Goal: Task Accomplishment & Management: Manage account settings

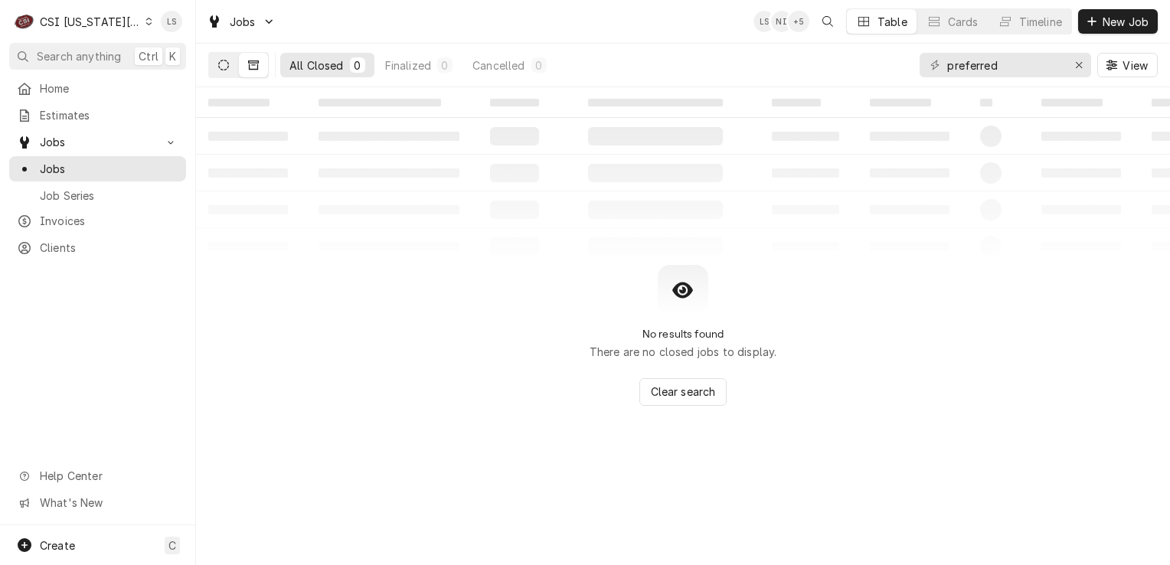
type input "preferred"
click at [215, 67] on button "Dynamic Content Wrapper" at bounding box center [223, 65] width 29 height 25
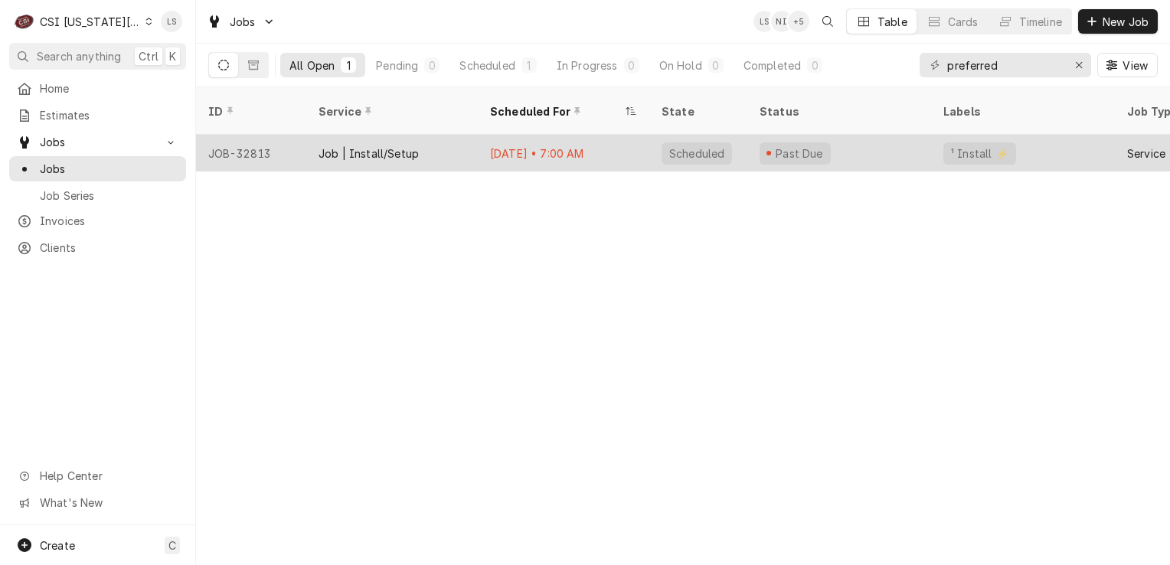
click at [236, 137] on div "JOB-32813" at bounding box center [251, 153] width 110 height 37
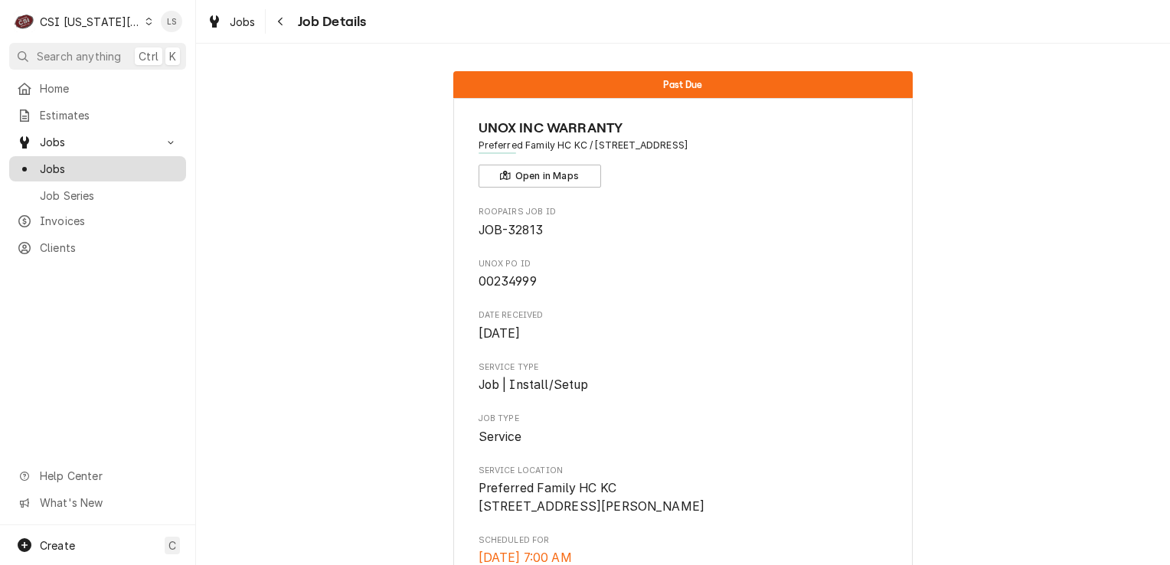
click at [105, 161] on span "Jobs" at bounding box center [109, 169] width 139 height 16
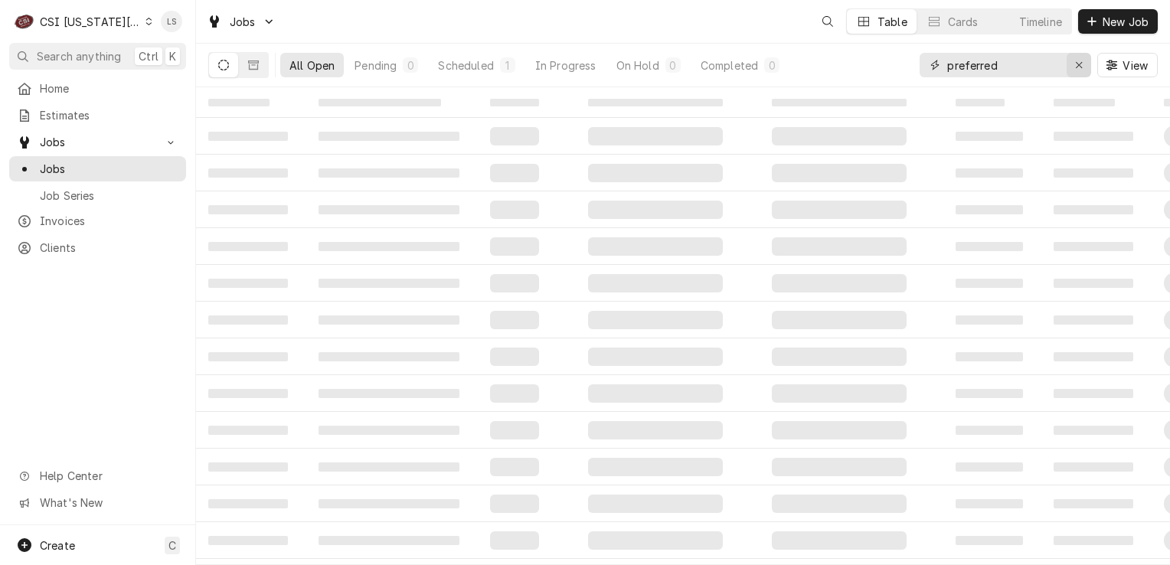
click at [1084, 63] on div "Erase input" at bounding box center [1078, 64] width 15 height 15
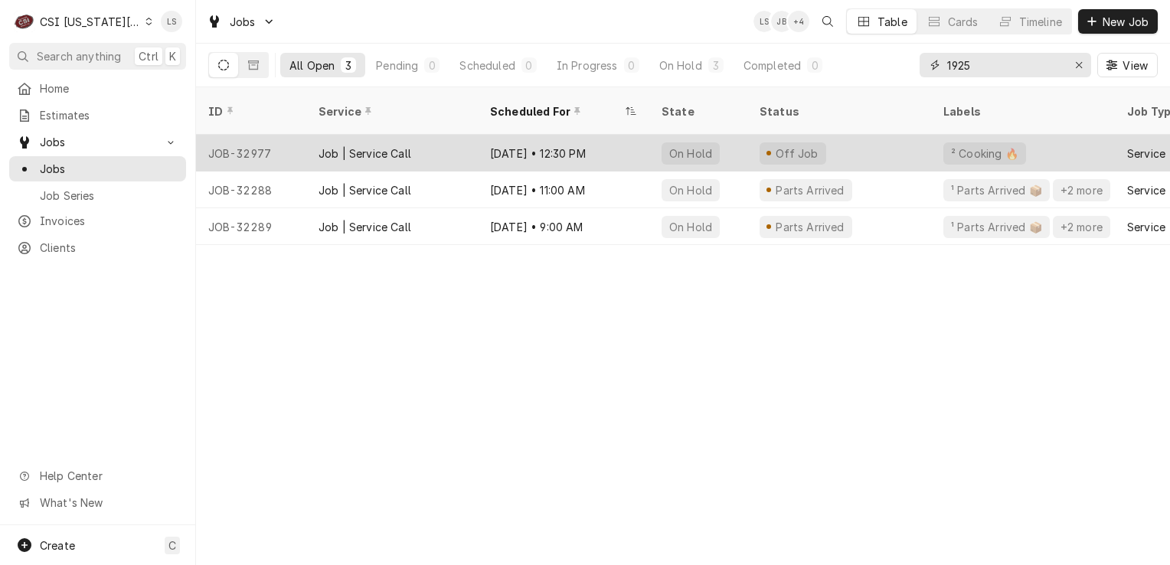
type input "1925"
click at [245, 136] on div "JOB-32977" at bounding box center [251, 153] width 110 height 37
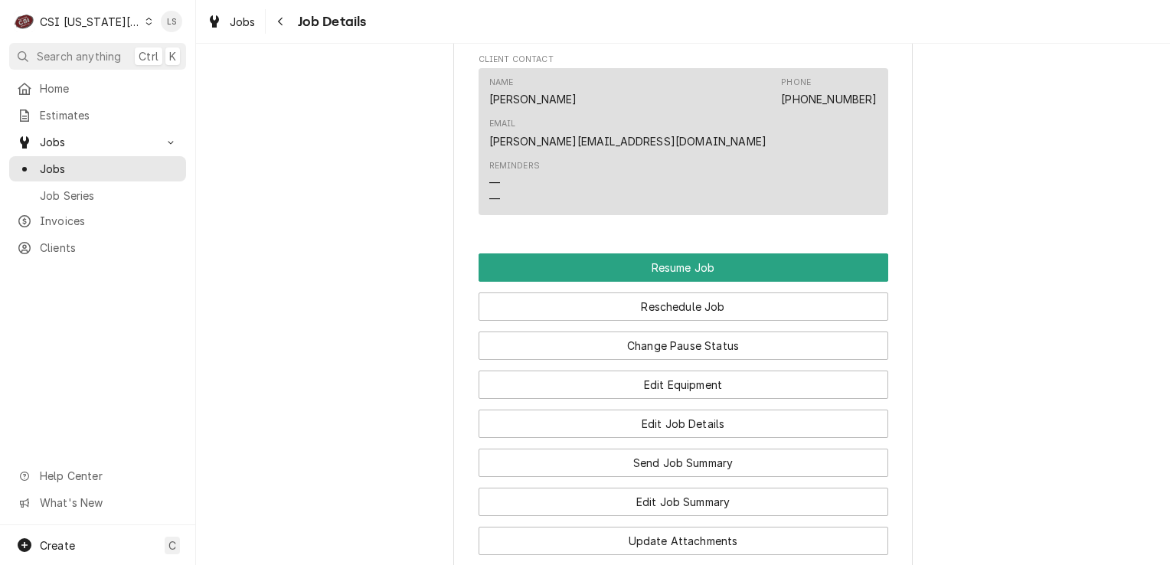
scroll to position [2229, 0]
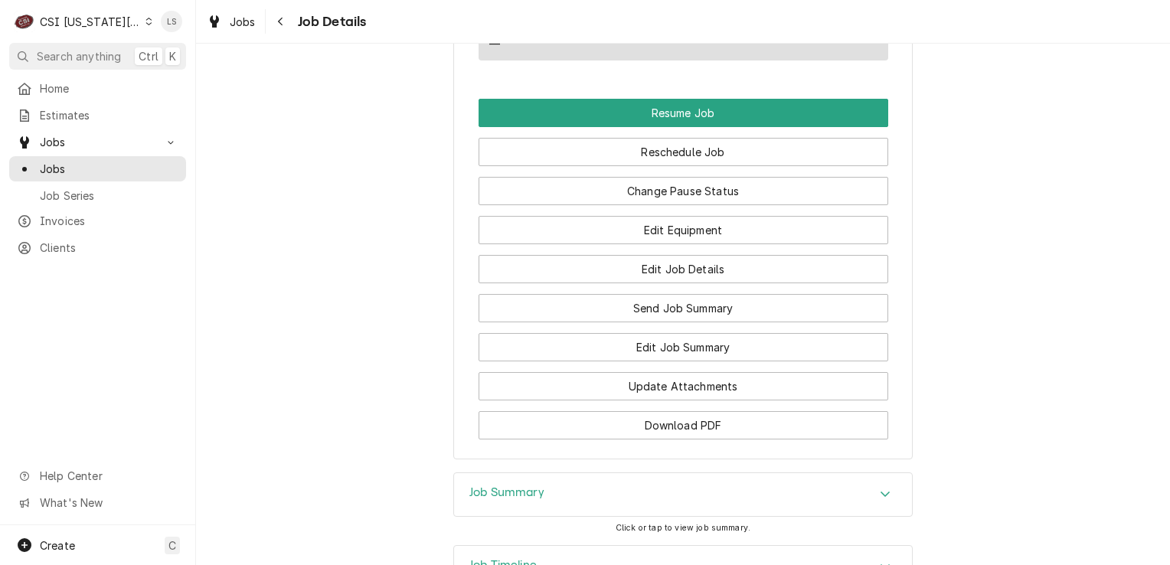
click at [829, 473] on div "Job Summary" at bounding box center [683, 494] width 458 height 43
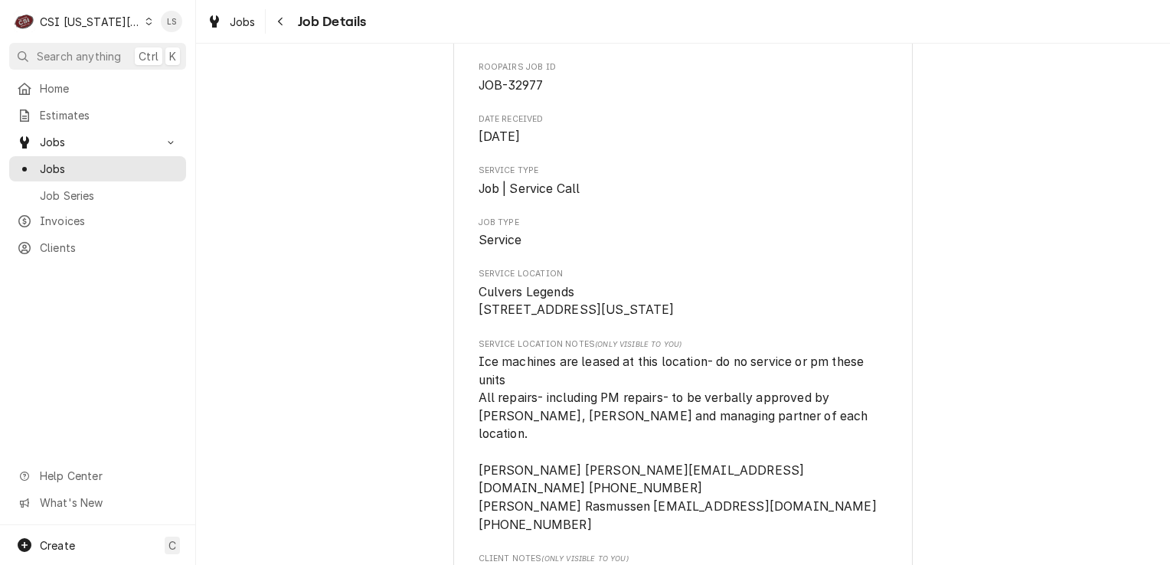
scroll to position [0, 0]
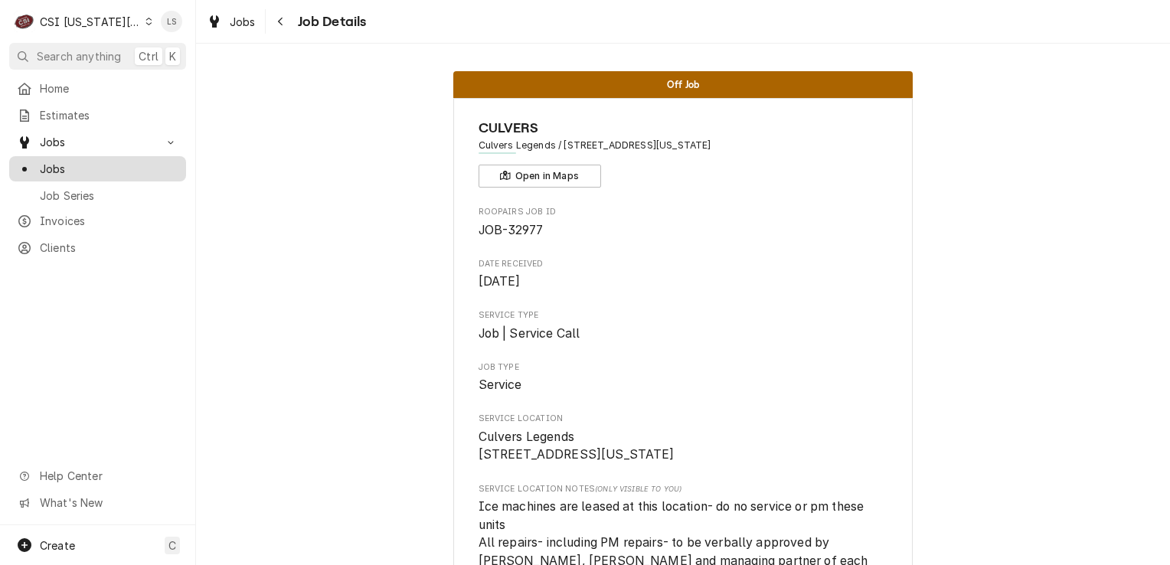
click at [89, 164] on span "Jobs" at bounding box center [109, 169] width 139 height 16
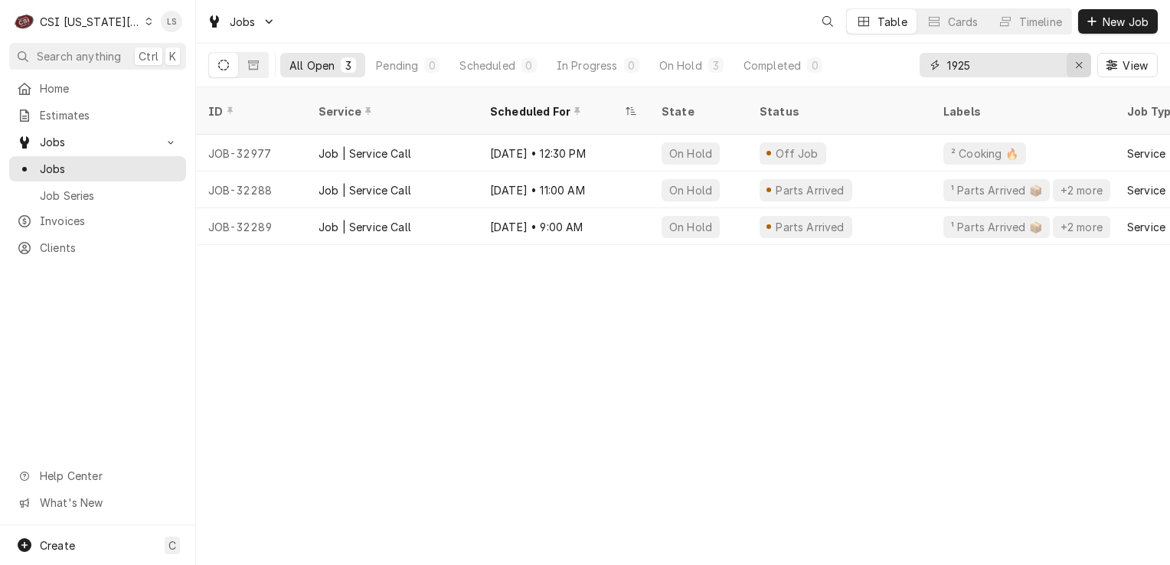
click at [1073, 67] on div "Erase input" at bounding box center [1078, 64] width 15 height 15
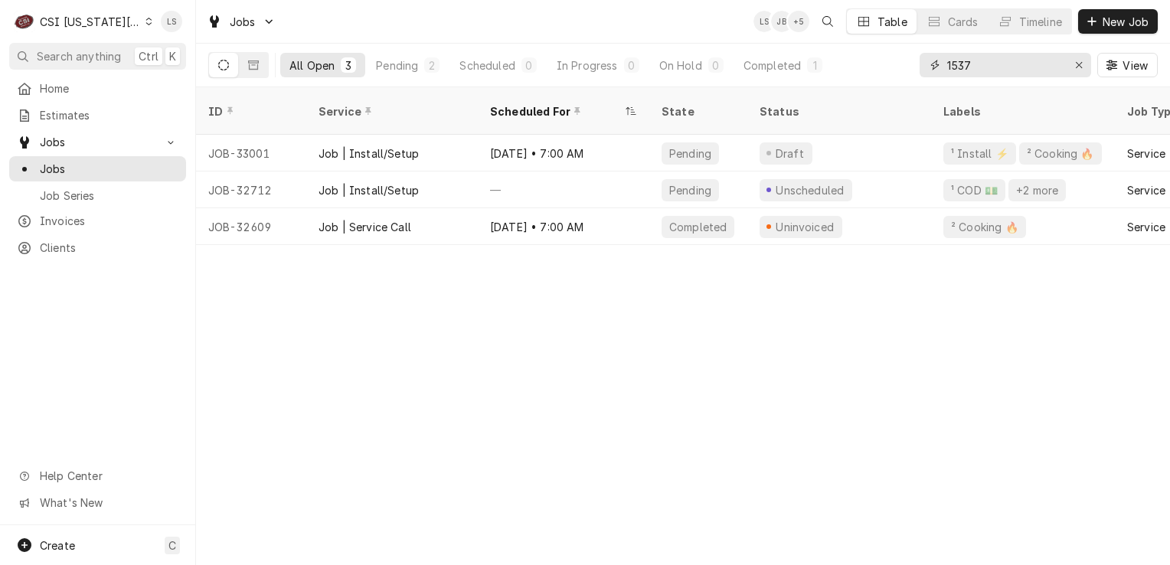
type input "1537"
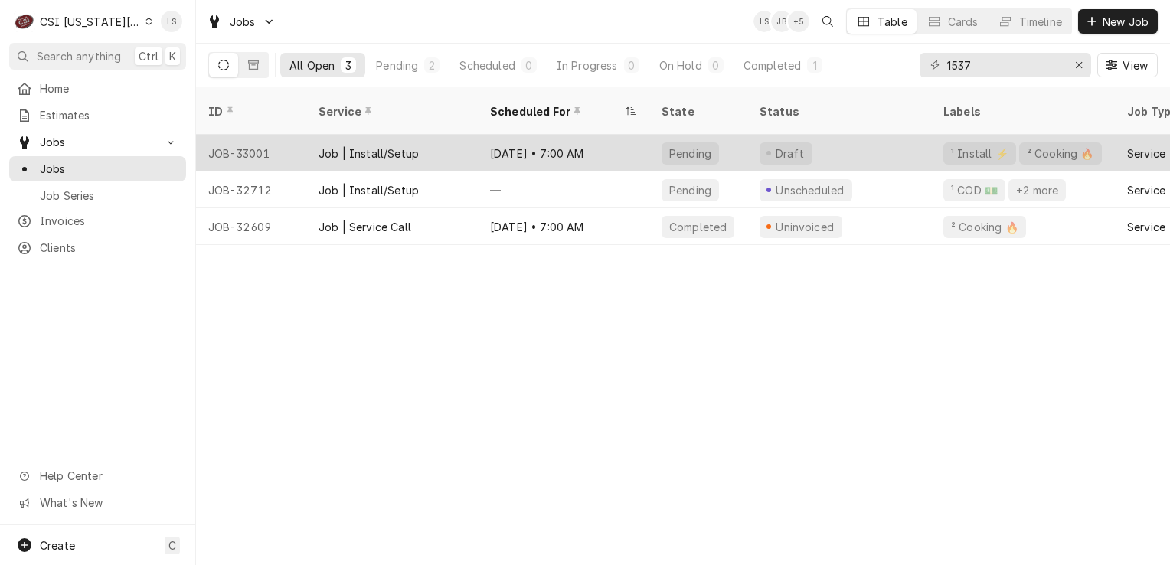
click at [259, 142] on div "JOB-33001" at bounding box center [251, 153] width 110 height 37
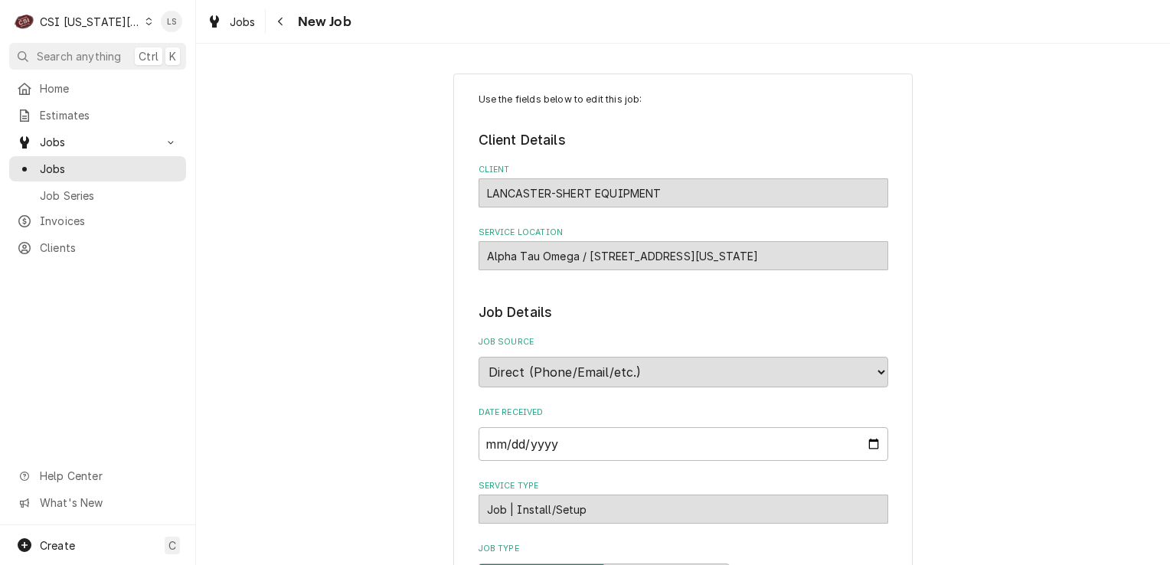
type textarea "x"
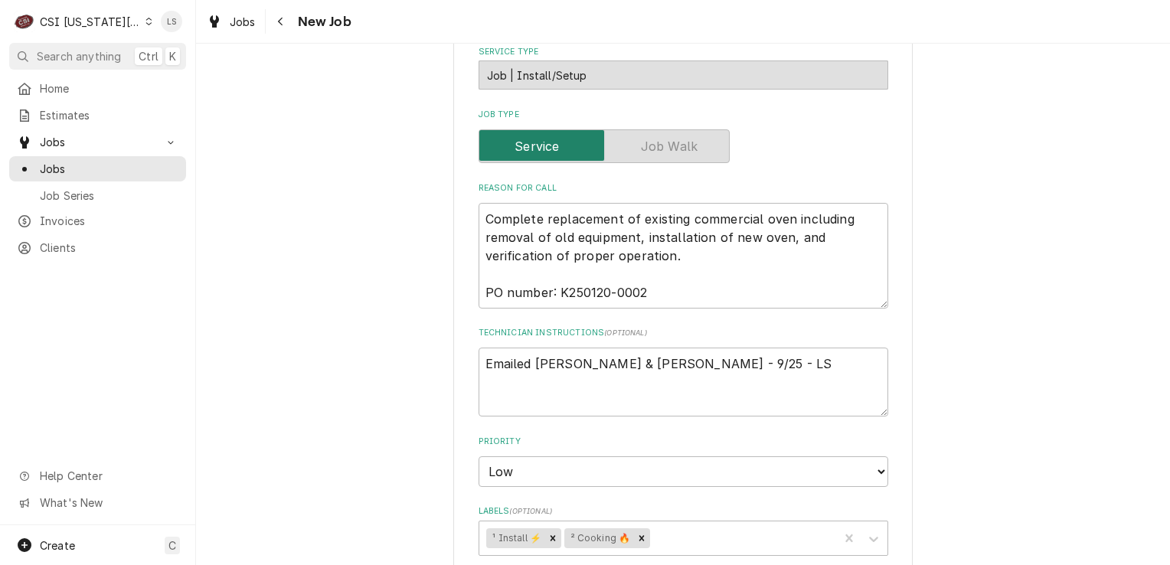
scroll to position [460, 0]
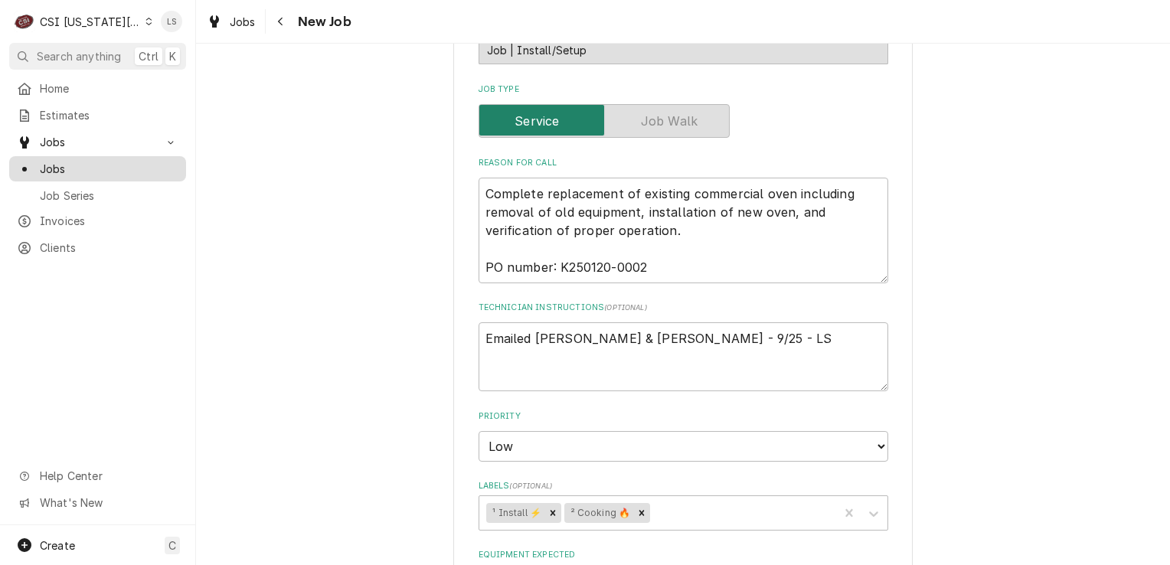
click at [116, 161] on span "Jobs" at bounding box center [109, 169] width 139 height 16
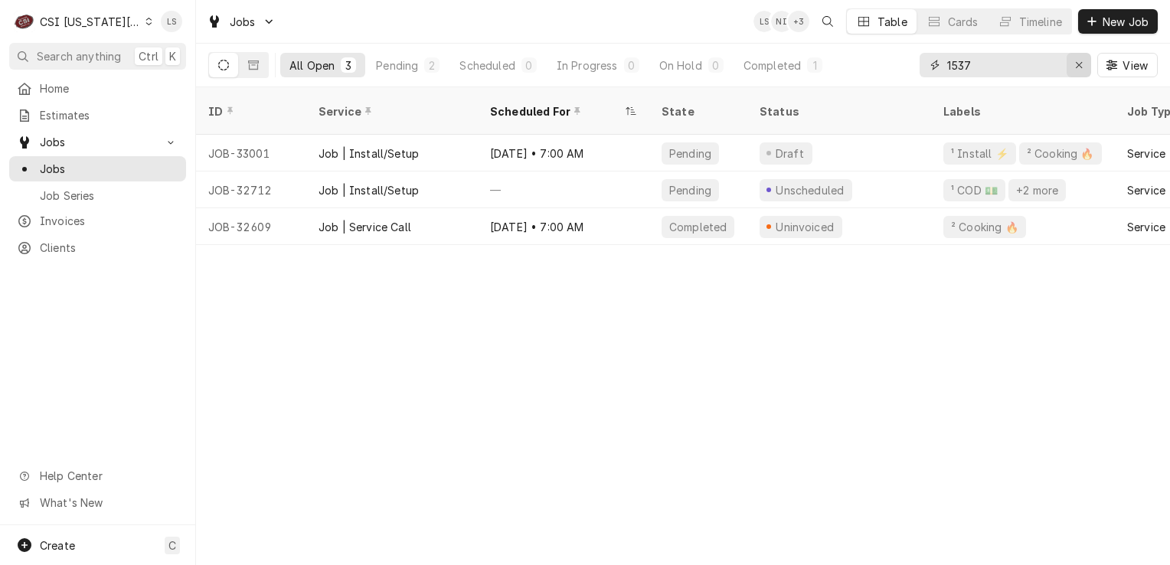
click at [1068, 66] on button "Erase input" at bounding box center [1079, 65] width 25 height 25
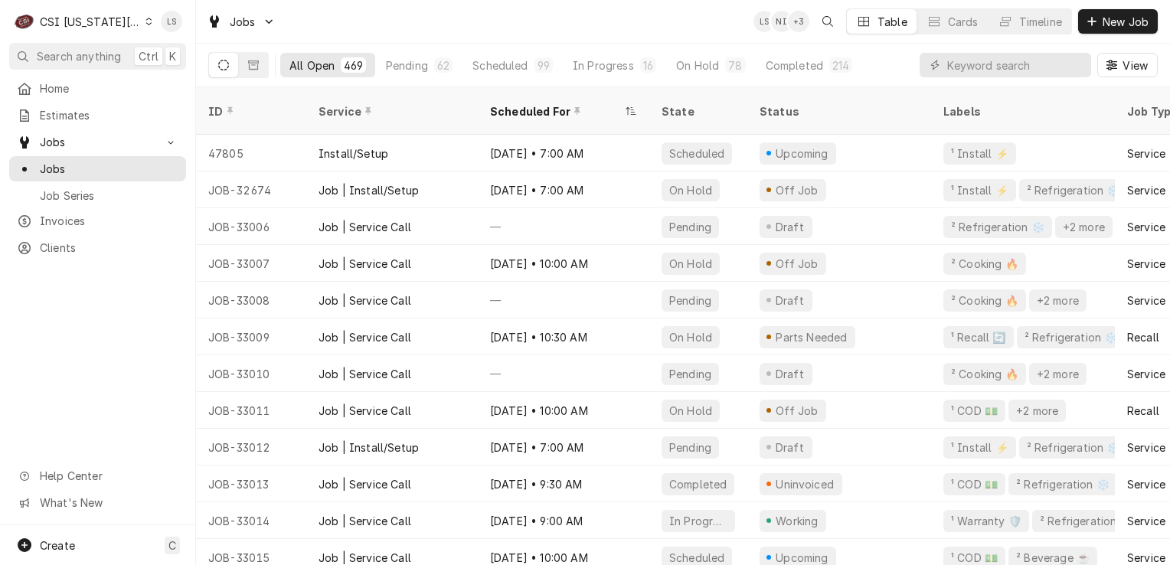
click at [140, 18] on div "C CSI [US_STATE] City" at bounding box center [83, 21] width 148 height 31
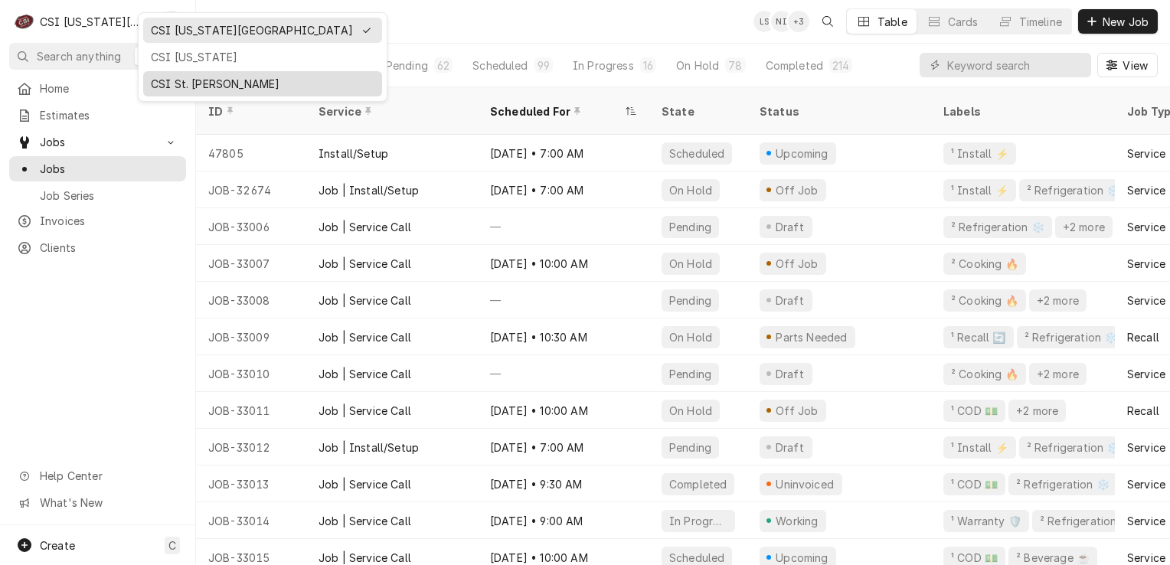
click at [185, 80] on div "CSI St. [PERSON_NAME]" at bounding box center [263, 84] width 224 height 16
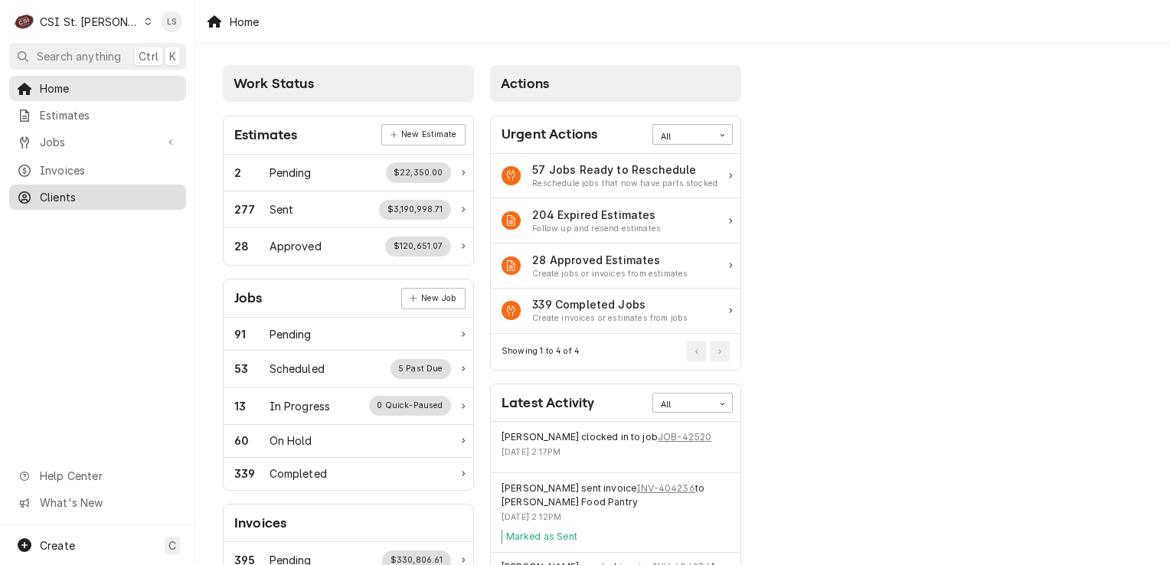
click at [74, 193] on span "Clients" at bounding box center [109, 197] width 139 height 16
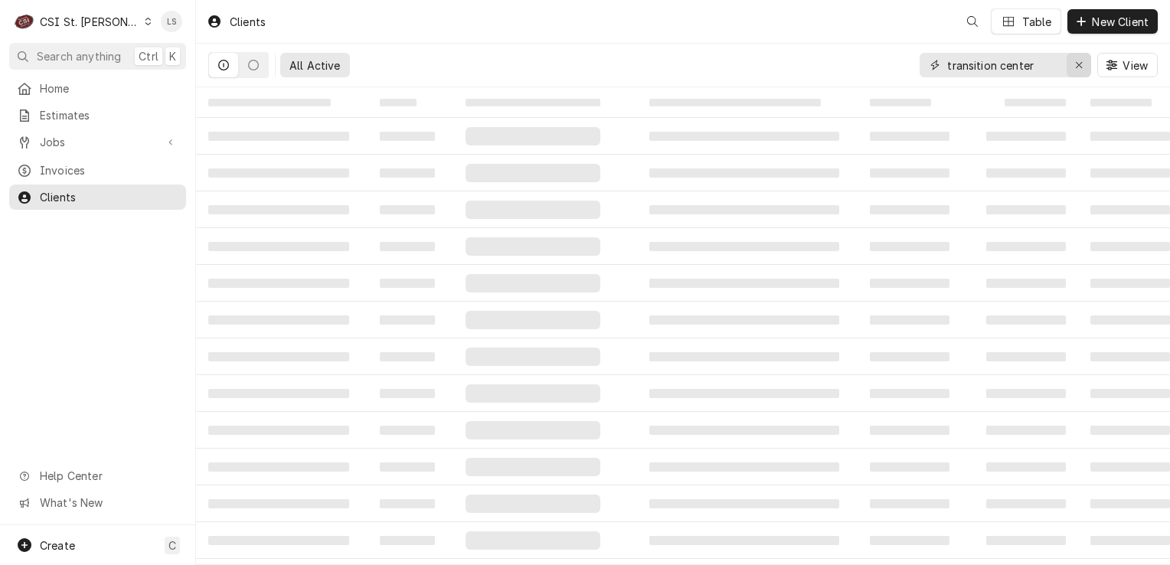
click at [1075, 65] on icon "Erase input" at bounding box center [1079, 65] width 8 height 11
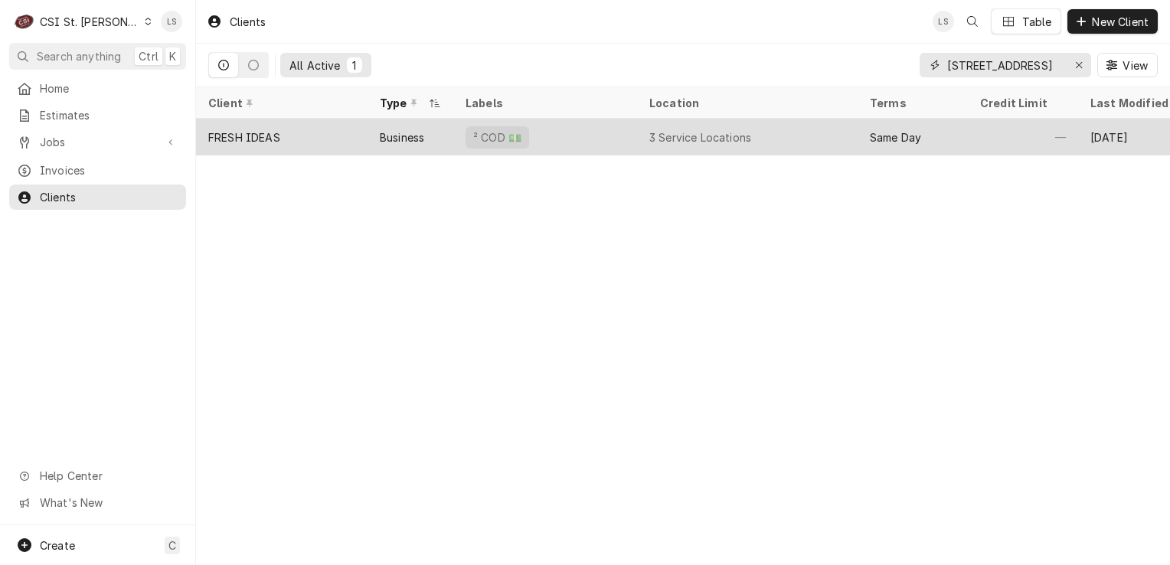
type input "1 university ave"
click at [259, 140] on div "FRESH IDEAS" at bounding box center [244, 137] width 72 height 16
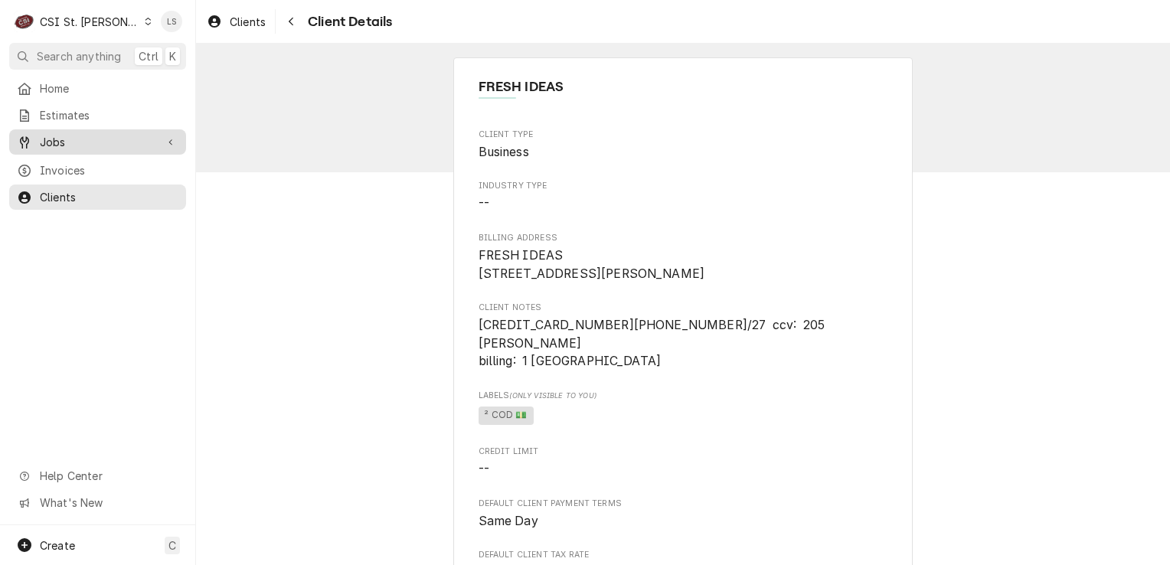
click at [72, 142] on span "Jobs" at bounding box center [98, 142] width 116 height 16
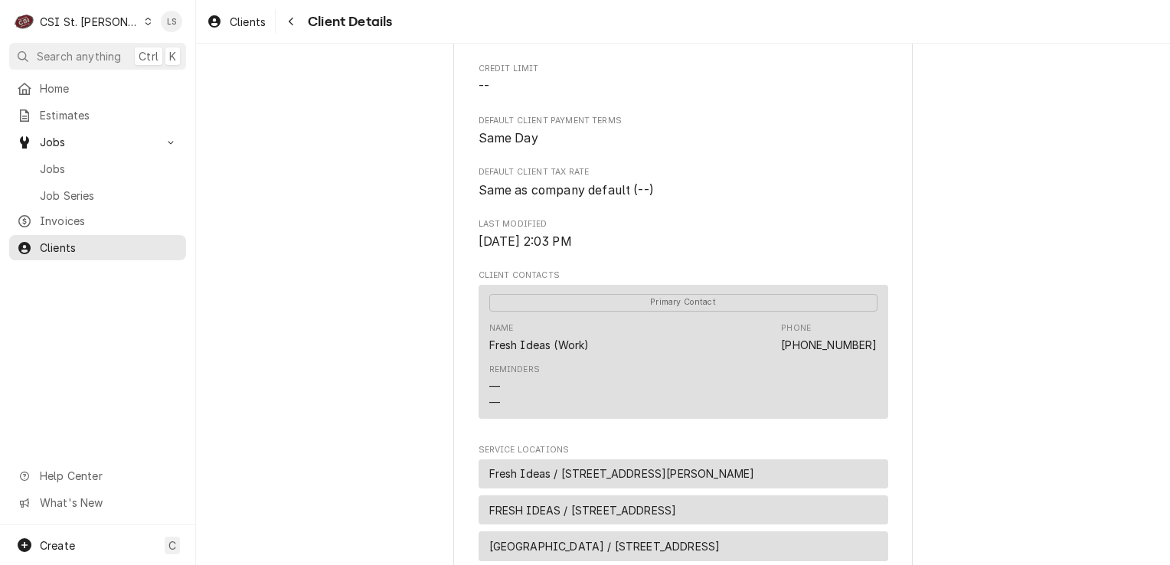
scroll to position [678, 0]
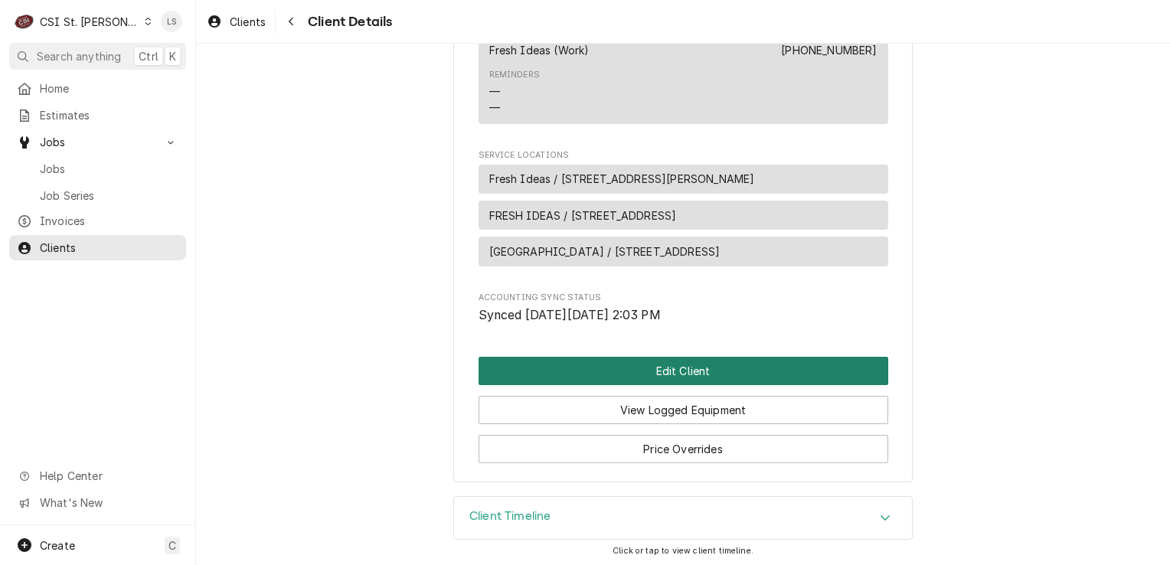
drag, startPoint x: 697, startPoint y: 369, endPoint x: 539, endPoint y: 362, distance: 157.9
click at [683, 369] on button "Edit Client" at bounding box center [684, 371] width 410 height 28
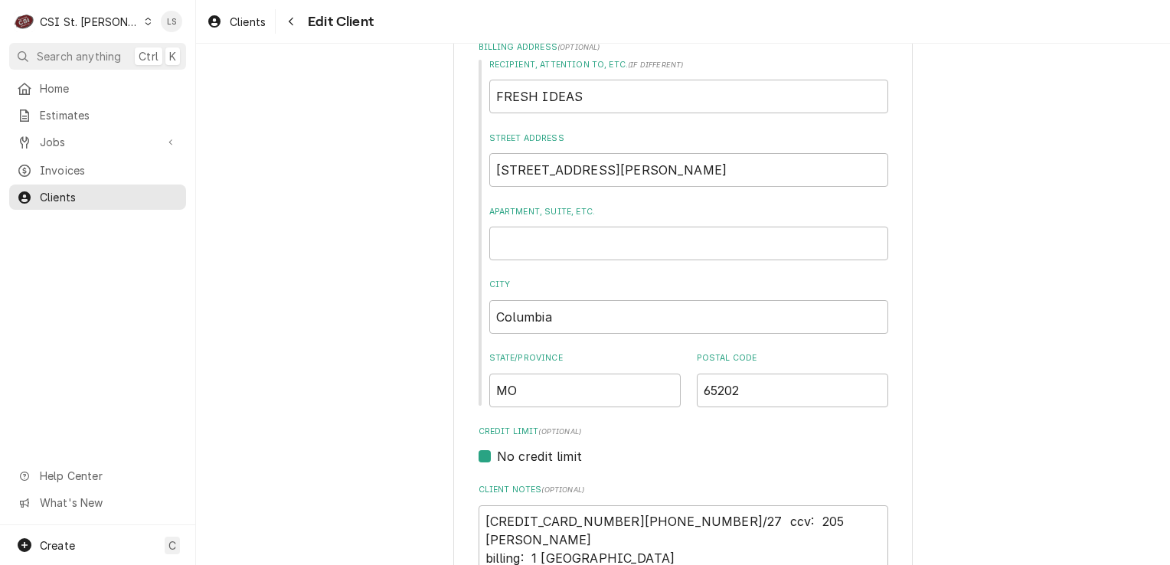
scroll to position [766, 0]
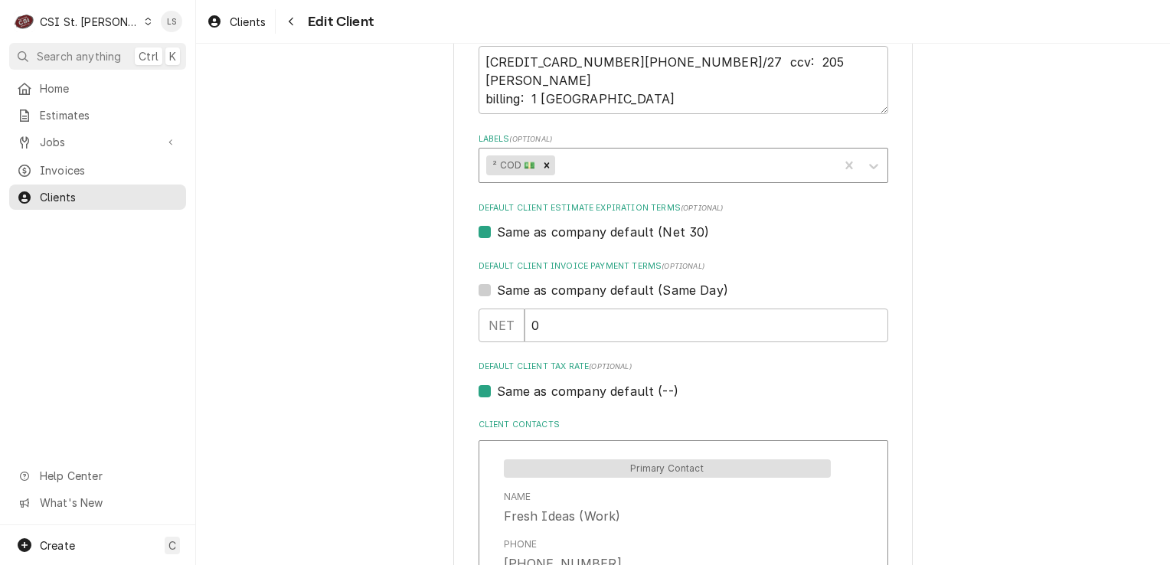
click at [600, 169] on div "Labels" at bounding box center [694, 166] width 273 height 28
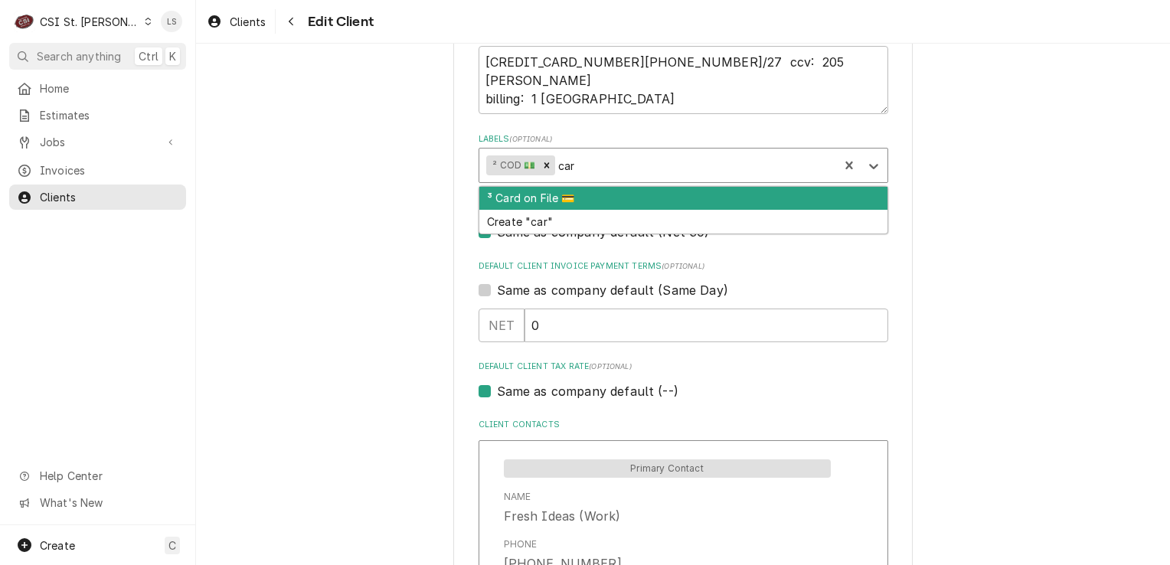
type input "card"
type textarea "x"
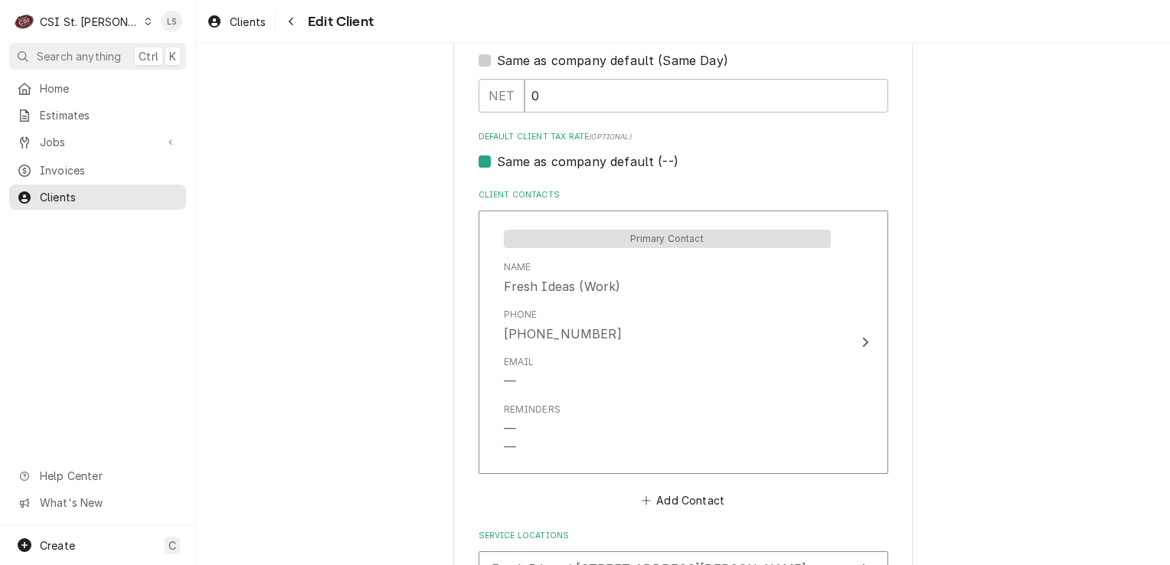
scroll to position [1228, 0]
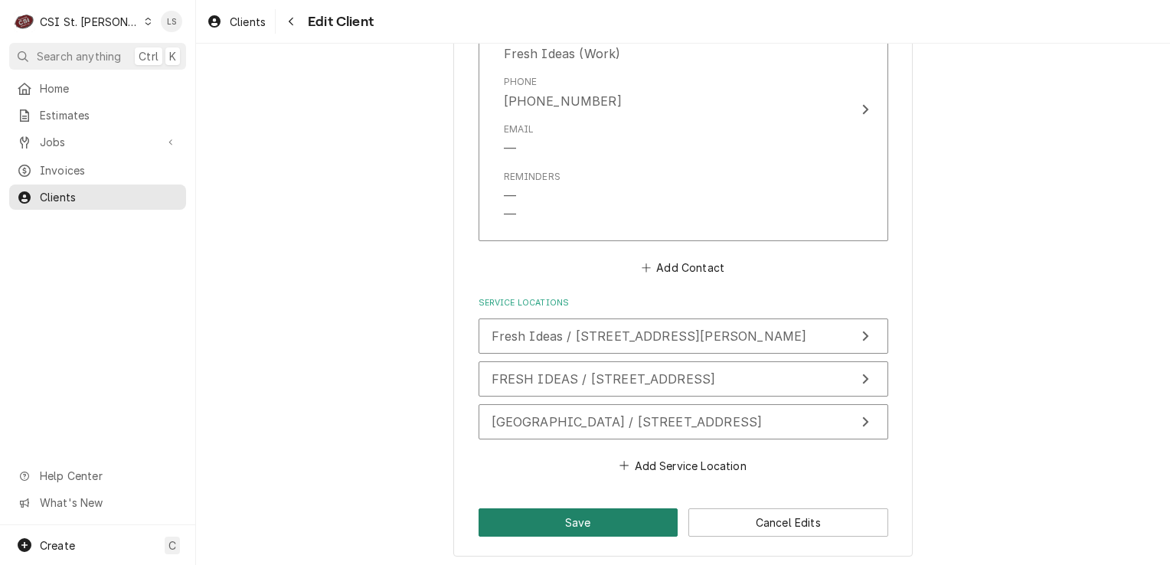
click at [587, 519] on button "Save" at bounding box center [579, 523] width 200 height 28
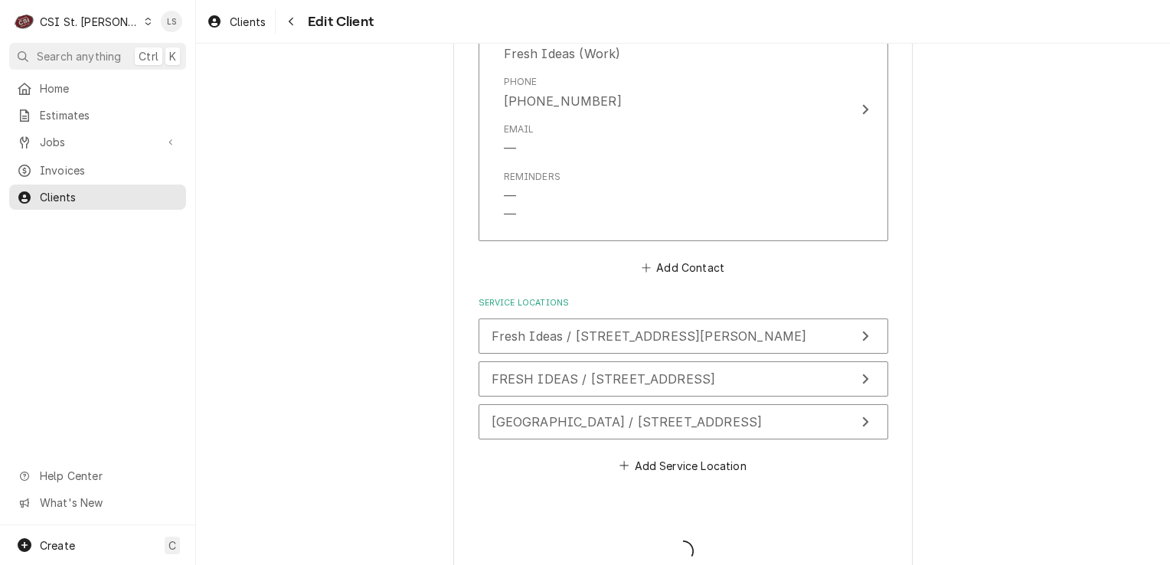
type textarea "x"
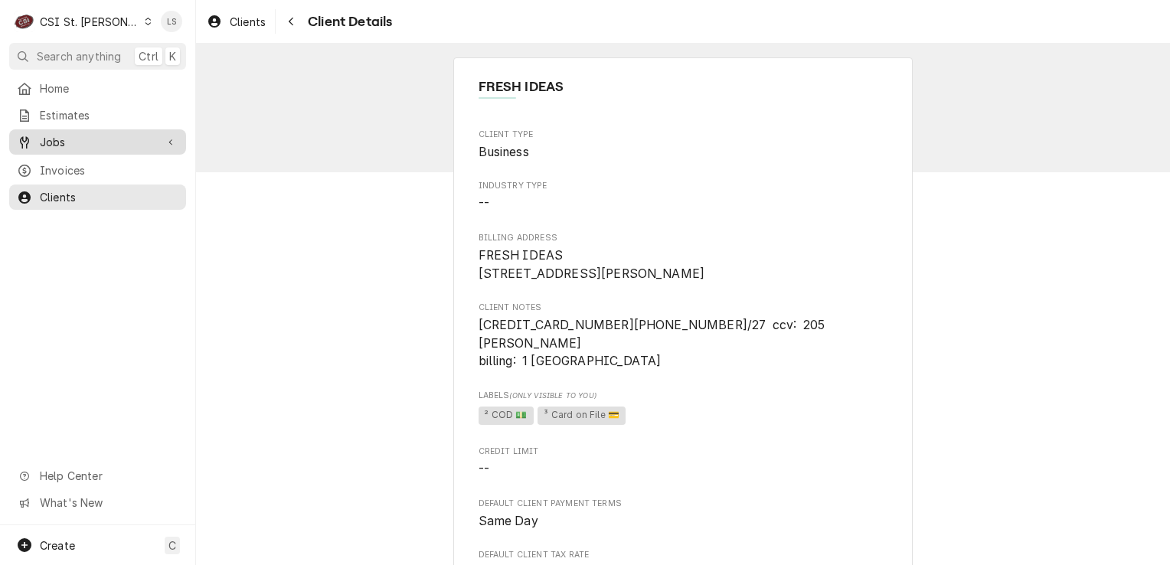
click at [86, 146] on div "Jobs" at bounding box center [97, 141] width 171 height 19
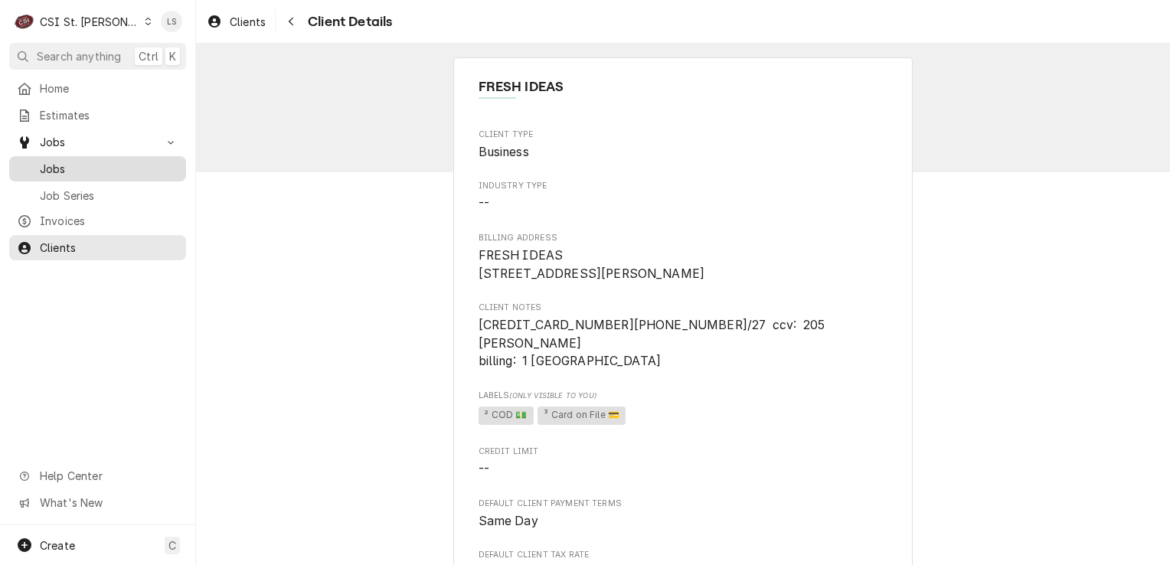
click at [86, 172] on div "Jobs" at bounding box center [97, 168] width 171 height 19
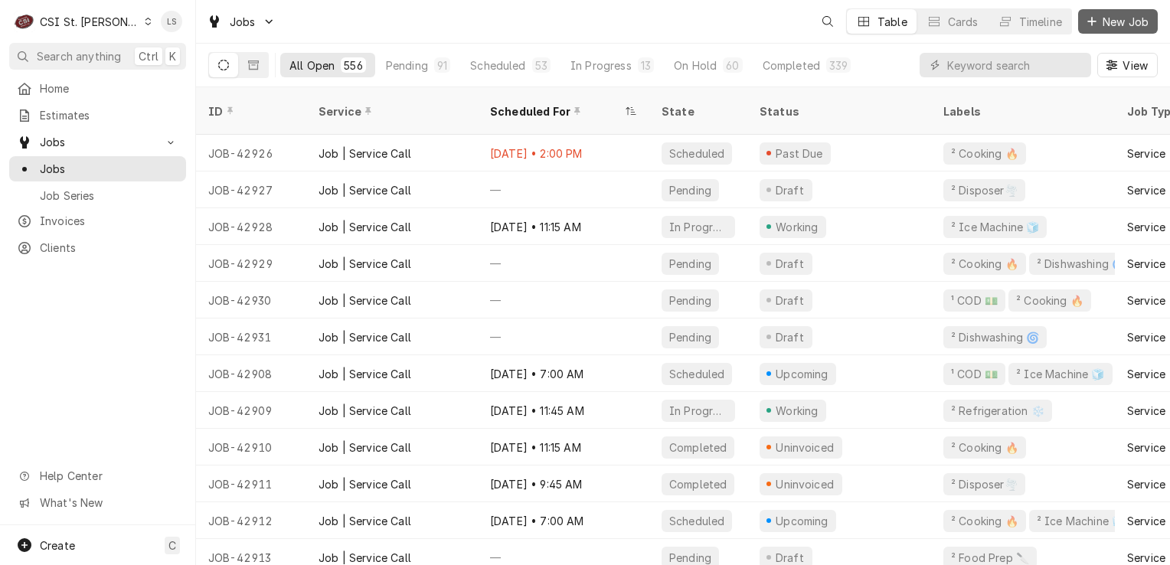
click at [1109, 27] on span "New Job" at bounding box center [1126, 22] width 52 height 16
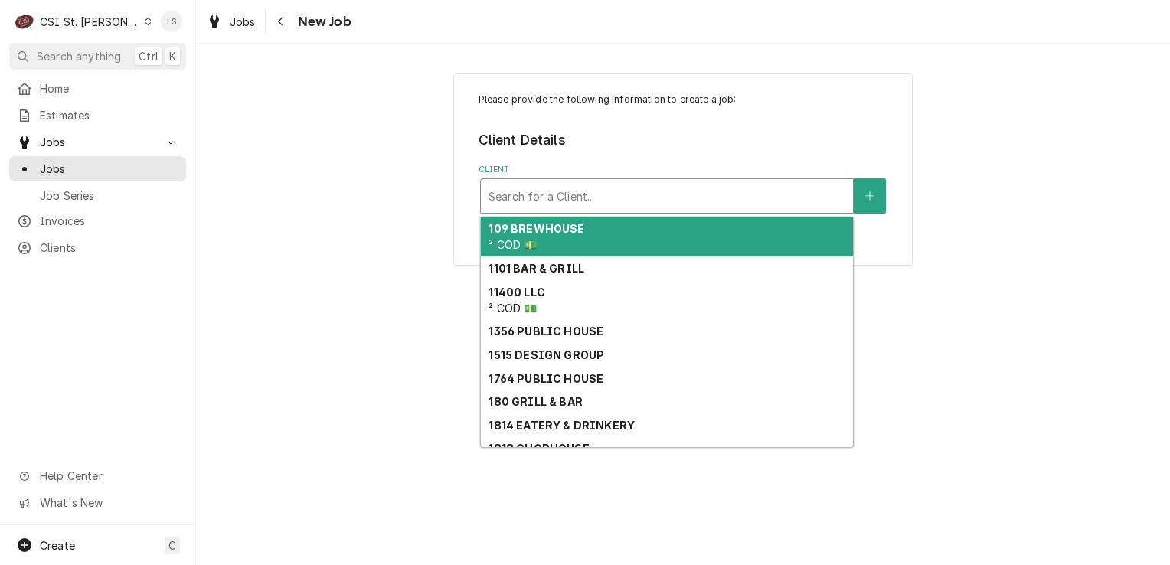
click at [547, 208] on div "Search for a Client..." at bounding box center [667, 196] width 372 height 34
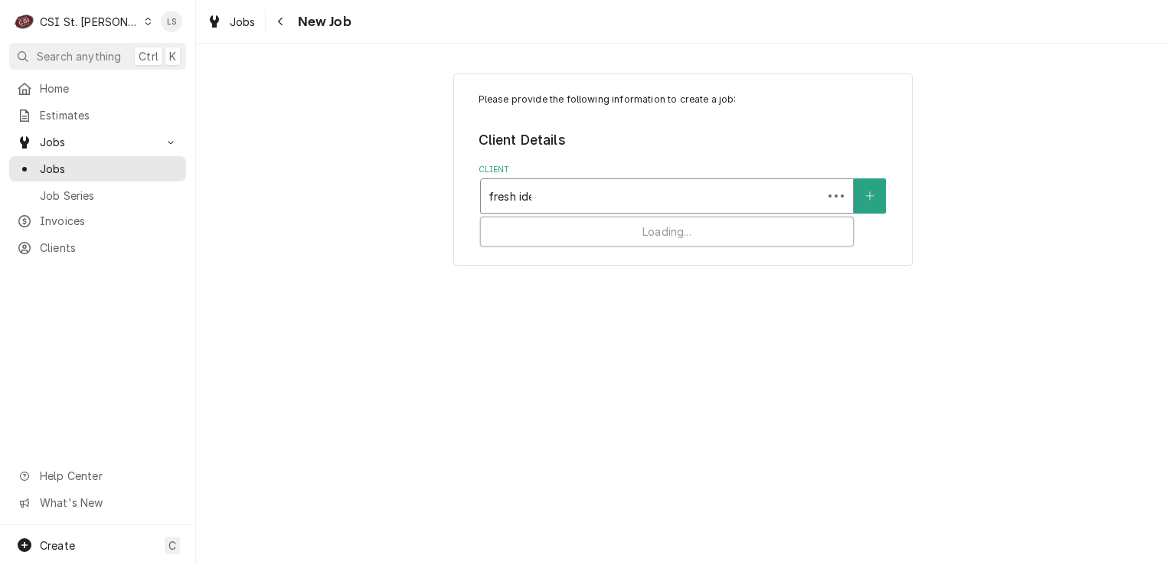
type input "fresh idea"
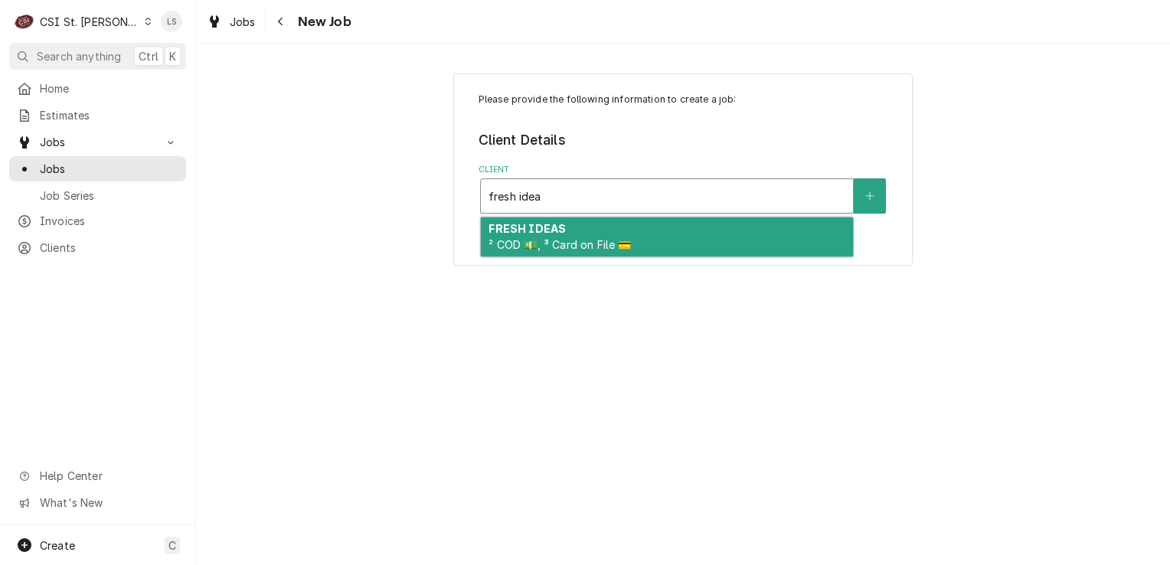
click at [550, 244] on span "² COD 💵, ³ Card on File 💳" at bounding box center [560, 244] width 142 height 13
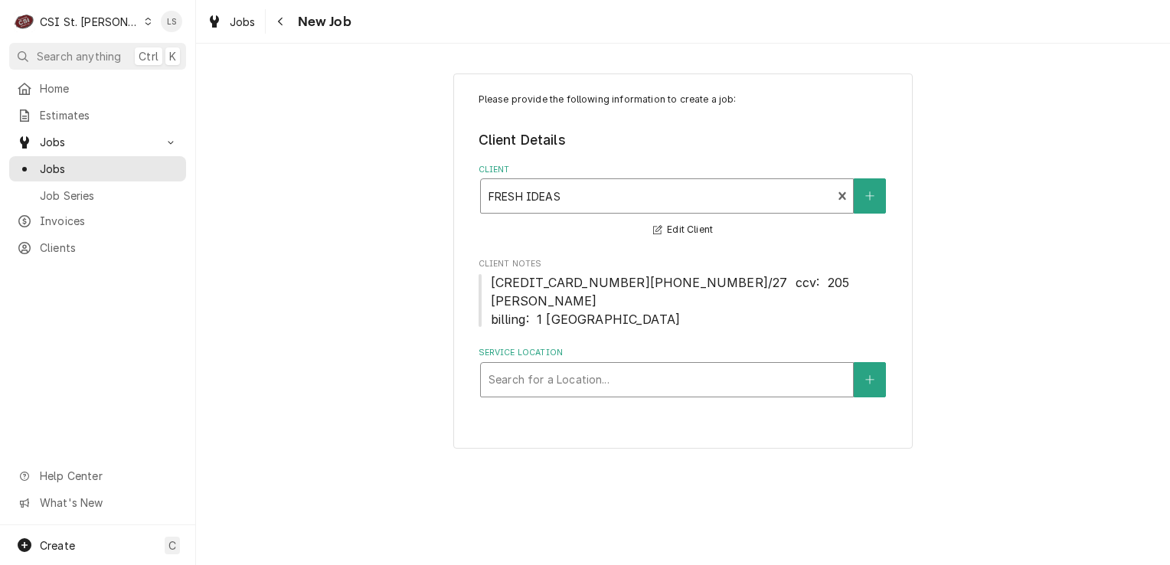
click at [599, 375] on div "Search for a Location..." at bounding box center [667, 380] width 372 height 34
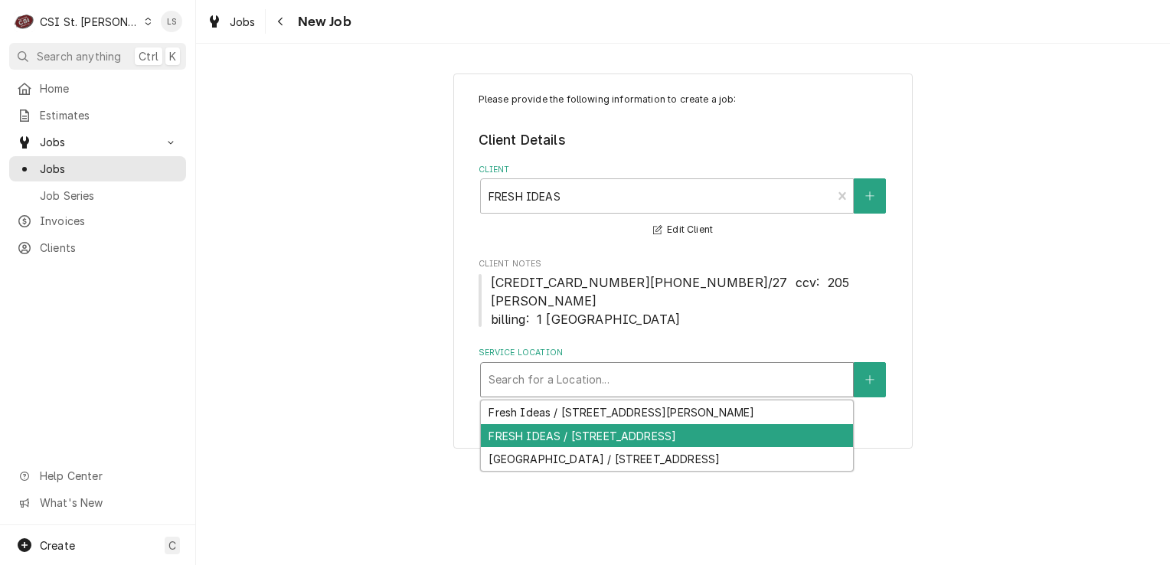
click at [752, 424] on div "FRESH IDEAS / [STREET_ADDRESS]" at bounding box center [667, 436] width 372 height 24
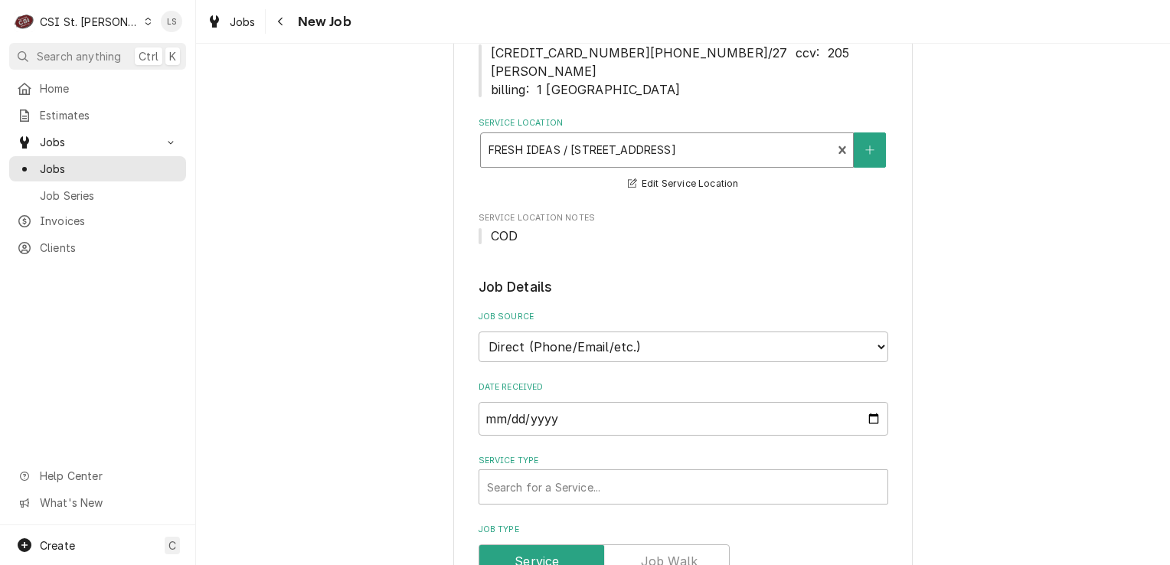
scroll to position [383, 0]
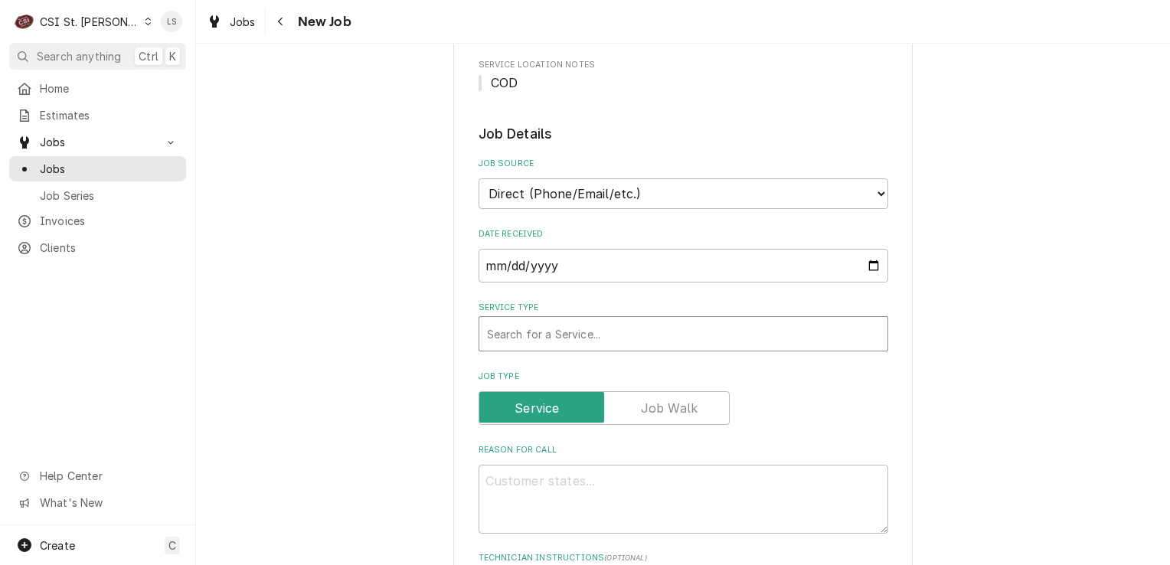
click at [557, 320] on div "Service Type" at bounding box center [683, 334] width 393 height 28
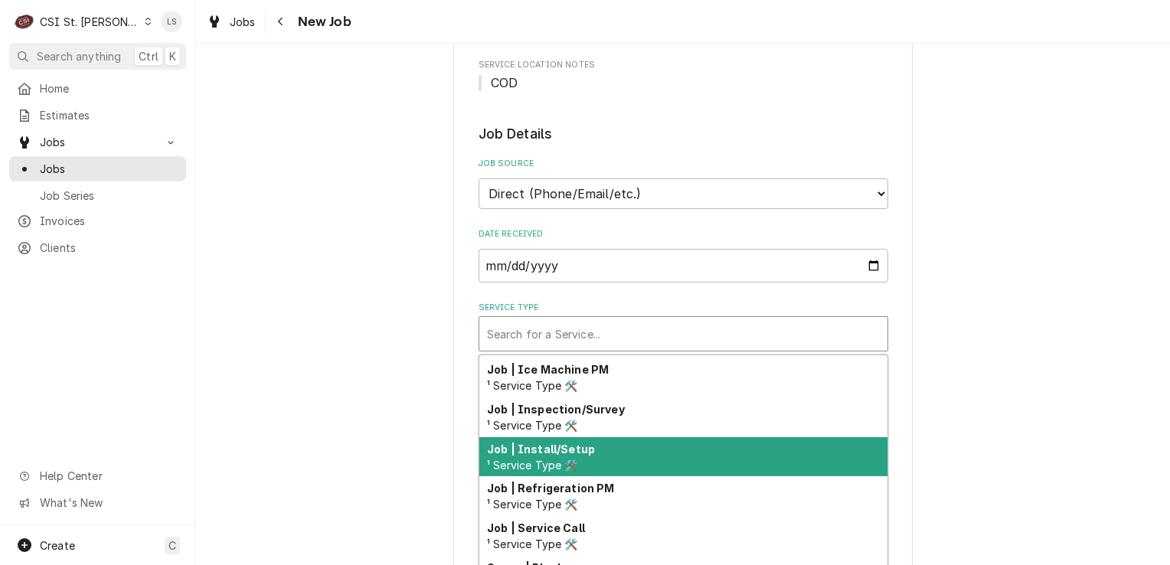
scroll to position [876, 0]
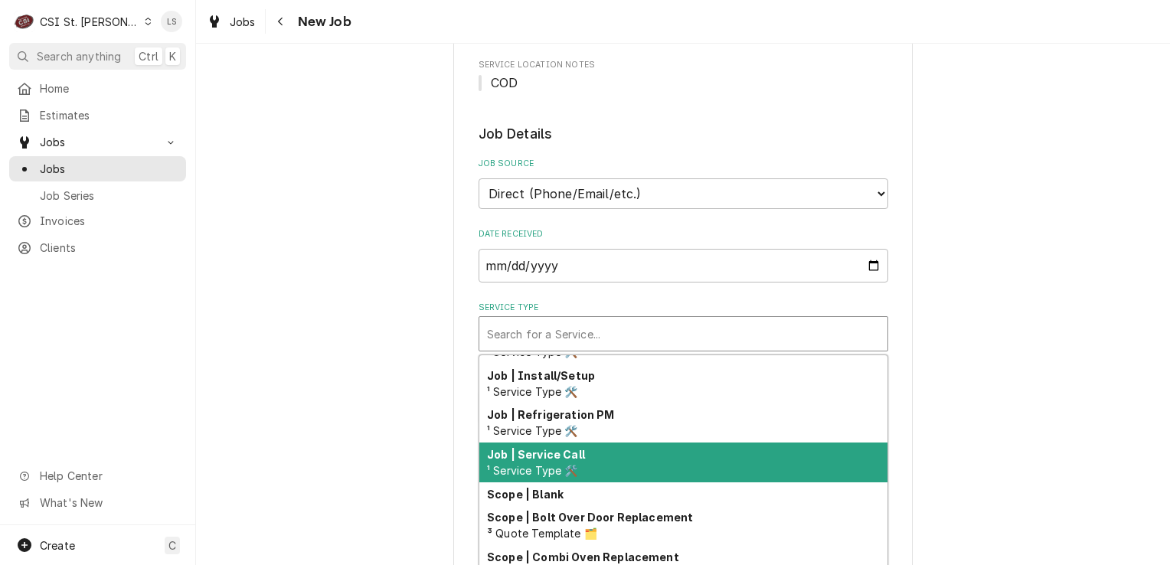
click at [570, 464] on span "¹ Service Type 🛠️" at bounding box center [532, 470] width 91 height 13
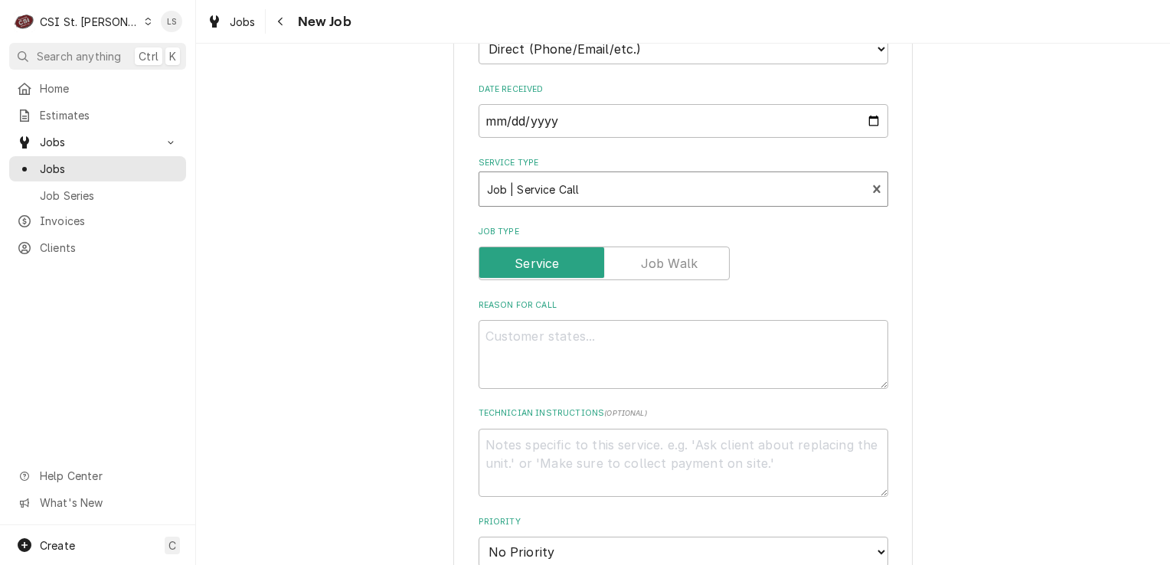
scroll to position [536, 0]
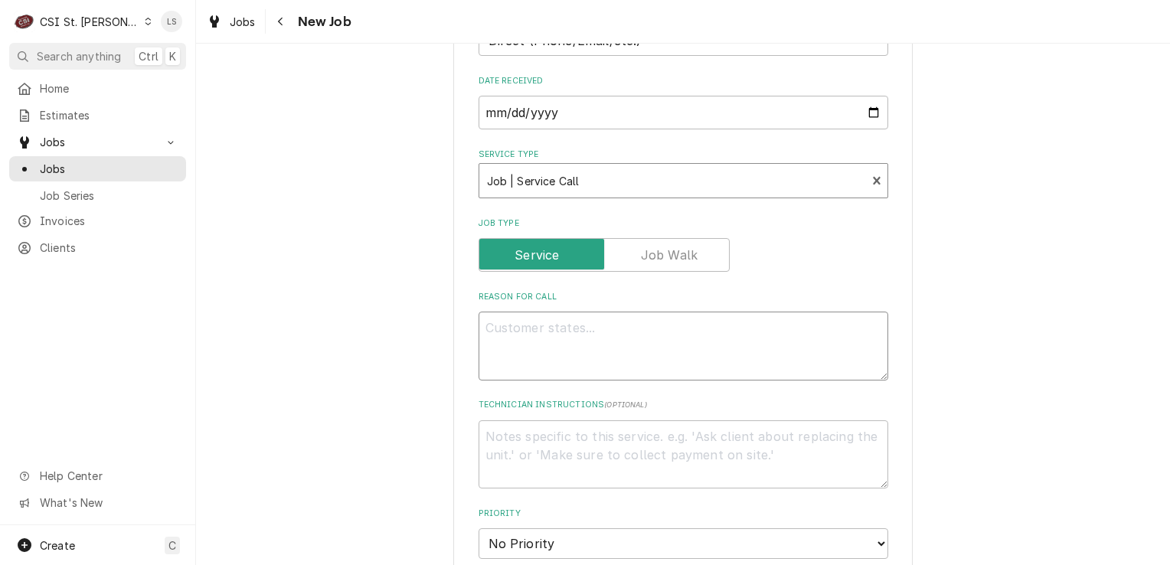
click at [526, 312] on textarea "Reason For Call" at bounding box center [684, 346] width 410 height 69
type textarea "x"
type textarea "E"
type textarea "x"
type textarea "Es"
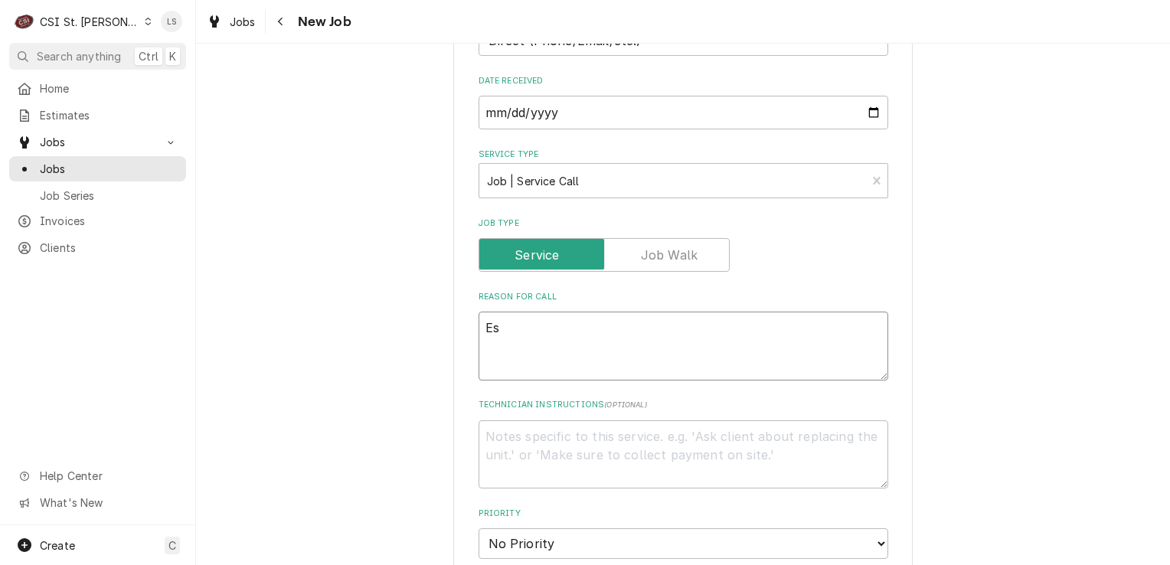
type textarea "x"
type textarea "Esp"
type textarea "x"
type textarea "Espr"
type textarea "x"
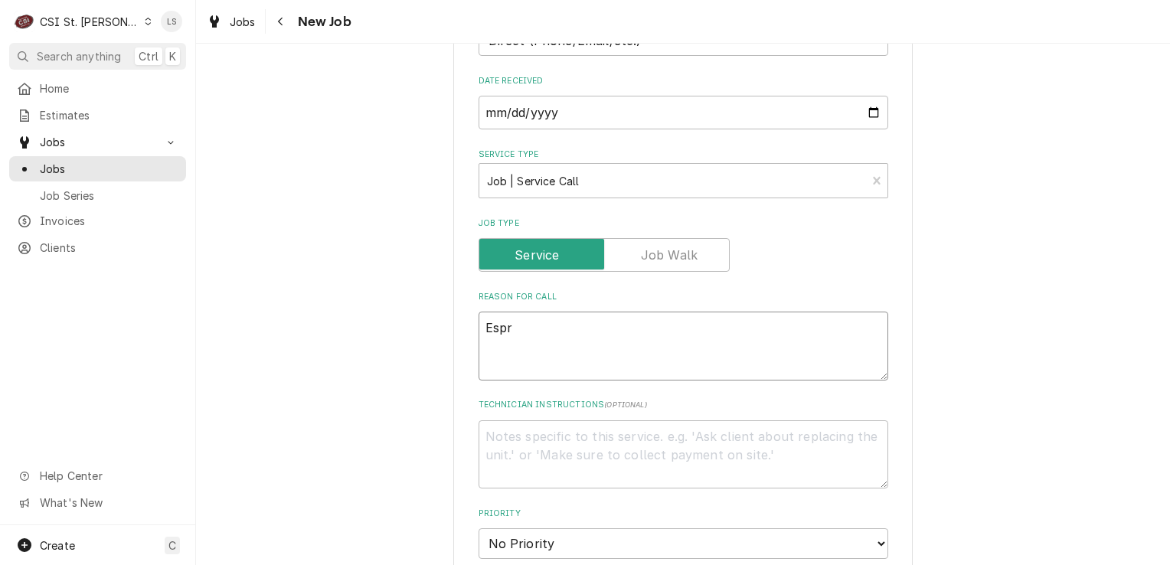
type textarea "Espre"
type textarea "x"
type textarea "Espres"
type textarea "x"
type textarea "Espress"
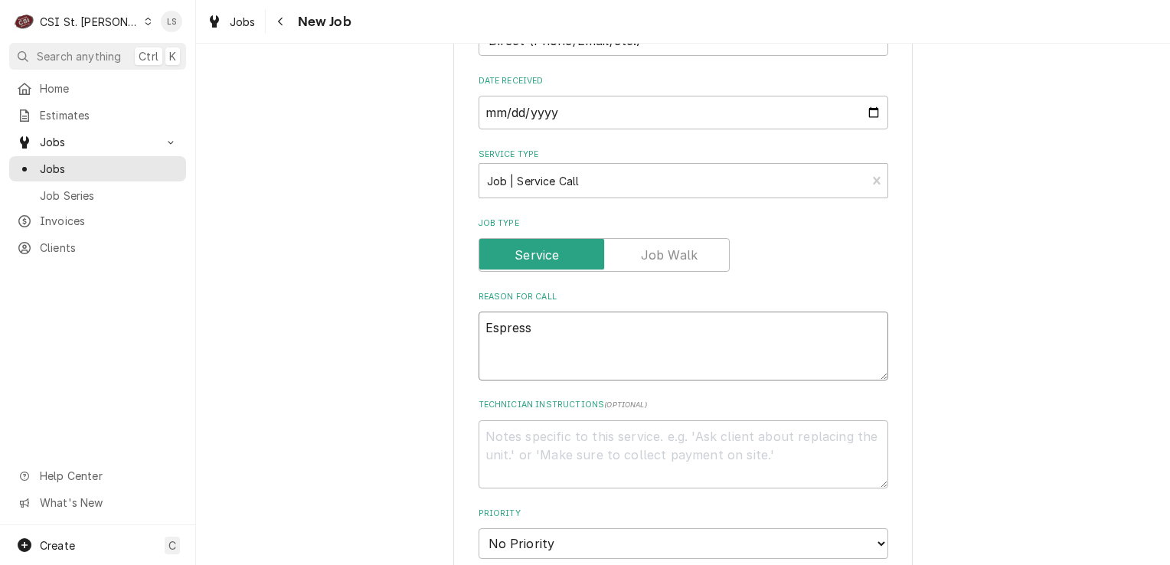
type textarea "x"
type textarea "Espresso"
type textarea "x"
type textarea "Espresso"
type textarea "x"
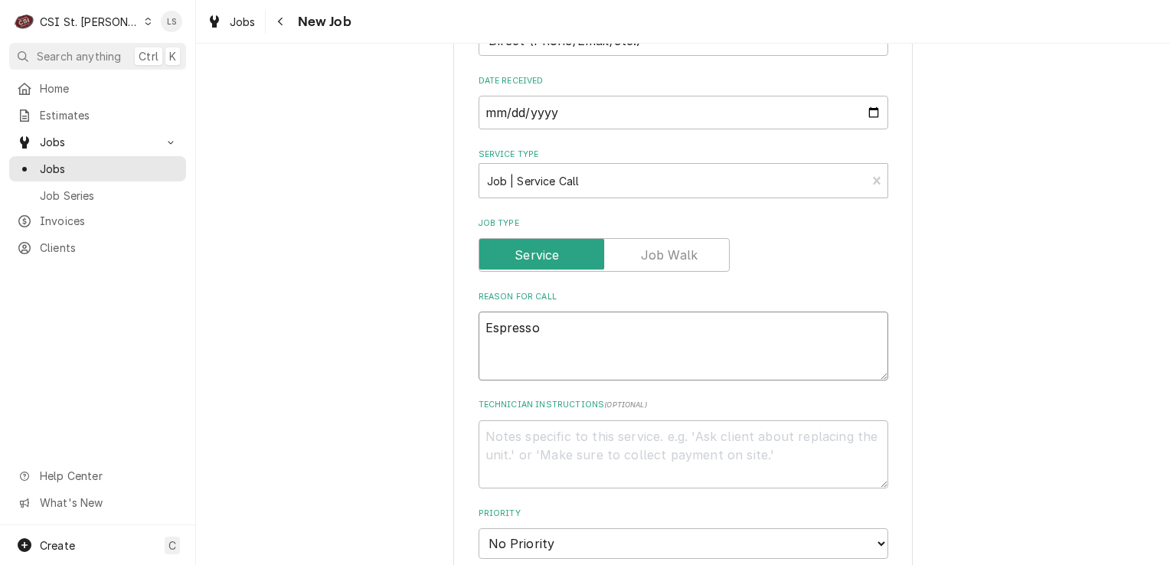
type textarea "Espresso m"
type textarea "x"
type textarea "Espresso ma"
type textarea "x"
type textarea "Espresso mac"
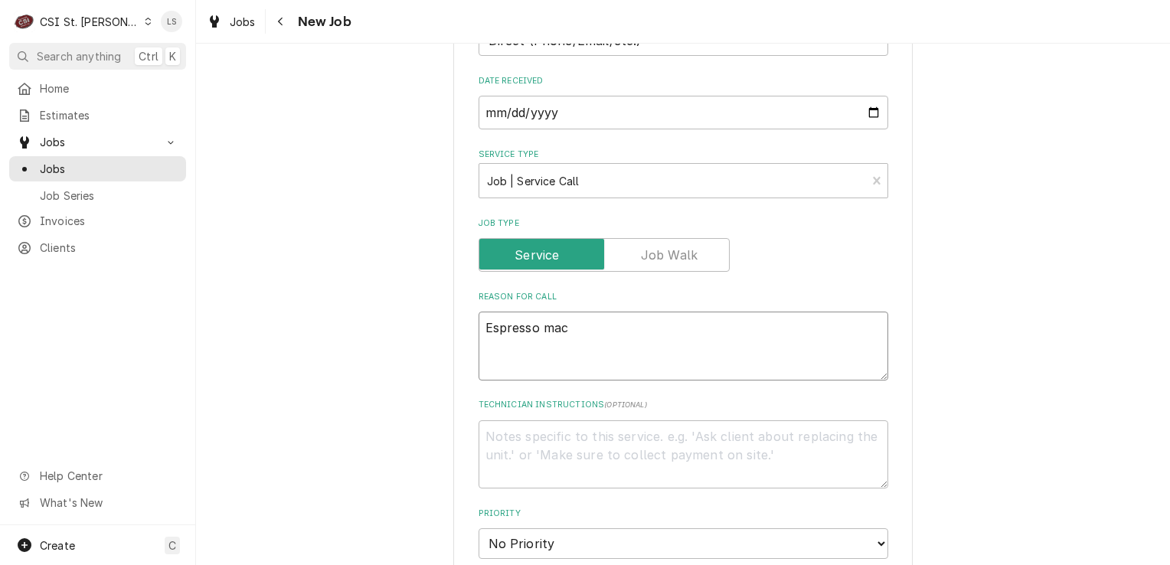
type textarea "x"
type textarea "Espresso mach"
type textarea "x"
type textarea "Espresso machi"
type textarea "x"
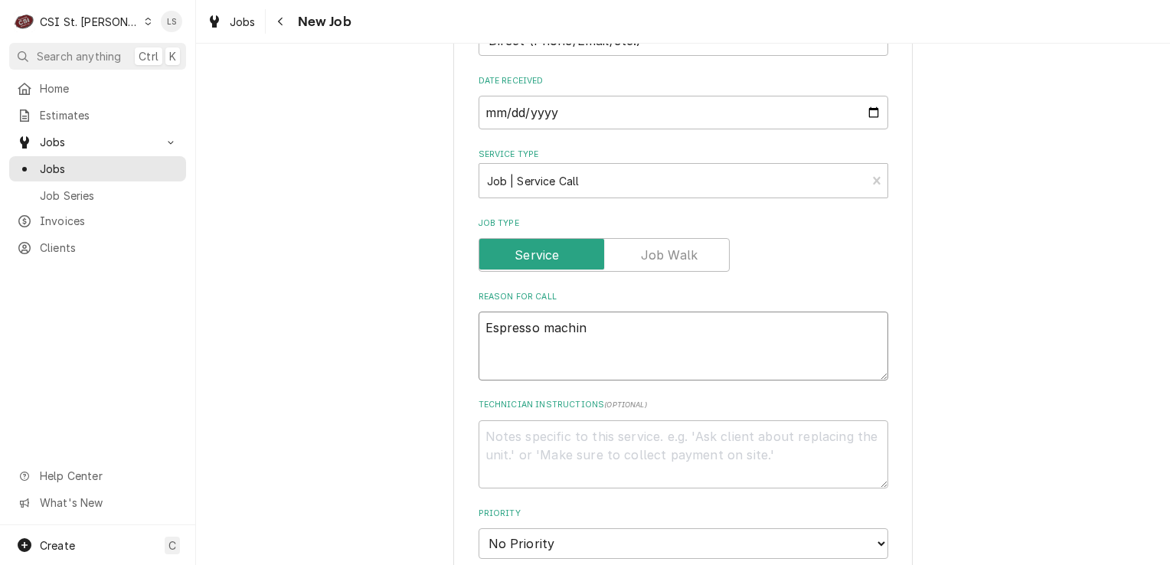
type textarea "Espresso machine"
type textarea "x"
type textarea "Espresso machine"
type textarea "x"
type textarea "Espresso machine -"
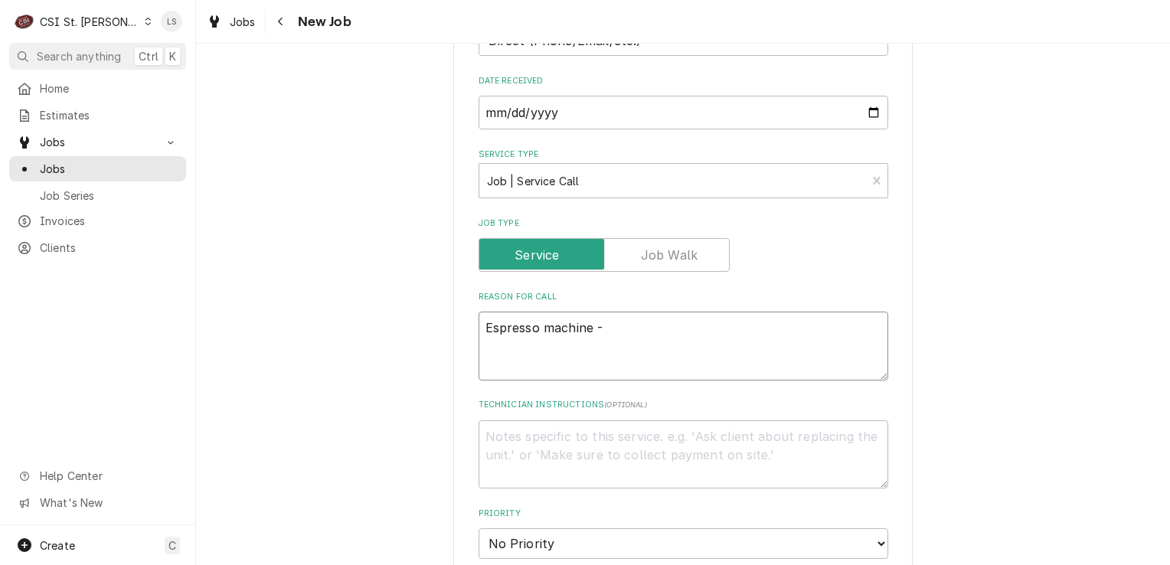
type textarea "x"
type textarea "Espresso machine -"
type textarea "x"
type textarea "Espresso machine - l"
type textarea "x"
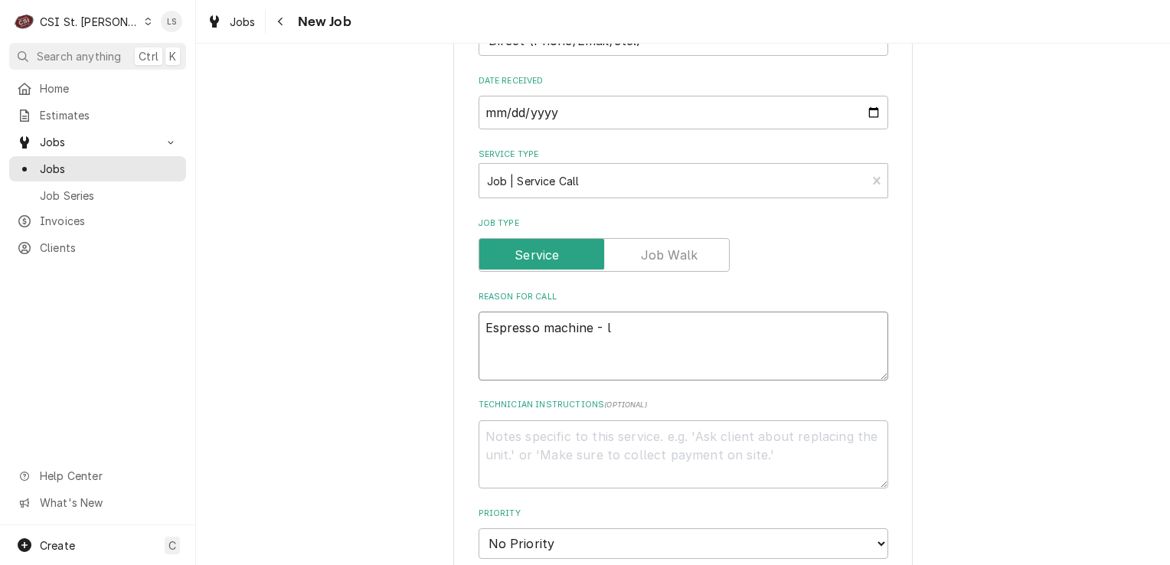
type textarea "Espresso machine - le"
type textarea "x"
type textarea "Espresso machine - lef"
type textarea "x"
type textarea "Espresso machine - left"
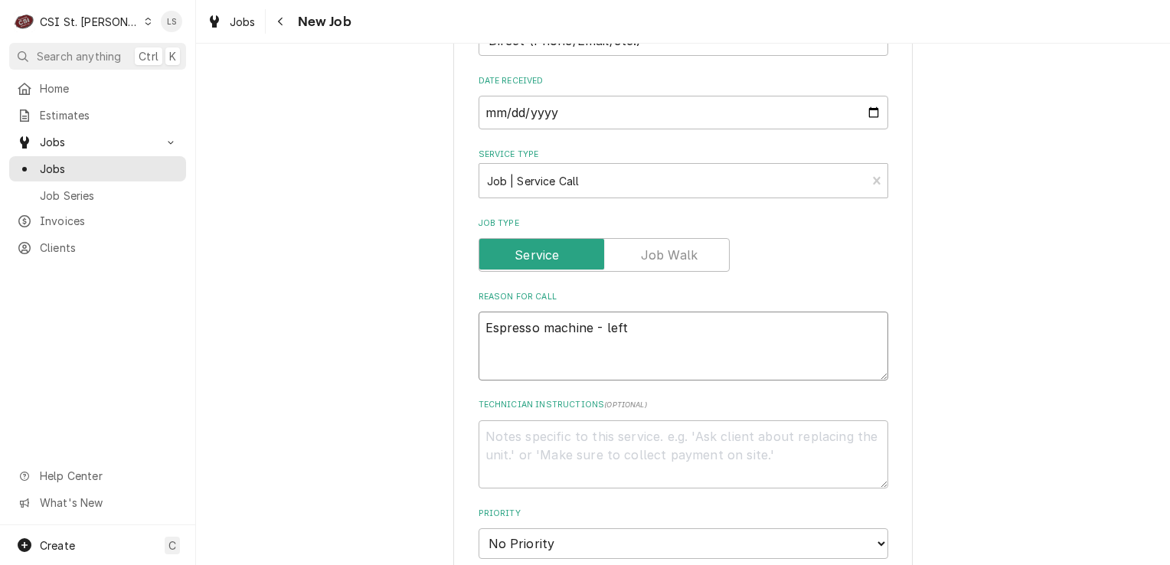
type textarea "x"
type textarea "Espresso machine - left"
type textarea "x"
type textarea "Espresso machine - left s"
type textarea "x"
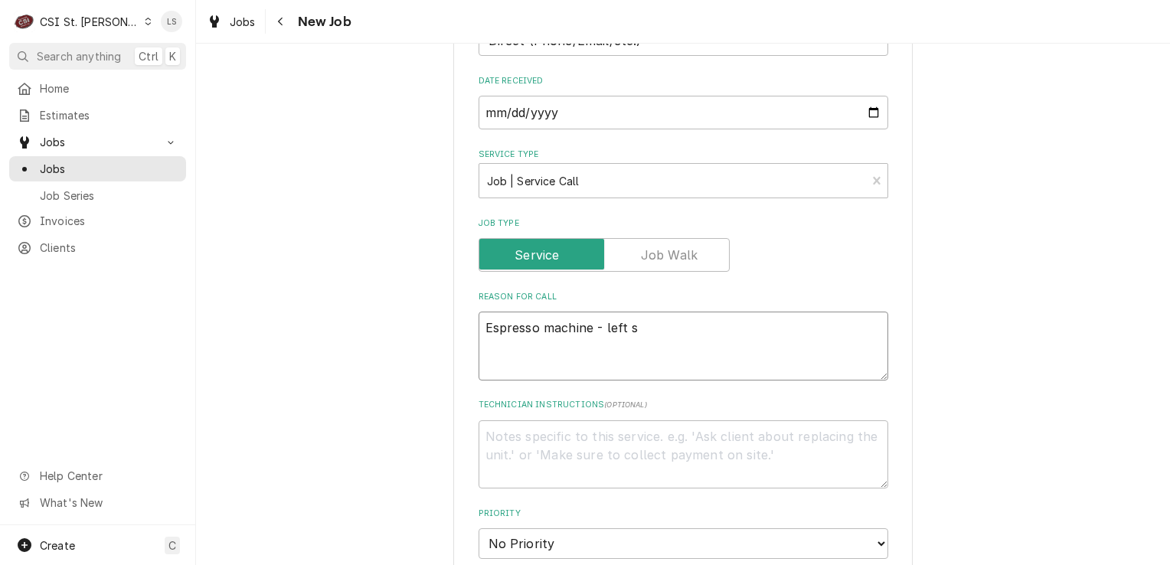
type textarea "Espresso machine - left si"
type textarea "x"
type textarea "Espresso machine - left sid"
type textarea "x"
type textarea "Espresso machine - left side"
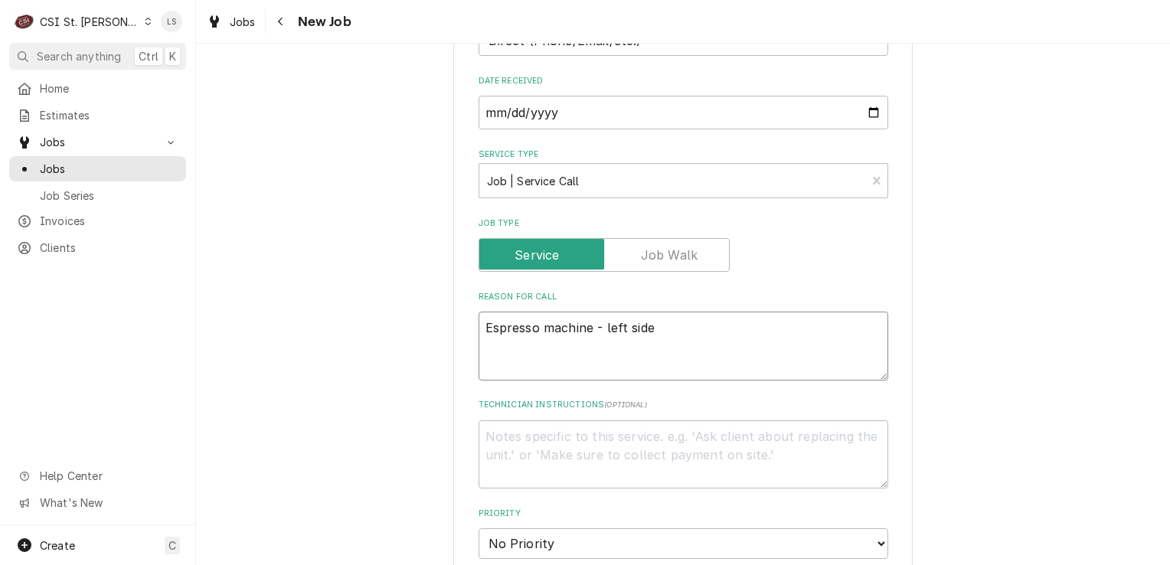
type textarea "x"
type textarea "Espresso machine - left side"
type textarea "x"
type textarea "Espresso machine - left side -"
type textarea "x"
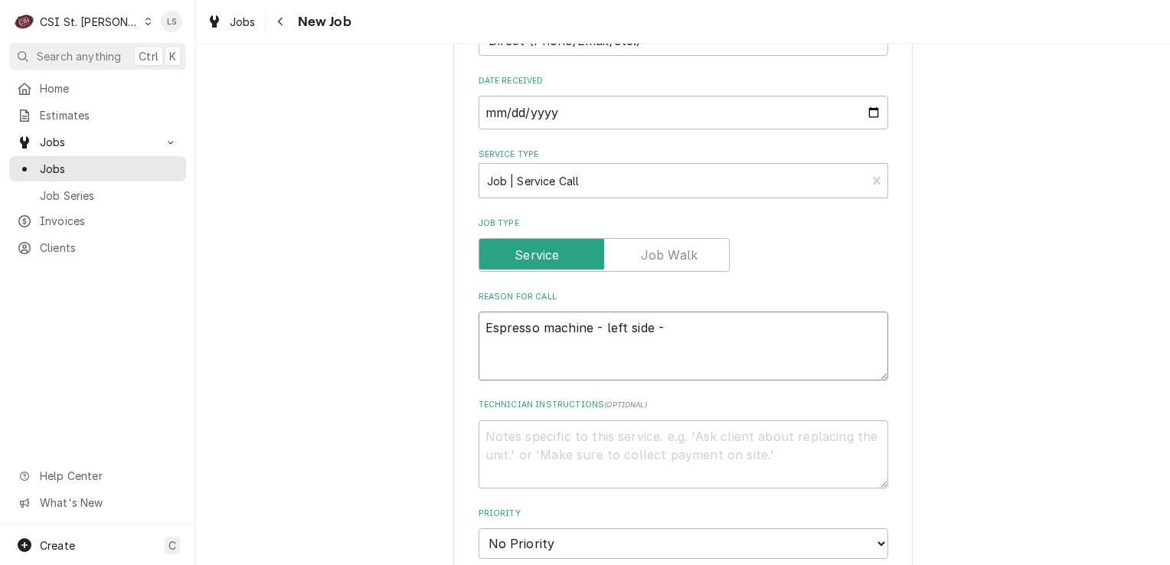
type textarea "Espresso machine - left side -"
type textarea "x"
type textarea "Espresso machine - left side -"
click at [701, 420] on textarea "Technician Instructions ( optional )" at bounding box center [684, 454] width 410 height 69
type textarea "x"
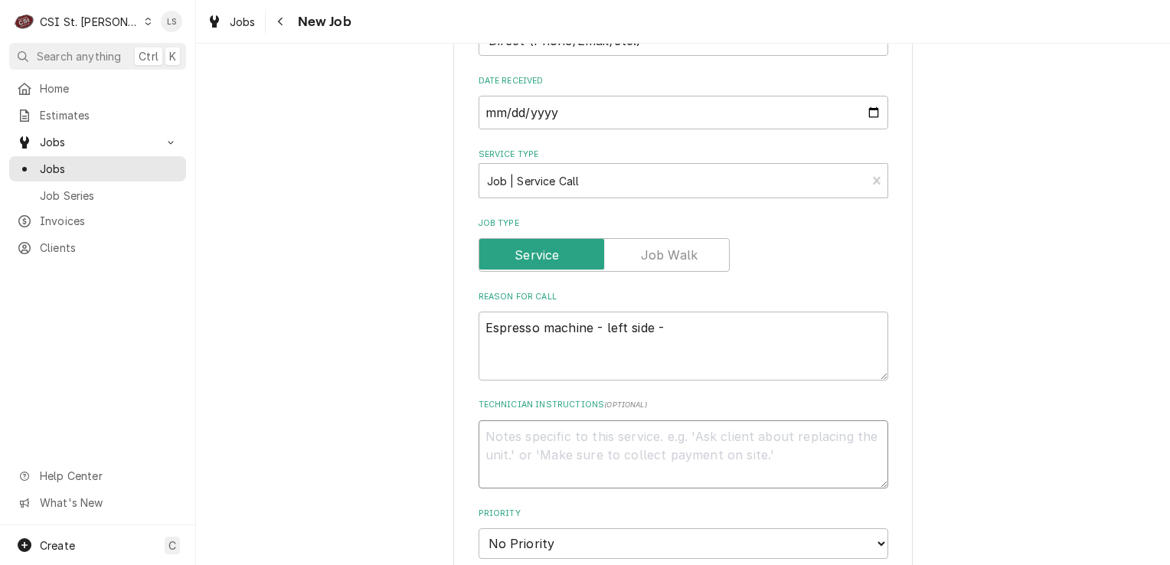
type textarea "*"
type textarea "x"
type textarea "**"
type textarea "x"
type textarea "**"
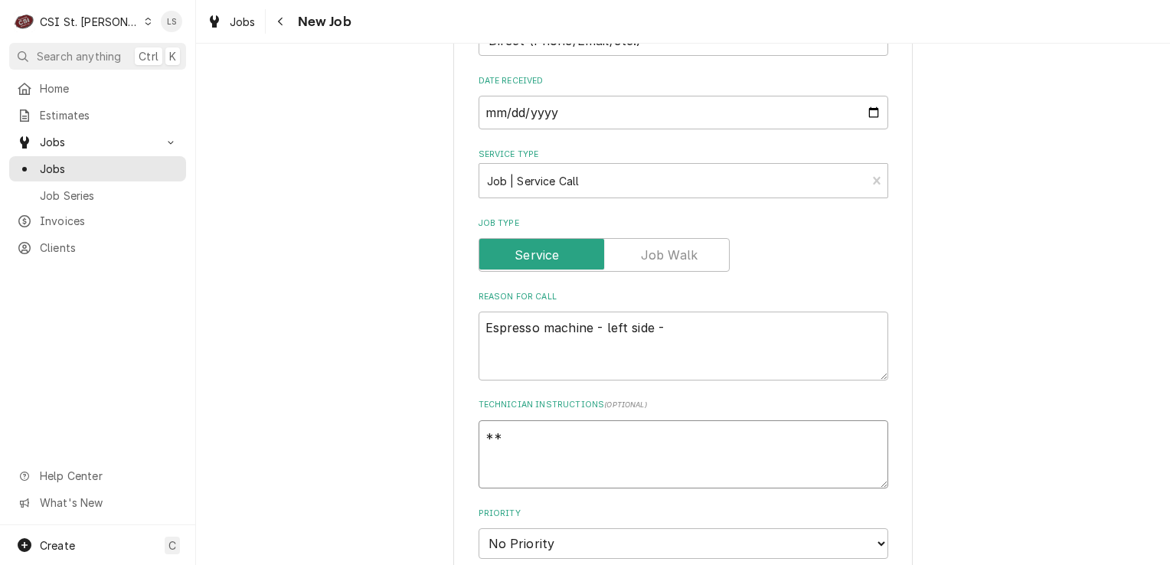
type textarea "x"
type textarea "** C"
type textarea "x"
type textarea "** CO"
type textarea "x"
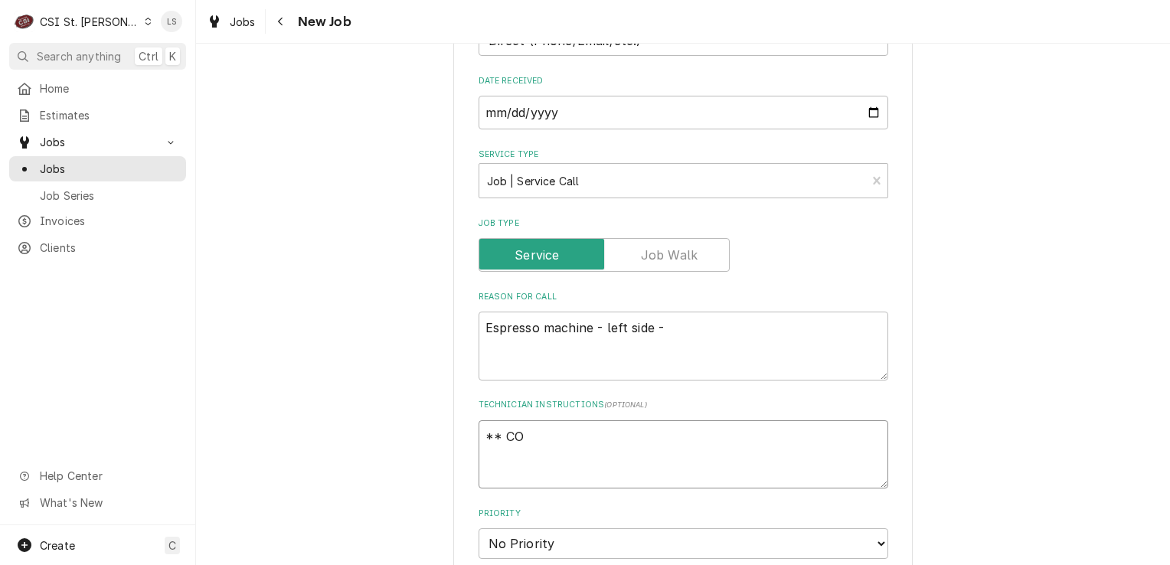
type textarea "** COD"
type textarea "x"
type textarea "** COD"
type textarea "x"
type textarea "** COD *"
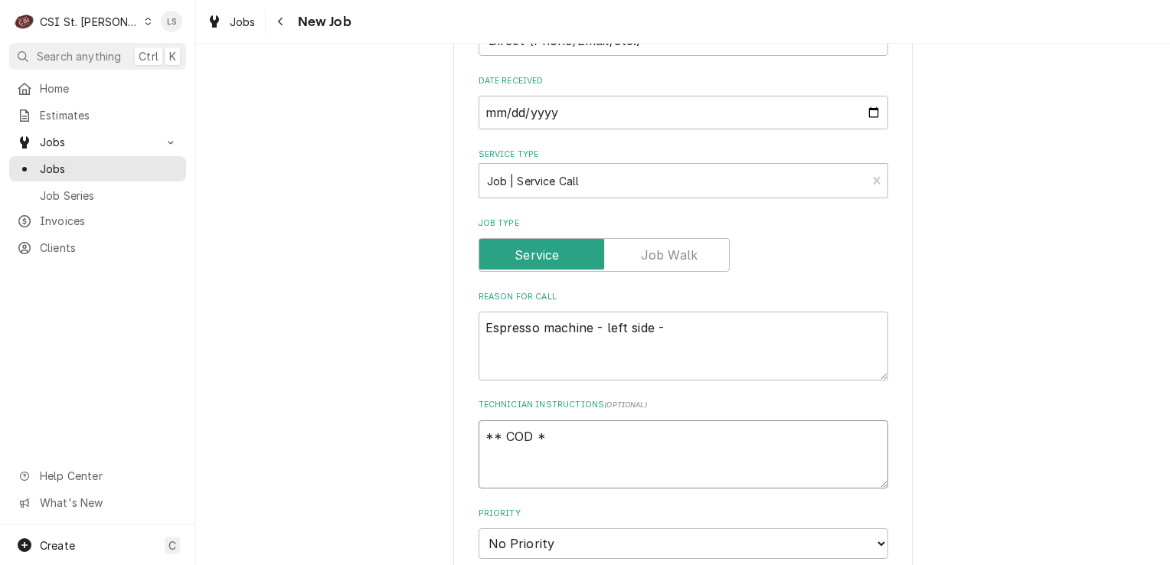
type textarea "x"
type textarea "** COD **"
type textarea "x"
type textarea "** COD **"
click at [683, 312] on textarea "Espresso machine - left side -" at bounding box center [684, 346] width 410 height 69
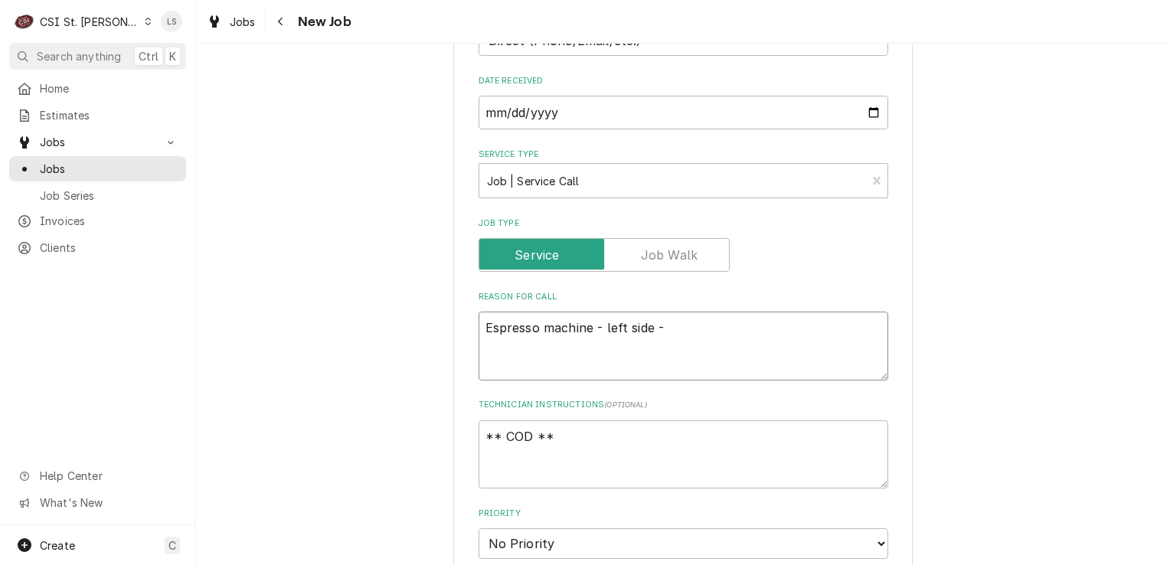
type textarea "x"
type textarea "Espresso machine - left side - i"
type textarea "x"
type textarea "Espresso machine - left side - it"
type textarea "x"
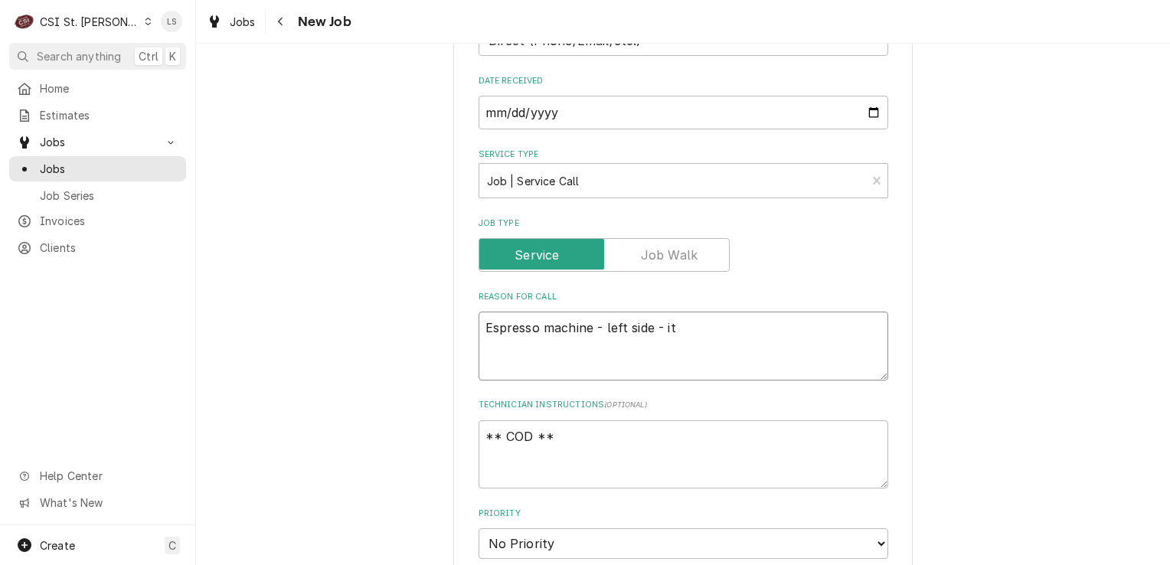
type textarea "Espresso machine - left side - it"
type textarea "x"
type textarea "Espresso machine - left side - it k"
type textarea "x"
type textarea "Espresso machine - left side - it ke"
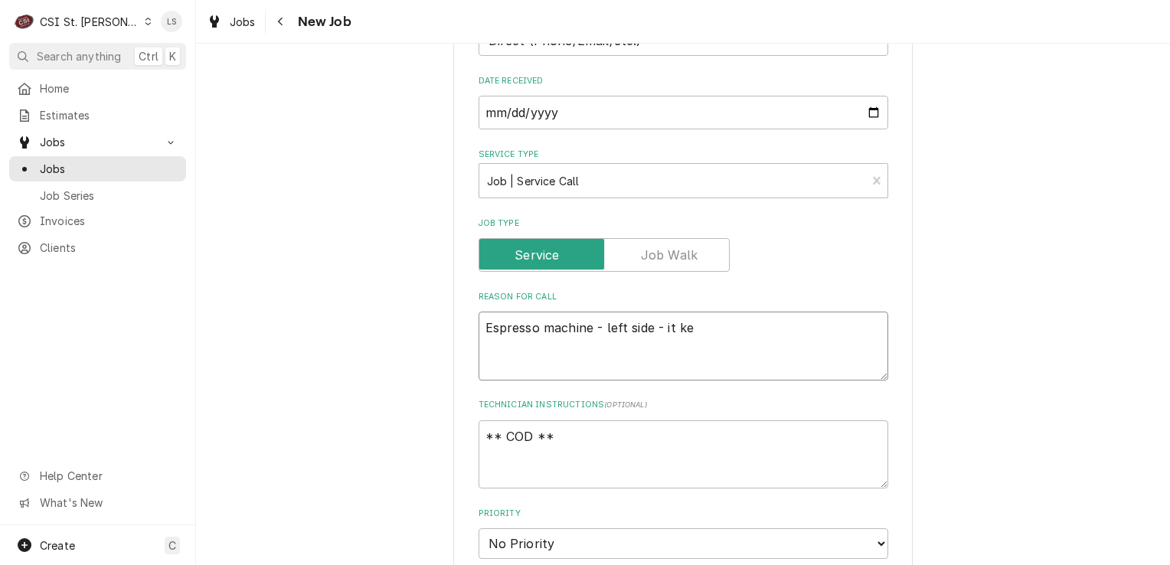
type textarea "x"
type textarea "Espresso machine - left side - it keep"
type textarea "x"
type textarea "Espresso machine - left side - it keeps"
type textarea "x"
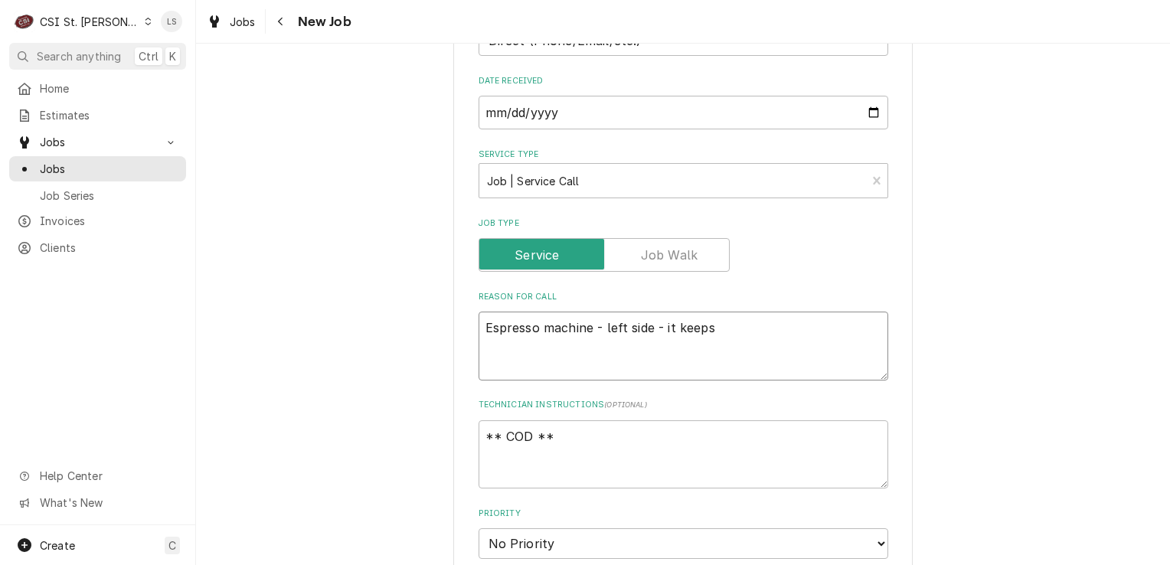
type textarea "Espresso machine - left side - it keeps"
type textarea "x"
type textarea "Espresso machine - left side - it keeps f"
type textarea "x"
type textarea "Espresso machine - left side - it keeps fa"
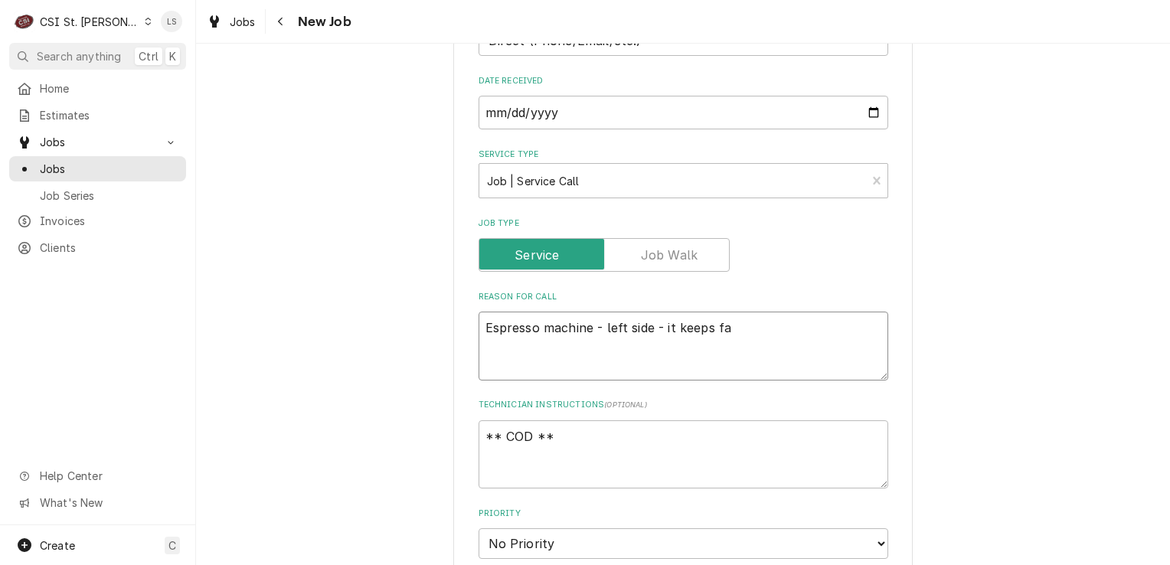
type textarea "x"
type textarea "Espresso machine - left side - it keeps fai"
type textarea "x"
type textarea "Espresso machine - left side - it keeps fail"
type textarea "x"
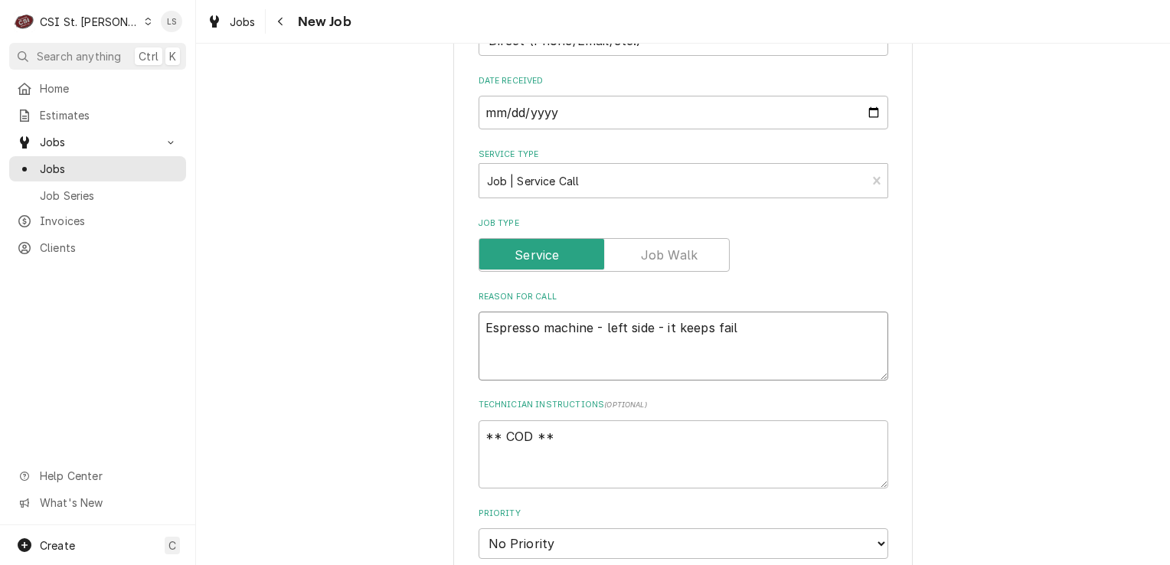
type textarea "Espresso machine - left side - it keeps faili"
type textarea "x"
type textarea "Espresso machine - left side - it keeps failin"
type textarea "x"
type textarea "Espresso machine - left side - it keeps failing"
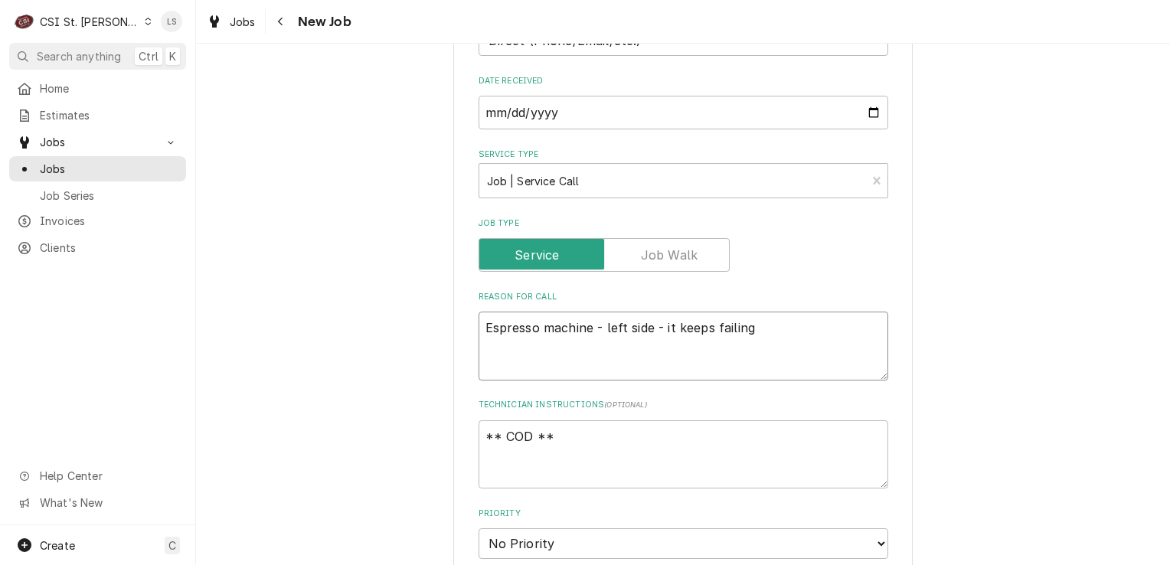
type textarea "x"
type textarea "Espresso machine - left side - it keeps failing"
type textarea "x"
type textarea "Espresso machine - left side - it keeps failing a"
type textarea "x"
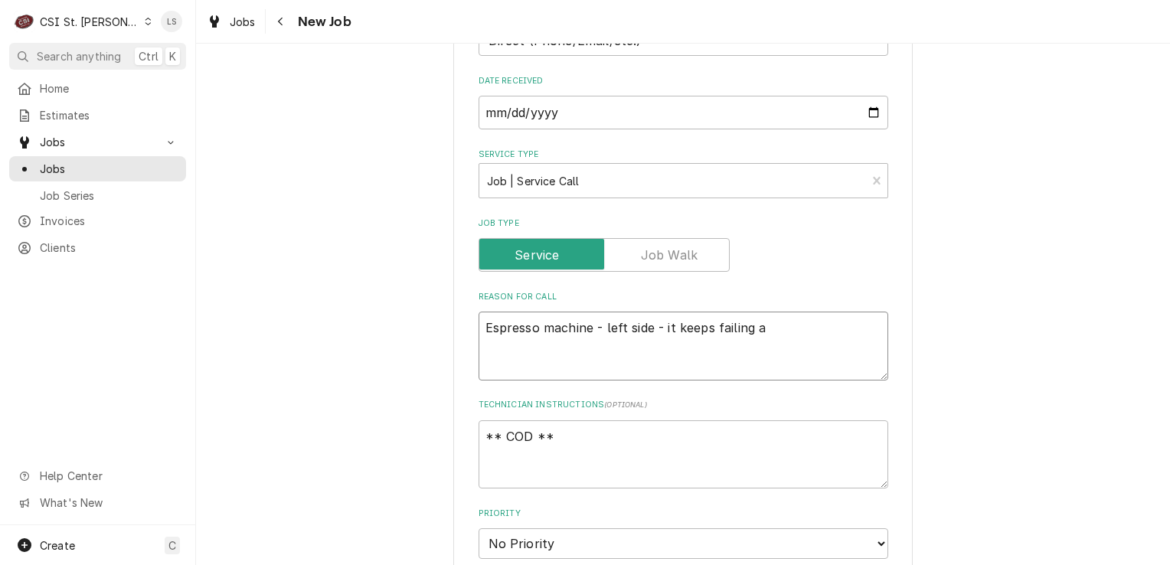
type textarea "Espresso machine - left side - it keeps failing an"
type textarea "x"
type textarea "Espresso machine - left side - it keeps failing and"
type textarea "x"
type textarea "Espresso machine - left side - it keeps failing and t"
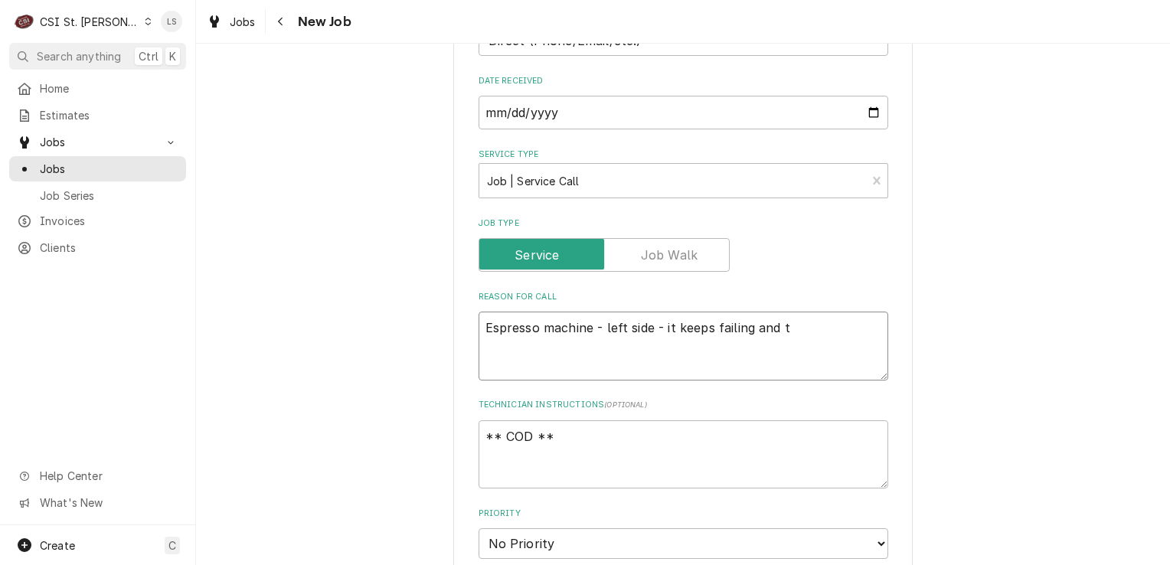
type textarea "x"
type textarea "Espresso machine - left side - it keeps failing and th"
type textarea "x"
type textarea "Espresso machine - left side - it keeps failing and the"
type textarea "x"
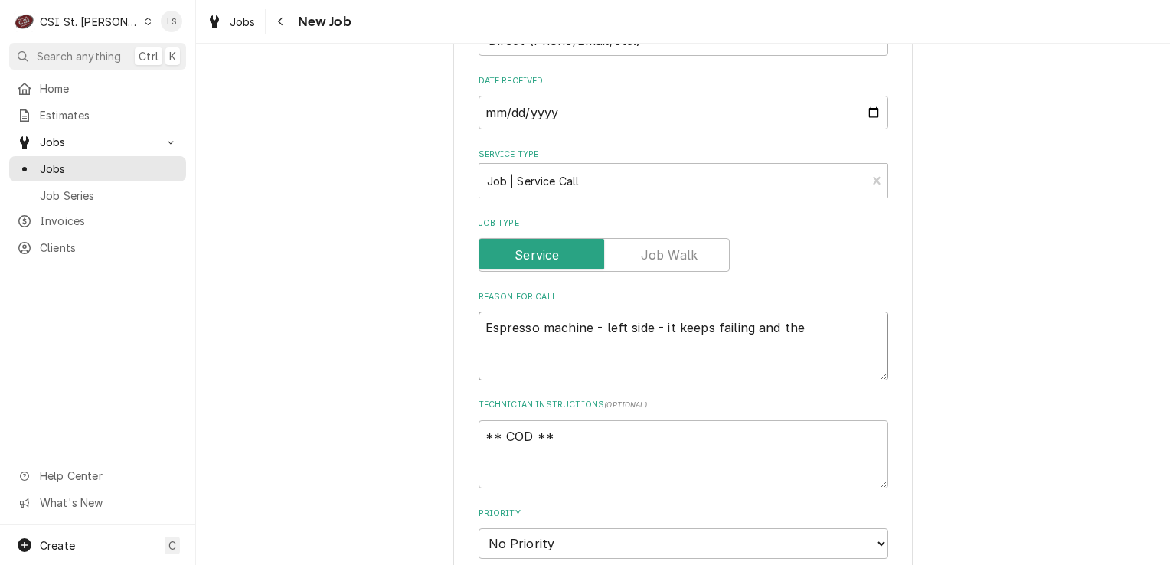
type textarea "Espresso machine - left side - it keeps failing and thei"
type textarea "x"
type textarea "Espresso machine - left side - it keeps failing and their"
type textarea "x"
type textarea "Espresso machine - left side - it keeps failing and their"
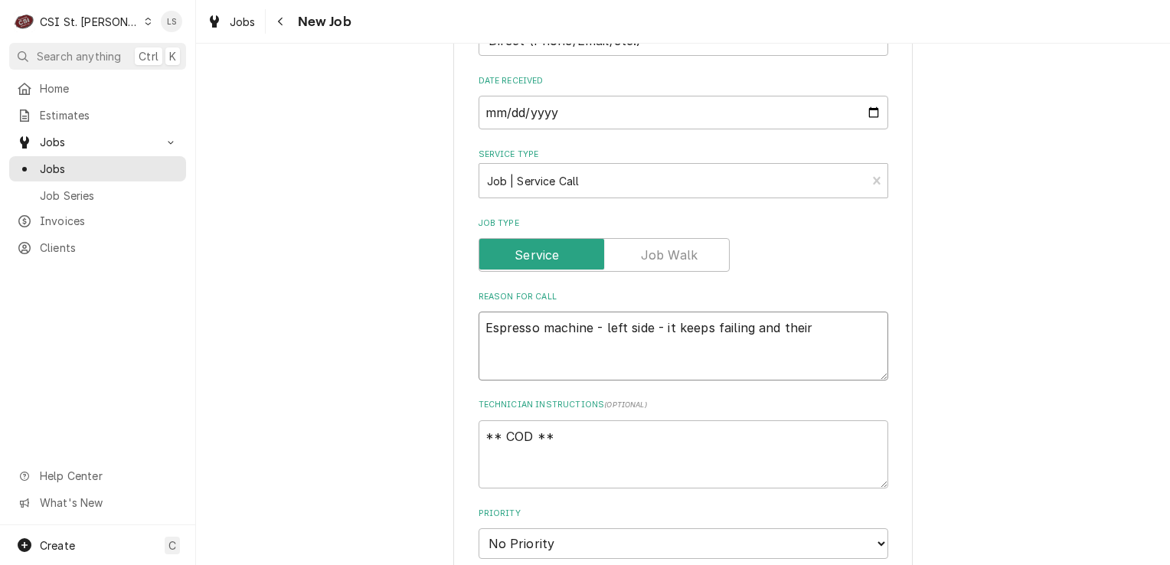
type textarea "x"
type textarea "Espresso machine - left side - it keeps failing and their is"
type textarea "x"
type textarea "Espresso machine - left side - it keeps failing and their is"
type textarea "x"
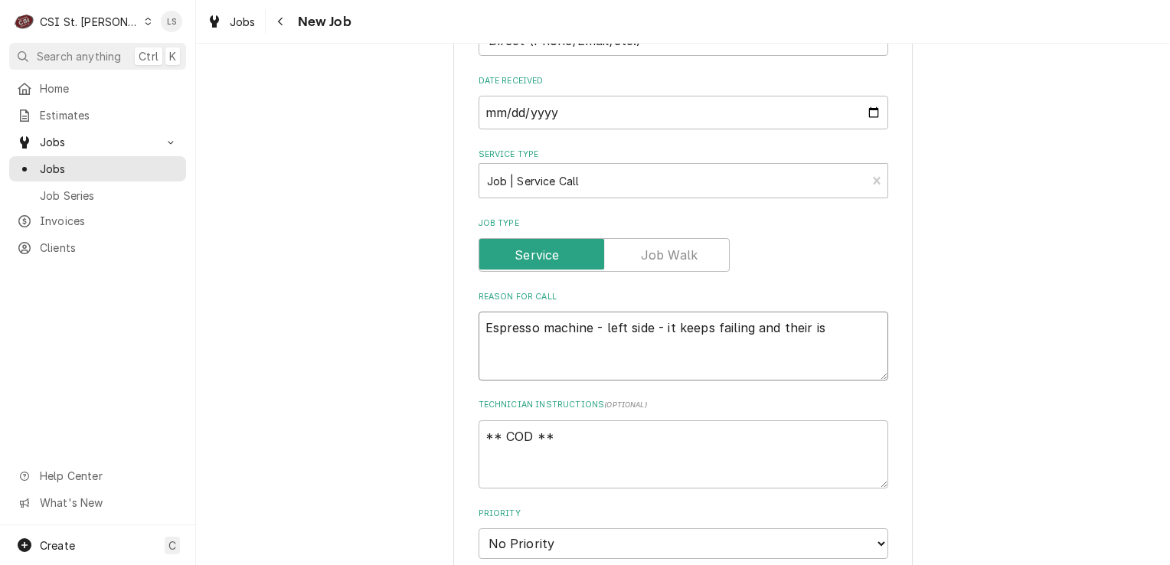
type textarea "Espresso machine - left side - it keeps failing and their is m"
type textarea "x"
type textarea "Espresso machine - left side - it keeps failing and their is mo"
type textarea "x"
type textarea "Espresso machine - left side - it keeps failing and their is mos"
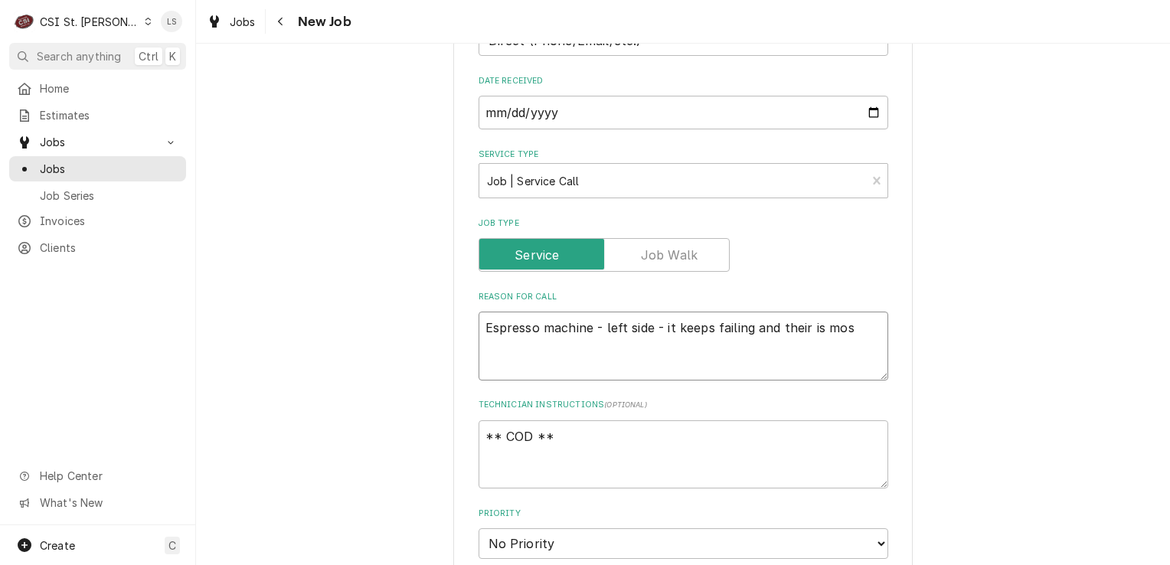
type textarea "x"
type textarea "Espresso machine - left side - it keeps failing and their is most"
type textarea "x"
type textarea "Espresso machine - left side - it keeps failing and their is mosti"
type textarea "x"
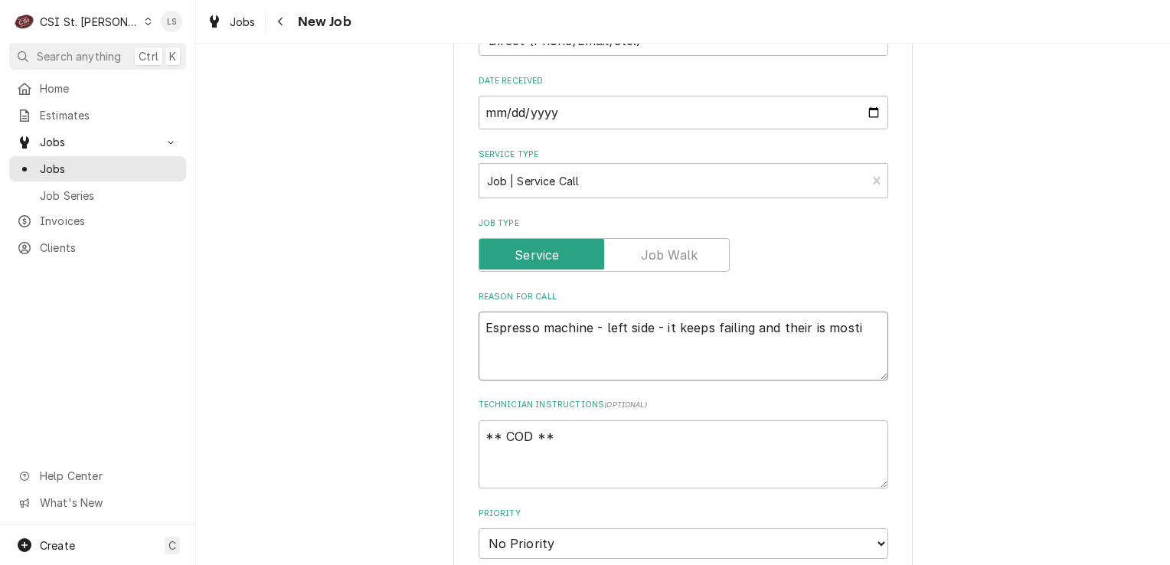
type textarea "Espresso machine - left side - it keeps failing and their is mostiu"
type textarea "x"
type textarea "Espresso machine - left side - it keeps failing and their is mostiur"
type textarea "x"
type textarea "Espresso machine - left side - it keeps failing and their is mostiure"
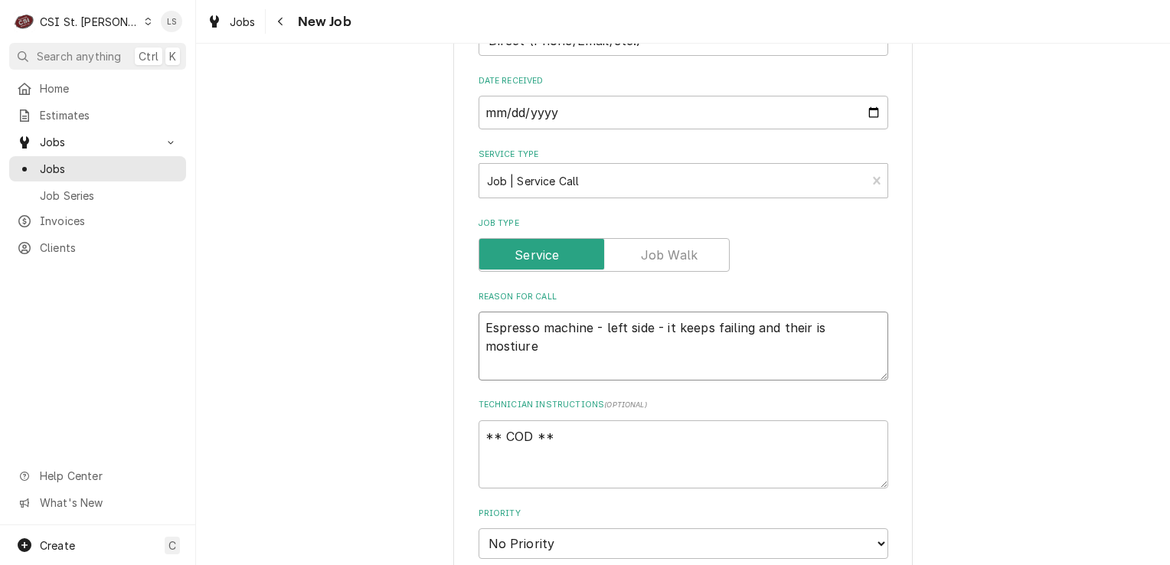
type textarea "x"
type textarea "Espresso machine - left side - it keeps failing and their is mostiure"
type textarea "x"
type textarea "Espresso machine - left side - it keeps failing and their is moisture"
type textarea "x"
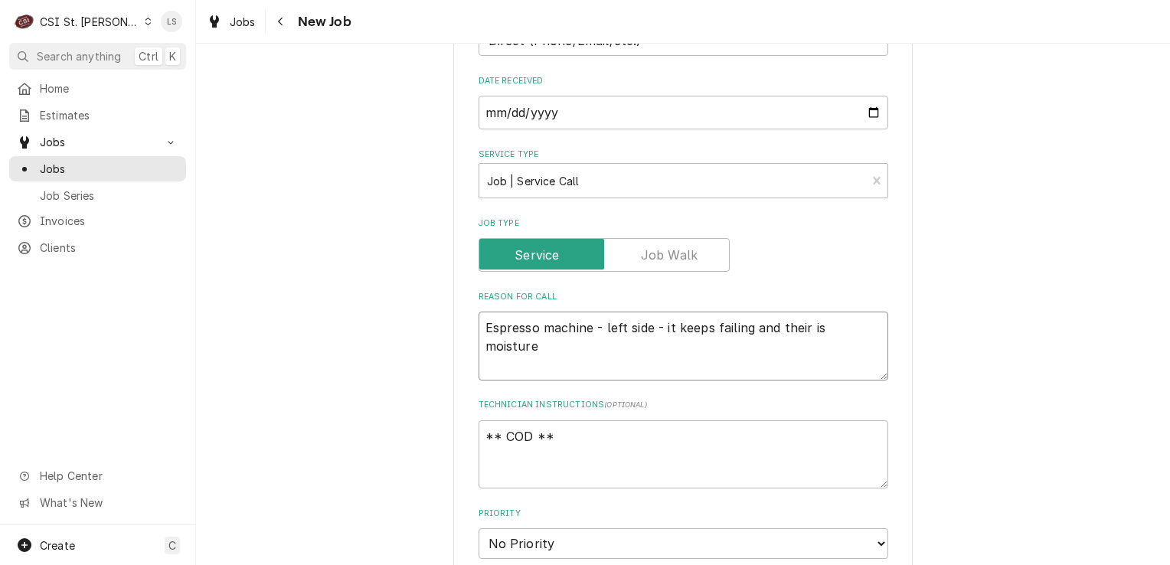
type textarea "Espresso machine - left side - it keeps failing and there is moisture"
type textarea "x"
type textarea "Espresso machine - left side - it keeps failing and there is moisture"
click at [579, 420] on textarea "** COD **" at bounding box center [684, 454] width 410 height 69
type textarea "x"
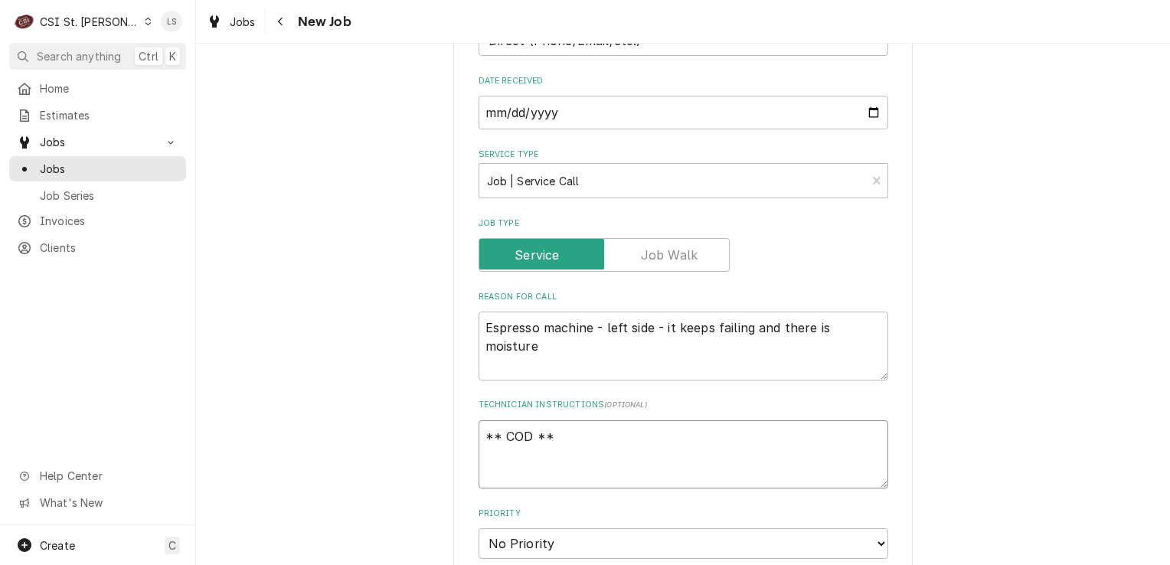
type textarea "** COD **"
type textarea "x"
type textarea "** COD **"
type textarea "x"
type textarea "** COD ** M"
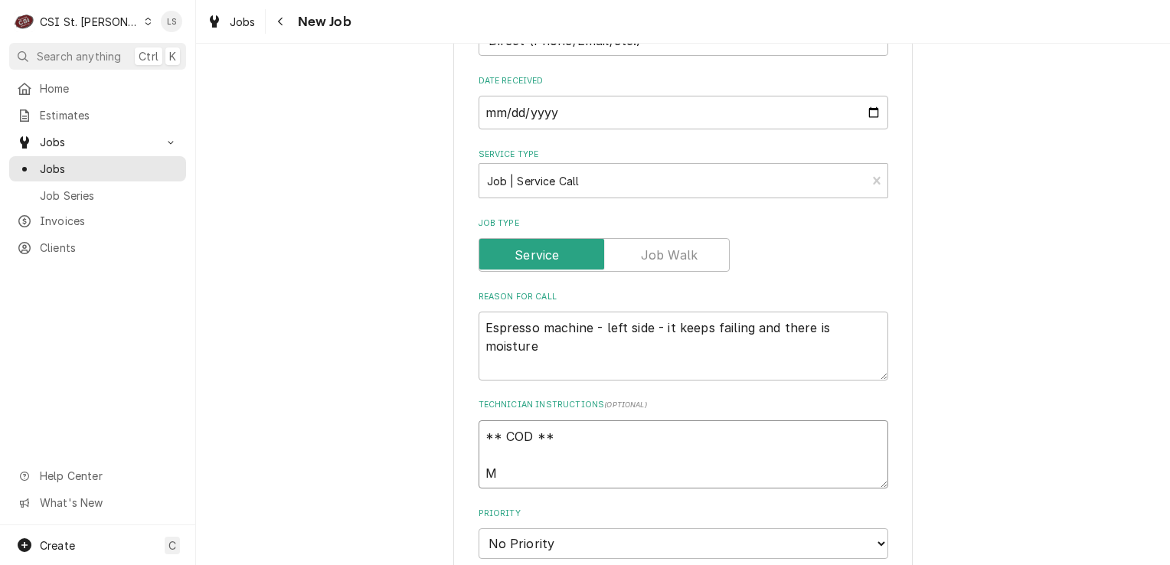
type textarea "x"
type textarea "** COD ** M"
type textarea "x"
type textarea "** COD ** M"
type textarea "x"
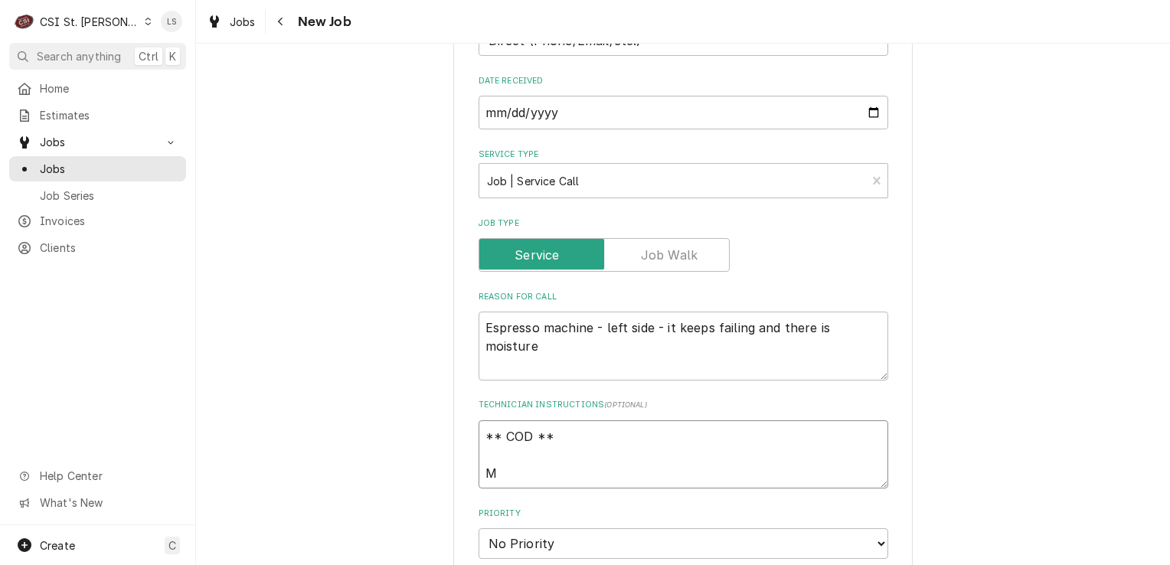
type textarea "** COD **"
type textarea "x"
type textarea "** COD ** M"
type textarea "x"
type textarea "** COD ** M"
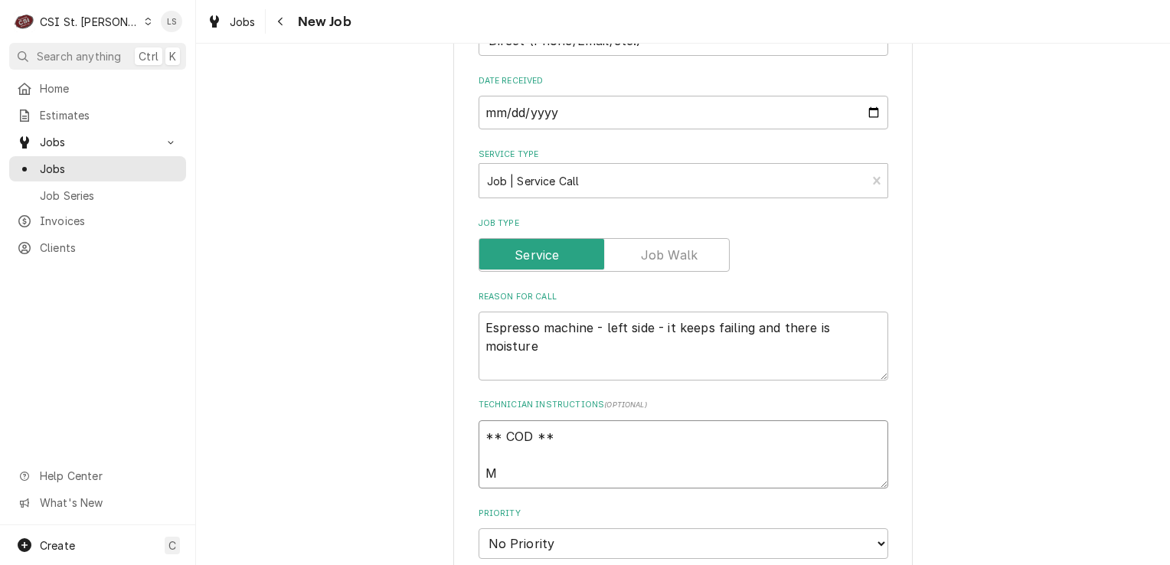
type textarea "x"
type textarea "** COD ** M -"
type textarea "x"
type textarea "** COD ** M -"
type textarea "x"
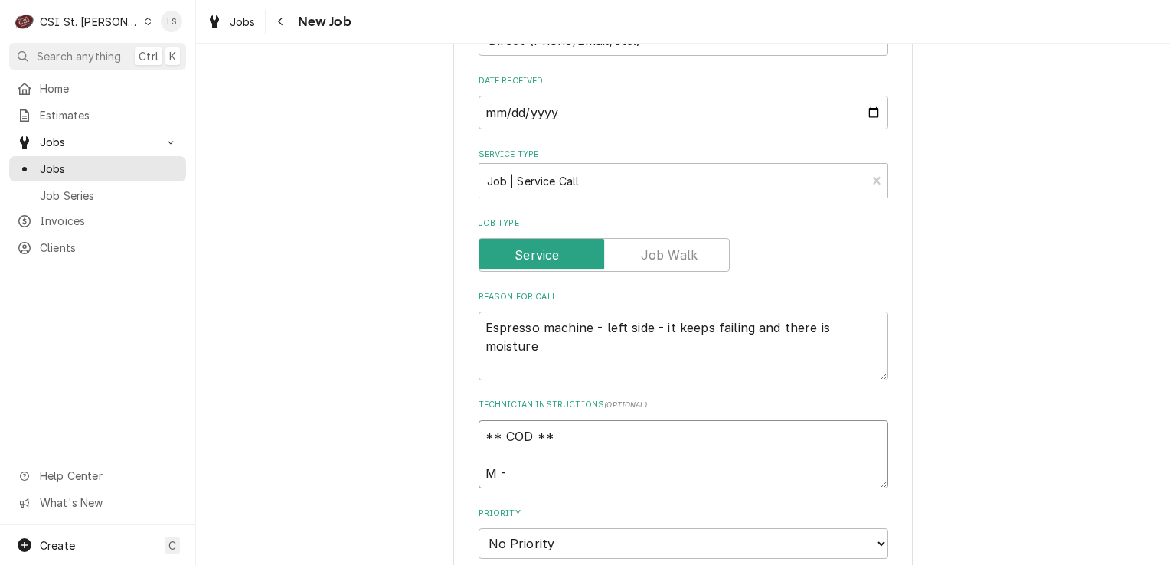
type textarea "** COD ** M - F"
type textarea "x"
type textarea "** COD ** M - F"
type textarea "x"
type textarea "** COD ** M - F f"
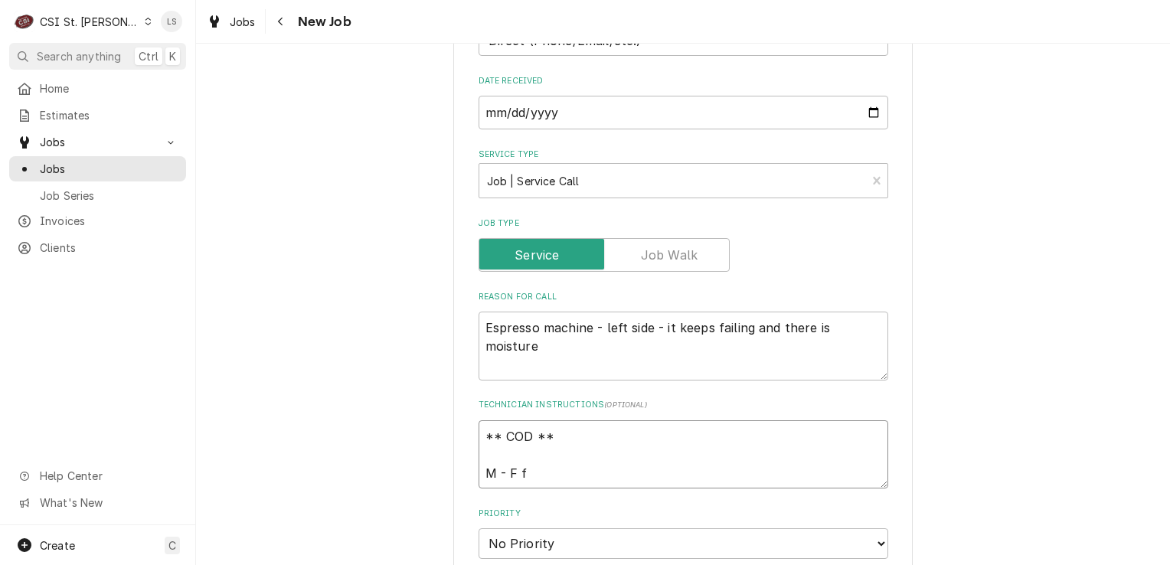
type textarea "x"
type textarea "** COD ** M - F fr"
type textarea "x"
type textarea "** COD ** M - F fro"
type textarea "x"
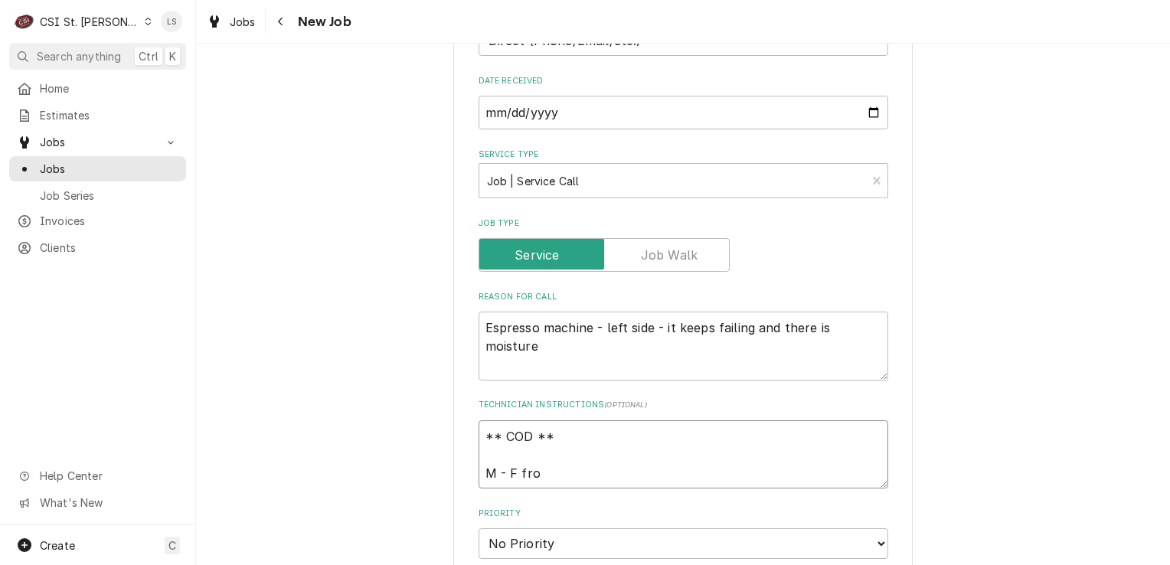
type textarea "** COD ** M - F from"
type textarea "x"
type textarea "** COD ** M - F from 6"
type textarea "x"
type textarea "** COD ** M - F from 6a"
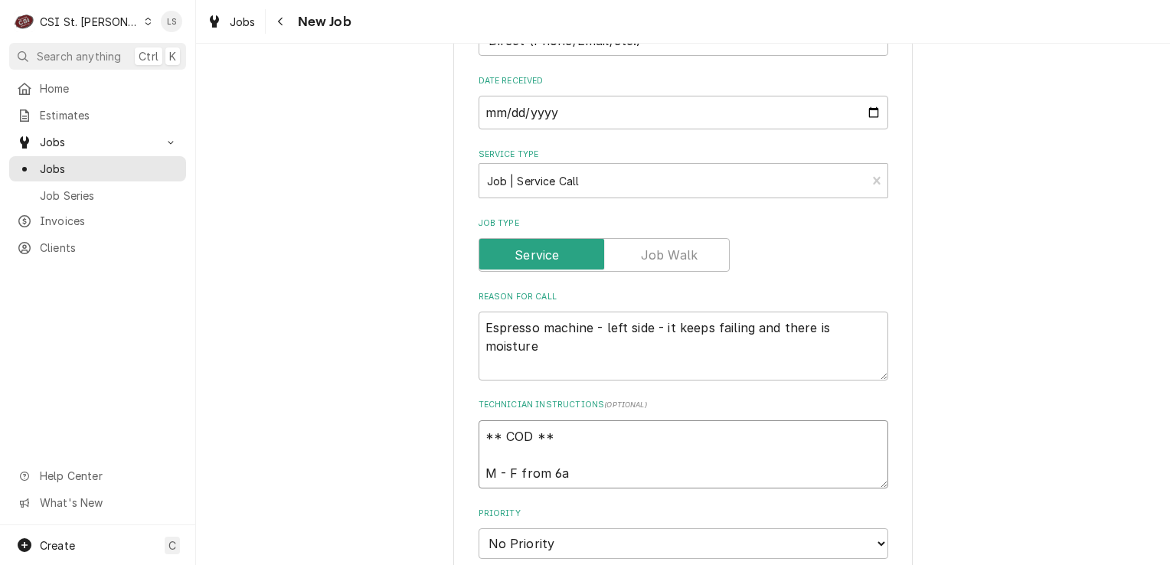
type textarea "x"
type textarea "** COD ** M - F from 6am"
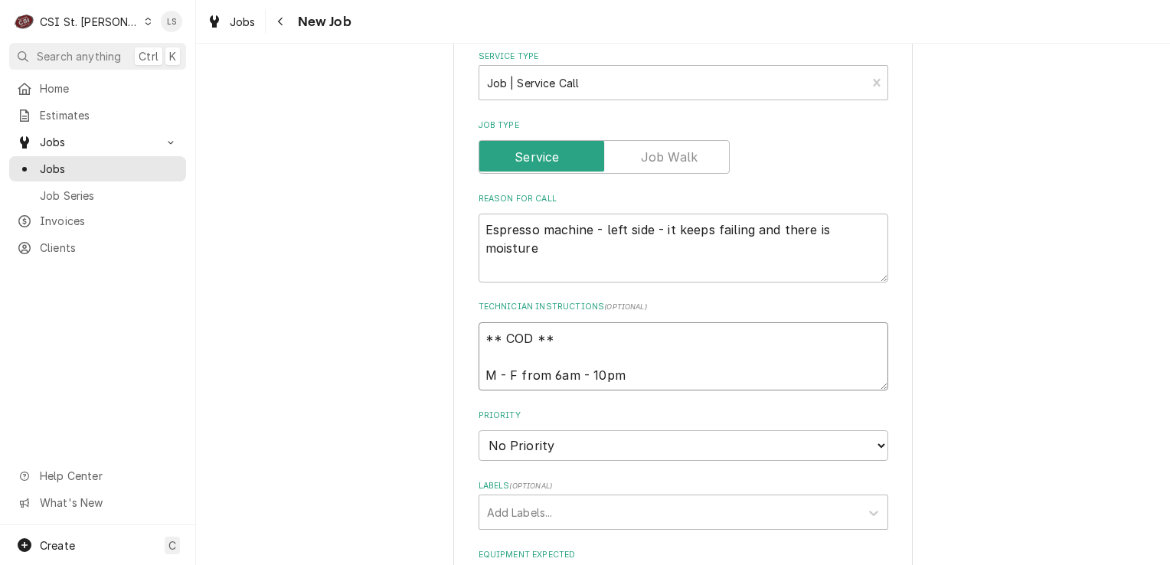
scroll to position [689, 0]
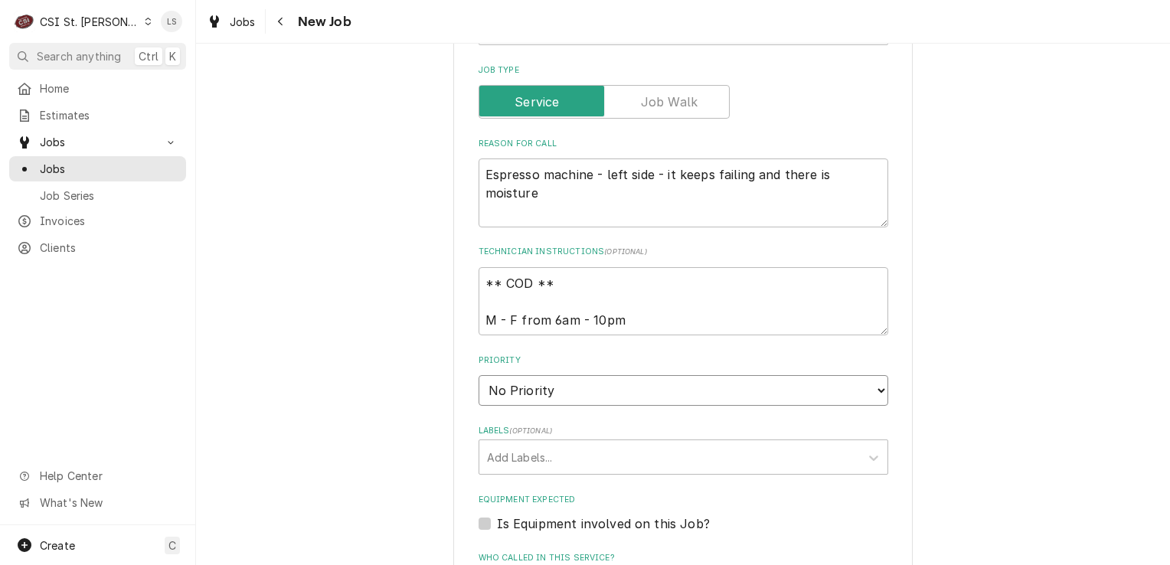
click at [518, 375] on select "No Priority Urgent High Medium Low" at bounding box center [684, 390] width 410 height 31
click at [479, 375] on select "No Priority Urgent High Medium Low" at bounding box center [684, 390] width 410 height 31
click at [502, 443] on div "Labels" at bounding box center [669, 457] width 365 height 28
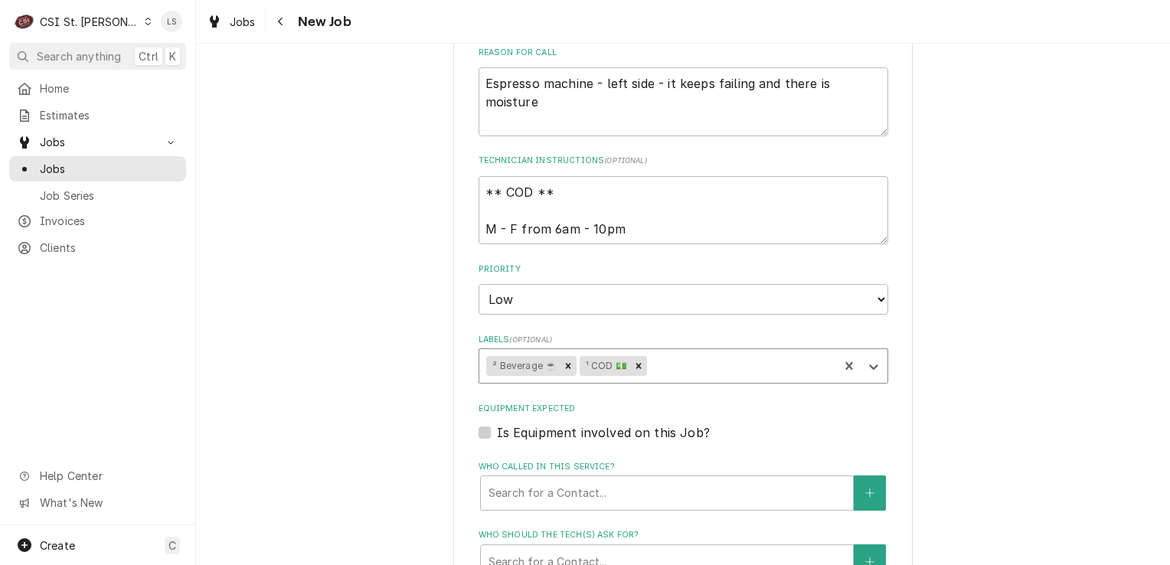
scroll to position [919, 0]
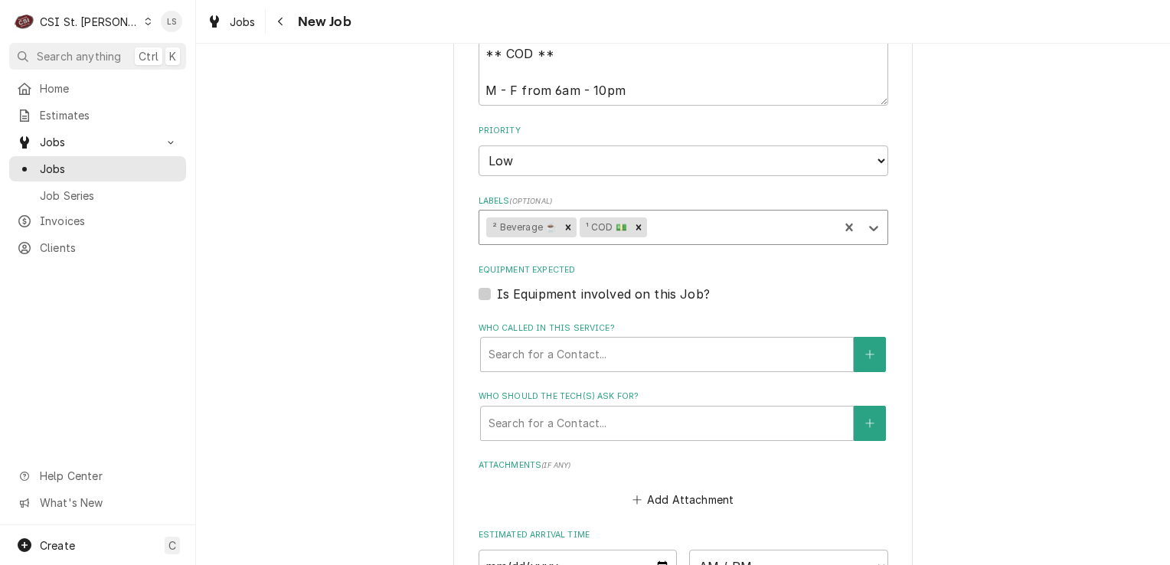
click at [497, 285] on label "Is Equipment involved on this Job?" at bounding box center [603, 294] width 213 height 18
click at [497, 285] on input "Equipment Expected" at bounding box center [702, 302] width 410 height 34
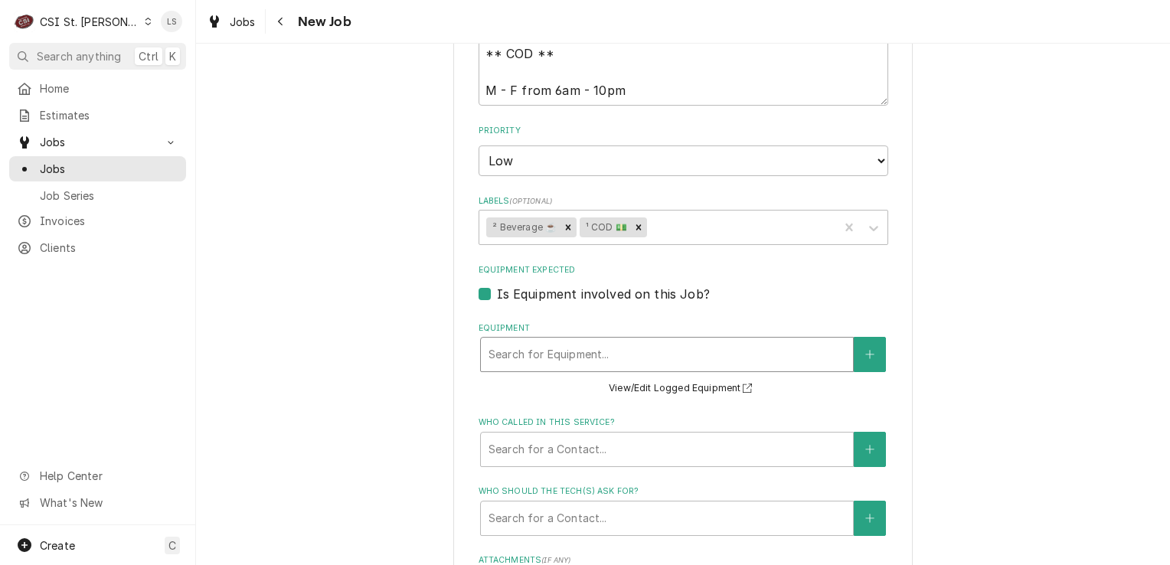
click at [577, 341] on div "Equipment" at bounding box center [667, 355] width 357 height 28
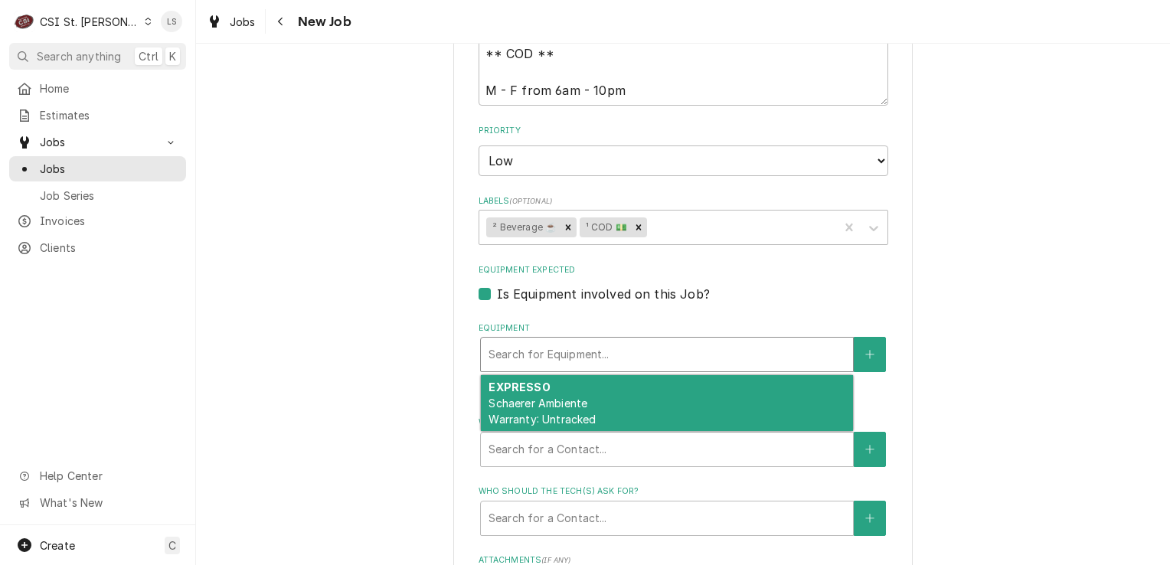
click at [613, 384] on div "EXPRESSO Schaerer Ambiente Warranty: Untracked" at bounding box center [667, 403] width 372 height 56
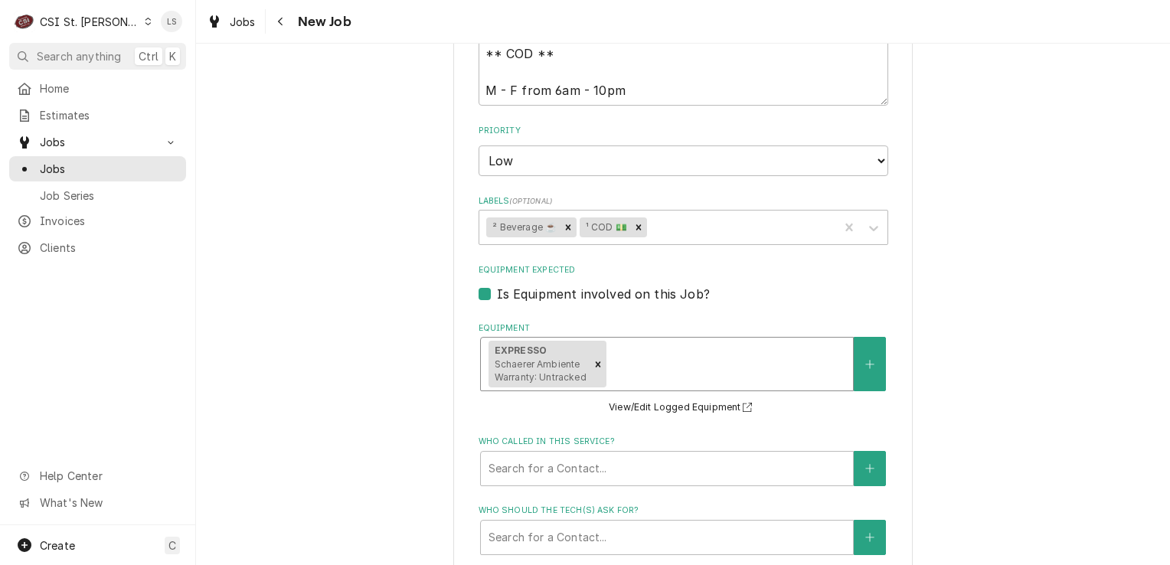
scroll to position [1072, 0]
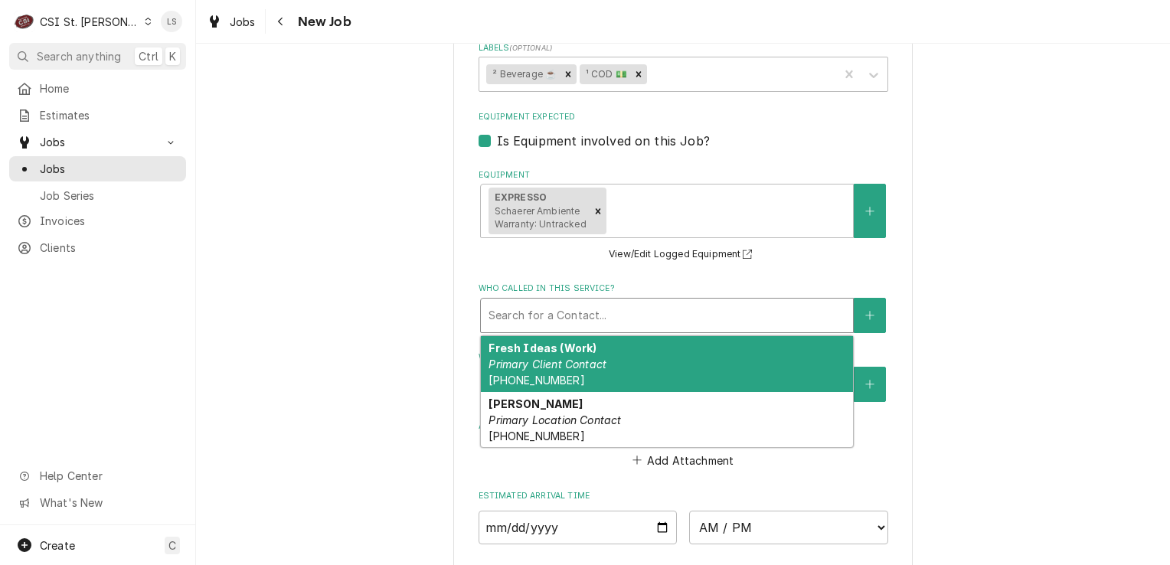
click at [574, 302] on div "Who called in this service?" at bounding box center [667, 316] width 357 height 28
click at [565, 302] on div "Who called in this service?" at bounding box center [667, 316] width 357 height 28
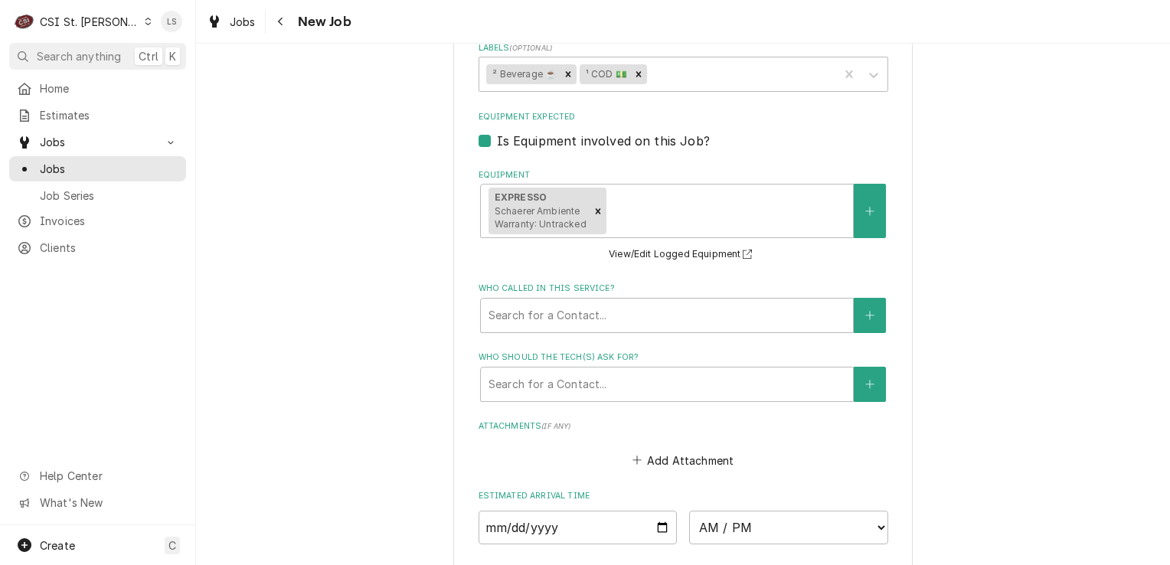
click at [872, 298] on button "Who called in this service?" at bounding box center [870, 315] width 32 height 35
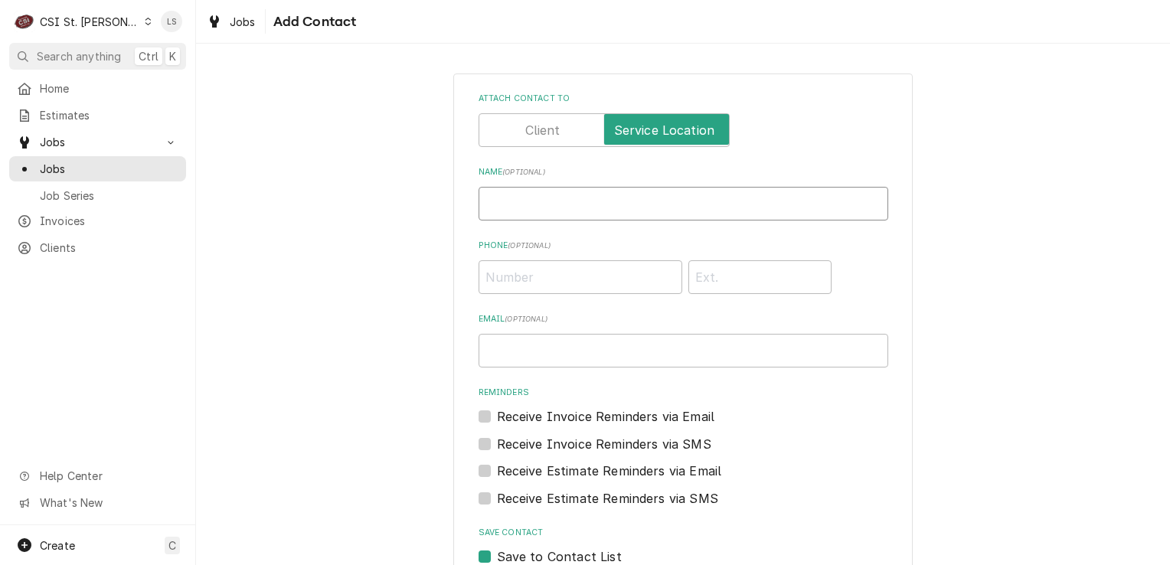
click at [561, 201] on input "Name ( optional )" at bounding box center [684, 204] width 410 height 34
drag, startPoint x: 512, startPoint y: 273, endPoint x: 457, endPoint y: 277, distance: 54.5
click at [512, 273] on input "Phone ( optional )" at bounding box center [581, 277] width 204 height 34
click at [518, 270] on input "Phone ( optional )" at bounding box center [581, 277] width 204 height 34
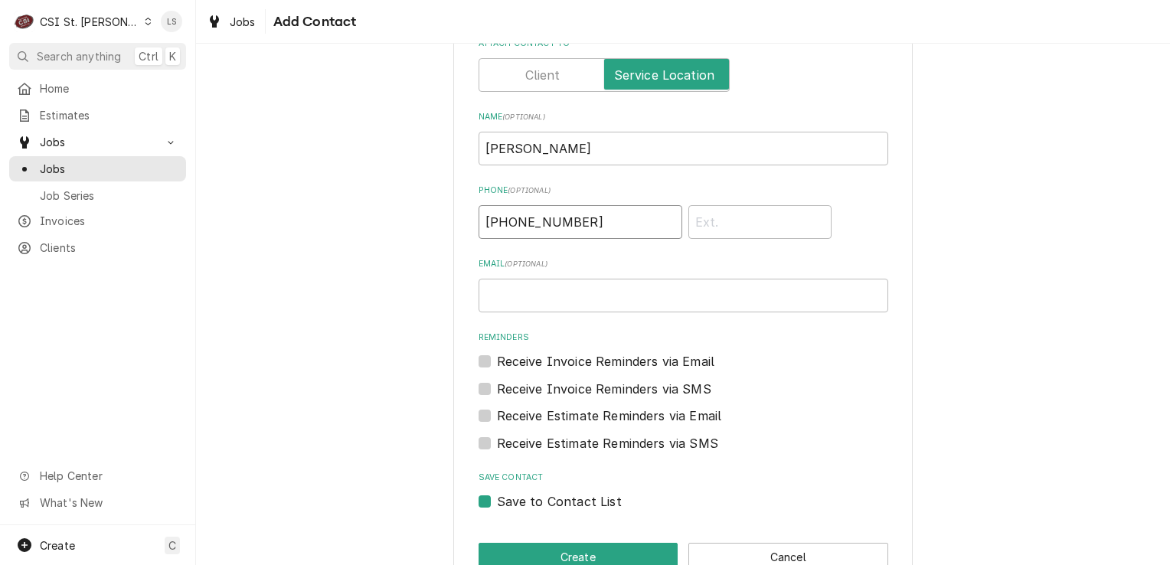
scroll to position [93, 0]
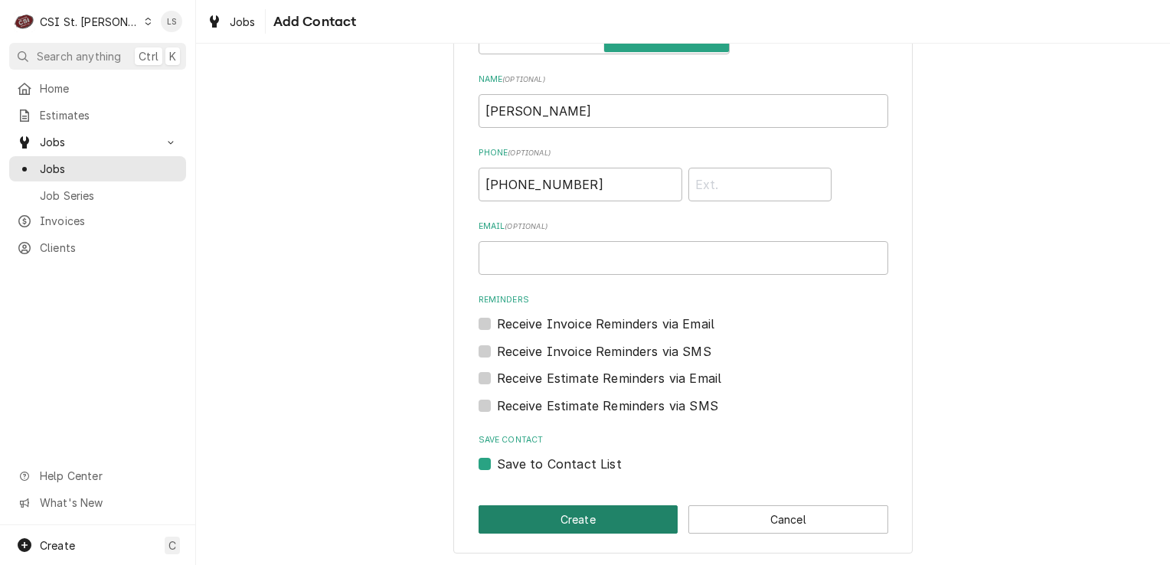
click at [552, 512] on button "Create" at bounding box center [579, 519] width 200 height 28
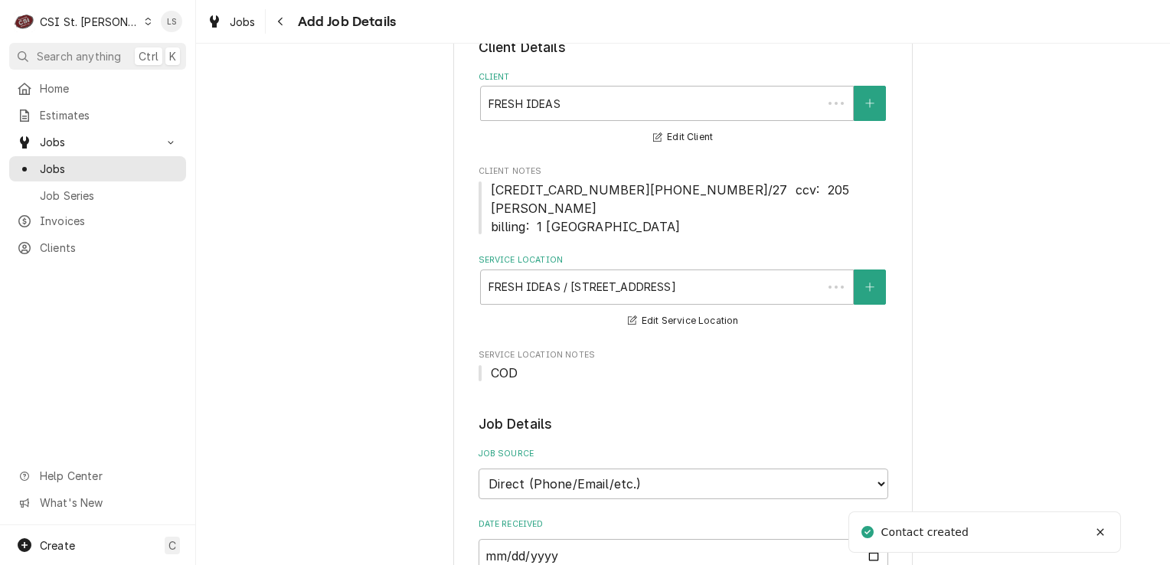
scroll to position [1072, 0]
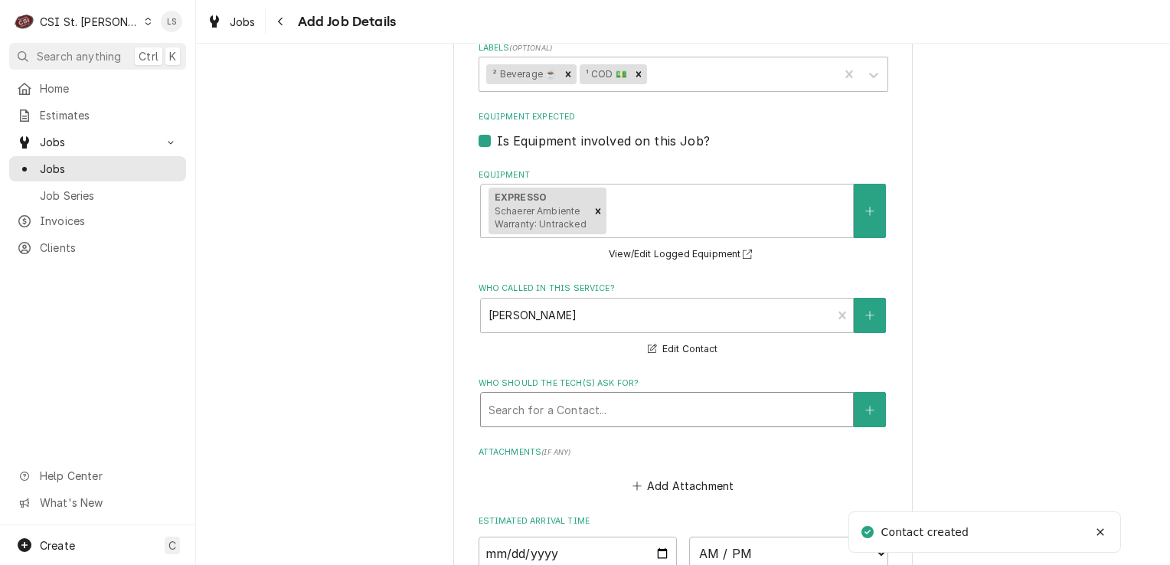
click at [545, 401] on div "Search for a Contact..." at bounding box center [667, 410] width 372 height 34
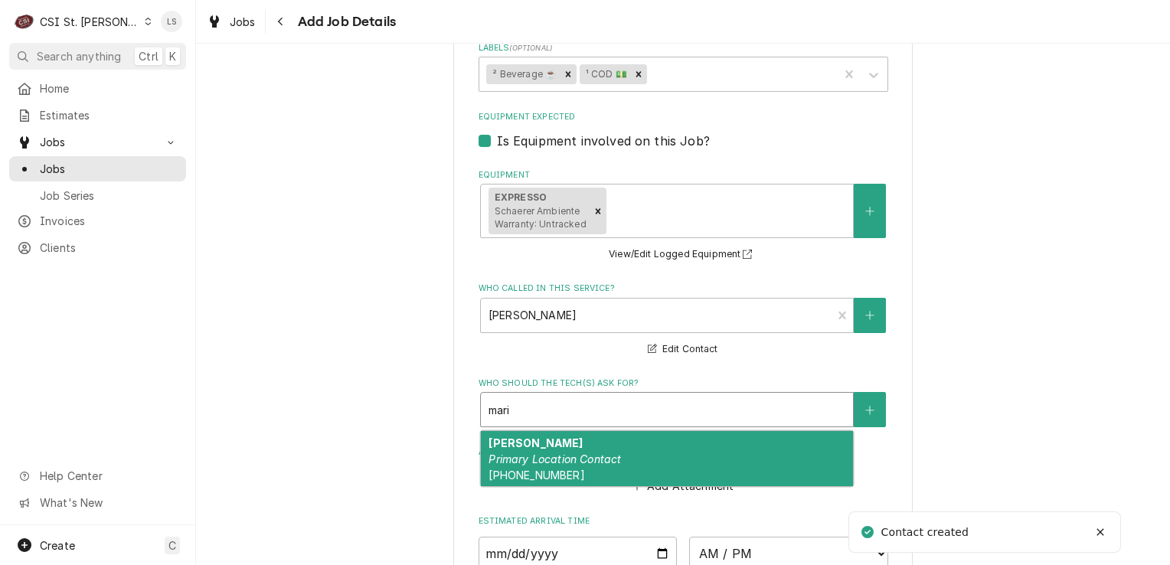
click at [545, 453] on em "Primary Location Contact" at bounding box center [555, 459] width 132 height 13
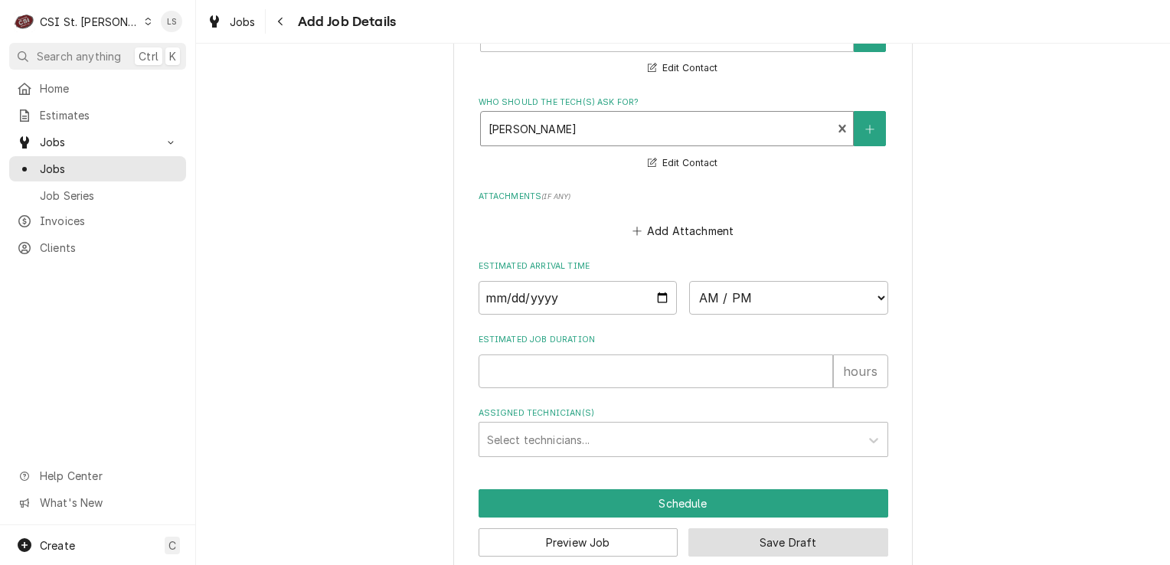
click at [726, 528] on button "Save Draft" at bounding box center [789, 542] width 200 height 28
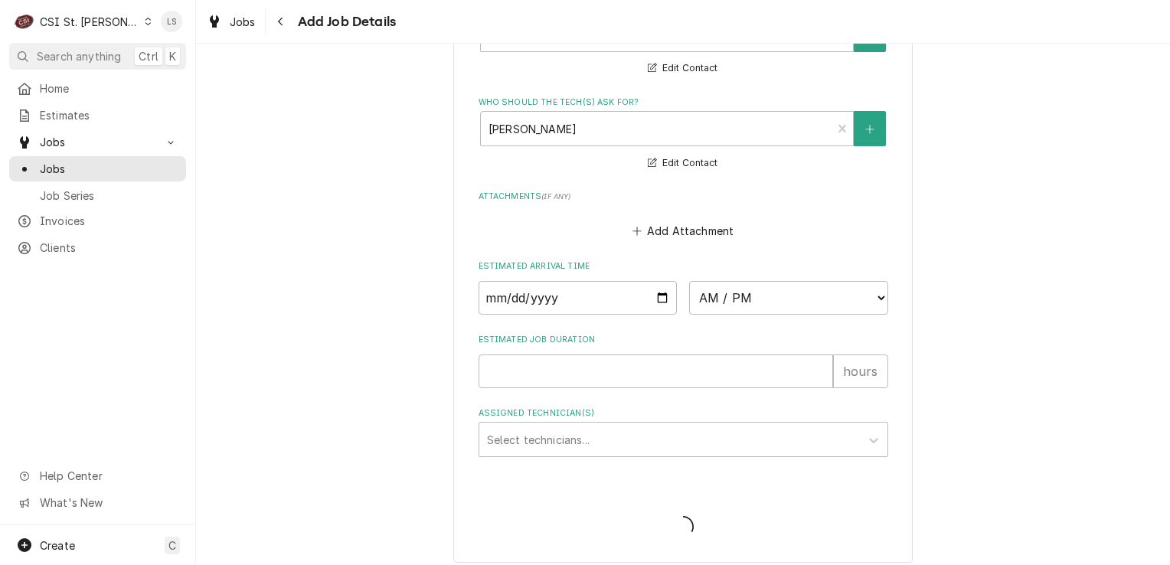
scroll to position [1340, 0]
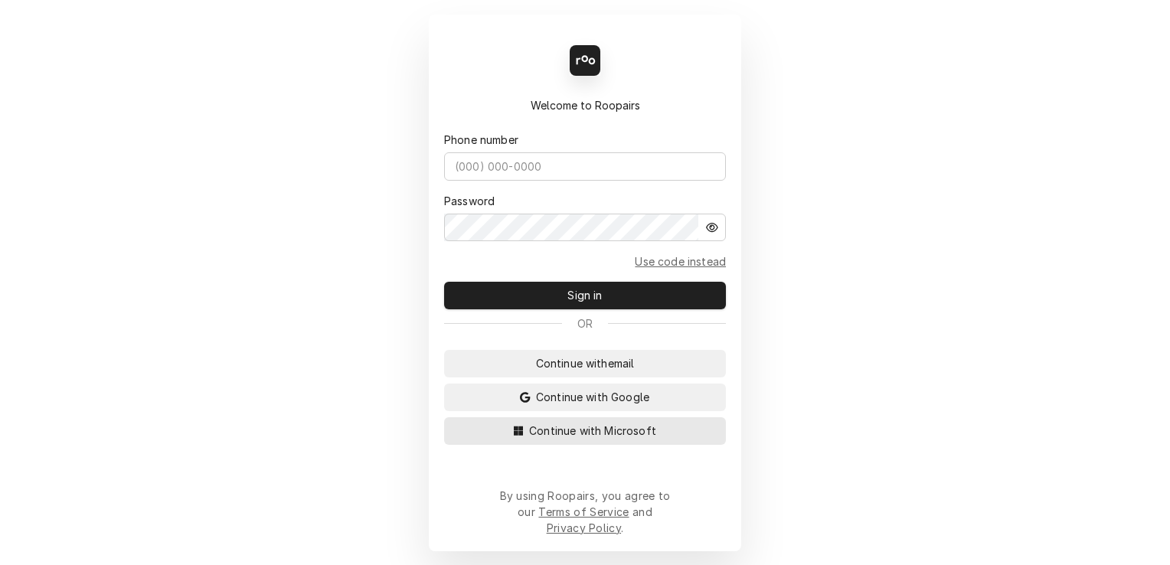
drag, startPoint x: 591, startPoint y: 443, endPoint x: 427, endPoint y: 445, distance: 163.9
click at [588, 439] on span "Continue with Microsoft" at bounding box center [592, 431] width 133 height 16
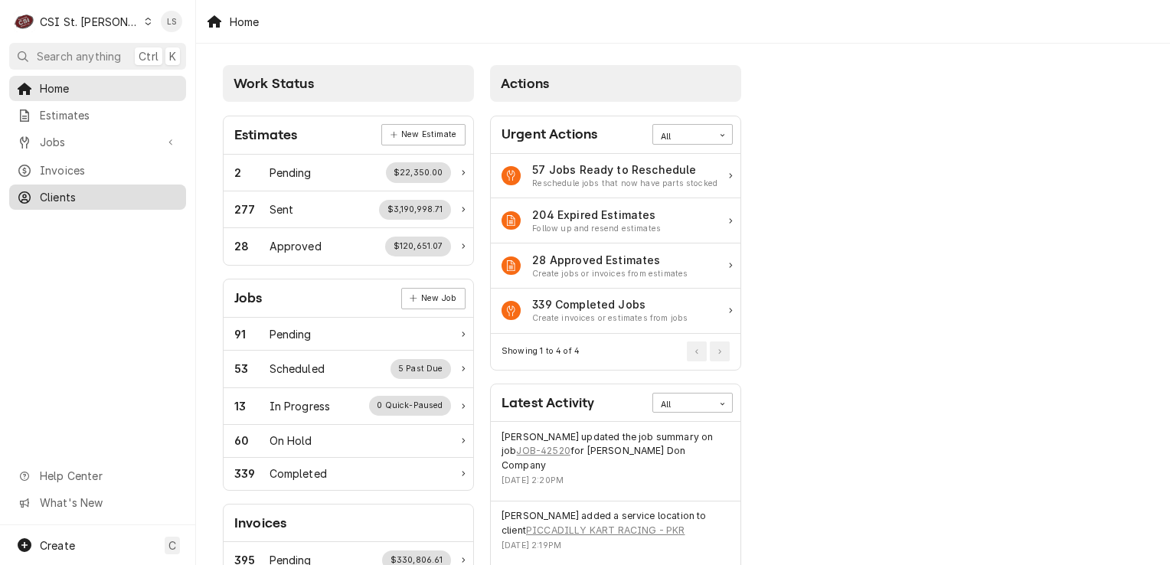
click at [51, 189] on span "Clients" at bounding box center [109, 197] width 139 height 16
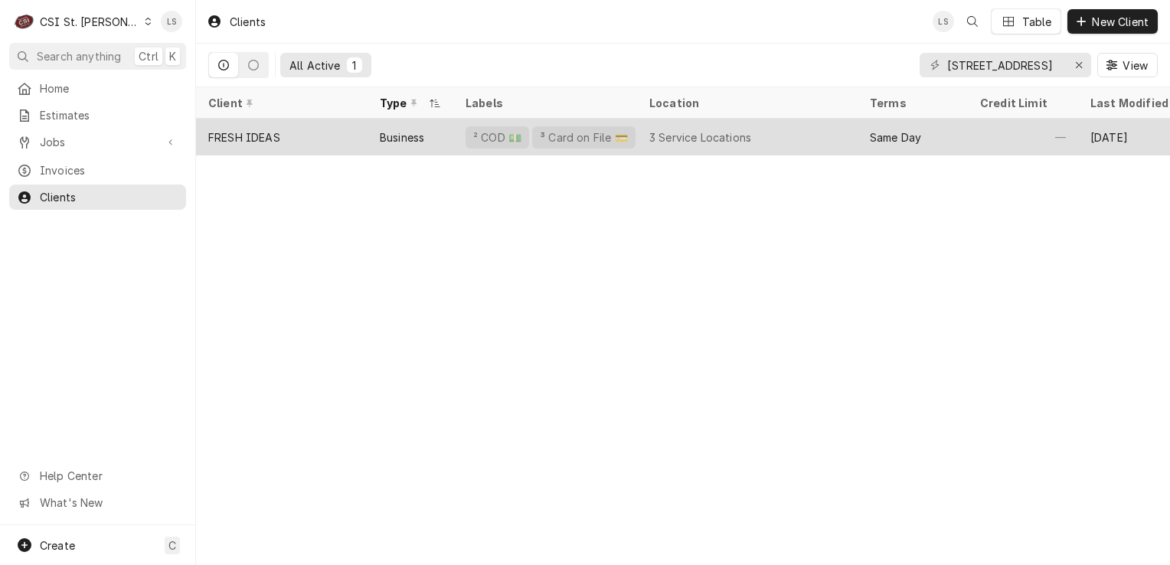
click at [245, 130] on div "FRESH IDEAS" at bounding box center [244, 137] width 72 height 16
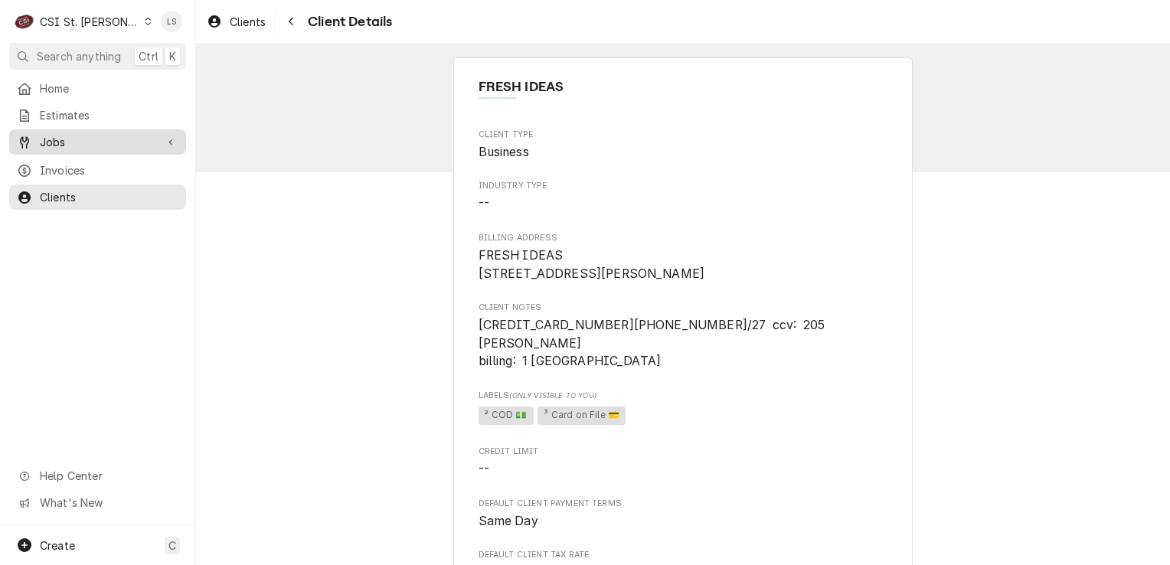
click at [92, 142] on span "Jobs" at bounding box center [98, 142] width 116 height 16
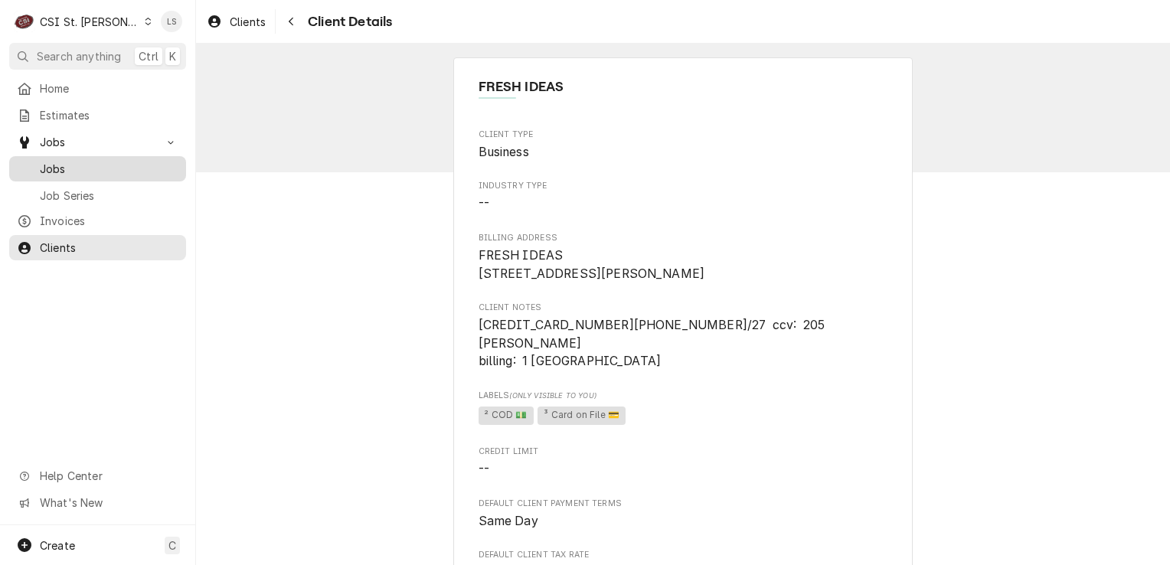
click at [74, 165] on span "Jobs" at bounding box center [109, 169] width 139 height 16
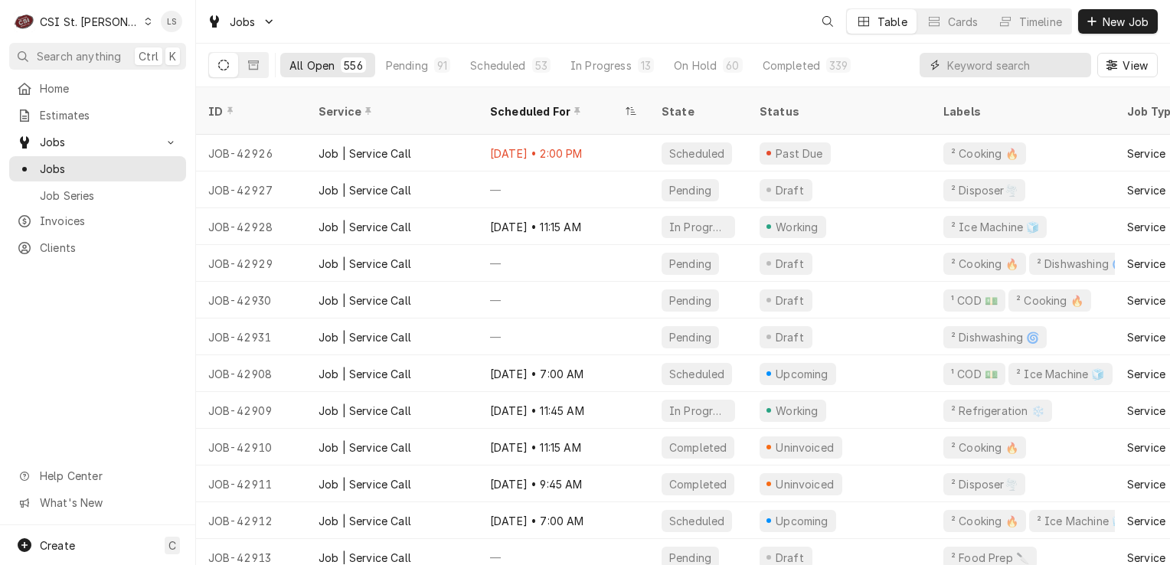
click at [982, 61] on input "Dynamic Content Wrapper" at bounding box center [1015, 65] width 136 height 25
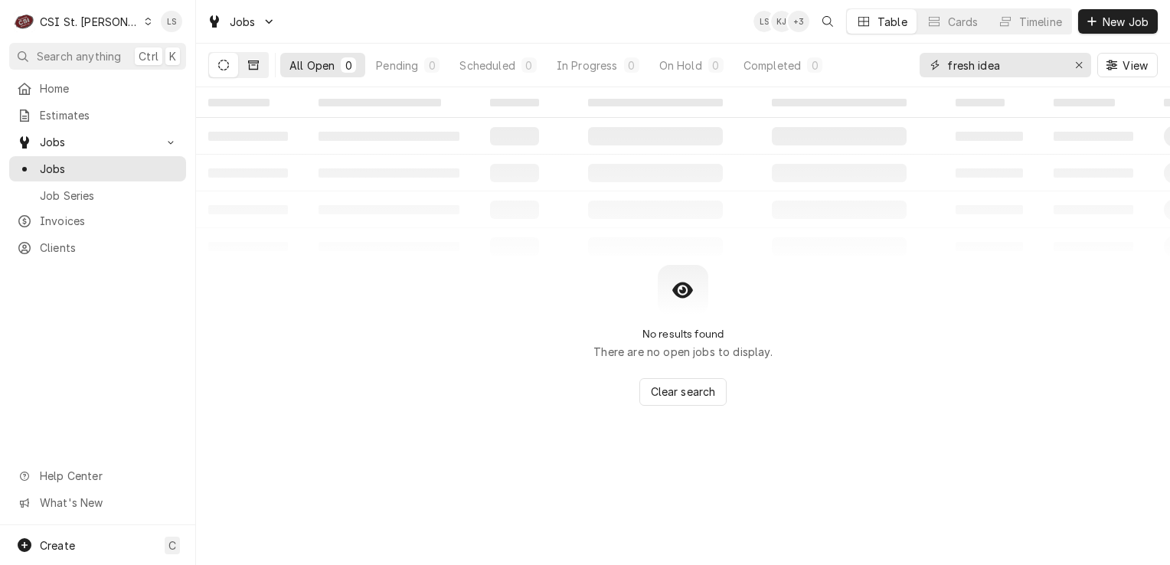
type input "fresh idea"
click at [247, 67] on button "Dynamic Content Wrapper" at bounding box center [253, 65] width 29 height 25
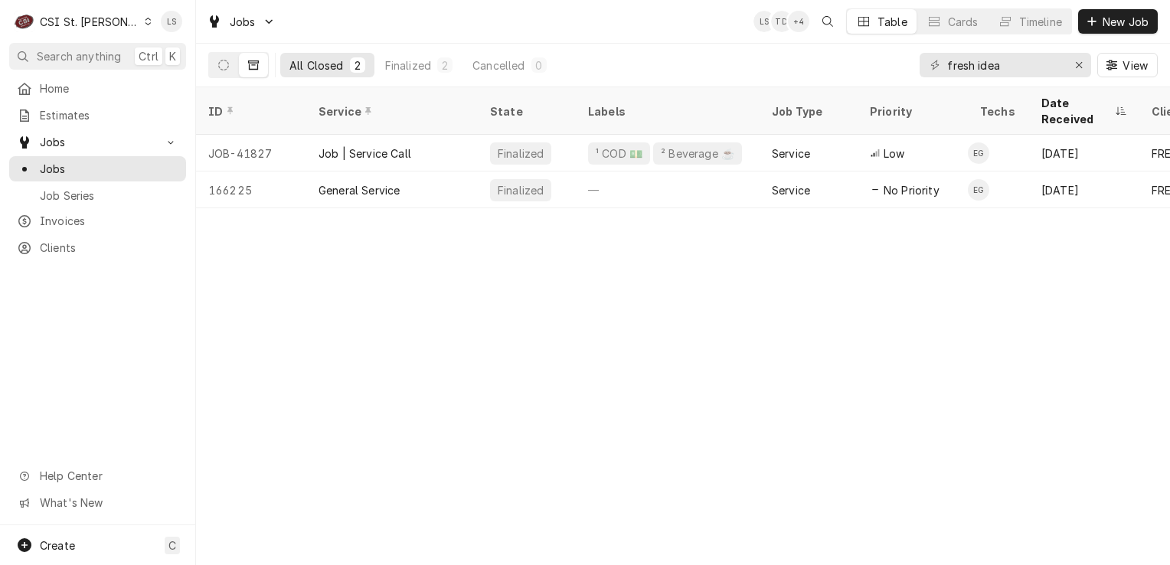
click at [125, 17] on div "C CSI St. Louis" at bounding box center [83, 21] width 148 height 31
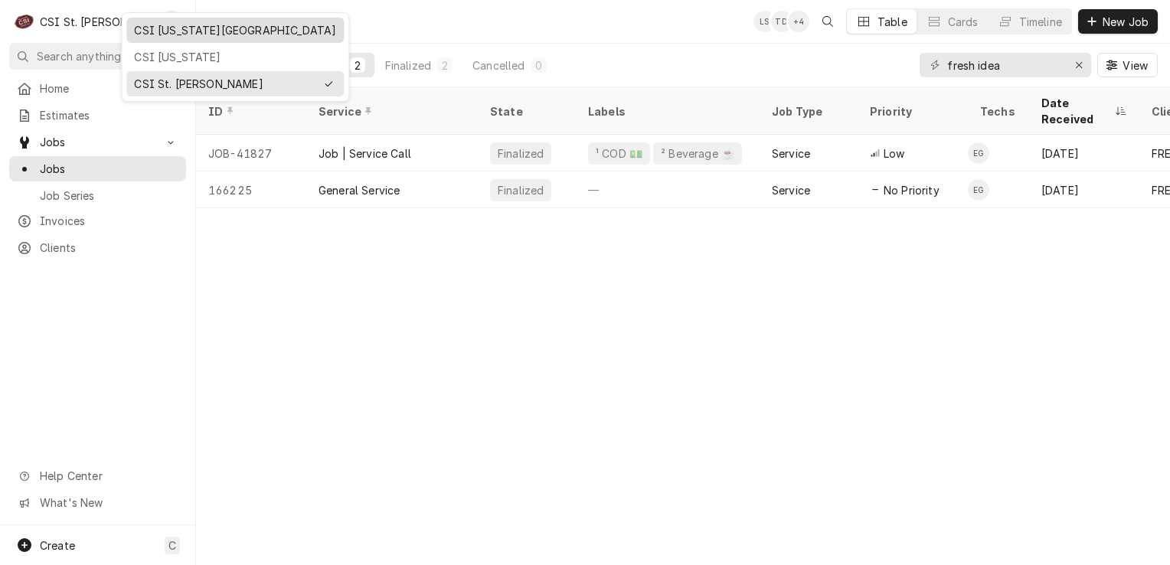
click at [156, 24] on div "CSI Kansas City" at bounding box center [235, 30] width 202 height 16
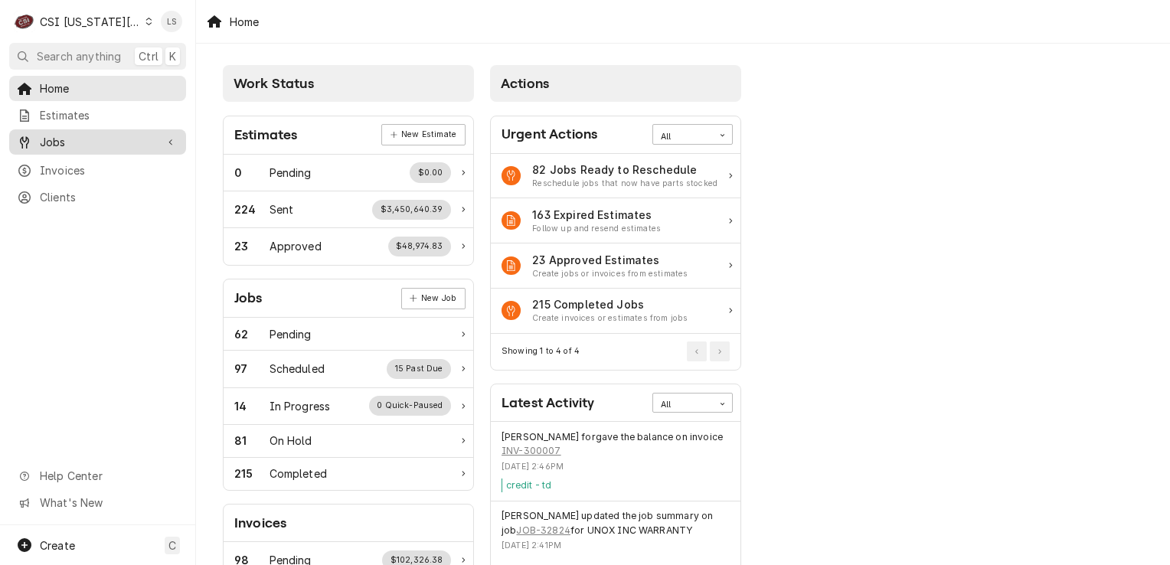
click at [83, 134] on span "Jobs" at bounding box center [98, 142] width 116 height 16
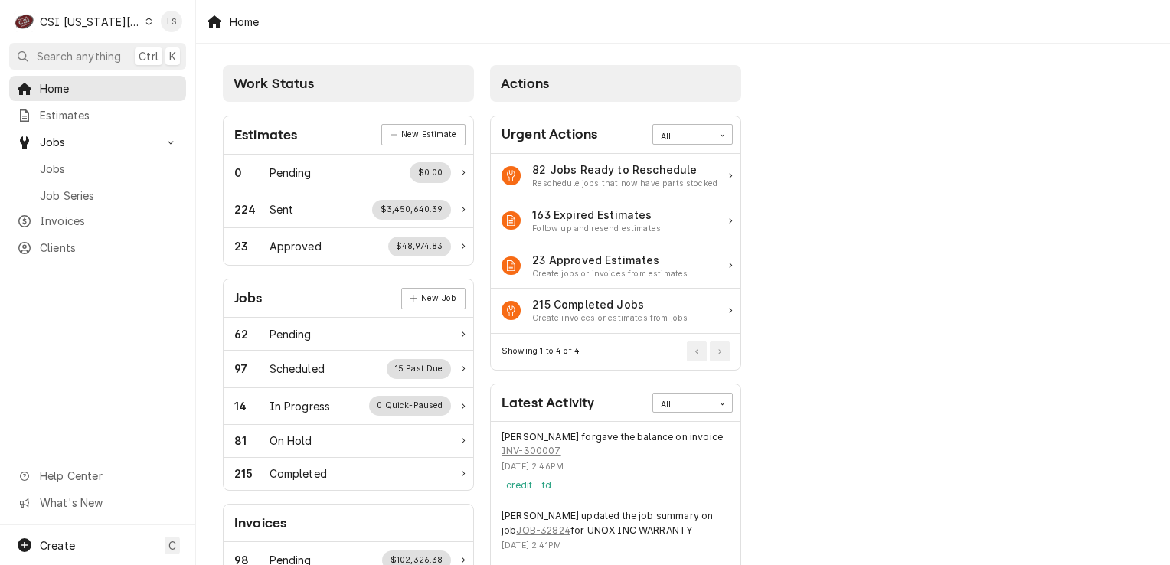
click at [83, 161] on span "Jobs" at bounding box center [109, 169] width 139 height 16
click at [101, 163] on span "Jobs" at bounding box center [109, 169] width 139 height 16
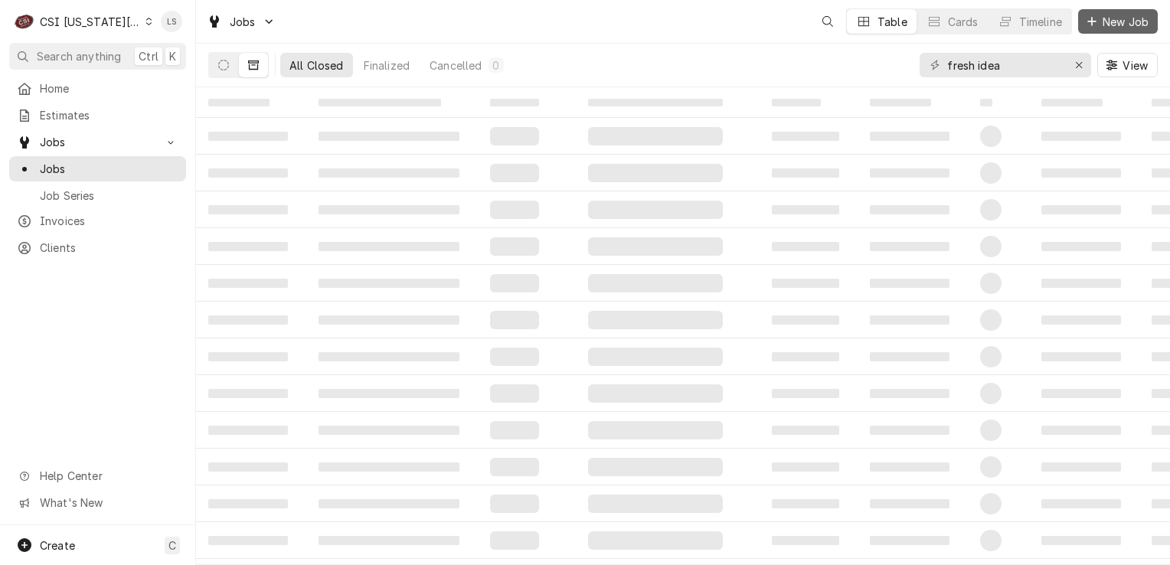
click at [1112, 21] on span "New Job" at bounding box center [1126, 22] width 52 height 16
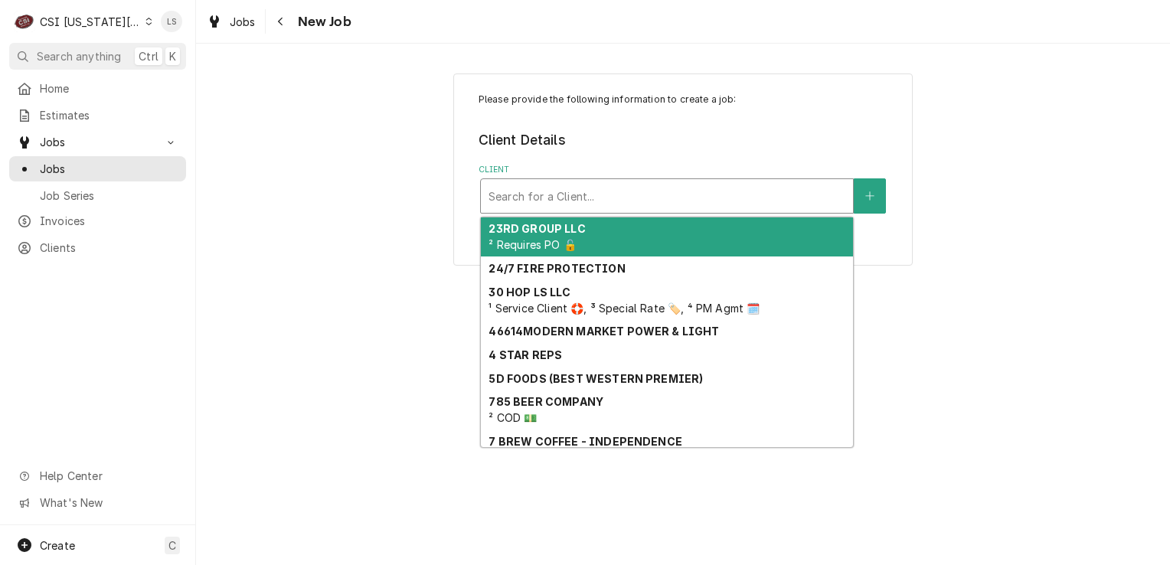
click at [587, 190] on div "Client" at bounding box center [667, 196] width 357 height 28
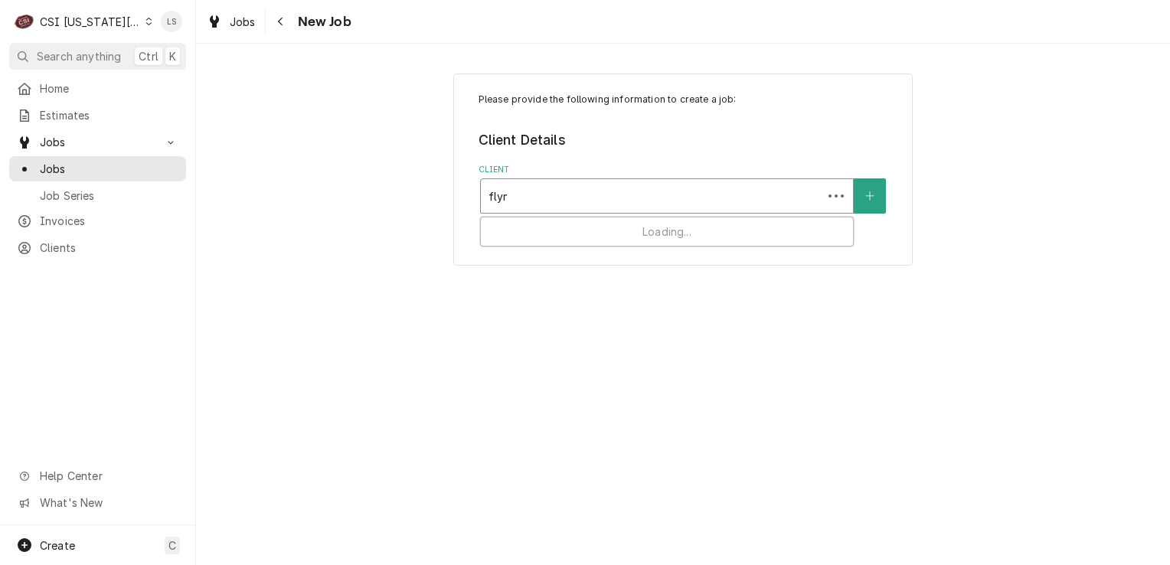
type input "[PERSON_NAME]"
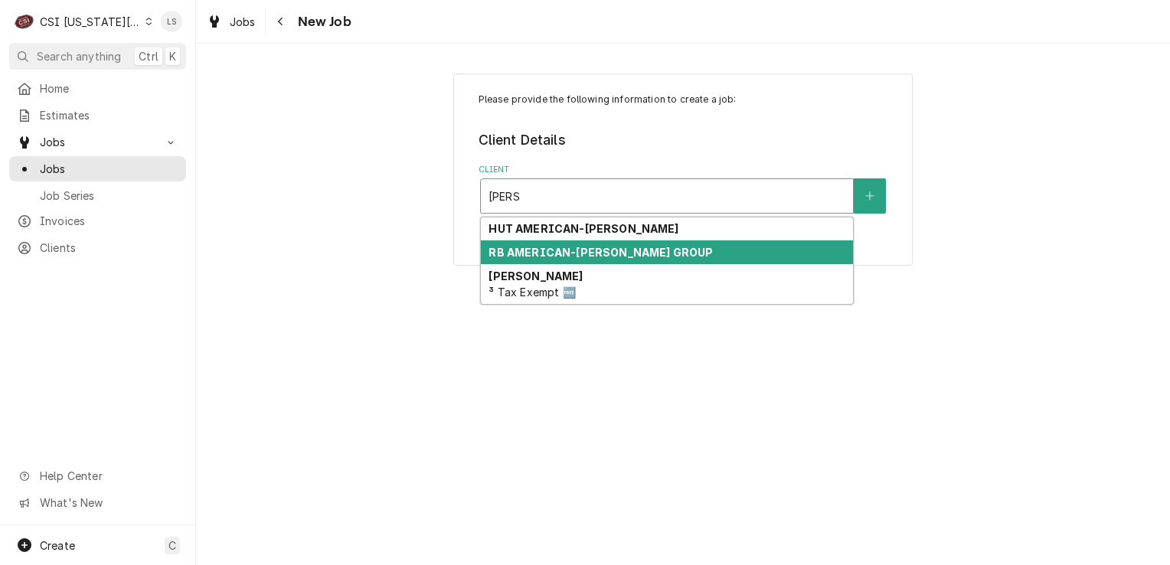
click at [543, 251] on strong "RB AMERICAN-[PERSON_NAME] GROUP" at bounding box center [601, 252] width 224 height 13
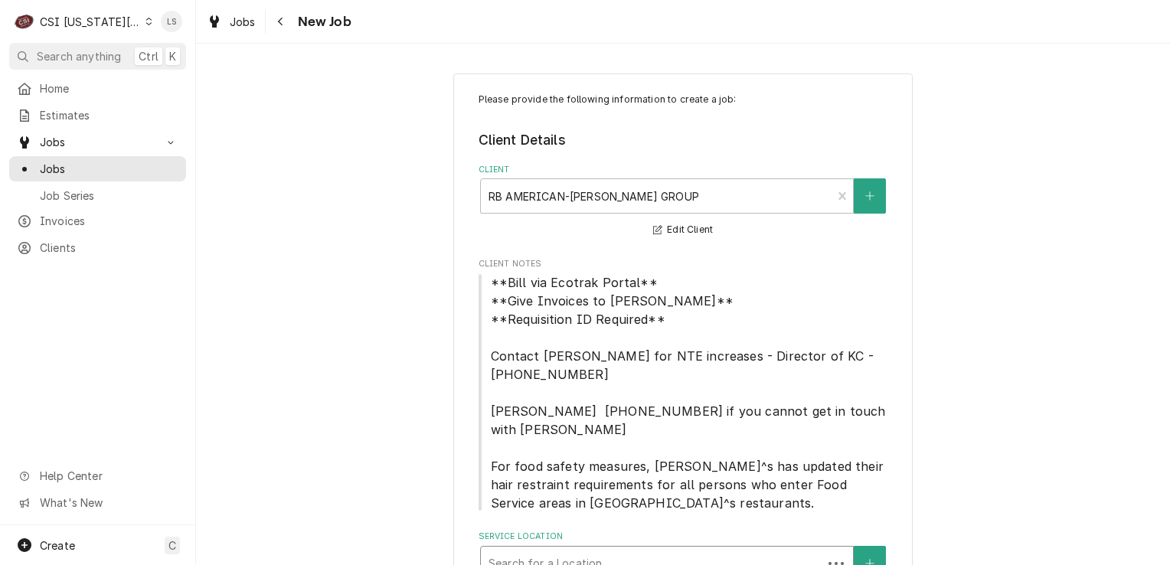
click at [619, 550] on div "Service Location" at bounding box center [652, 564] width 326 height 28
type input "200"
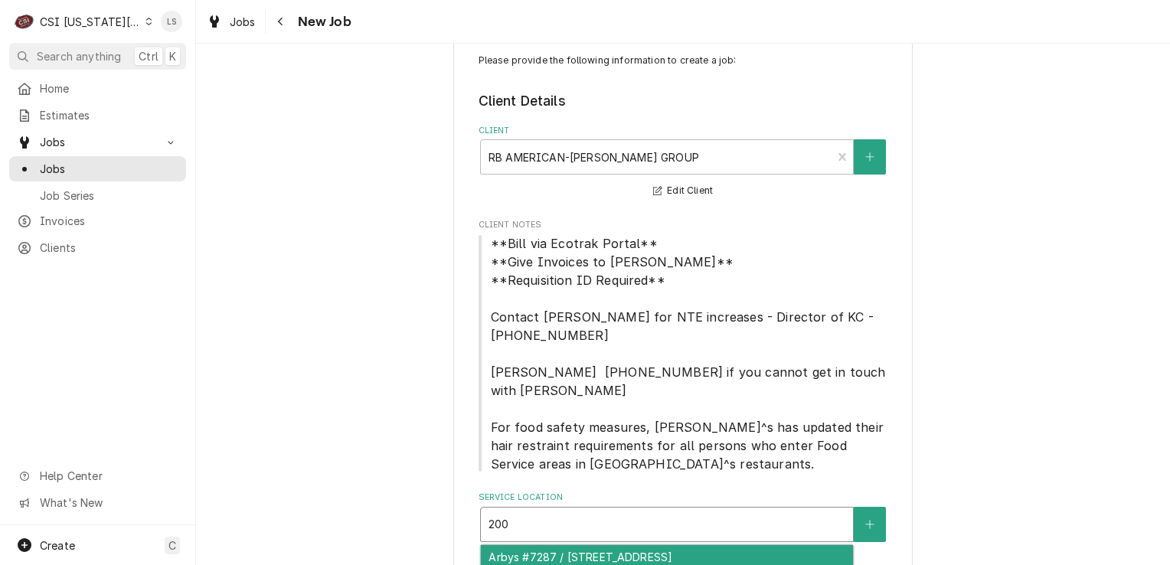
scroll to position [61, 0]
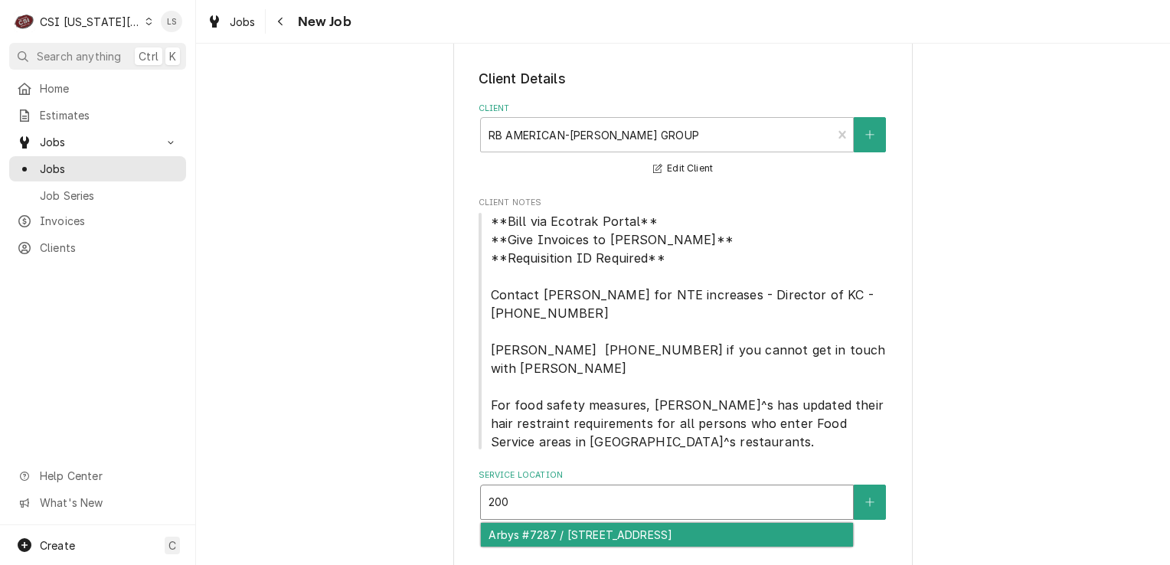
click at [592, 523] on div "Arbys #7287 / 200 Southwest 150 Highway, Lees Summit, MO 64082" at bounding box center [667, 535] width 372 height 24
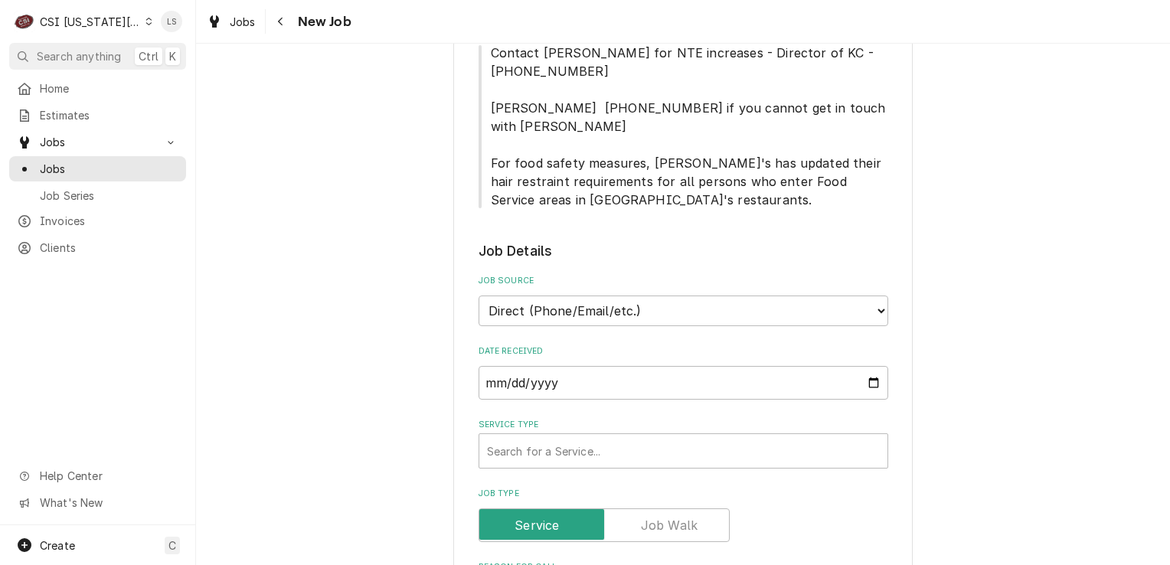
scroll to position [597, 0]
drag, startPoint x: 545, startPoint y: 280, endPoint x: 551, endPoint y: 289, distance: 10.4
click at [545, 295] on select "Direct (Phone/Email/etc.) Service Channel Corrigo Ecotrak Other" at bounding box center [684, 310] width 410 height 31
select select "3"
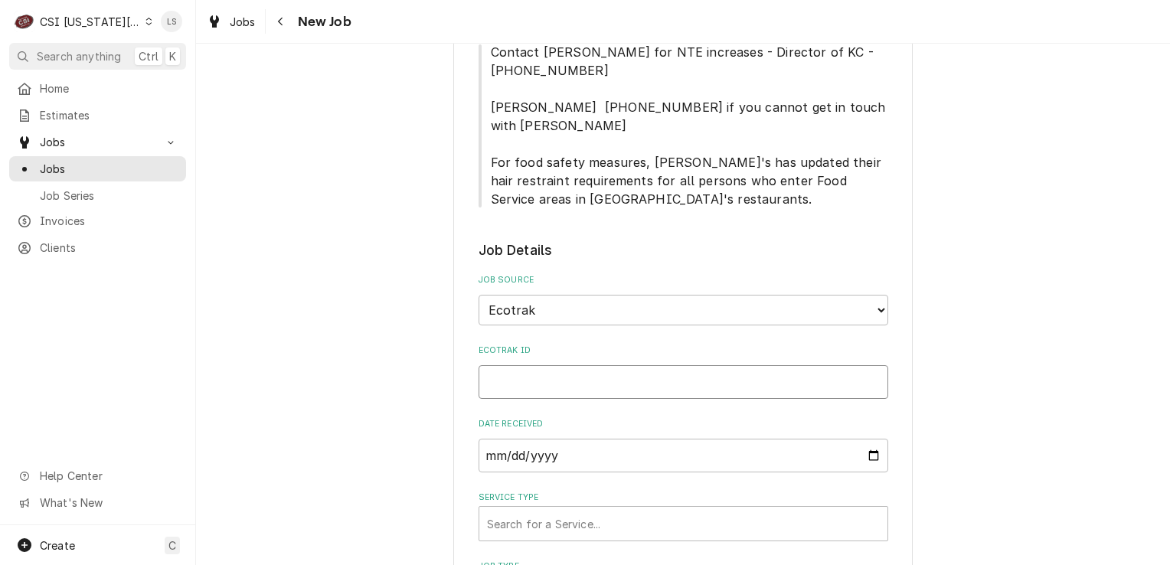
paste input "3925064"
type textarea "x"
type input "3925064"
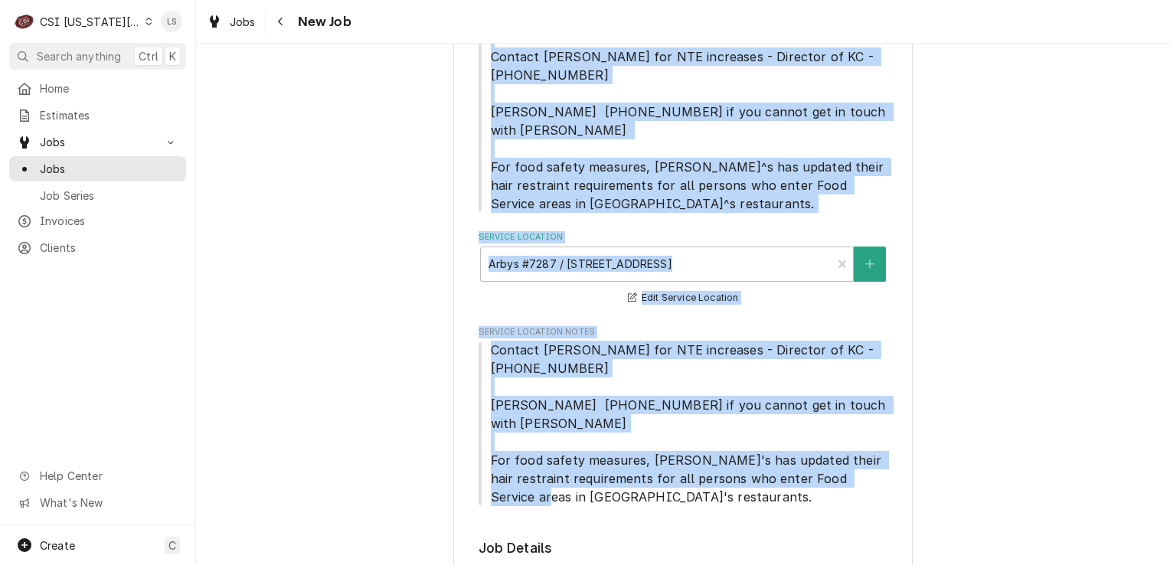
scroll to position [251, 0]
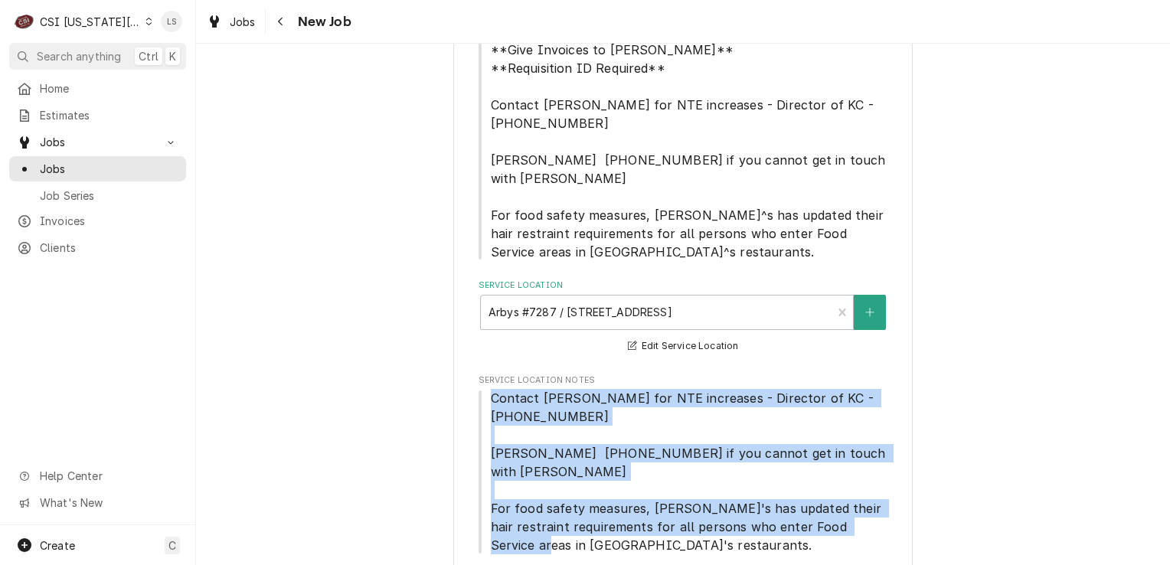
drag, startPoint x: 604, startPoint y: 167, endPoint x: 481, endPoint y: 375, distance: 241.0
click at [481, 389] on span "Contact Brandon Johnson for NTE increases - Director of KC - 816-723-7062 Matt …" at bounding box center [684, 471] width 410 height 165
copy span "Contact Brandon Johnson for NTE increases - Director of KC - 816-723-7062 Matt …"
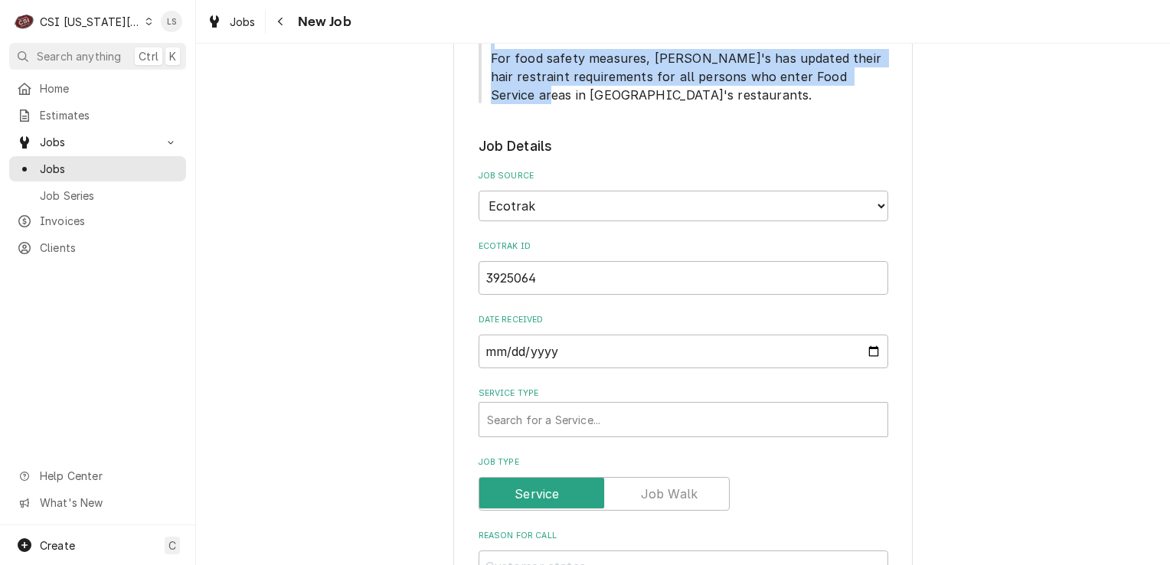
scroll to position [787, 0]
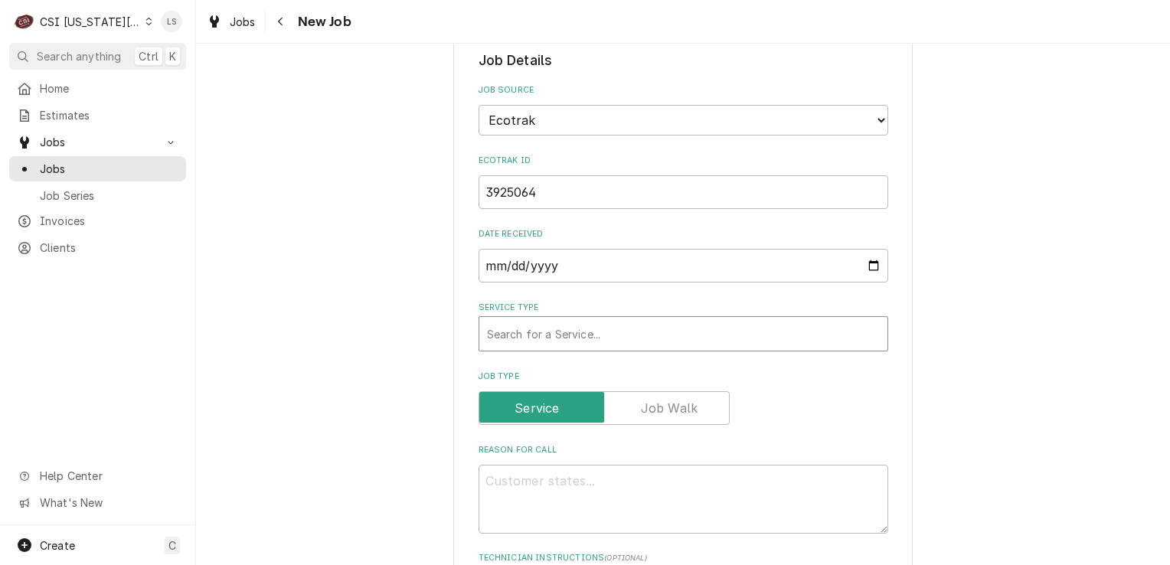
click at [505, 320] on div "Service Type" at bounding box center [683, 334] width 393 height 28
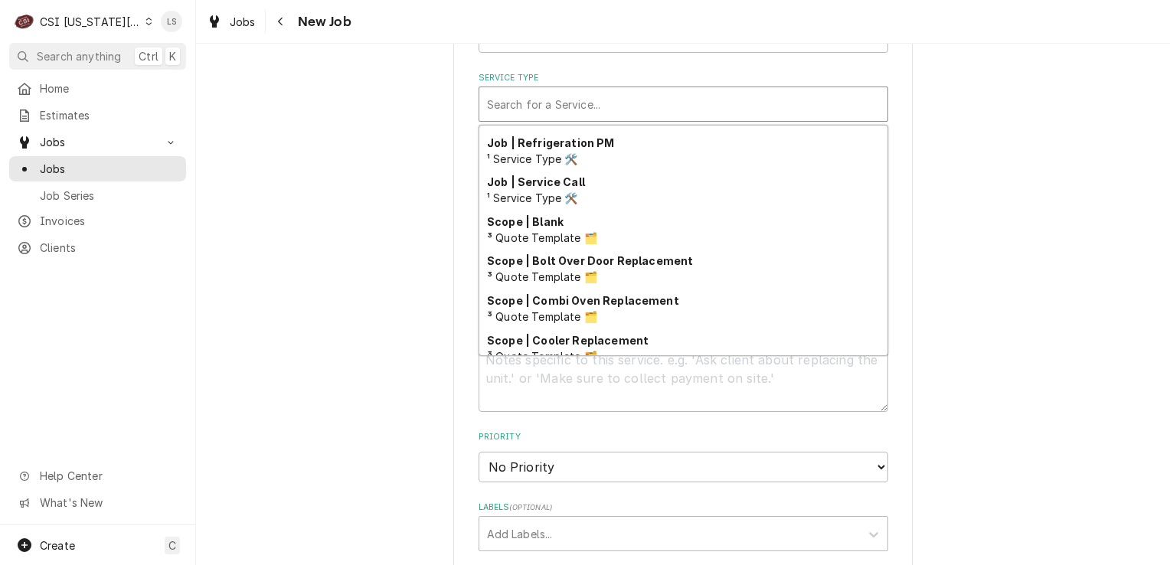
scroll to position [944, 0]
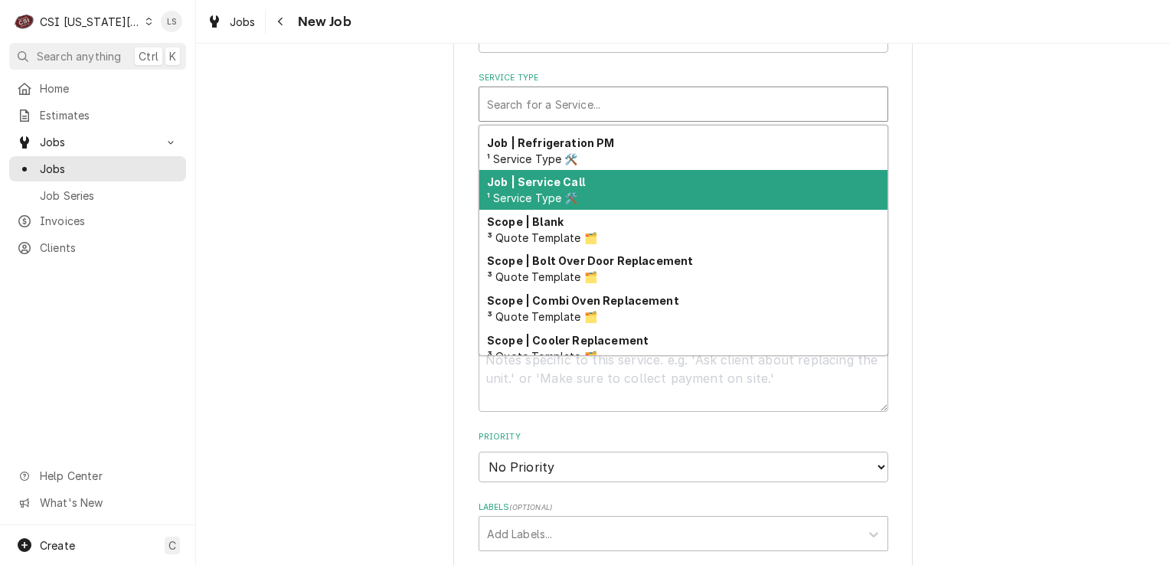
click at [537, 170] on div "Job | Service Call ¹ Service Type 🛠️" at bounding box center [683, 190] width 408 height 40
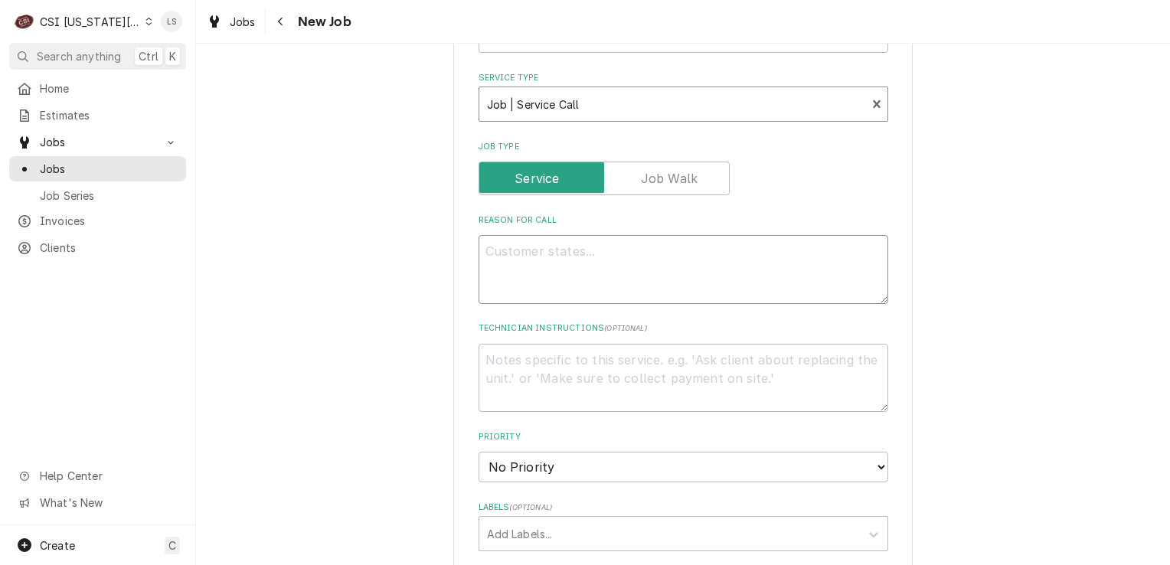
click at [539, 239] on textarea "Reason For Call" at bounding box center [684, 269] width 410 height 69
drag, startPoint x: 539, startPoint y: 239, endPoint x: 508, endPoint y: 342, distance: 107.3
click at [508, 344] on textarea "Technician Instructions ( optional )" at bounding box center [684, 378] width 410 height 69
paste textarea "Contact Brandon Johnson for NTE increases - Director of KC - 816-723-7062 Matt …"
type textarea "x"
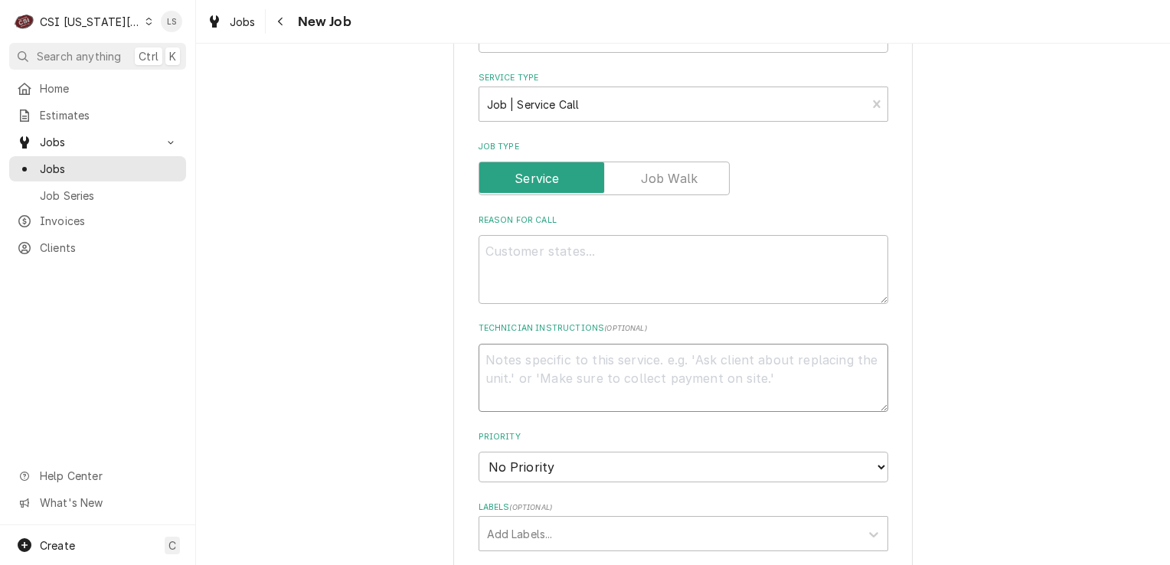
type textarea "Contact Brandon Johnson for NTE increases - Director of KC - 816-723-7062 Matt …"
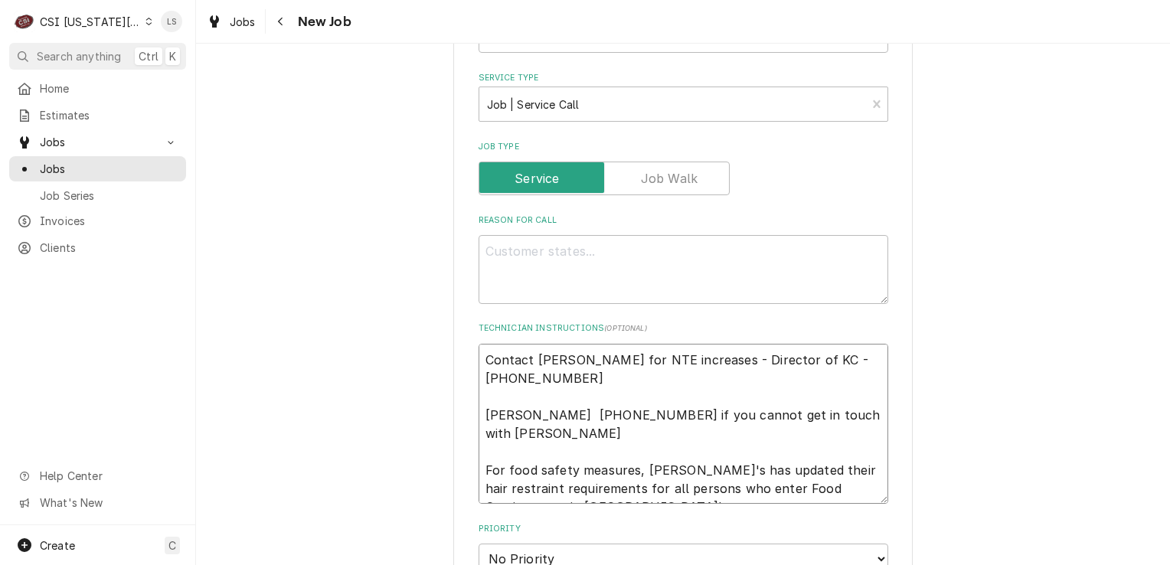
type textarea "x"
type textarea "Contact Brandon Johnson for NTE increases - Director of KC - 816-723-7062 Matt …"
click at [593, 272] on fieldset "Job Details Job Source Direct (Phone/Email/etc.) Service Channel Corrigo Ecotra…" at bounding box center [684, 543] width 410 height 1444
click at [583, 244] on textarea "Reason For Call" at bounding box center [684, 269] width 410 height 69
type textarea "x"
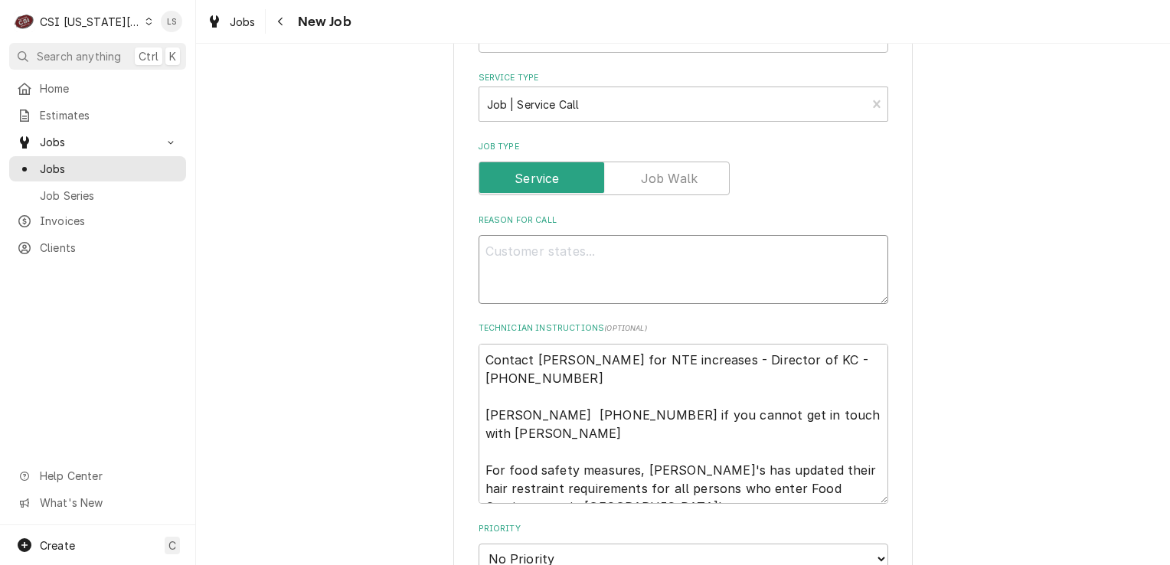
type textarea "F"
type textarea "x"
type textarea "Fr"
type textarea "x"
type textarea "Fry"
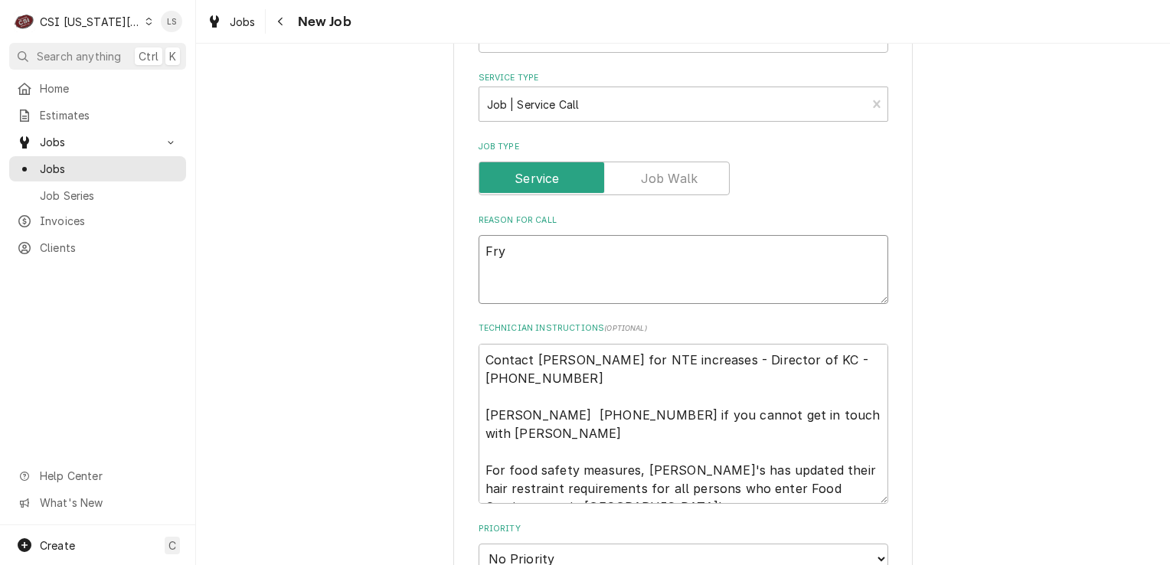
type textarea "x"
type textarea "Frye"
type textarea "x"
type textarea "Fryer"
type textarea "x"
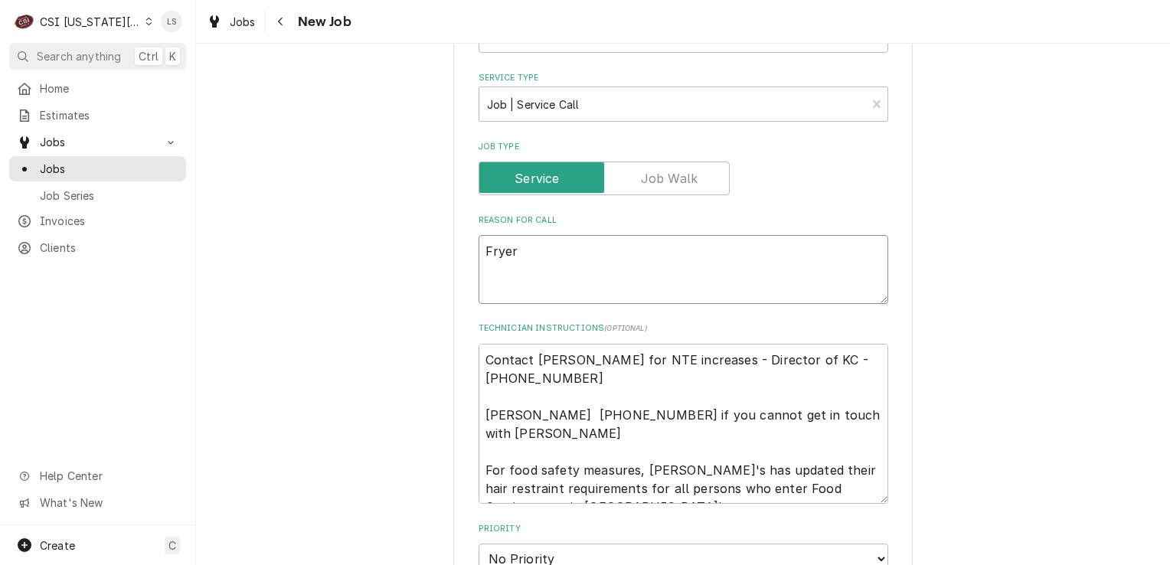
type textarea "Fryer"
type textarea "x"
type textarea "Fryer -"
type textarea "x"
type textarea "Fryer -"
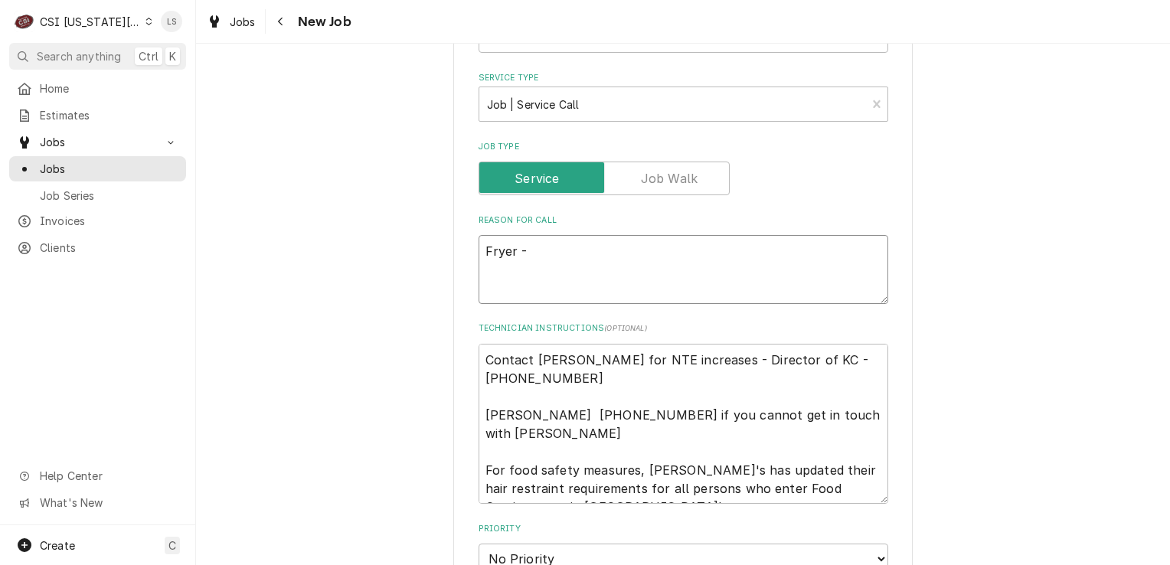
paste textarea "vat 3 has a high limit warning"
type textarea "x"
type textarea "Fryer - vat 3 has a high limit warning"
type textarea "x"
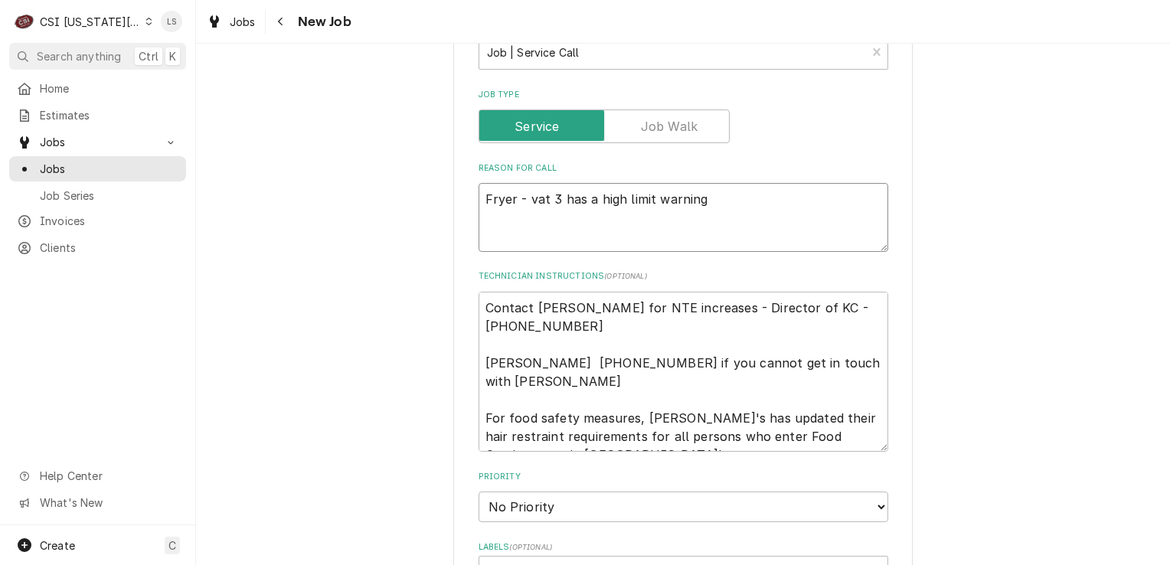
scroll to position [1094, 0]
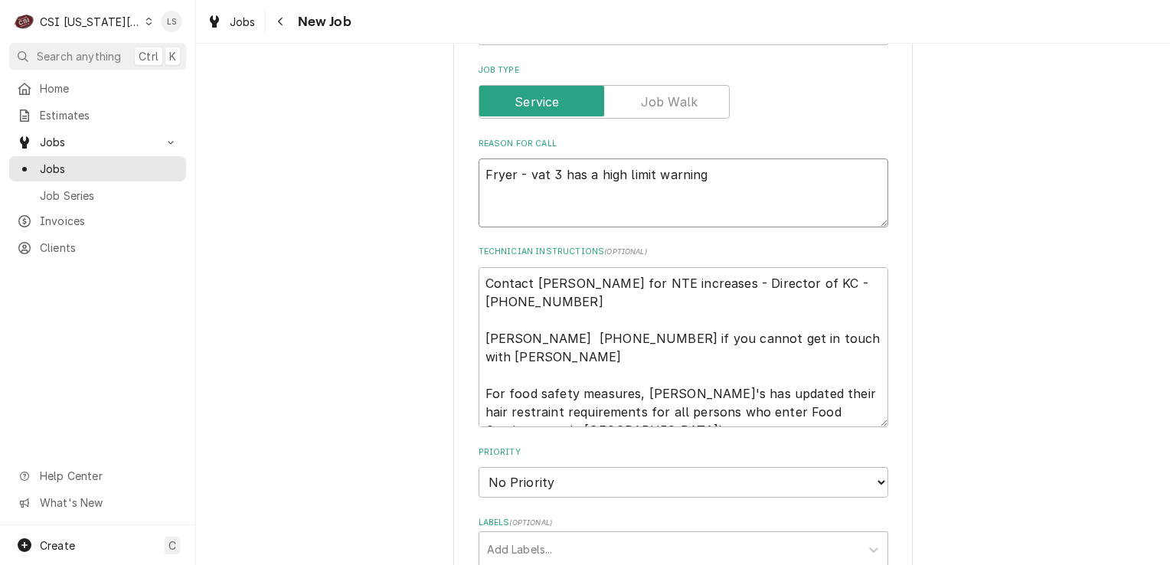
type textarea "Fryer - vat 3 has a high limit warning"
click at [481, 267] on textarea "Contact Brandon Johnson for NTE increases - Director of KC - 816-723-7062 Matt …" at bounding box center [684, 347] width 410 height 161
type textarea "x"
type textarea "Contact Brandon Johnson for NTE increases - Director of KC - 816-723-7062 Matt …"
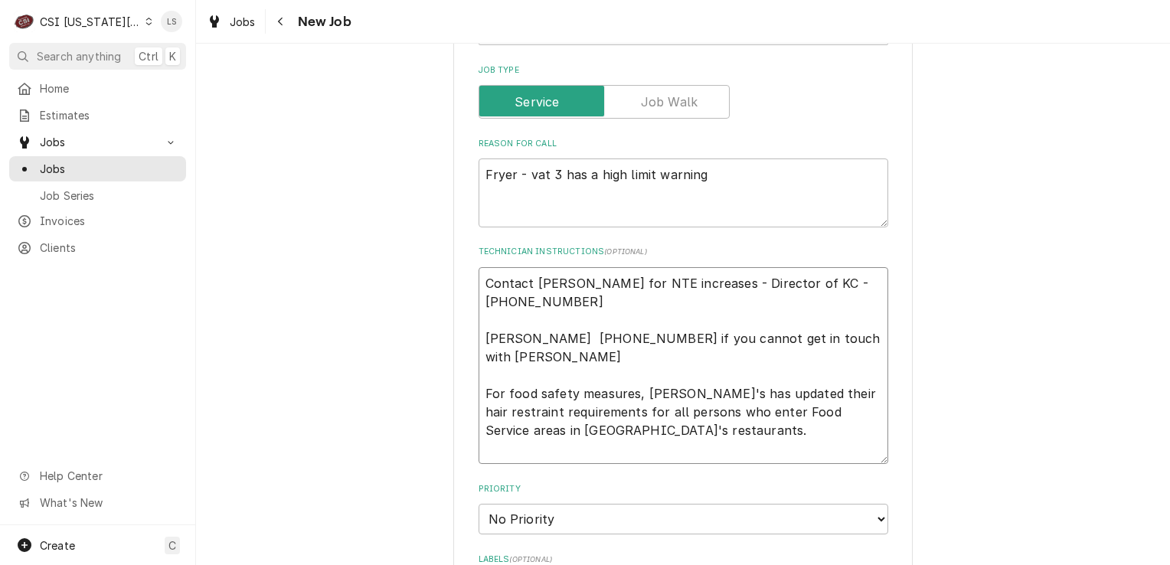
type textarea "x"
type textarea "Contact Brandon Johnson for NTE increases - Director of KC - 816-723-7062 Matt …"
click at [481, 267] on textarea "Contact Brandon Johnson for NTE increases - Director of KC - 816-723-7062 Matt …" at bounding box center [684, 366] width 410 height 198
type textarea "x"
type textarea "n Contact Brandon Johnson for NTE increases - Director of KC - 816-723-7062 Mat…"
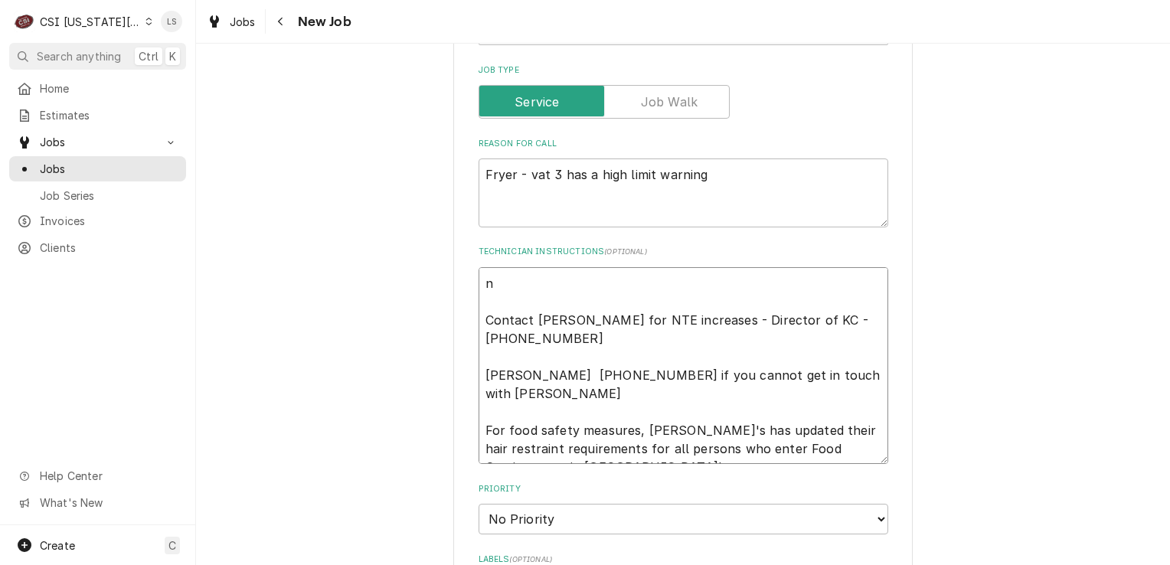
type textarea "x"
type textarea "Contact Brandon Johnson for NTE increases - Director of KC - 816-723-7062 Matt …"
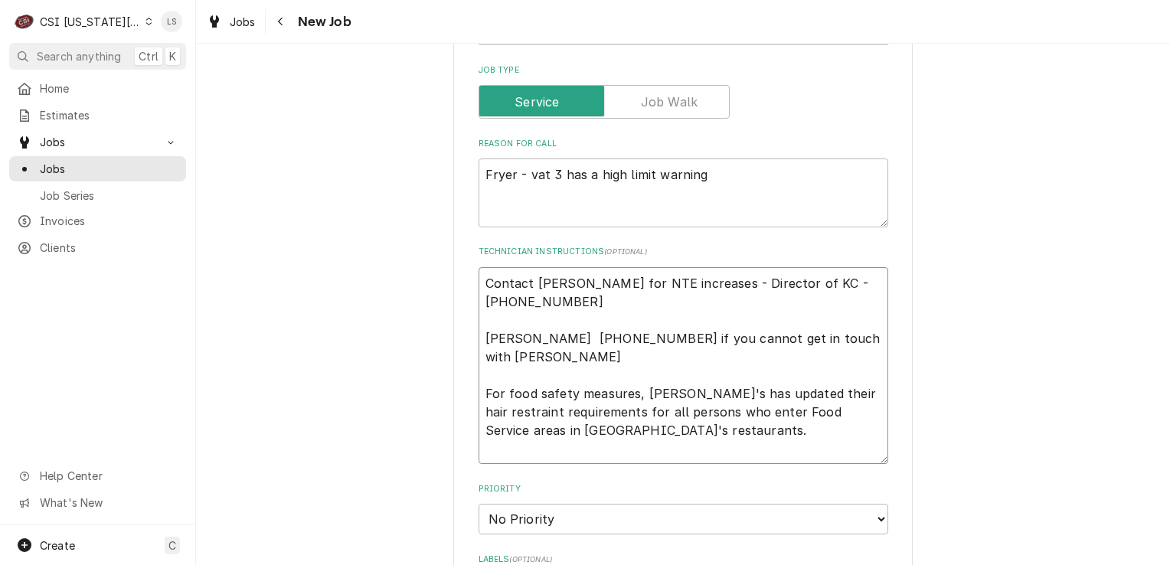
type textarea "x"
type textarea "N Contact Brandon Johnson for NTE increases - Director of KC - 816-723-7062 Mat…"
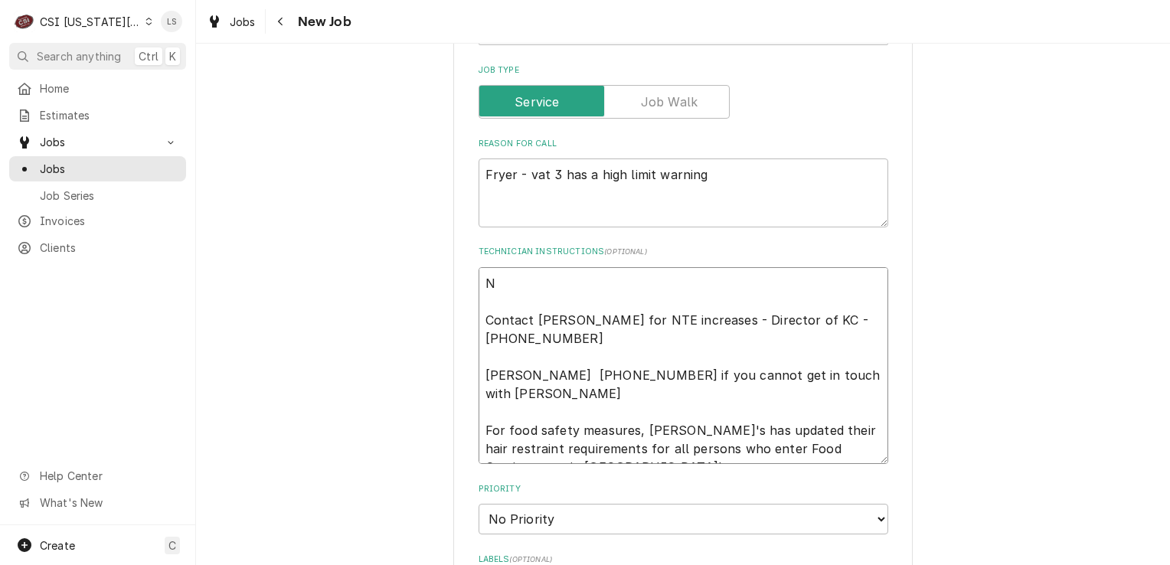
type textarea "x"
type textarea "NT Contact Brandon Johnson for NTE increases - Director of KC - 816-723-7062 Ma…"
type textarea "x"
type textarea "NTE Contact Brandon Johnson for NTE increases - Director of KC - 816-723-7062 M…"
type textarea "x"
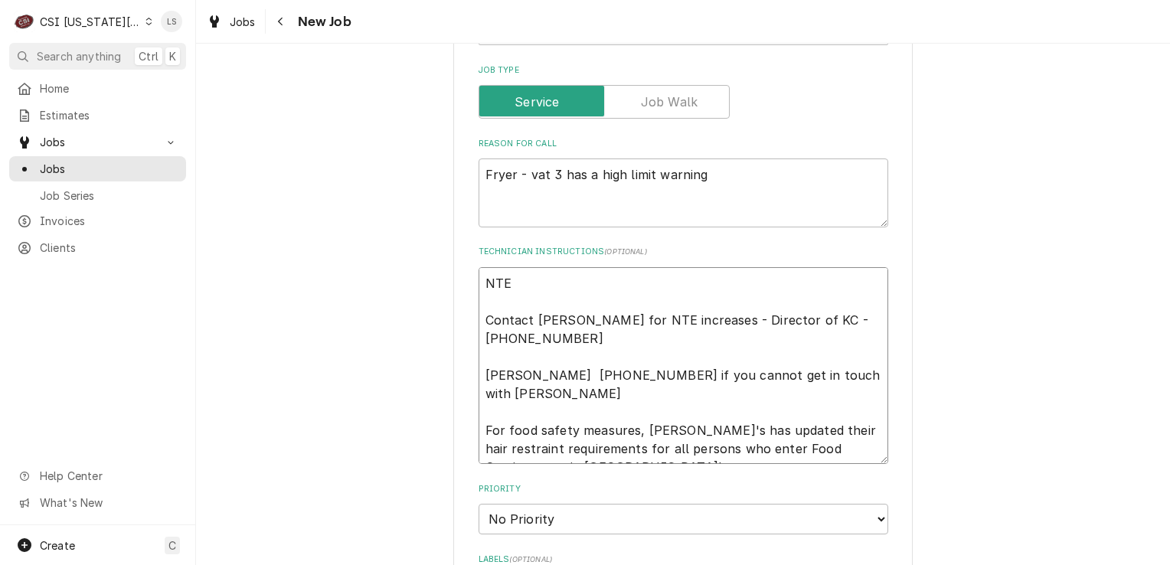
type textarea "NTE Contact Brandon Johnson for NTE increases - Director of KC - 816-723-7062 M…"
type textarea "x"
type textarea "NTE $ Contact Brandon Johnson for NTE increases - Director of KC - 816-723-7062…"
type textarea "x"
type textarea "NTE $ Contact Brandon Johnson for NTE increases - Director of KC - 816-723-7062…"
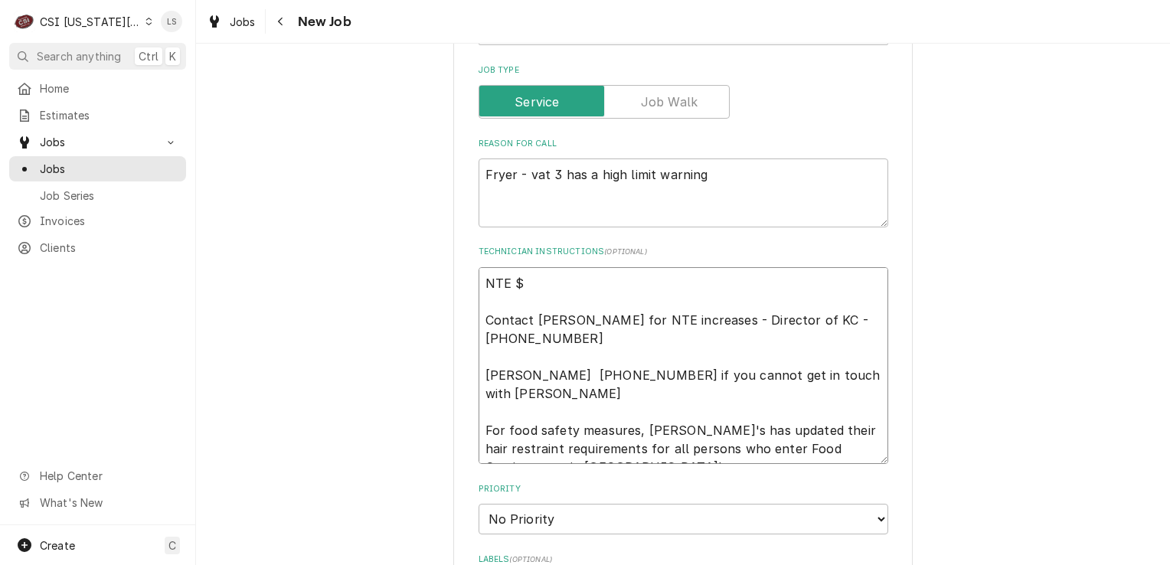
type textarea "x"
type textarea "NTE $2 Contact Brandon Johnson for NTE increases - Director of KC - 816-723-706…"
type textarea "x"
type textarea "NTE $25 Contact Brandon Johnson for NTE increases - Director of KC - 816-723-70…"
type textarea "x"
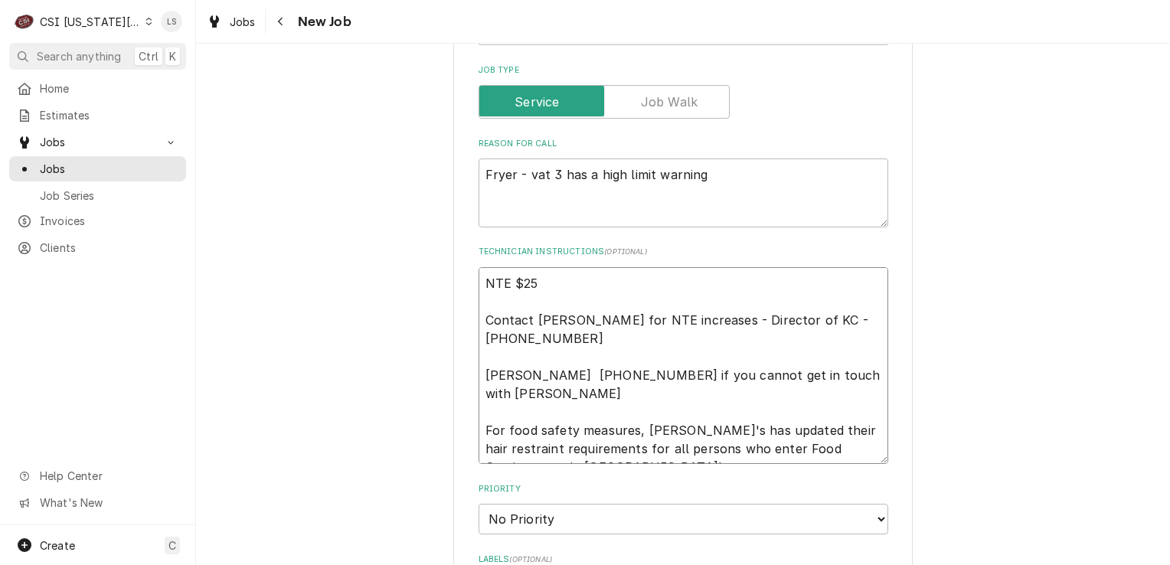
type textarea "NTE $250 Contact Brandon Johnson for NTE increases - Director of KC - 816-723-7…"
type textarea "x"
type textarea "NTE $250 Contact Brandon Johnson for NTE increases - Director of KC - 816-723-7…"
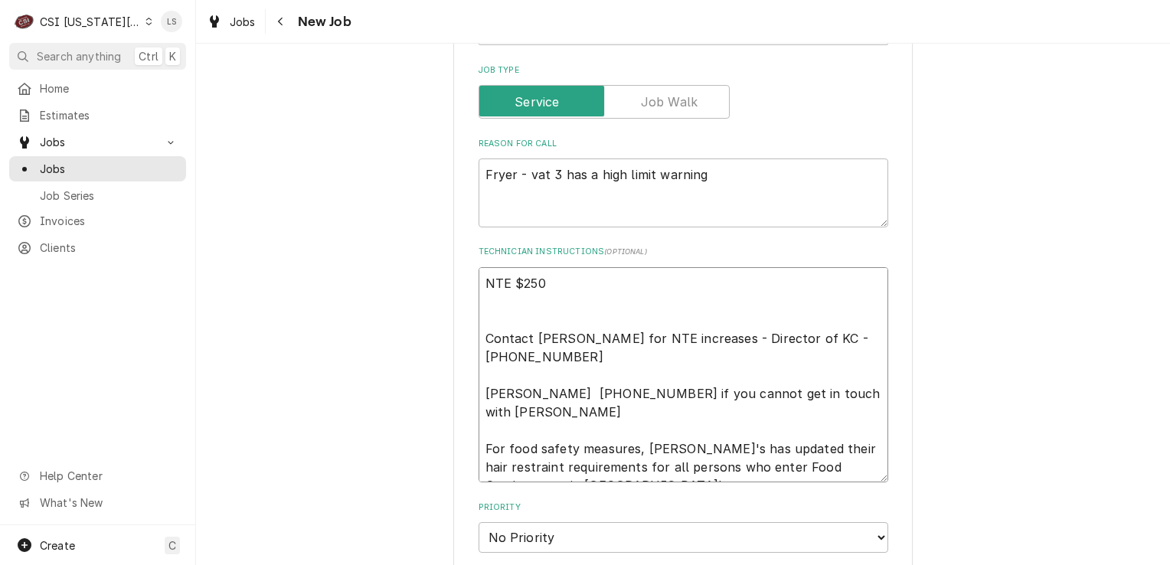
paste textarea "Priority: L3 - 24 Hours"
type textarea "x"
type textarea "NTE $250 Priority: L3 - 24 Hours Contact Brandon Johnson for NTE increases - Di…"
type textarea "x"
type textarea "NTE $250 Priority: L3 - 24 Hours Contact Brandon Johnson for NTE increases - Di…"
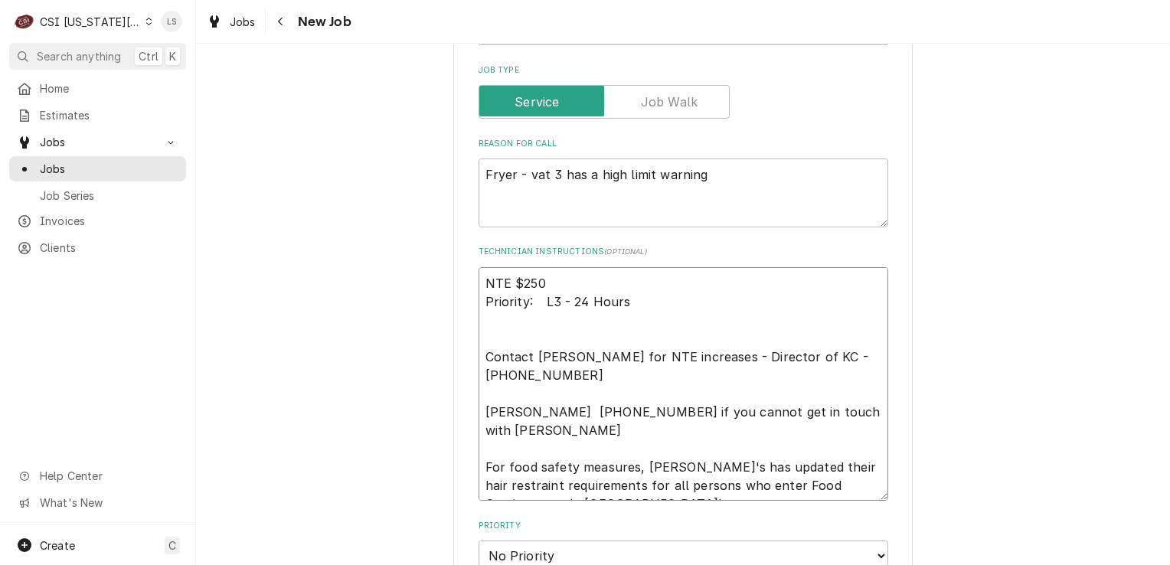
type textarea "x"
type textarea "NTE $250 Priority: L3 - 24 Hours Contact Brandon Johnson for NTE increases - Di…"
paste textarea "Overtime is NOT approved for this Work Order. Please Provide a Proposal if the …"
type textarea "x"
type textarea "NTE $250 Priority: L3 - 24 Hours Overtime is NOT approved for this Work Order. …"
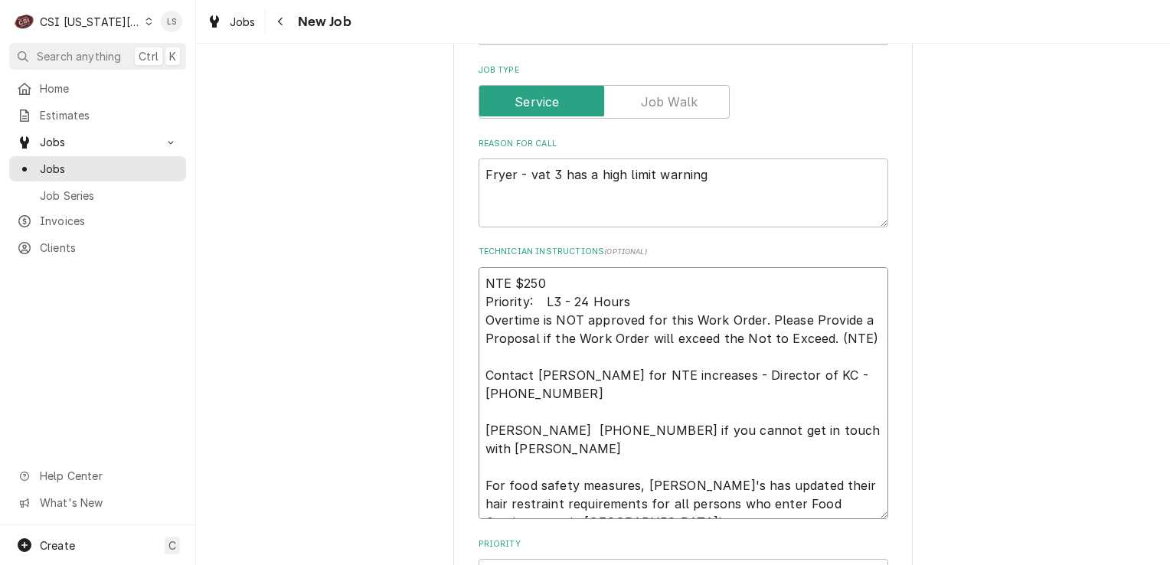
type textarea "x"
type textarea "NTE $250 Priority: L3 - 24 Hours Overtime is NOT approved for this Work Order. …"
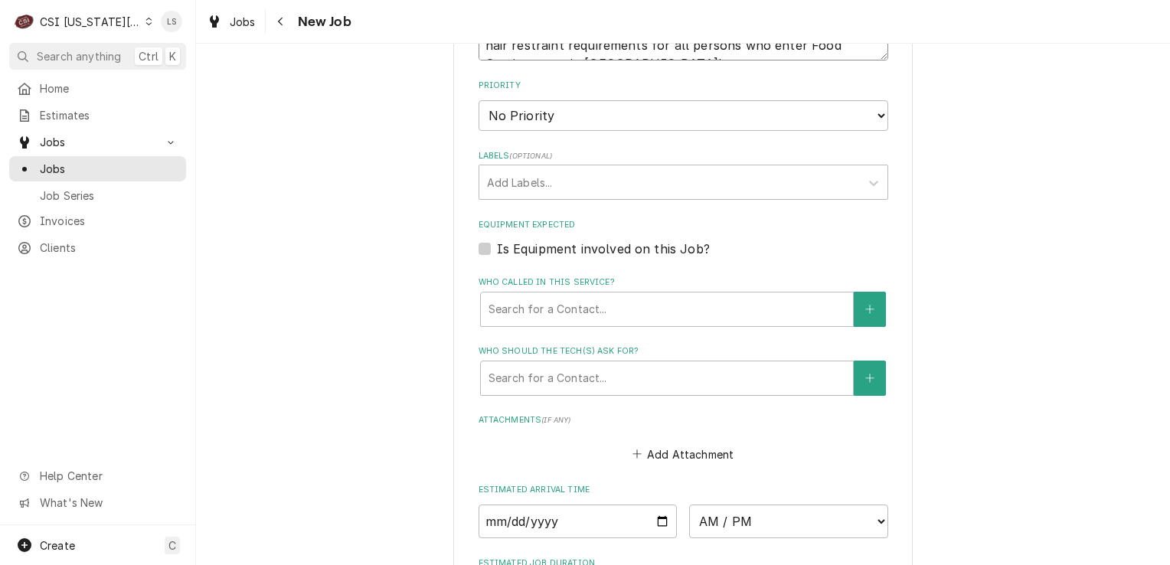
scroll to position [1553, 0]
click at [496, 100] on select "No Priority Urgent High Medium Low" at bounding box center [684, 115] width 410 height 31
select select "2"
click at [479, 100] on select "No Priority Urgent High Medium Low" at bounding box center [684, 115] width 410 height 31
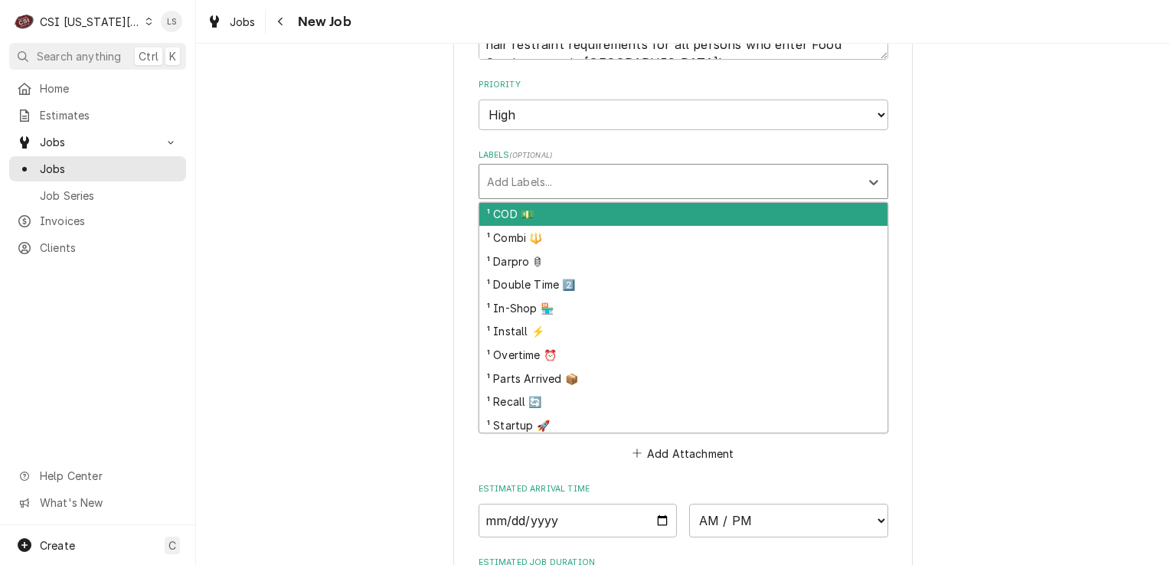
click at [493, 168] on div "Labels" at bounding box center [669, 182] width 365 height 28
type textarea "x"
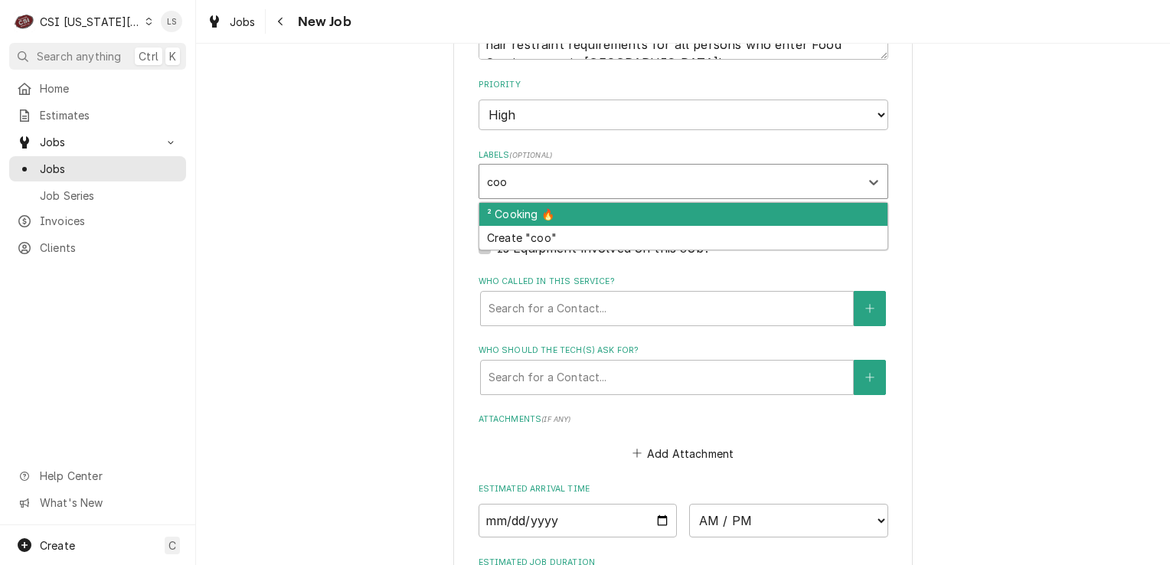
type input "cook"
type textarea "x"
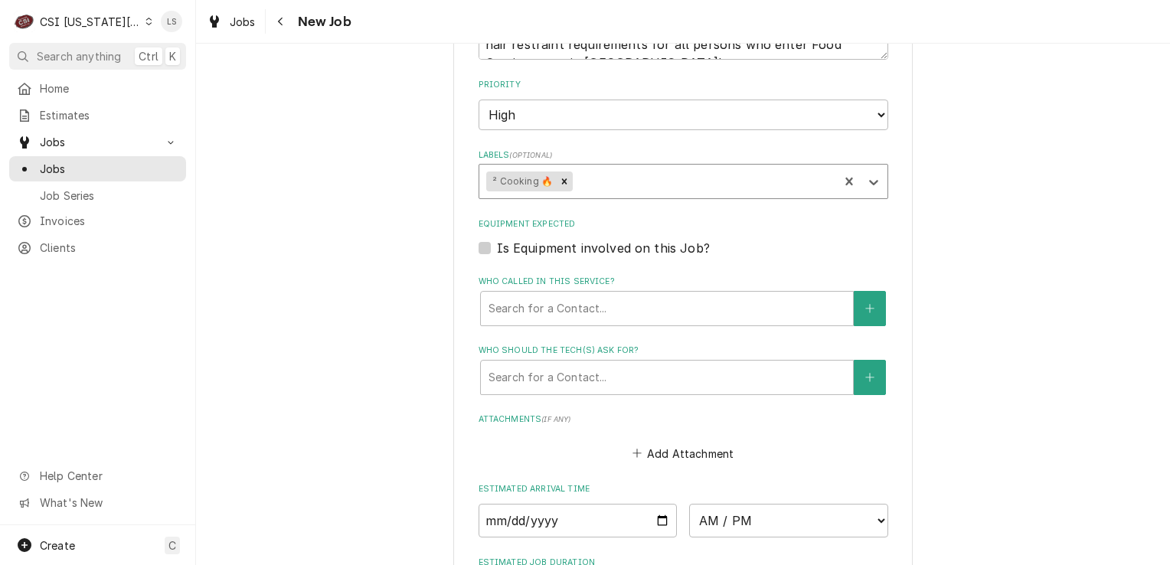
type textarea "x"
click at [497, 239] on label "Is Equipment involved on this Job?" at bounding box center [603, 248] width 213 height 18
click at [497, 239] on input "Equipment Expected" at bounding box center [702, 256] width 410 height 34
checkbox input "true"
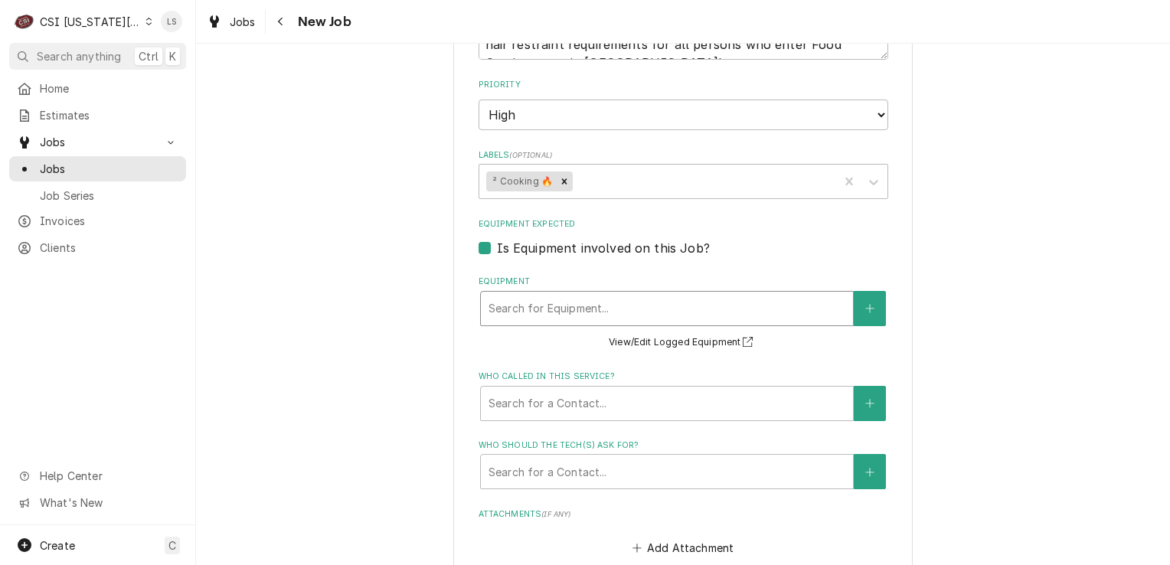
click at [522, 295] on div "Equipment" at bounding box center [667, 309] width 357 height 28
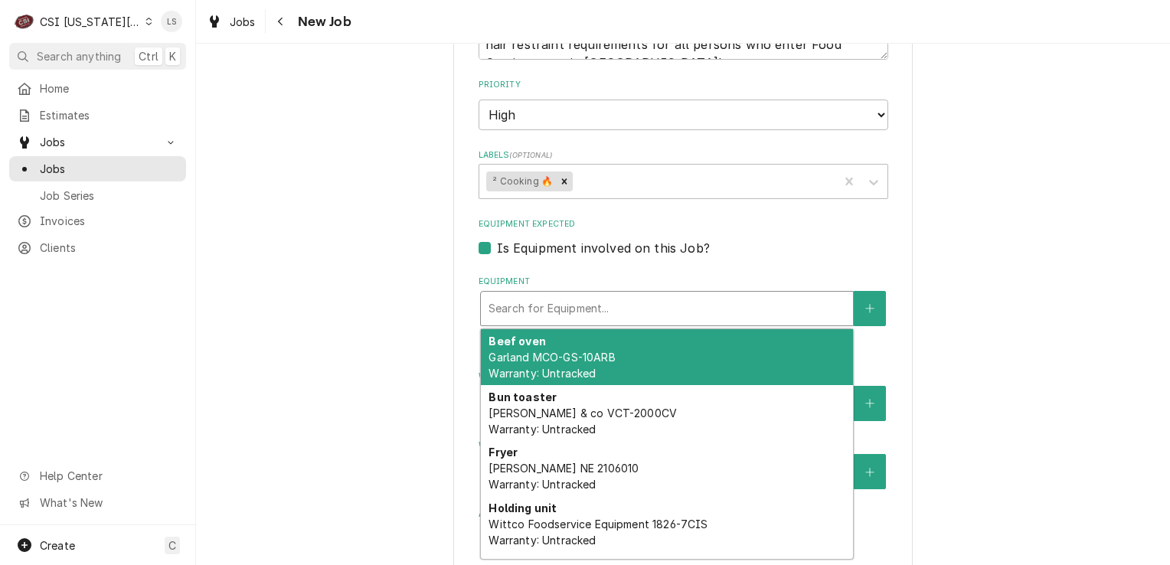
paste input "NE 2106010"
type textarea "x"
type input "NE 2106010"
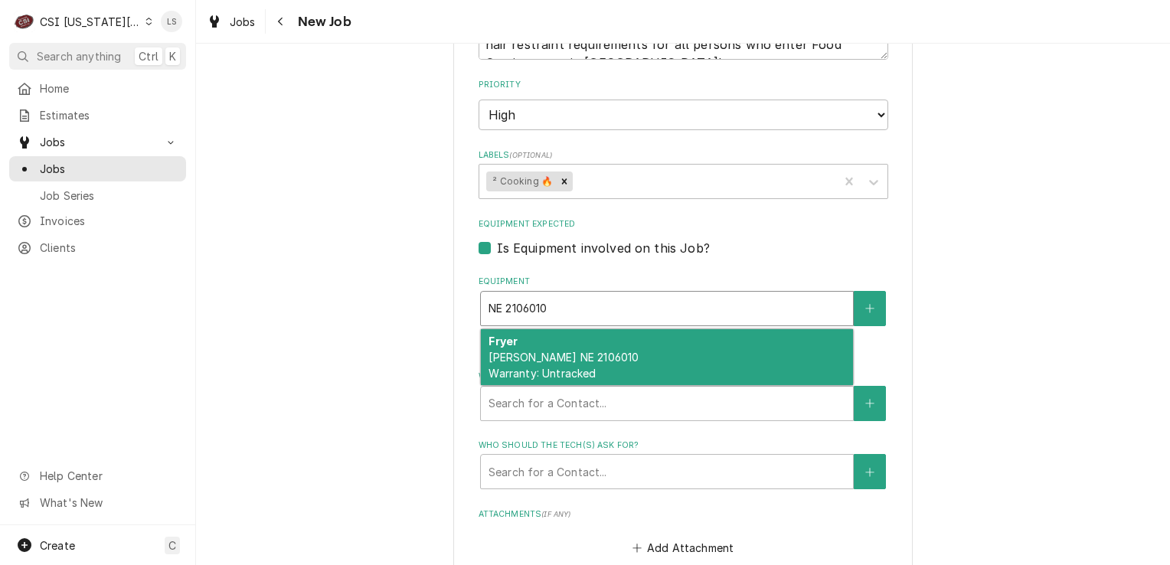
click at [525, 339] on div "Fryer Henny Penny NE 2106010 Warranty: Untracked" at bounding box center [667, 357] width 372 height 56
type textarea "x"
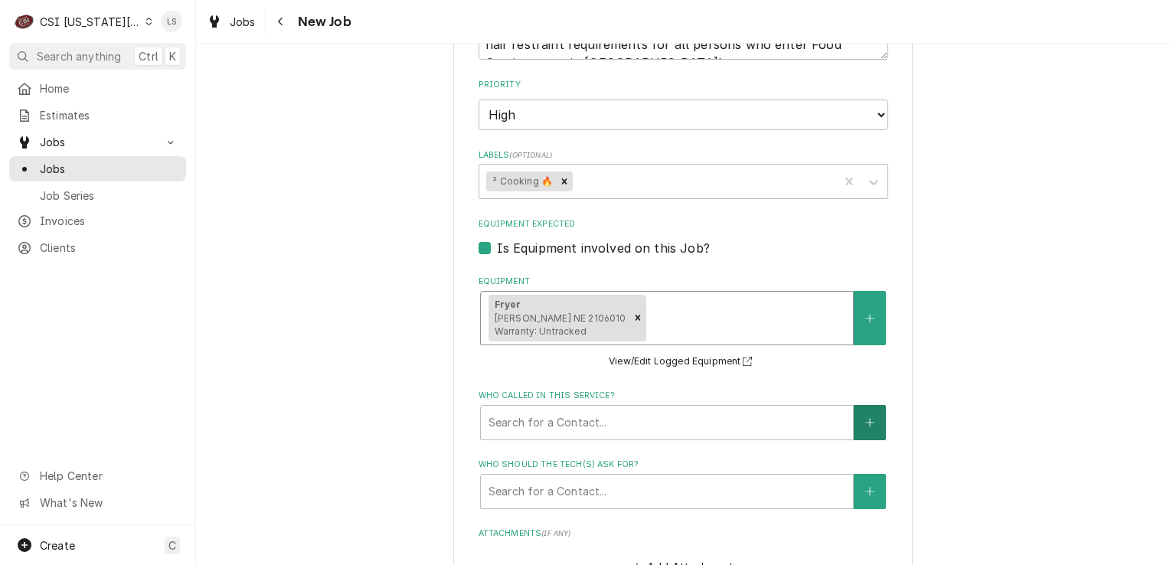
click at [863, 405] on button "Who called in this service?" at bounding box center [870, 422] width 32 height 35
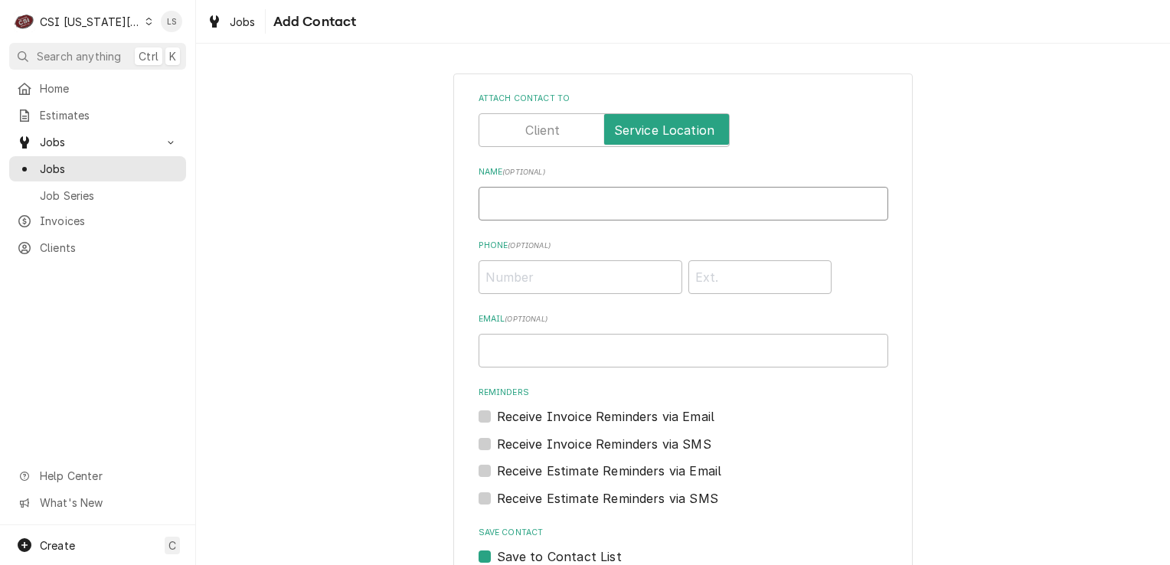
click at [514, 195] on input "Name ( optional )" at bounding box center [684, 204] width 410 height 34
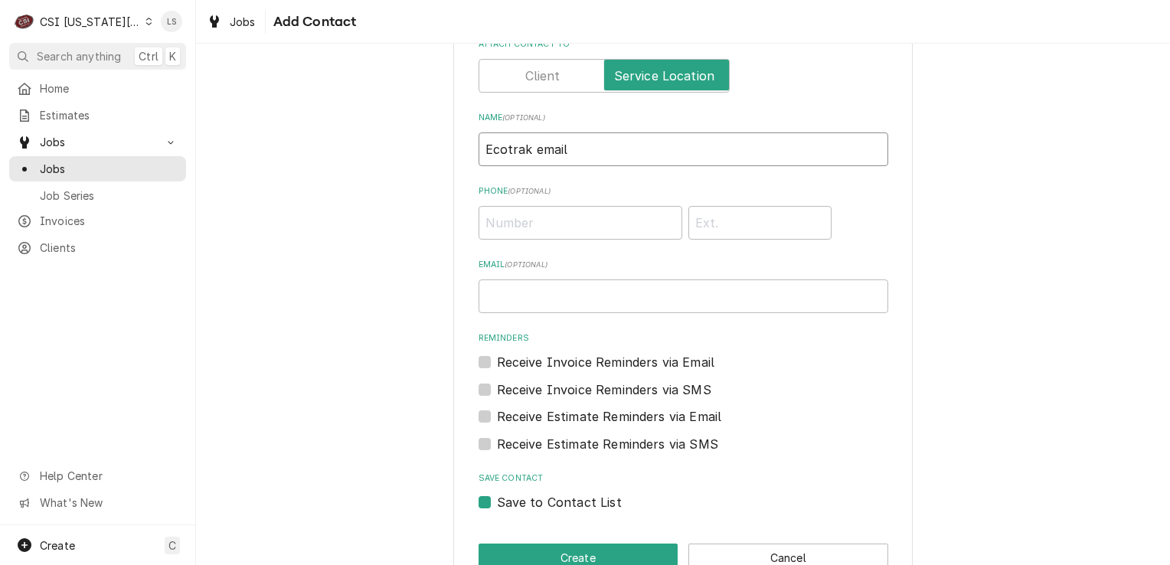
scroll to position [93, 0]
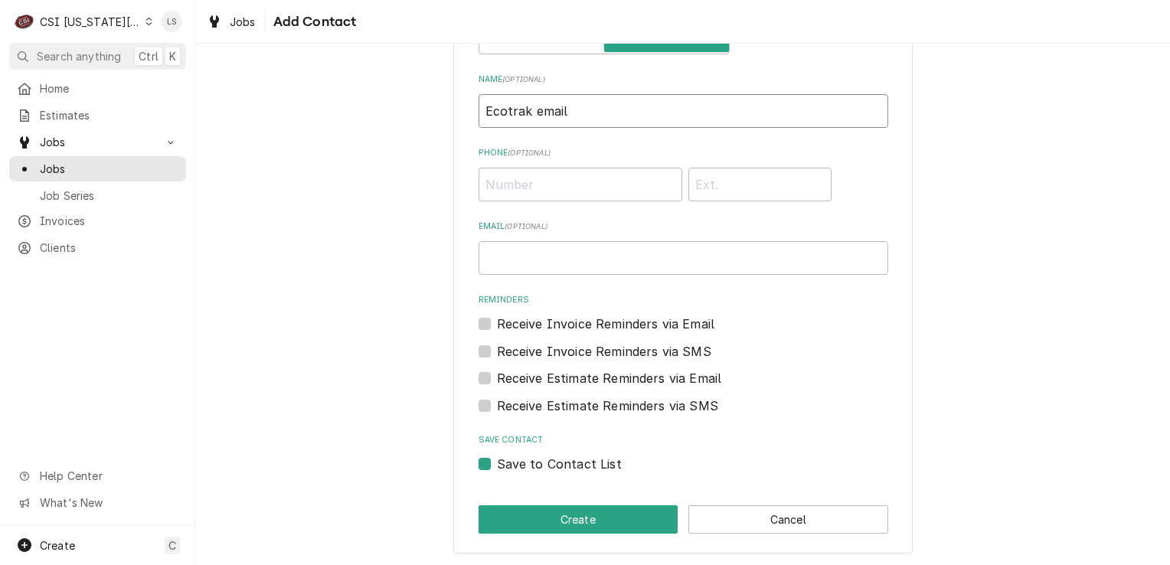
type input "Ecotrak email"
click at [497, 463] on label "Save to Contact List" at bounding box center [559, 464] width 125 height 18
click at [497, 463] on input "Save to Contact List" at bounding box center [702, 472] width 410 height 34
checkbox input "false"
click at [507, 520] on button "Create" at bounding box center [579, 519] width 200 height 28
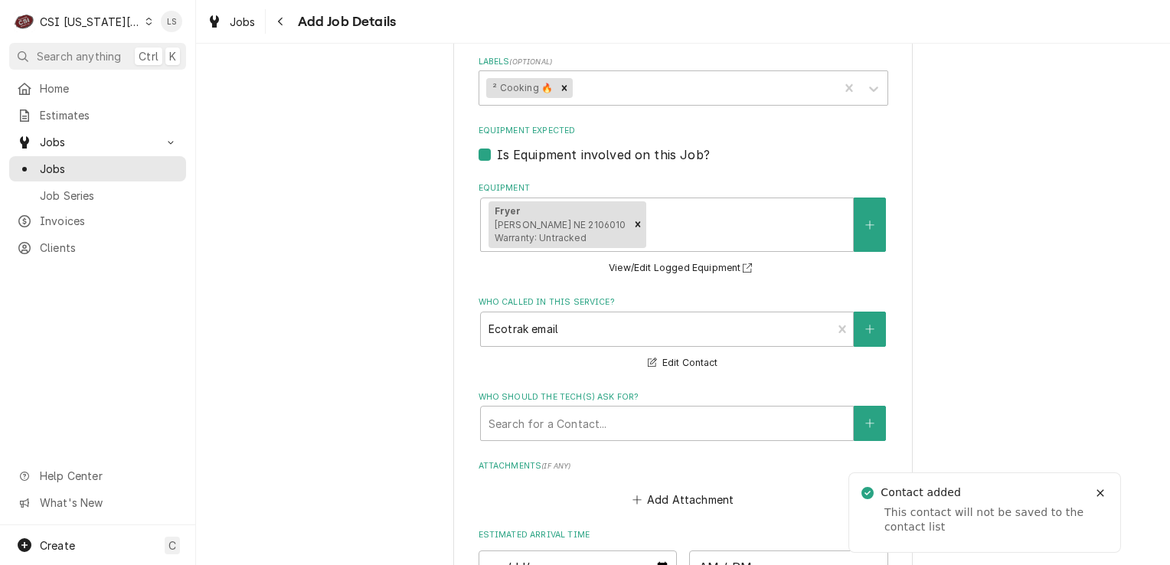
scroll to position [1783, 0]
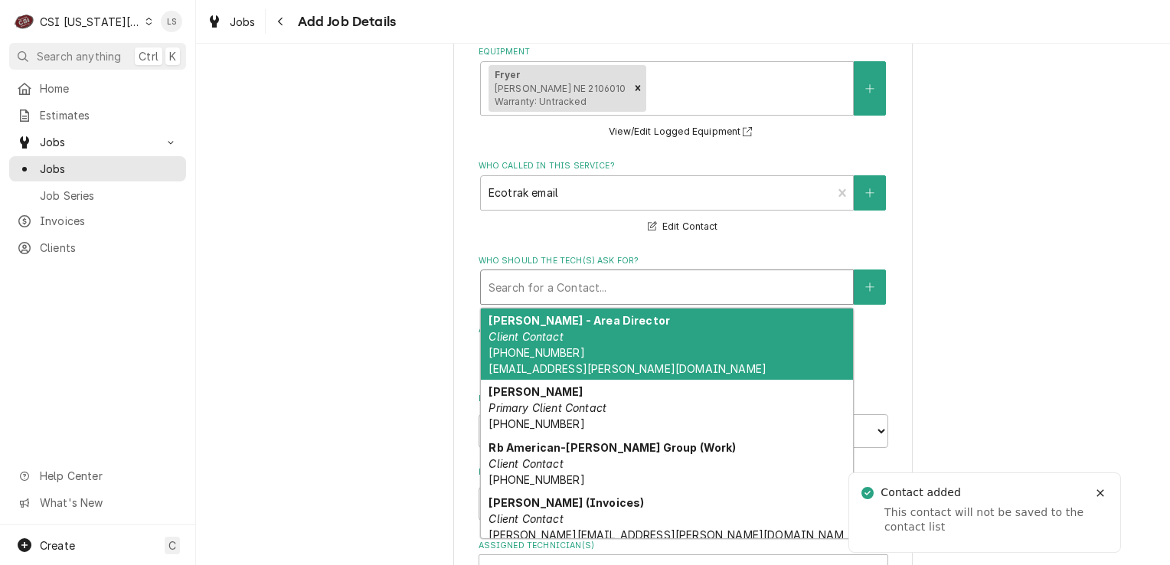
click at [553, 273] on div "Who should the tech(s) ask for?" at bounding box center [667, 287] width 357 height 28
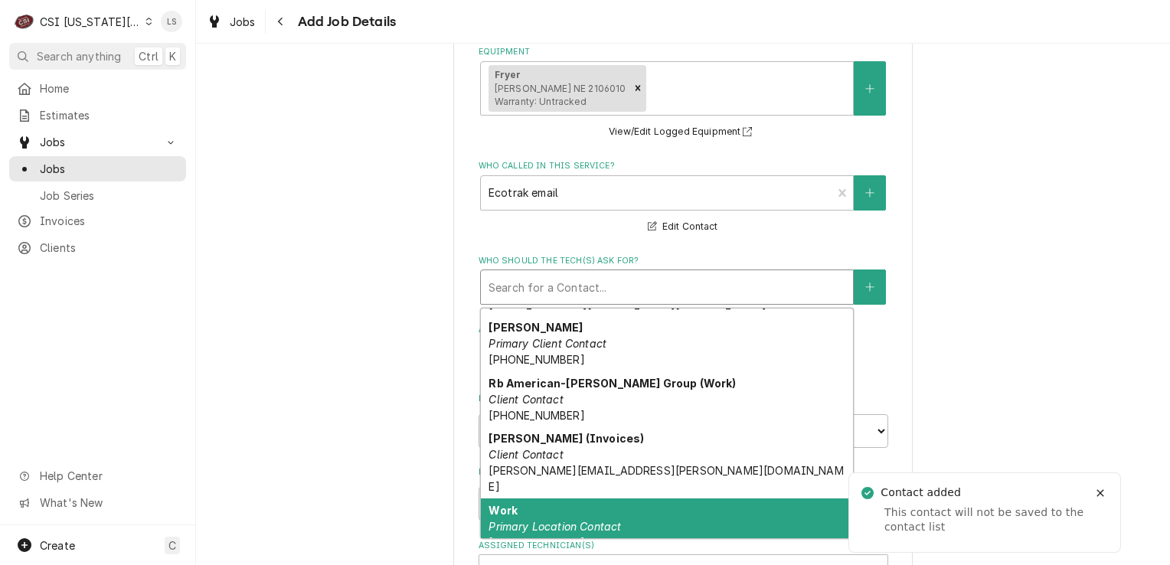
click at [539, 499] on div "Work Primary Location Contact (816) 537-5442" at bounding box center [667, 527] width 372 height 56
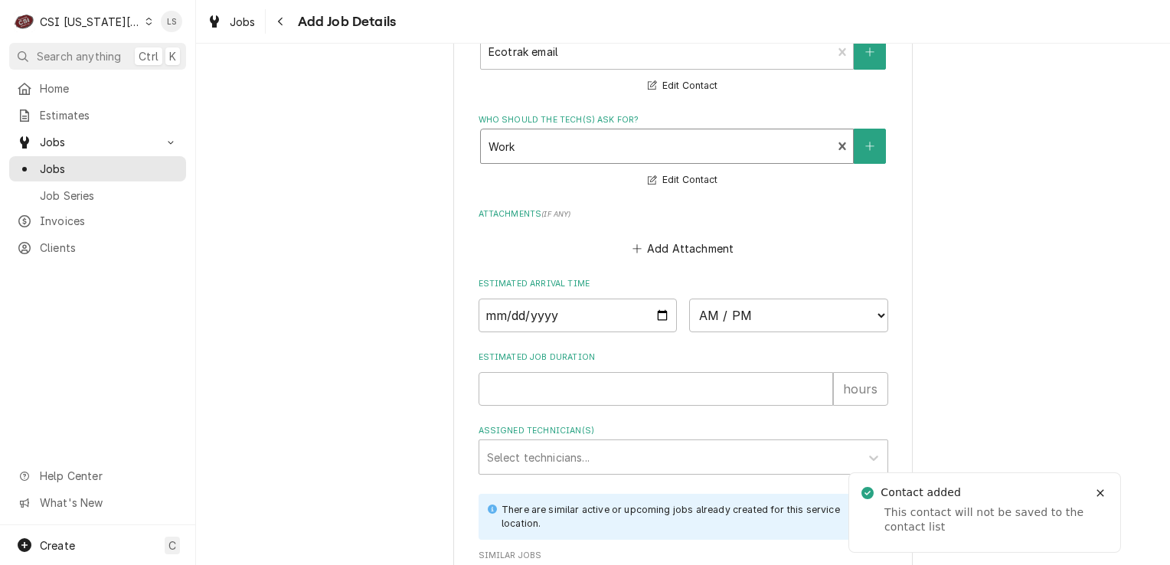
scroll to position [2063, 0]
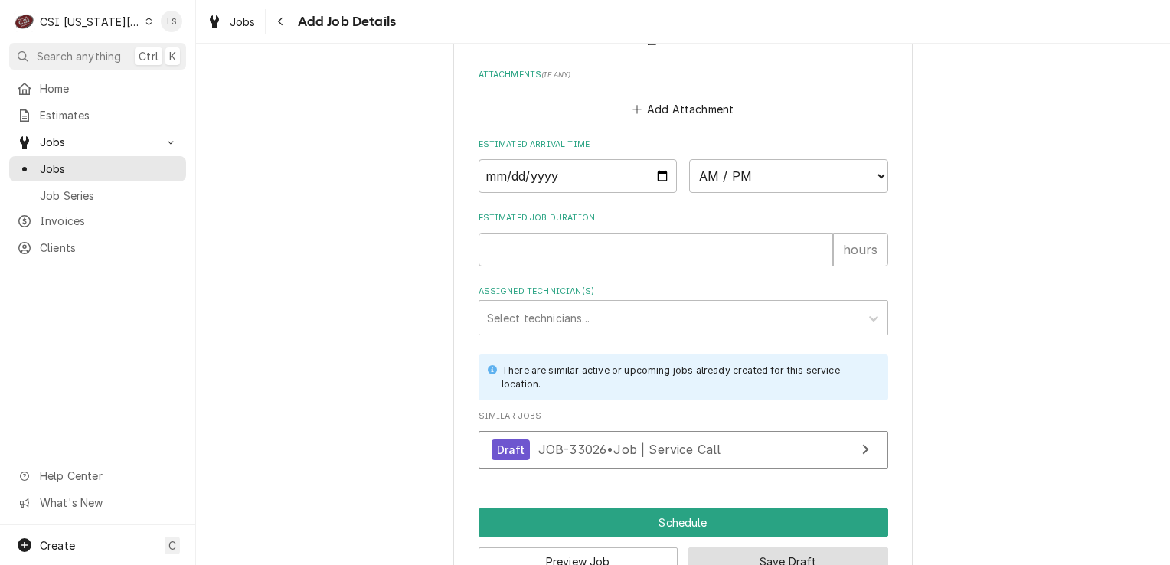
click at [734, 548] on button "Save Draft" at bounding box center [789, 562] width 200 height 28
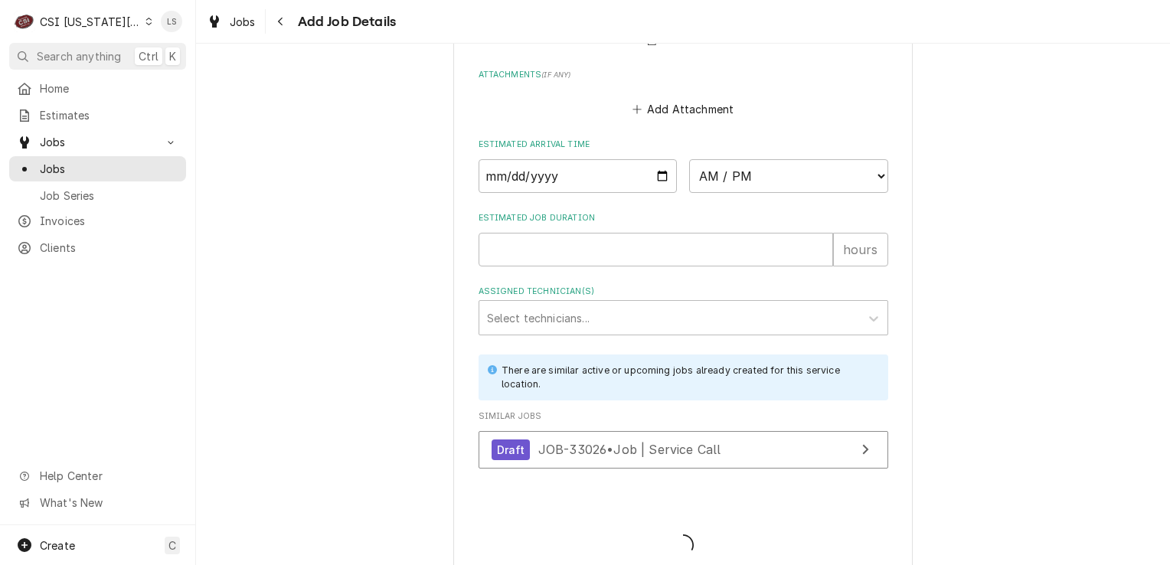
scroll to position [2050, 0]
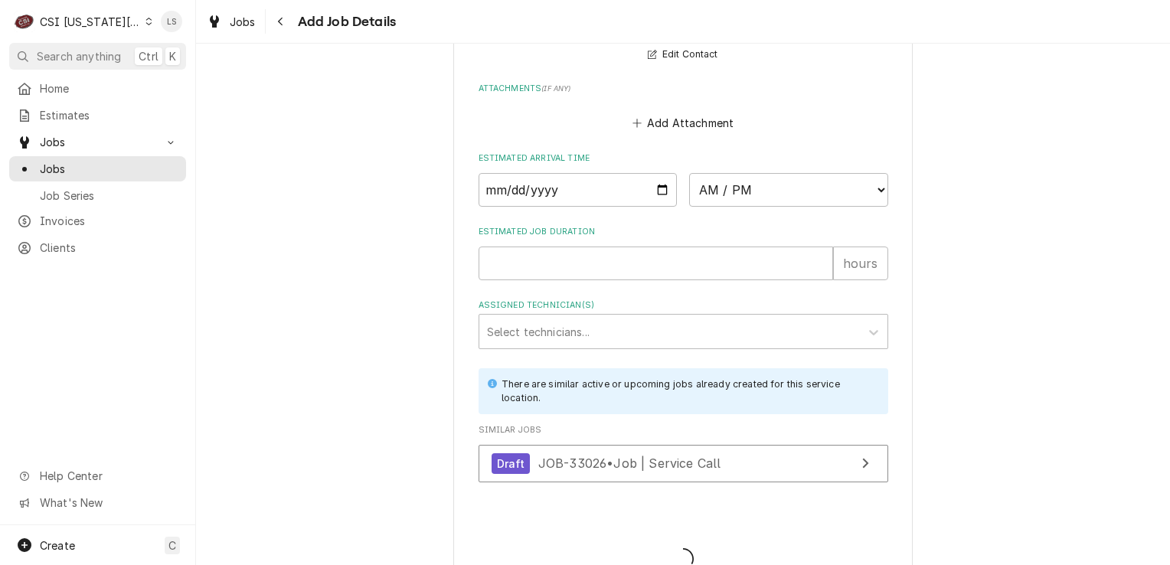
type textarea "x"
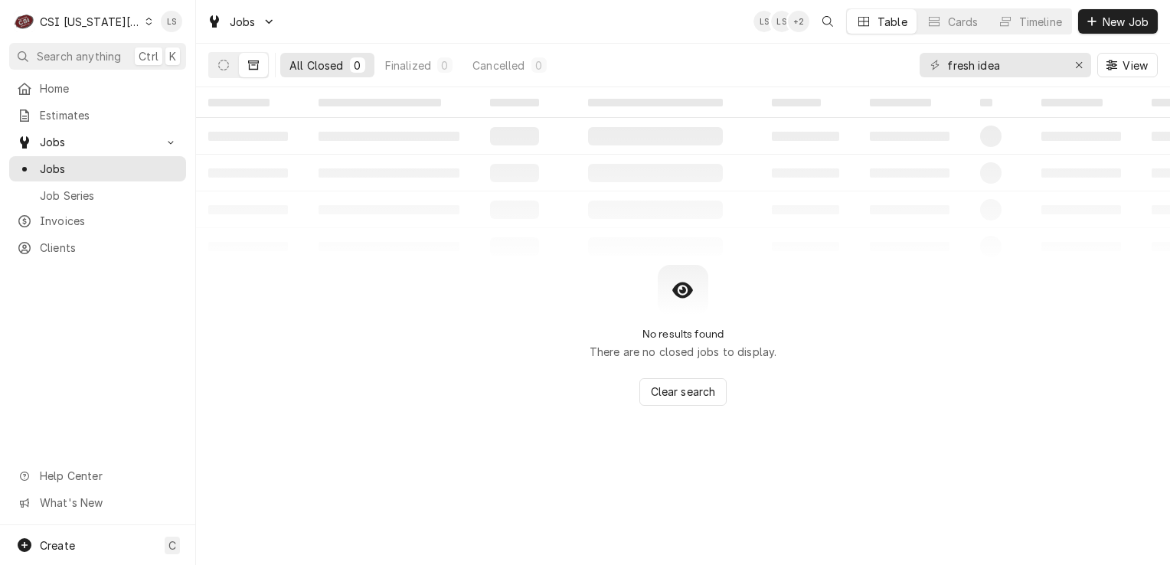
click at [146, 20] on icon "Dynamic Content Wrapper" at bounding box center [149, 22] width 6 height 8
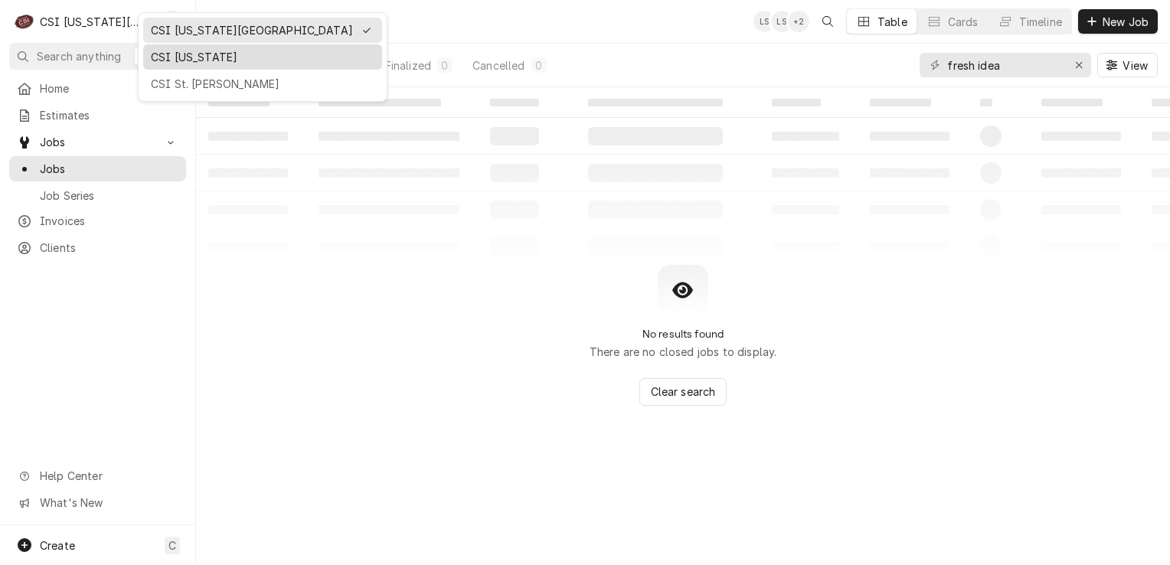
click at [172, 55] on div "CSI [US_STATE]" at bounding box center [263, 57] width 224 height 16
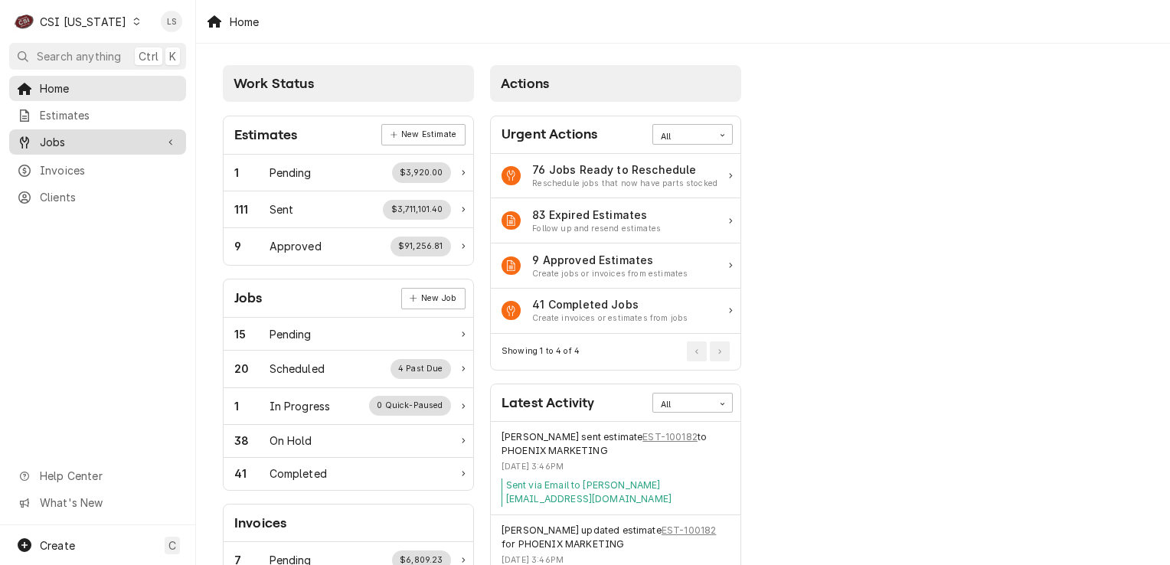
click at [65, 143] on span "Jobs" at bounding box center [98, 142] width 116 height 16
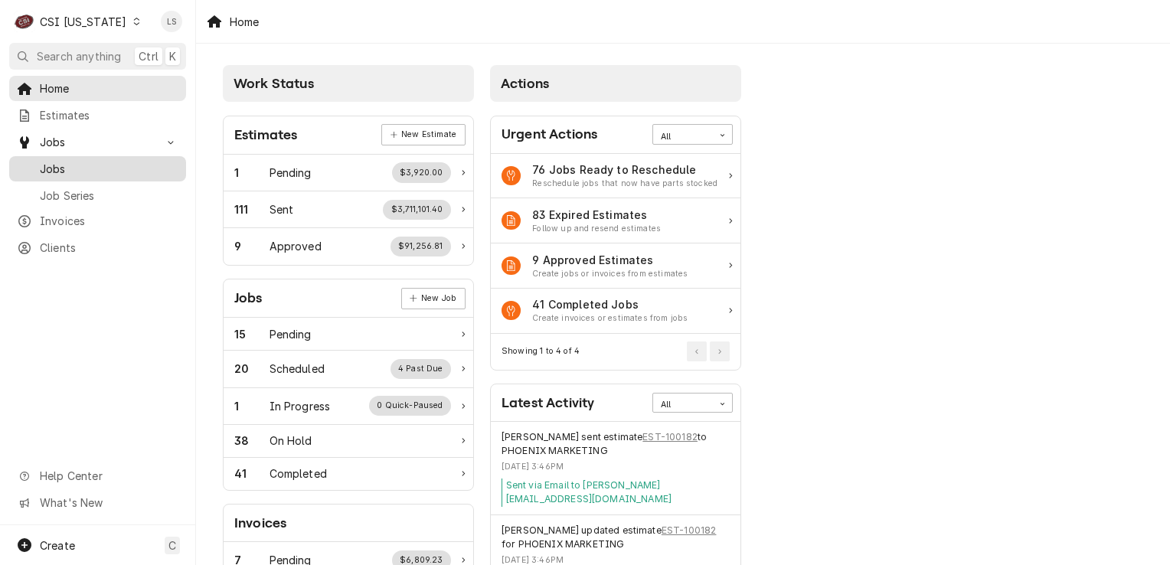
click at [58, 162] on span "Jobs" at bounding box center [109, 169] width 139 height 16
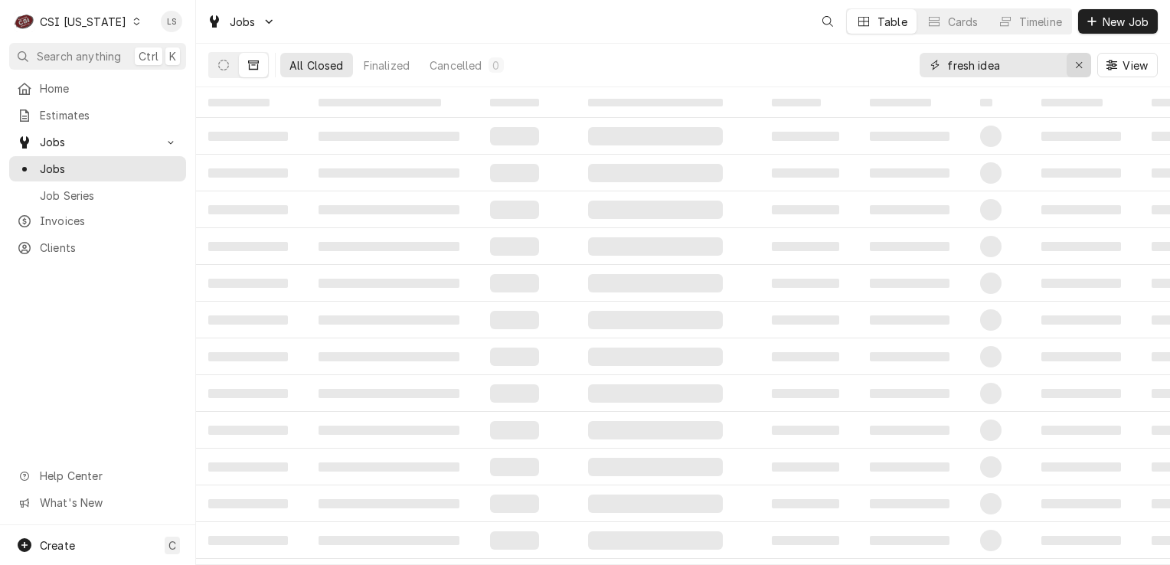
click at [1068, 59] on button "Erase input" at bounding box center [1079, 65] width 25 height 25
paste input "100190"
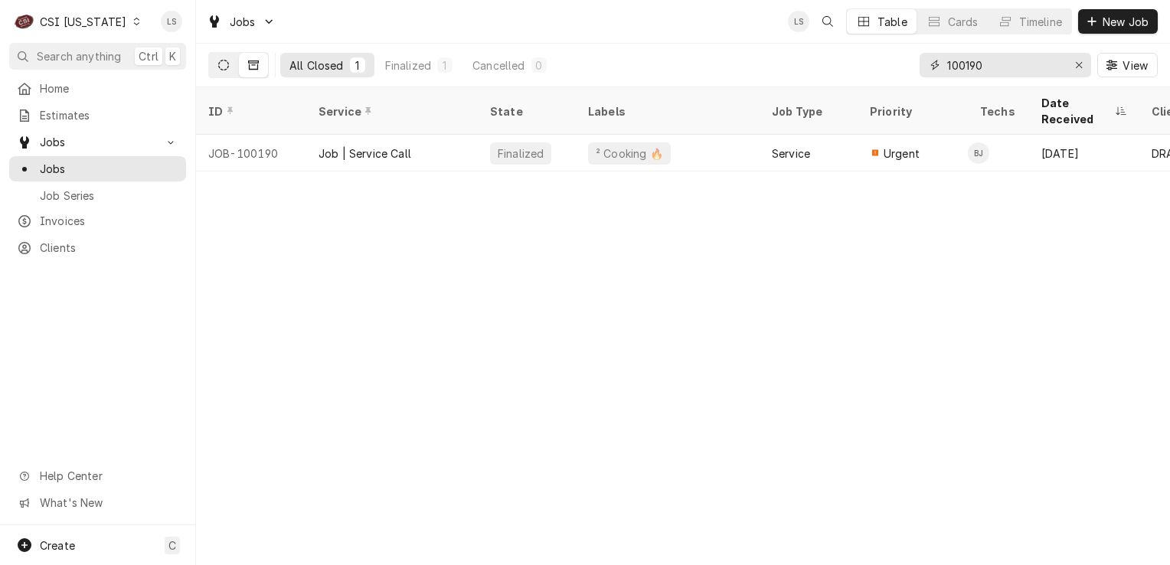
type input "100190"
click at [224, 66] on icon "Dynamic Content Wrapper" at bounding box center [223, 65] width 11 height 11
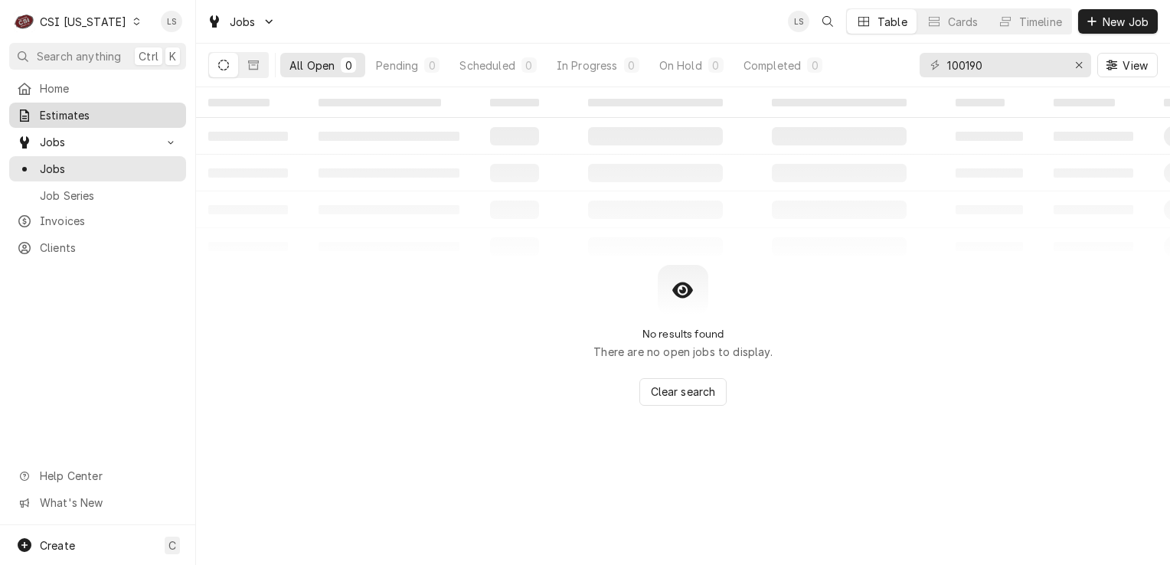
click at [83, 117] on span "Estimates" at bounding box center [109, 115] width 139 height 16
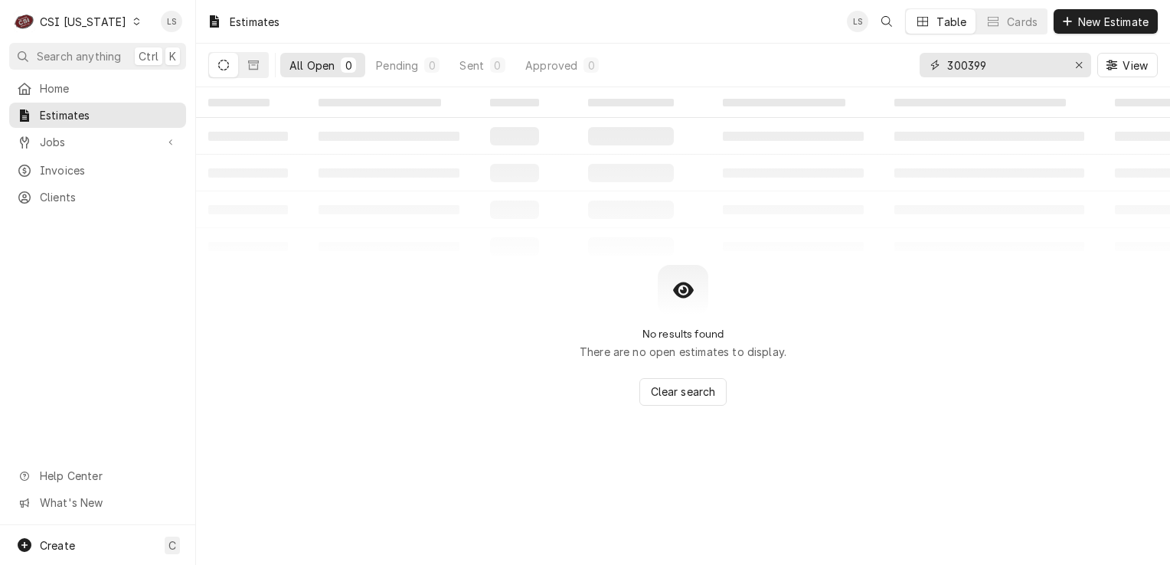
drag, startPoint x: 1078, startPoint y: 66, endPoint x: 1049, endPoint y: 66, distance: 29.1
click at [1073, 66] on div "Erase input" at bounding box center [1078, 64] width 15 height 15
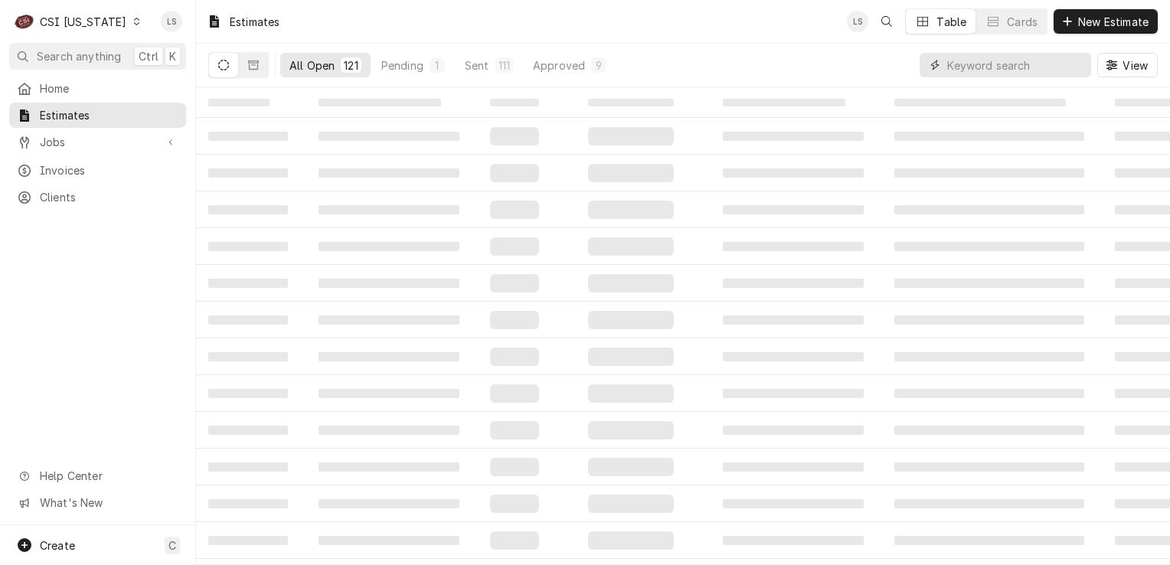
paste input "100190"
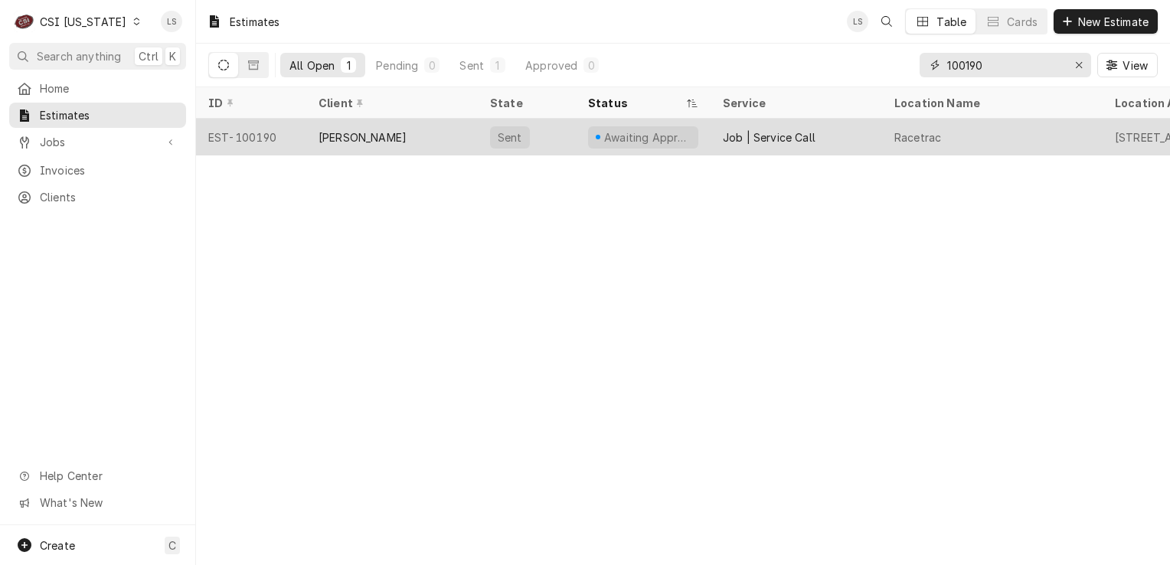
type input "100190"
click at [224, 136] on div "EST-100190" at bounding box center [251, 137] width 110 height 37
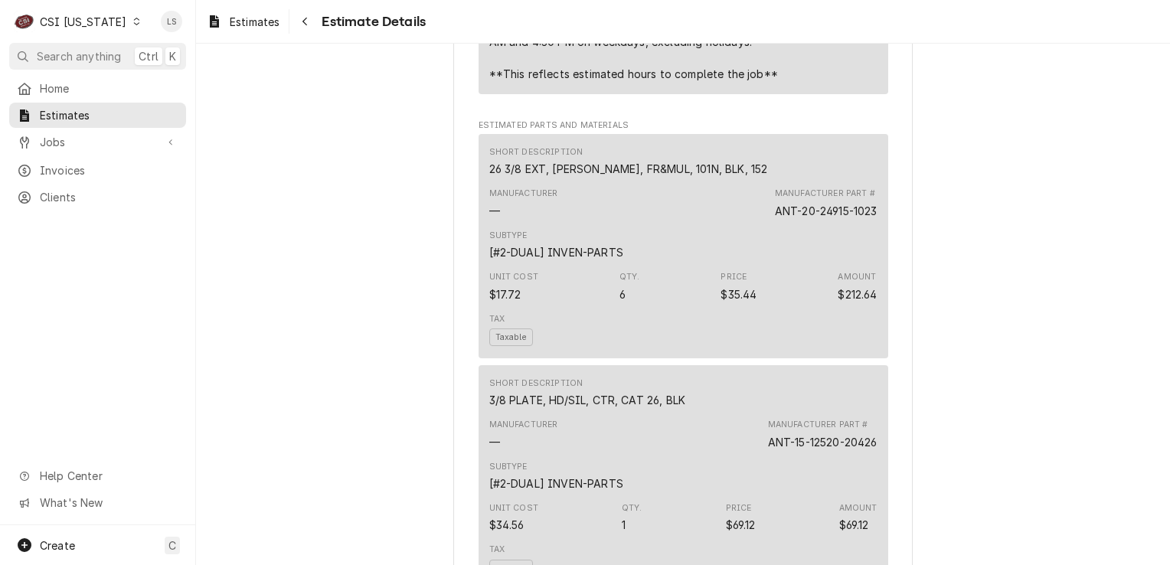
scroll to position [2987, 0]
drag, startPoint x: 705, startPoint y: 218, endPoint x: 439, endPoint y: 216, distance: 266.5
copy div "26 3/8 EXT, [PERSON_NAME], FR&MUL, 101N, BLK, 152"
drag, startPoint x: 873, startPoint y: 260, endPoint x: 762, endPoint y: 259, distance: 111.1
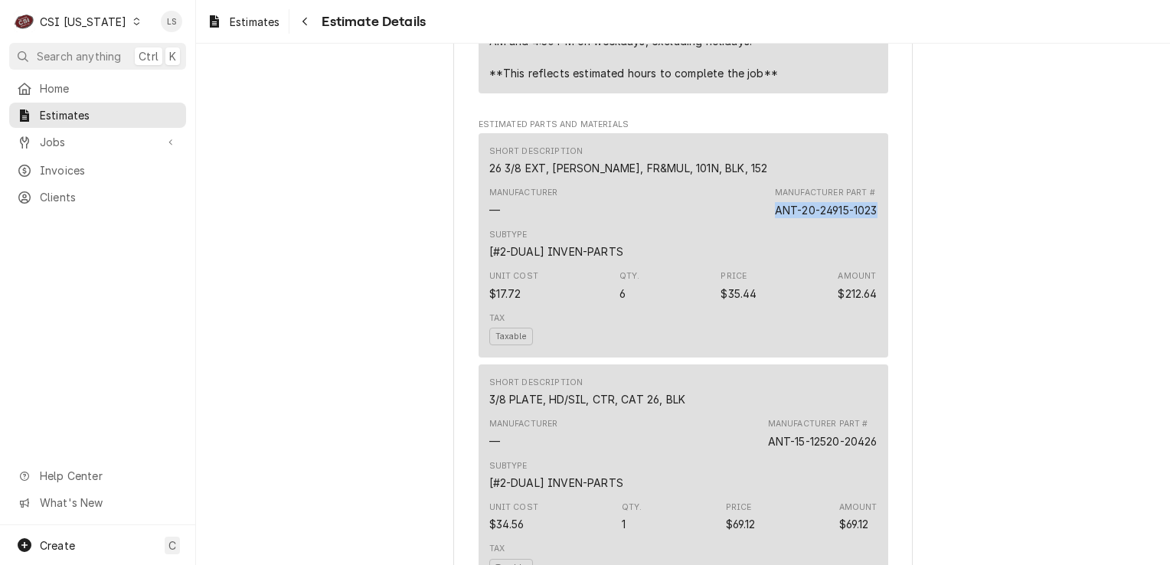
click at [762, 259] on div "Short Description 26 3/8 EXT, RET, FR&MUL, 101N, BLK, 152 Manufacturer — Manufa…" at bounding box center [684, 245] width 410 height 224
copy div "ANT-20-24915-1023"
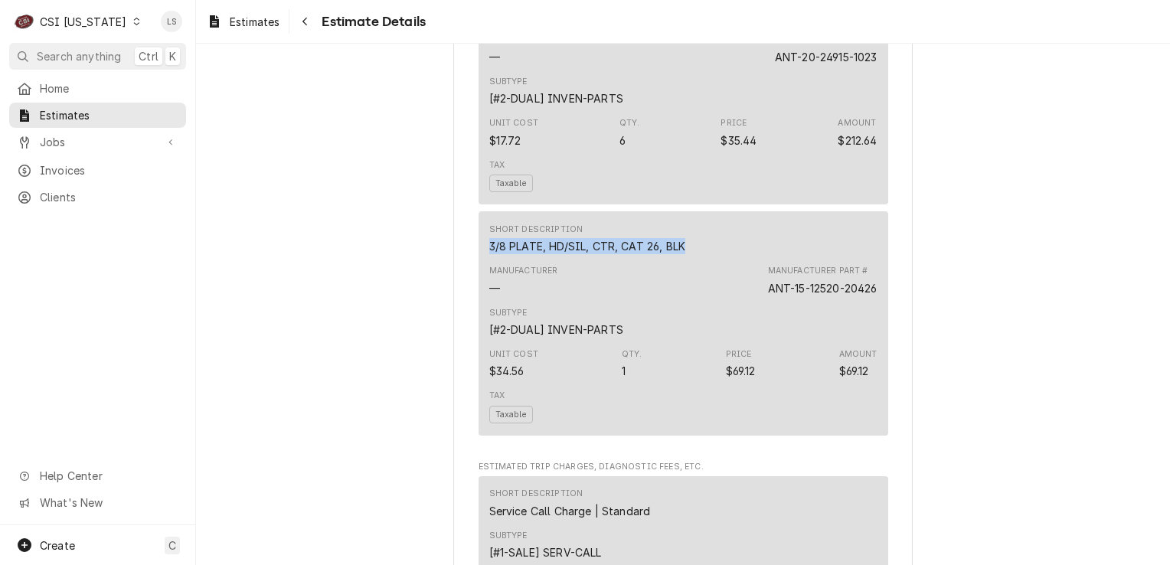
drag, startPoint x: 681, startPoint y: 293, endPoint x: 452, endPoint y: 290, distance: 229.0
copy div "3/8 PLATE, HD/SIL, CTR, CAT 26, BLK"
drag, startPoint x: 874, startPoint y: 339, endPoint x: 741, endPoint y: 338, distance: 133.3
click at [741, 338] on div "Short Description 3/8 PLATE, HD/SIL, CTR, CAT 26, BLK Manufacturer — Manufactur…" at bounding box center [684, 323] width 410 height 224
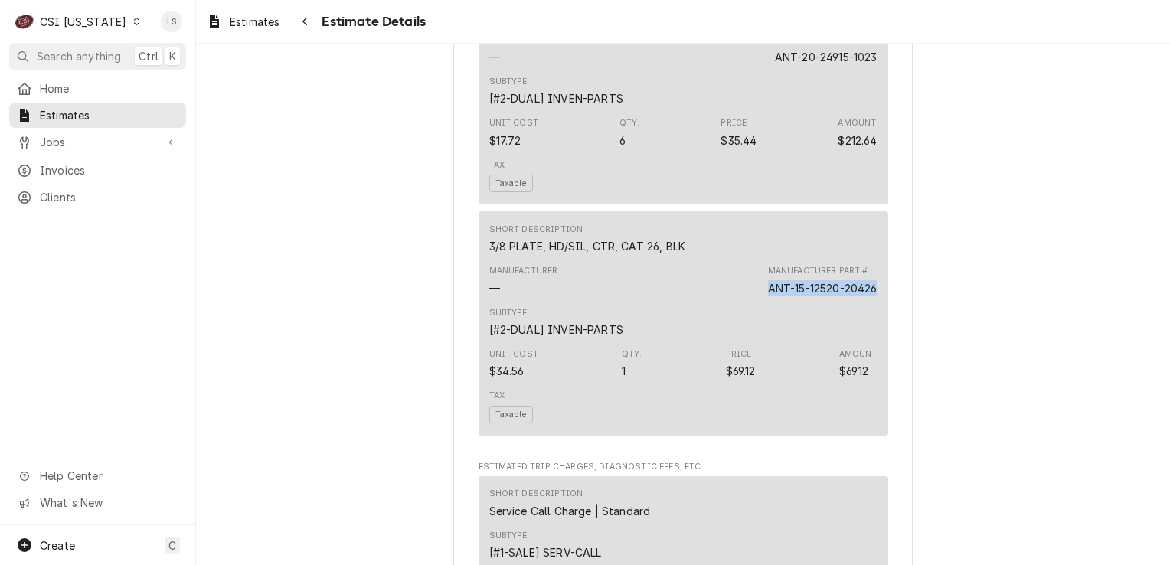
copy div "ANT-15-12520-20426"
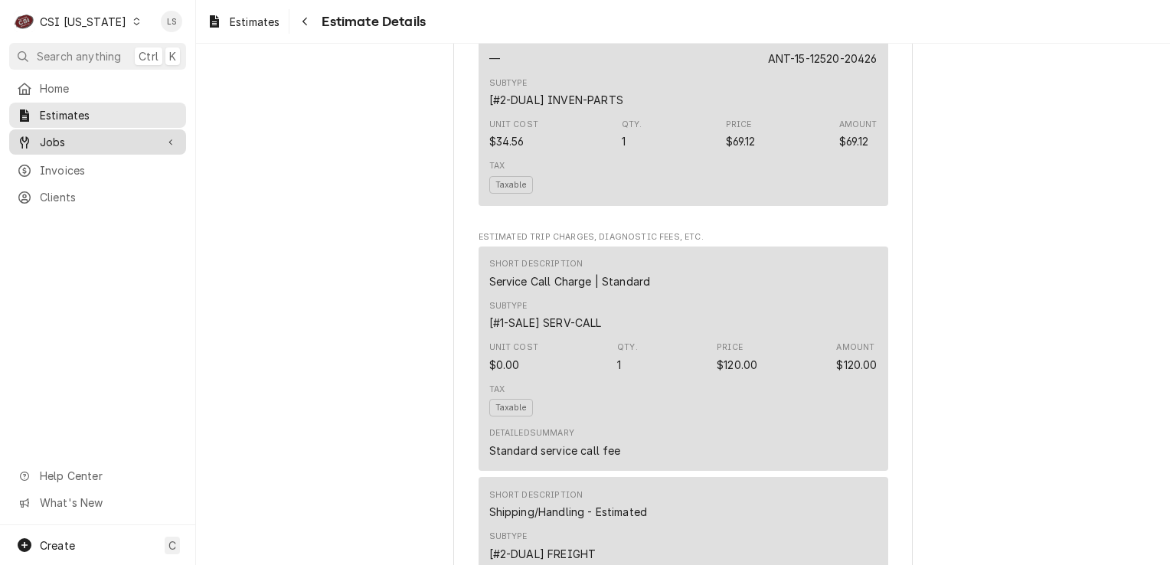
click at [86, 149] on link "Jobs" at bounding box center [97, 141] width 177 height 25
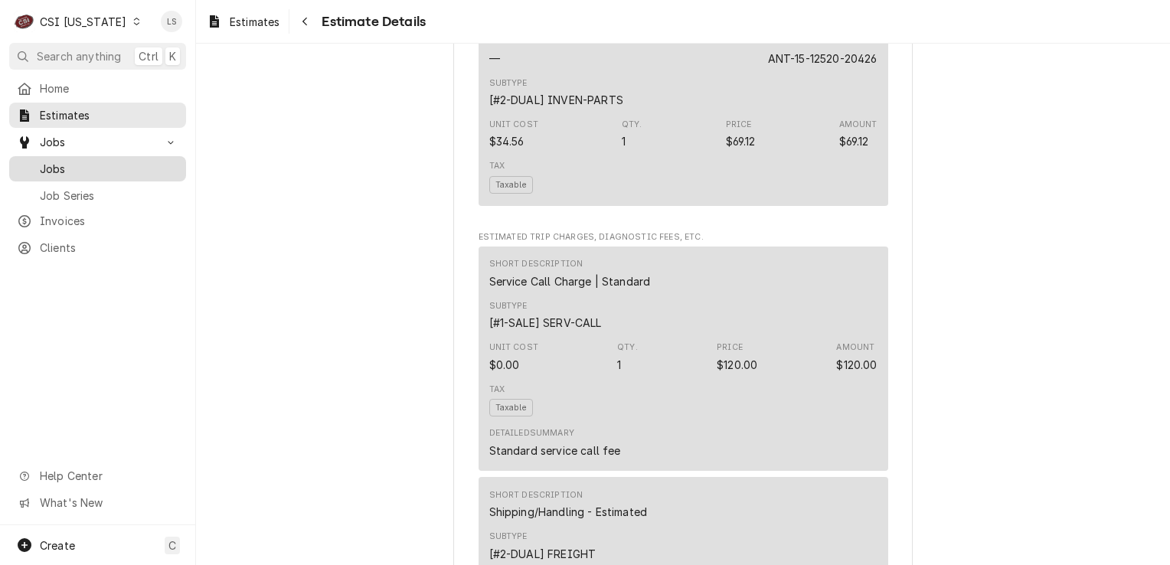
click at [81, 162] on span "Jobs" at bounding box center [109, 169] width 139 height 16
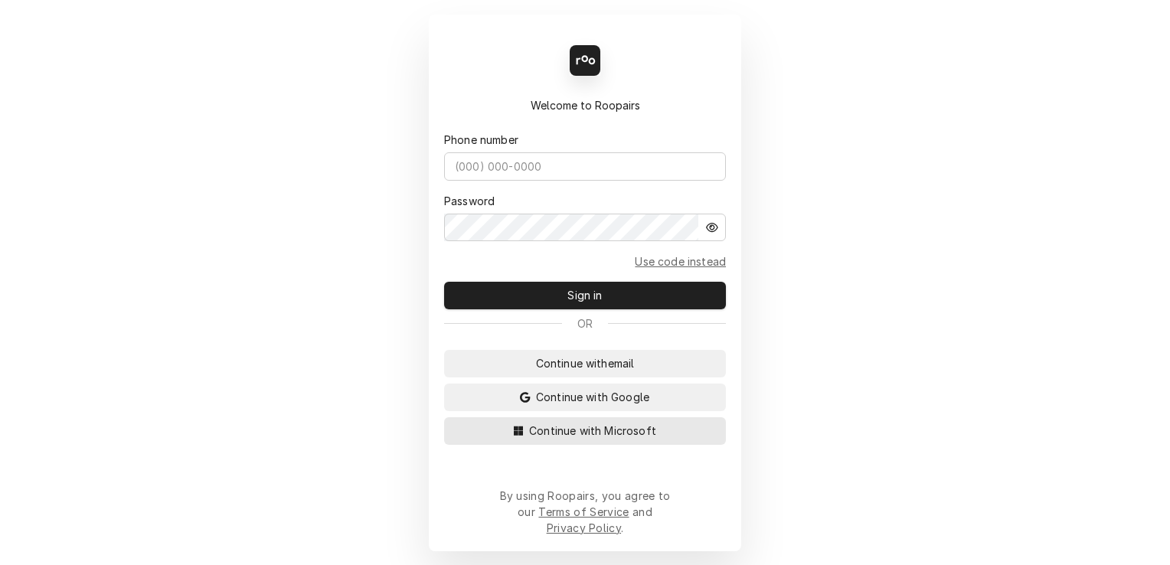
click at [634, 437] on span "Continue with Microsoft" at bounding box center [592, 431] width 133 height 16
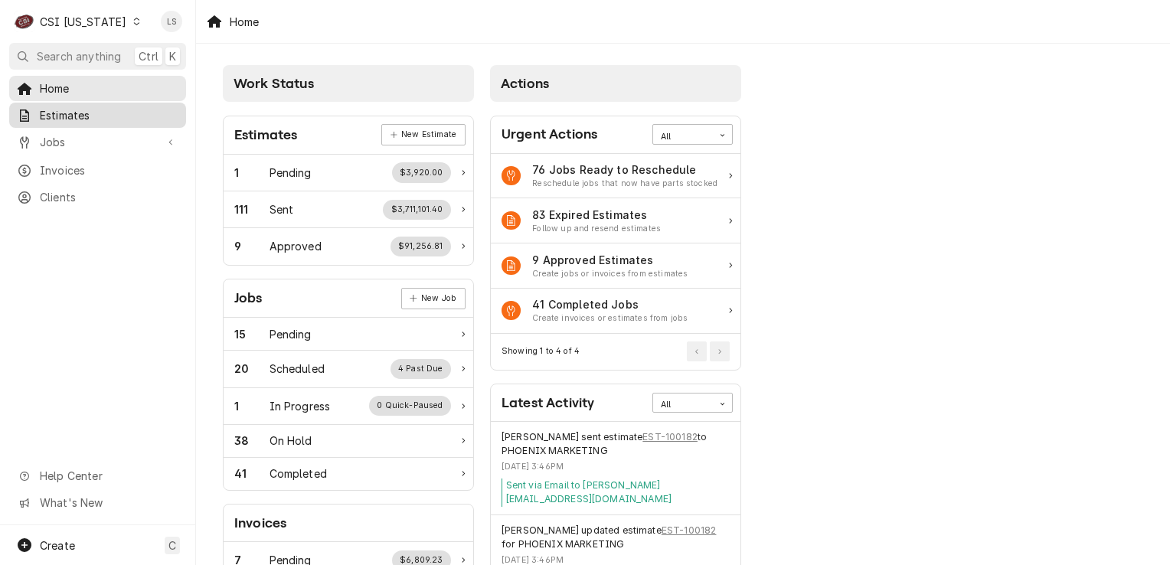
click at [88, 106] on div "Estimates" at bounding box center [97, 115] width 171 height 19
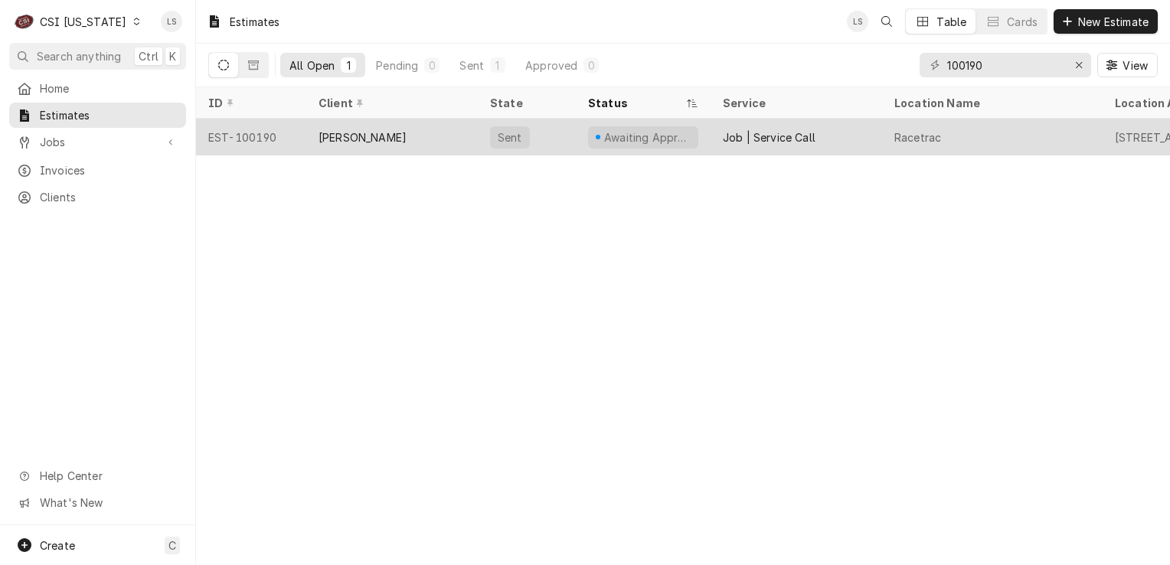
click at [261, 131] on div "EST-100190" at bounding box center [251, 137] width 110 height 37
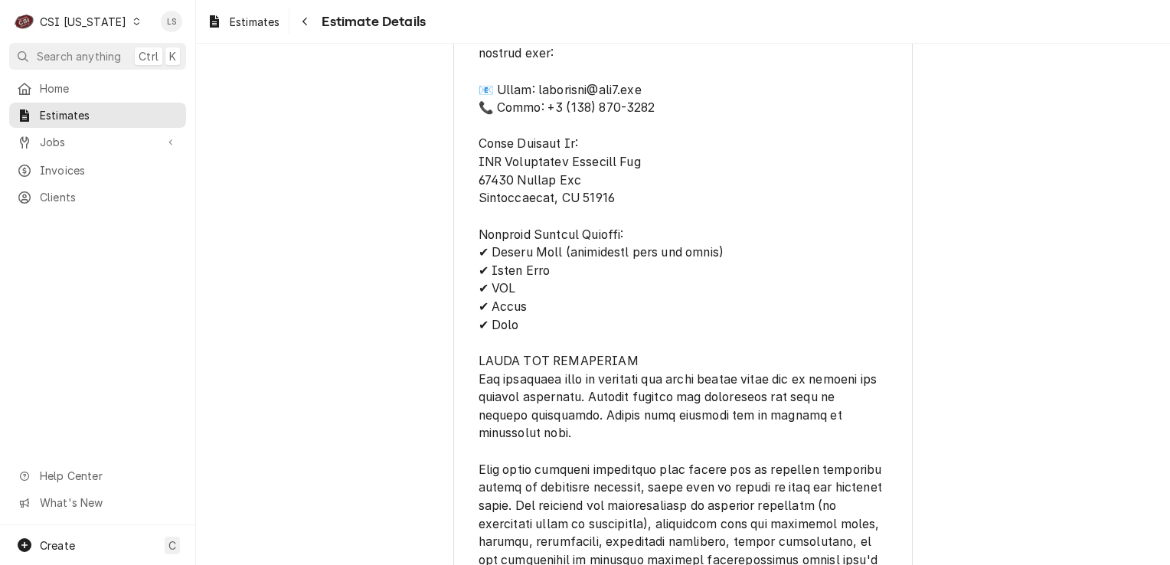
scroll to position [4755, 0]
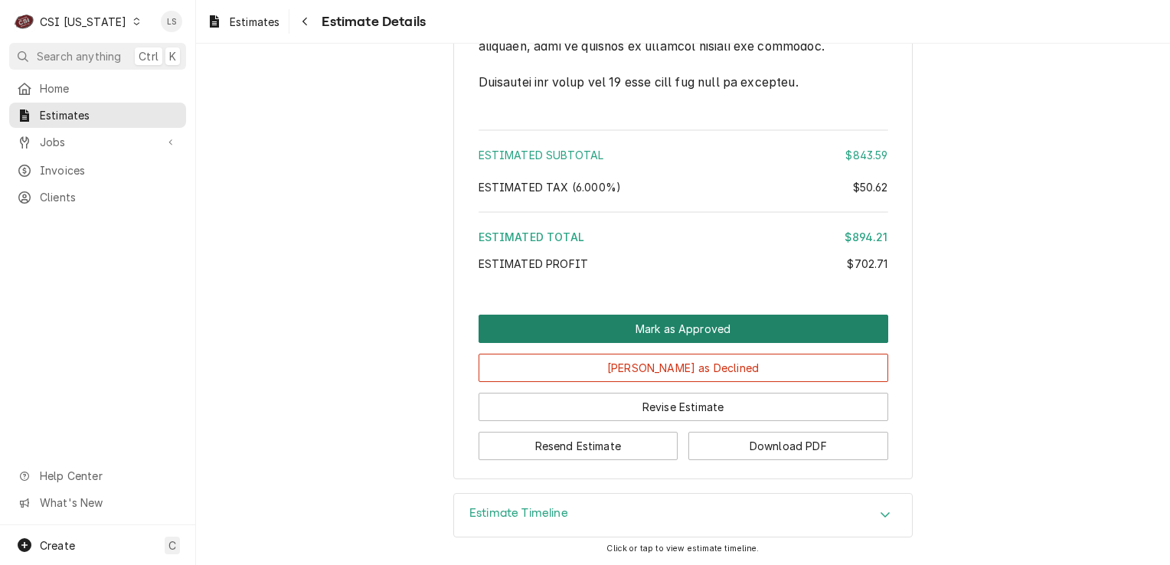
click at [689, 332] on button "Mark as Approved" at bounding box center [684, 329] width 410 height 28
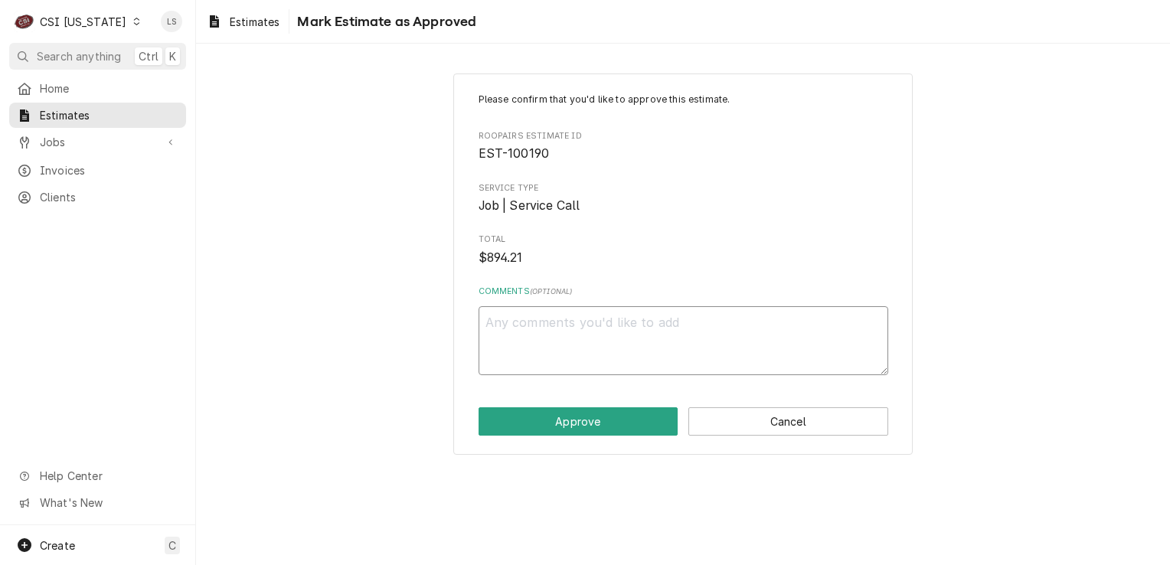
click at [648, 351] on textarea "Comments ( optional )" at bounding box center [684, 340] width 410 height 69
type textarea "x"
type textarea "A"
type textarea "x"
type textarea "Ap"
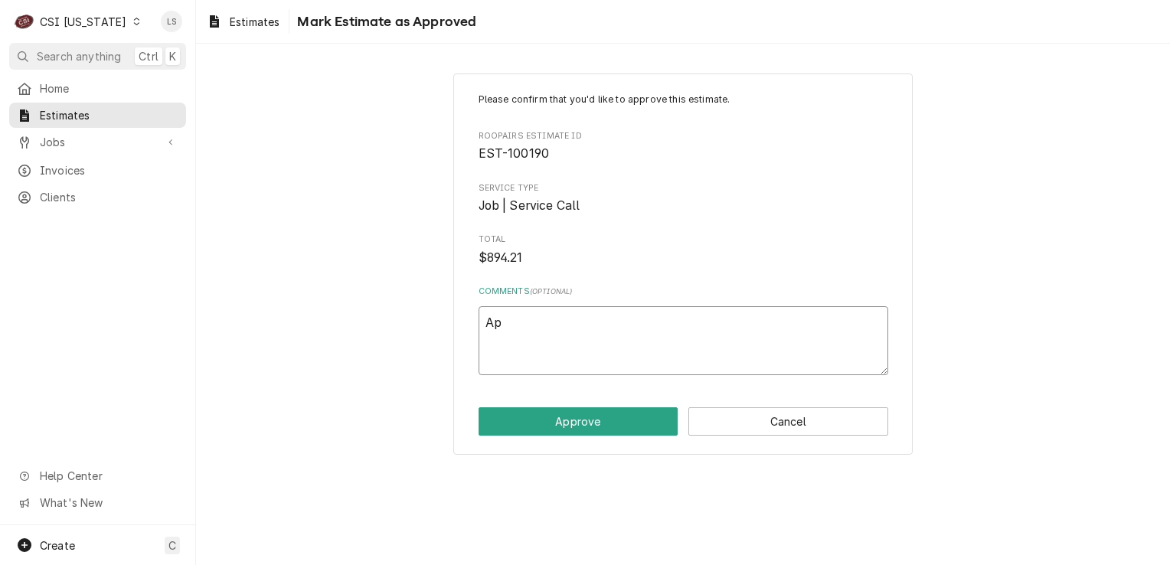
type textarea "x"
type textarea "App"
type textarea "x"
type textarea "Appr"
type textarea "x"
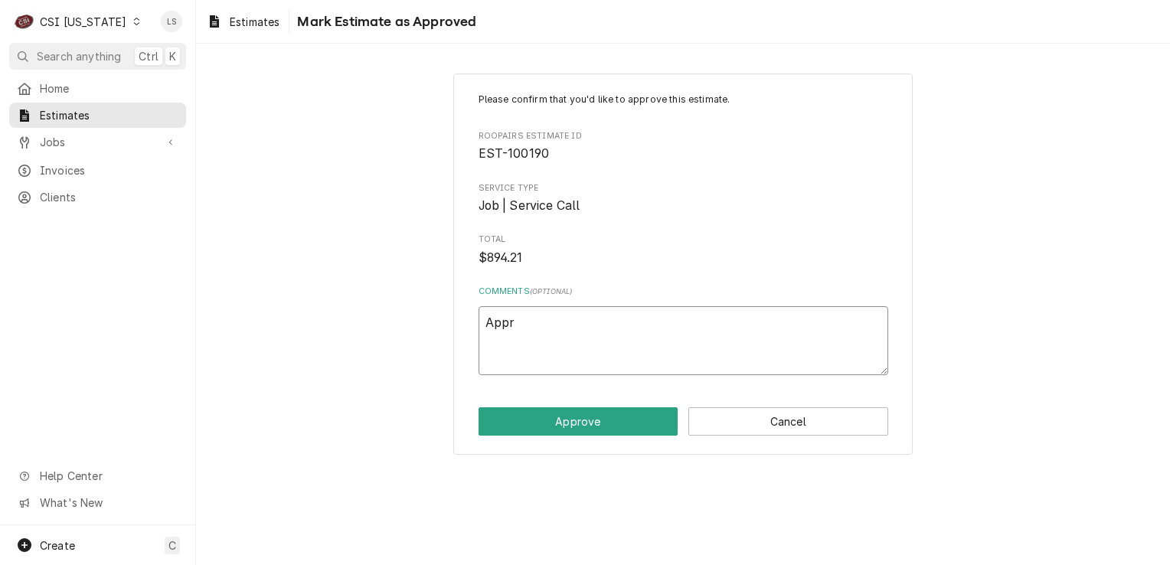
type textarea "Appro"
type textarea "x"
type textarea "Approv"
type textarea "x"
type textarea "Approve"
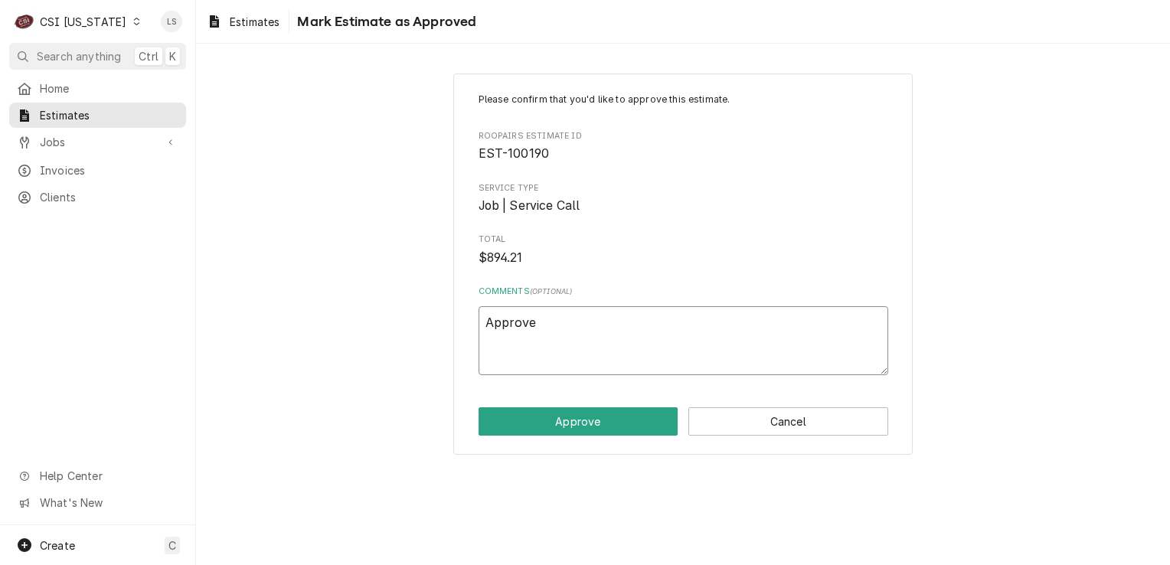
type textarea "x"
type textarea "Approved"
type textarea "x"
type textarea "Approved"
type textarea "x"
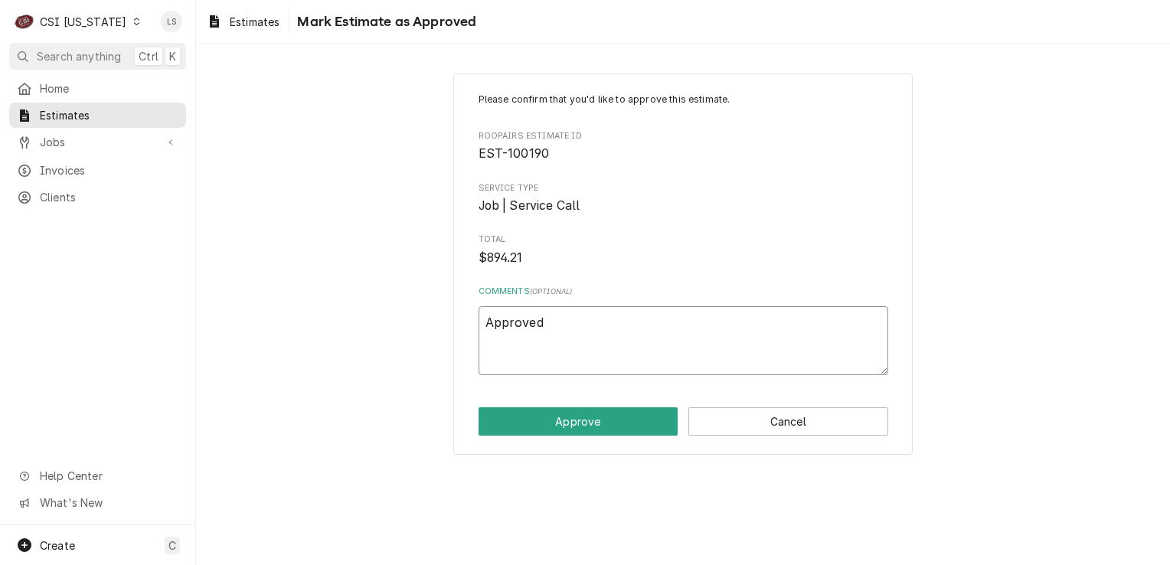
type textarea "Approved v"
type textarea "x"
type textarea "Approved vi"
type textarea "x"
type textarea "Approved via"
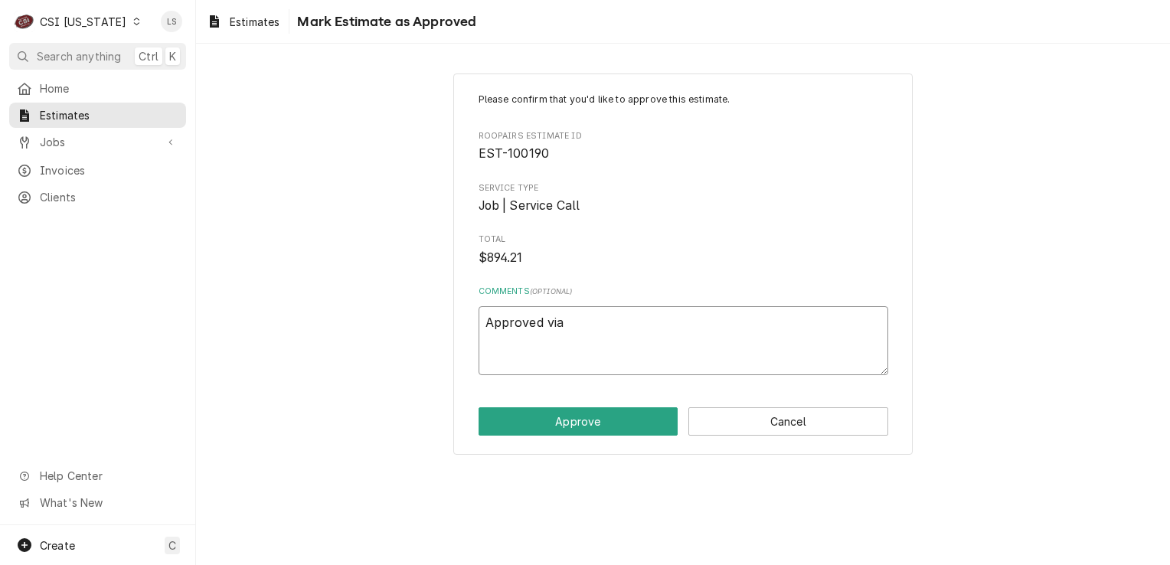
type textarea "x"
type textarea "Approved via e"
type textarea "x"
type textarea "Approved via ema"
type textarea "x"
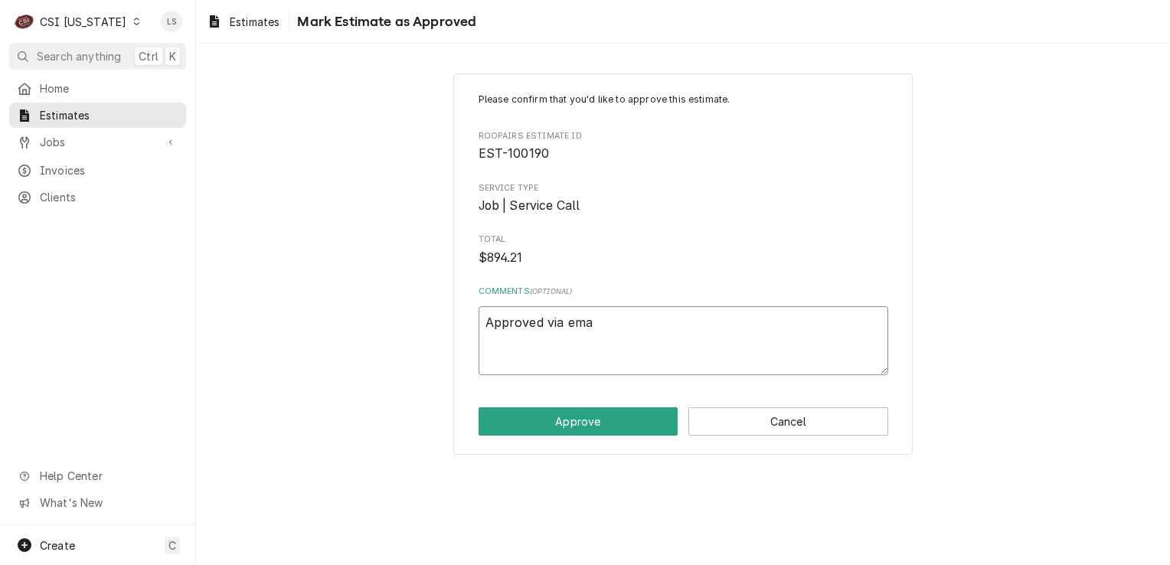
type textarea "Approved via emai"
type textarea "x"
type textarea "Approved via email"
type textarea "x"
type textarea "Approved via email."
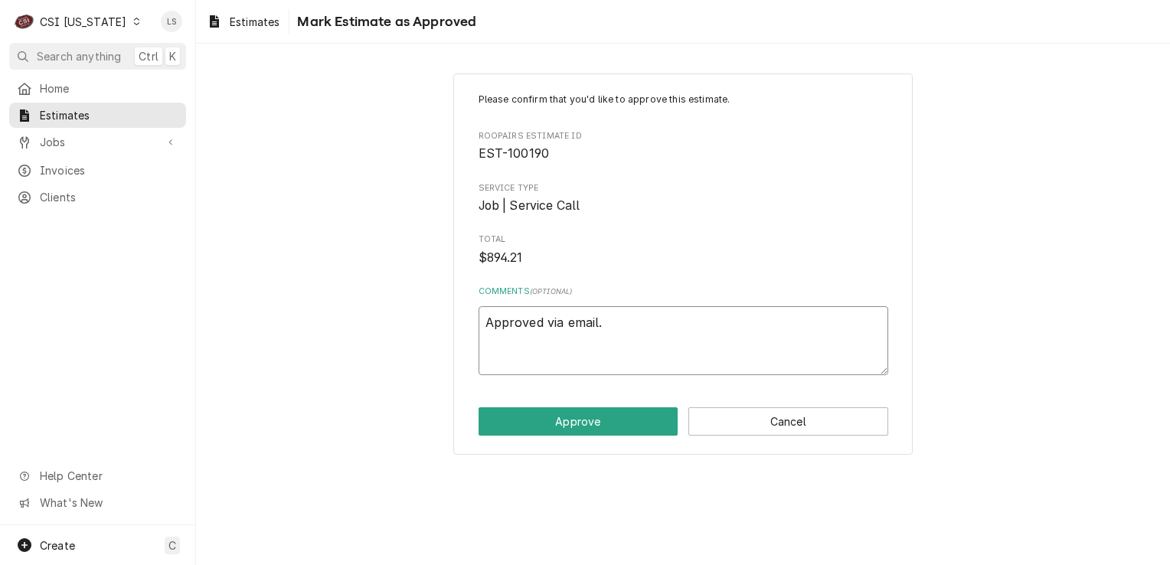
type textarea "x"
type textarea "Approved via email."
click at [606, 433] on button "Approve" at bounding box center [579, 421] width 200 height 28
type textarea "x"
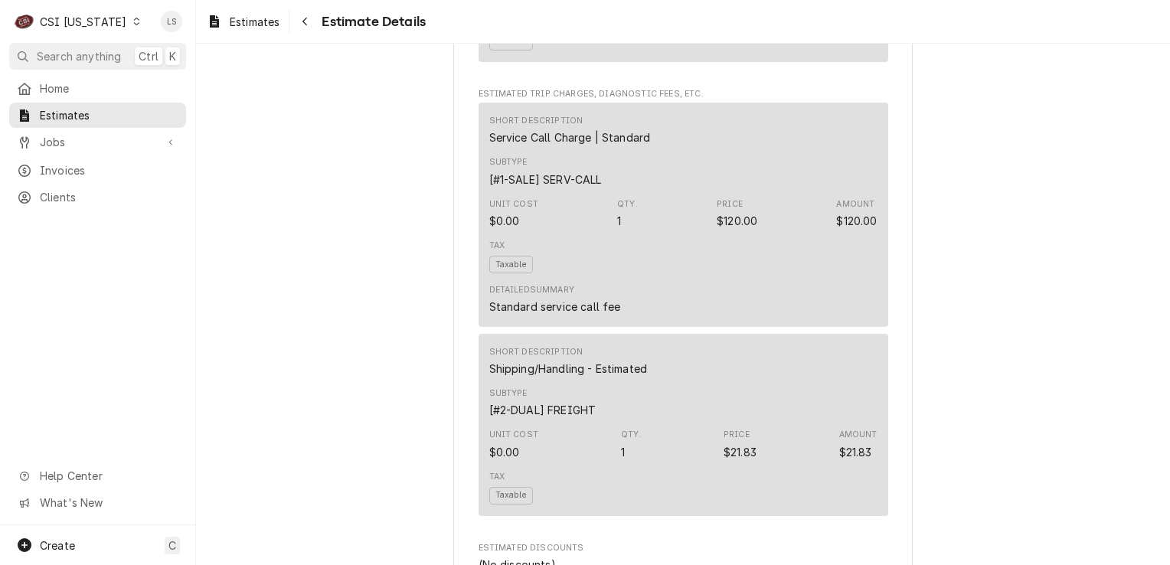
scroll to position [4767, 0]
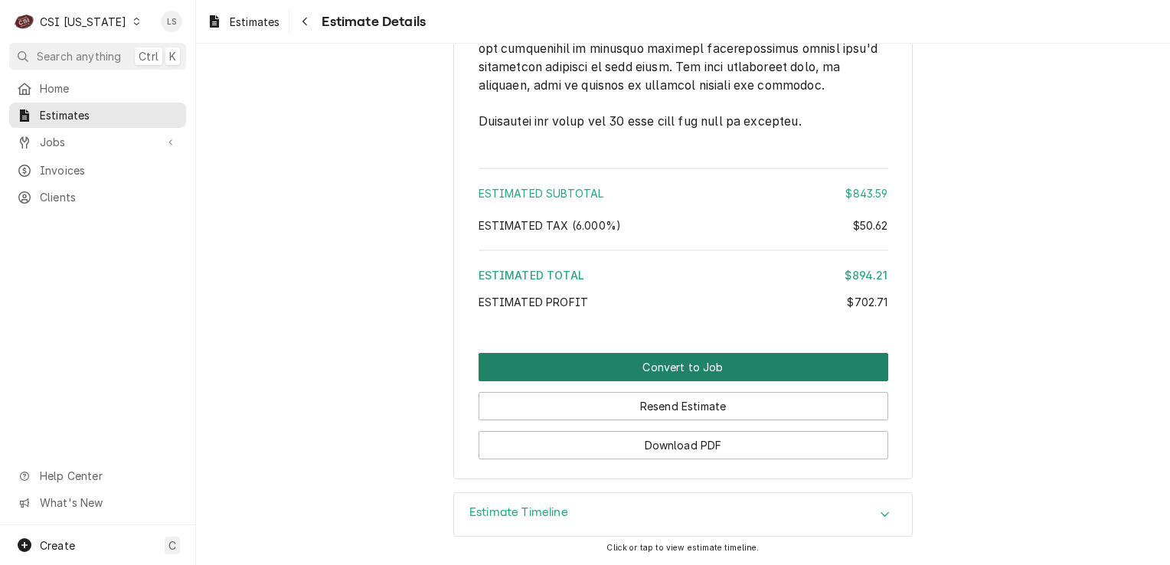
click at [724, 365] on button "Convert to Job" at bounding box center [684, 367] width 410 height 28
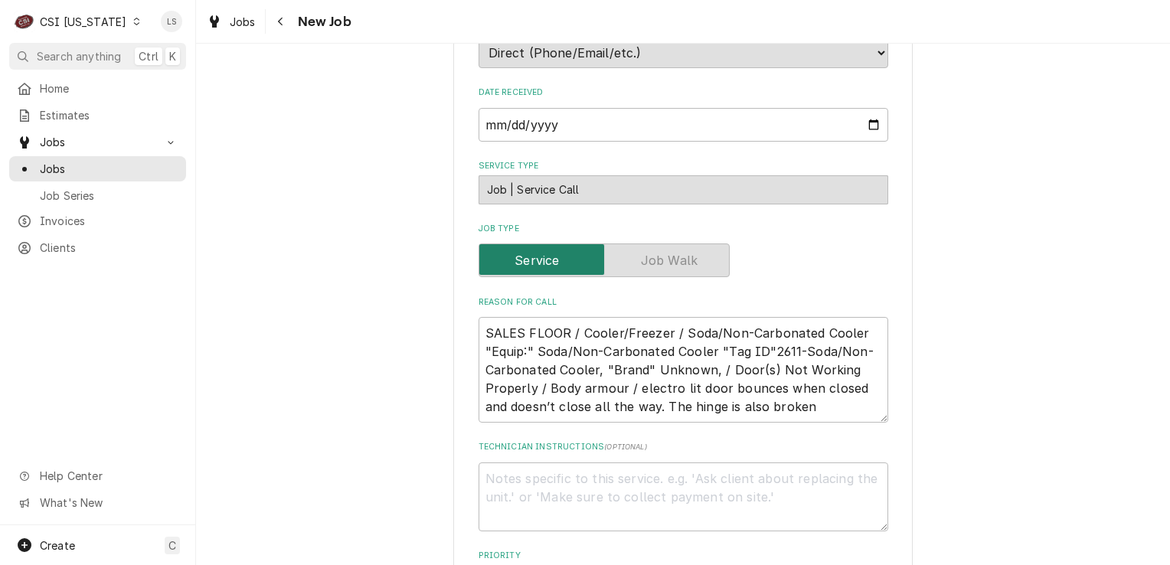
scroll to position [536, 0]
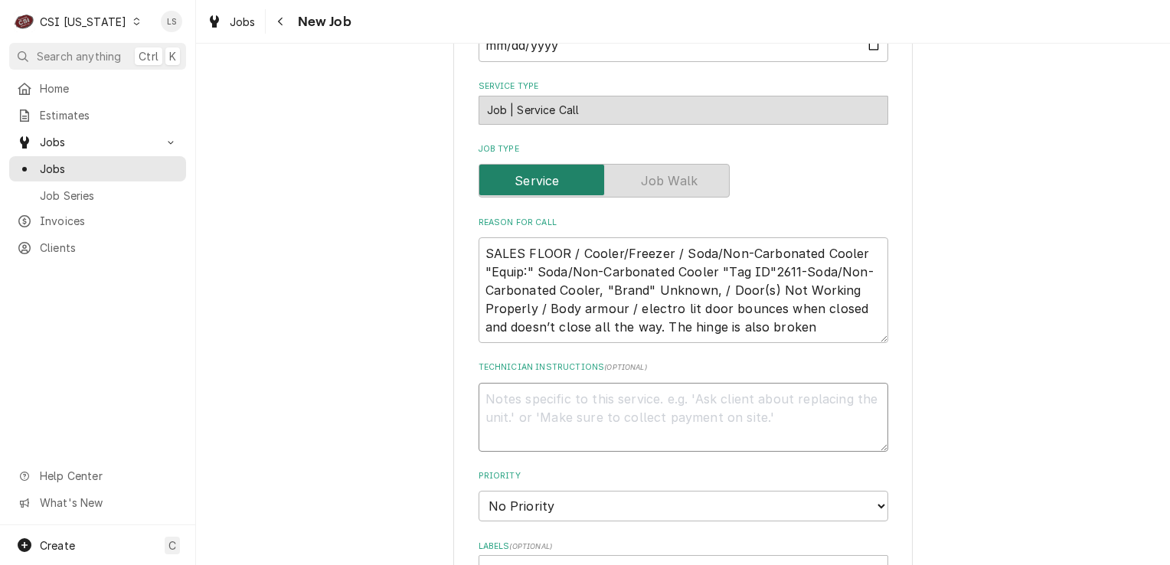
click at [535, 416] on textarea "Technician Instructions ( optional )" at bounding box center [684, 417] width 410 height 69
paste textarea "26 3/8 EXT, [PERSON_NAME], FR&MUL, 101N, BLK, 152"
type textarea "x"
type textarea "26 3/8 EXT, [PERSON_NAME], FR&MUL, 101N, BLK, 152"
type textarea "x"
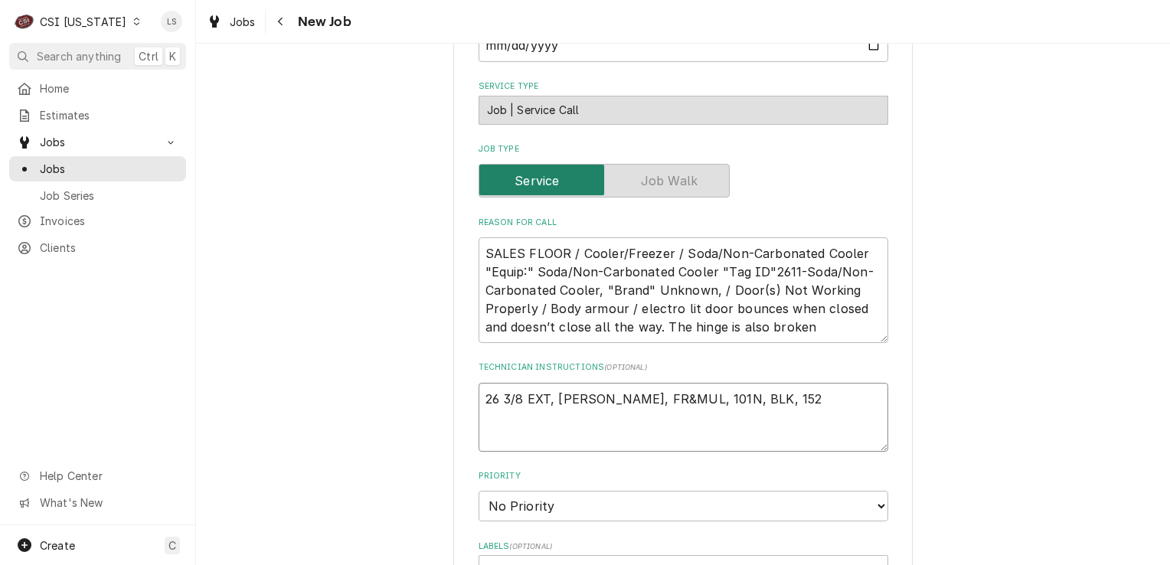
type textarea "26 3/8 EXT, [PERSON_NAME], FR&MUL, 101N, BLK, 152"
type textarea "x"
type textarea "26 3/8 EXT, RET, FR&MUL, 101N, BLK, 152 -"
type textarea "x"
type textarea "26 3/8 EXT, RET, FR&MUL, 101N, BLK, 152 -"
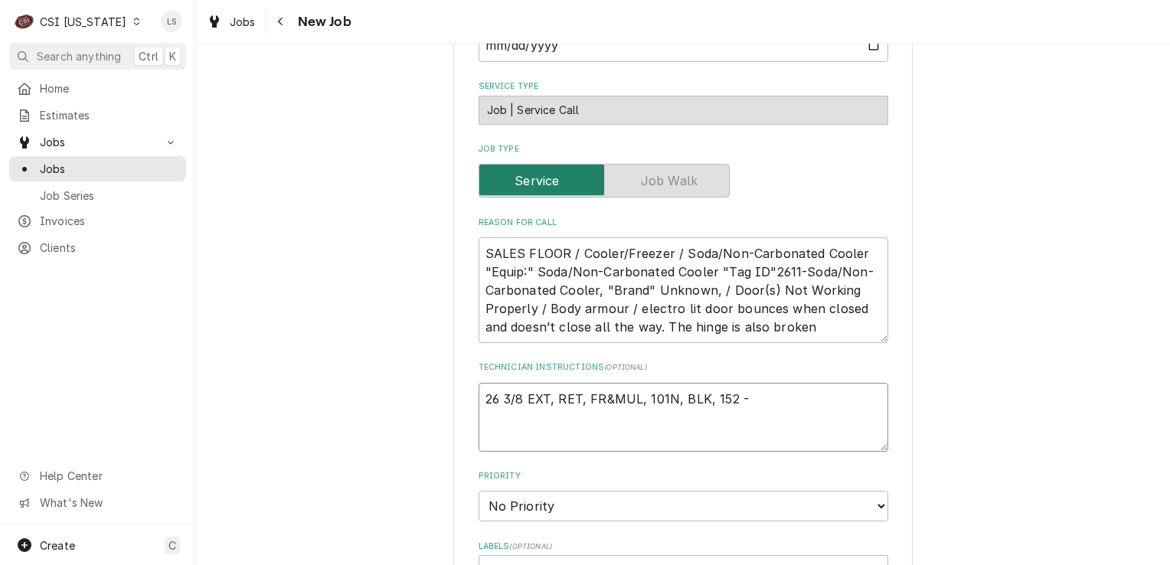
type textarea "x"
type textarea "26 3/8 EXT, RET, FR&MUL, 101N, BLK, 152 -"
paste textarea "ANT-20-24915-1023"
type textarea "x"
type textarea "26 3/8 EXT, RET, FR&MUL, 101N, BLK, 152 - ANT-20-24915-1023"
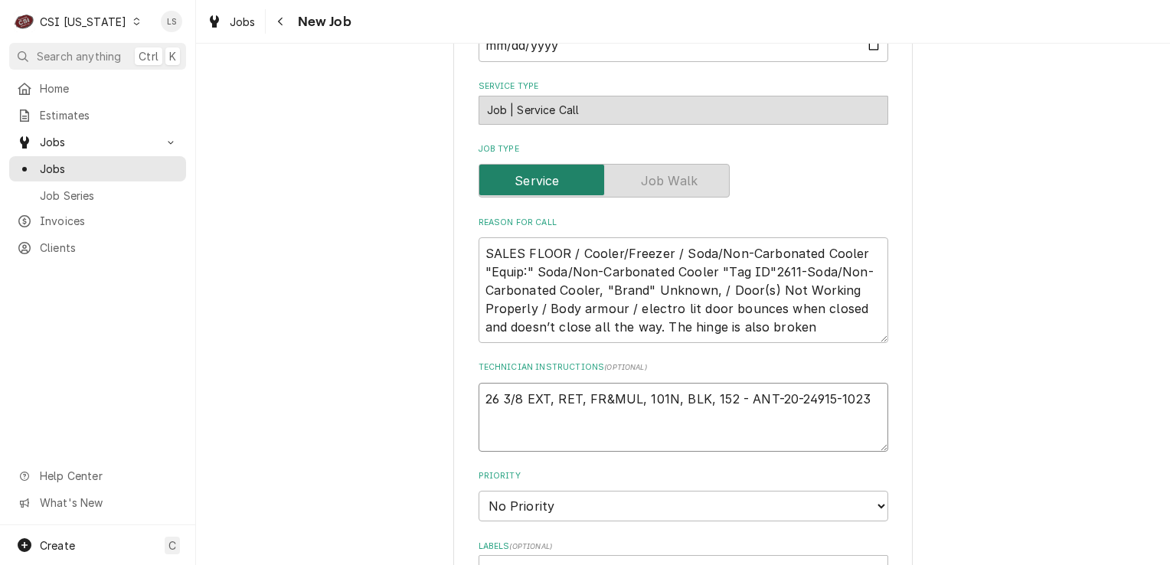
type textarea "x"
type textarea "26 3/8 EXT, RET, FR&MUL, 101N, BLK, 152 - ANT-20-24915-1023"
type textarea "x"
type textarea "26 3/8 EXT, RET, FR&MUL, 101N, BLK, 152 - ANT-20-24915-1023 -"
type textarea "x"
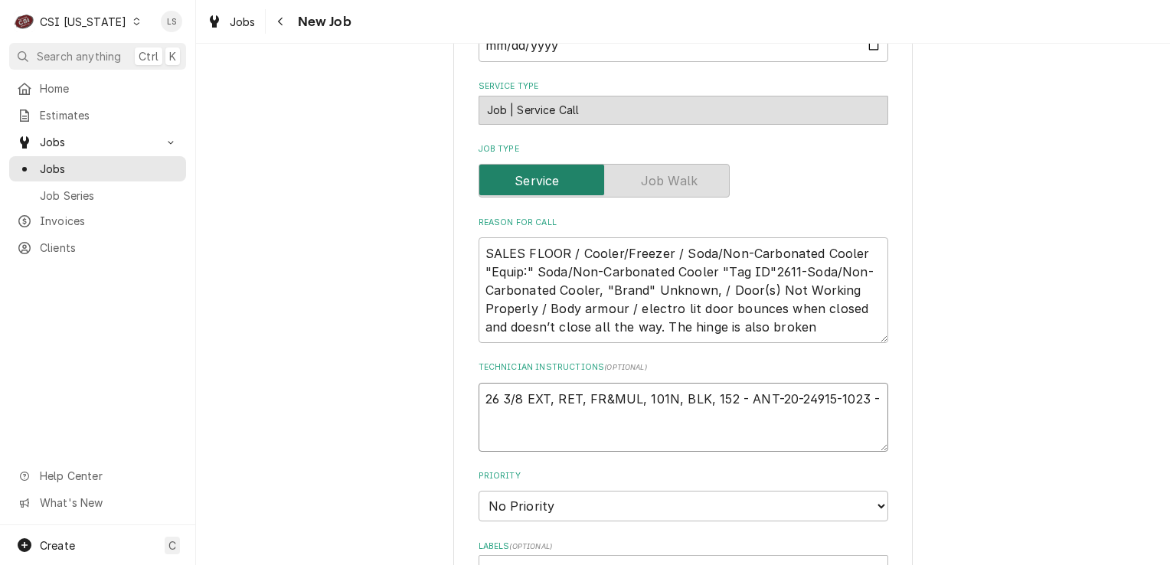
type textarea "26 3/8 EXT, RET, FR&MUL, 101N, BLK, 152 - ANT-20-24915-1023 -"
type textarea "x"
type textarea "26 3/8 EXT, RET, FR&MUL, 101N, BLK, 152 - ANT-20-24915-1023 - q"
type textarea "x"
type textarea "26 3/8 EXT, RET, FR&MUL, 101N, BLK, 152 - ANT-20-24915-1023 - qt"
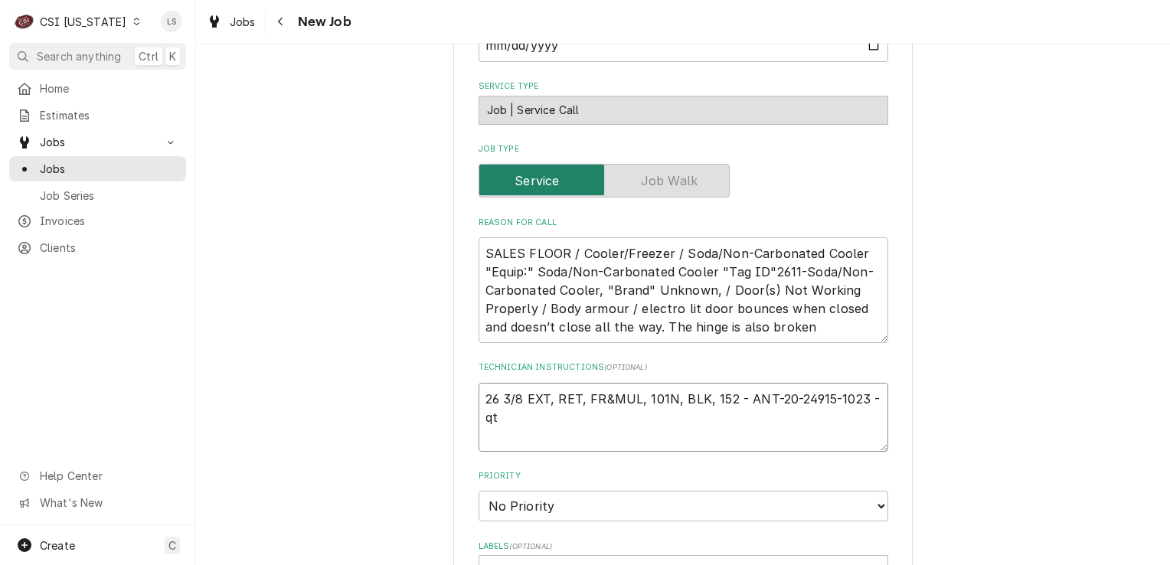
type textarea "x"
type textarea "26 3/8 EXT, RET, FR&MUL, 101N, BLK, 152 - ANT-20-24915-1023 - qty"
type textarea "x"
type textarea "26 3/8 EXT, RET, FR&MUL, 101N, BLK, 152 - ANT-20-24915-1023 - qty 6"
type textarea "x"
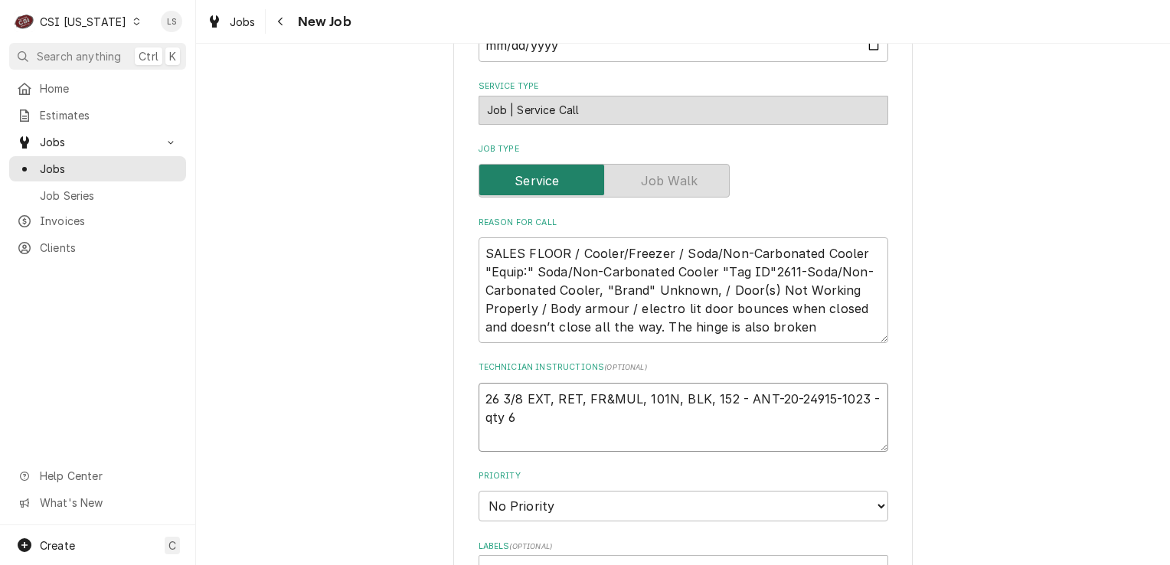
type textarea "26 3/8 EXT, RET, FR&MUL, 101N, BLK, 152 - ANT-20-24915-1023 - qty 6"
type textarea "x"
paste textarea "3/8 PLATE, HD/SIL, CTR, CAT 26, BLK"
type textarea "26 3/8 EXT, RET, FR&MUL, 101N, BLK, 152 - ANT-20-24915-1023 - qty 6 3/8 PLATE, …"
type textarea "x"
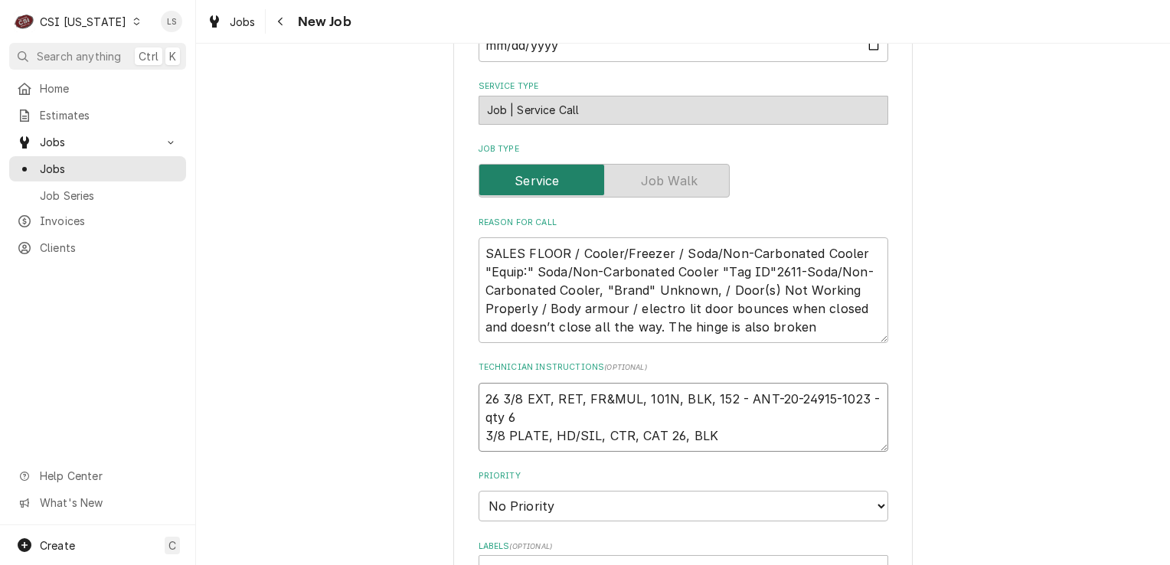
type textarea "26 3/8 EXT, RET, FR&MUL, 101N, BLK, 152 - ANT-20-24915-1023 - qty 6 3/8 PLATE, …"
type textarea "x"
type textarea "26 3/8 EXT, RET, FR&MUL, 101N, BLK, 152 - ANT-20-24915-1023 - qty 6 3/8 PLATE, …"
type textarea "x"
type textarea "26 3/8 EXT, RET, FR&MUL, 101N, BLK, 152 - ANT-20-24915-1023 - qty 6 3/8 PLATE, …"
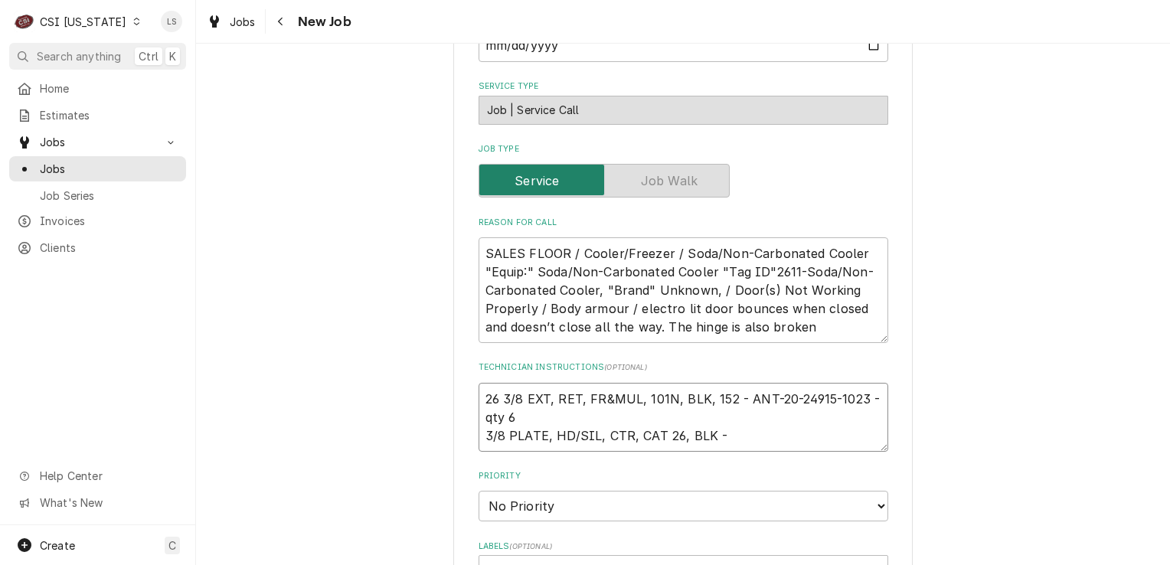
type textarea "x"
paste textarea "ANT-15-12520-20426"
type textarea "26 3/8 EXT, RET, FR&MUL, 101N, BLK, 152 - ANT-20-24915-1023 - qty 6 3/8 PLATE, …"
type textarea "x"
type textarea "26 3/8 EXT, RET, FR&MUL, 101N, BLK, 152 - ANT-20-24915-1023 - qty 6 3/8 PLATE, …"
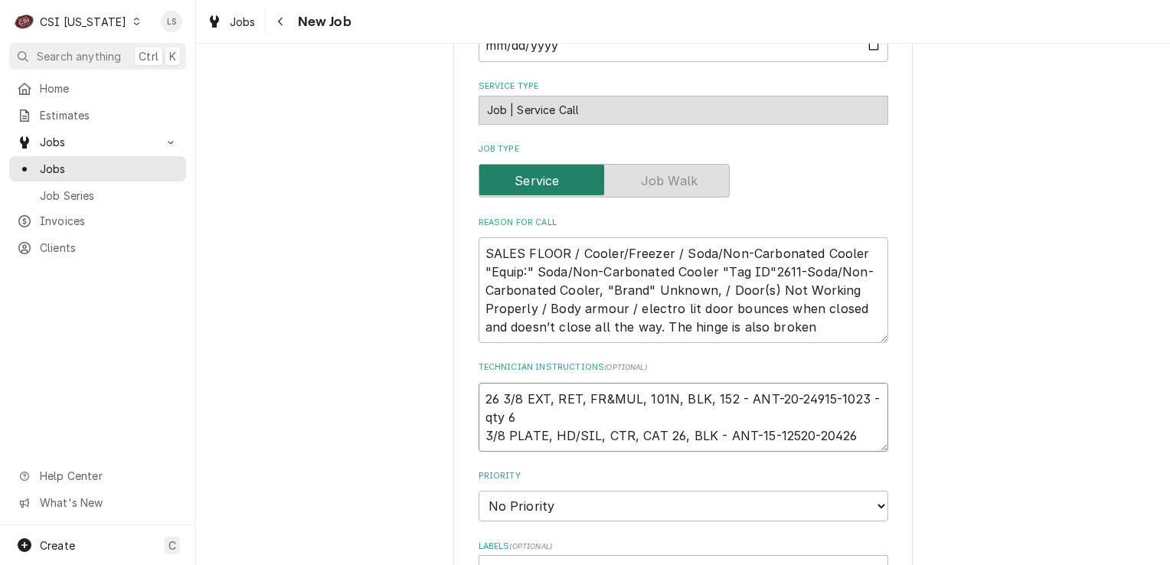
type textarea "x"
type textarea "26 3/8 EXT, RET, FR&MUL, 101N, BLK, 152 - ANT-20-24915-1023 - qty 6 3/8 PLATE, …"
type textarea "x"
type textarea "26 3/8 EXT, RET, FR&MUL, 101N, BLK, 152 - ANT-20-24915-1023 - qty 6 3/8 PLATE, …"
type textarea "x"
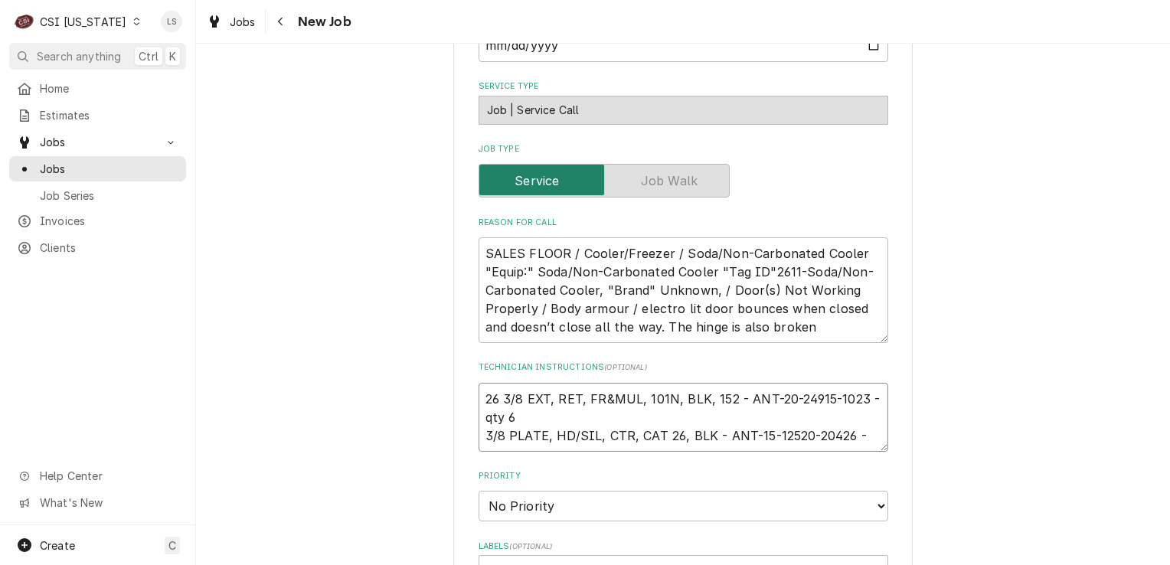
type textarea "26 3/8 EXT, RET, FR&MUL, 101N, BLK, 152 - ANT-20-24915-1023 - qty 6 3/8 PLATE, …"
type textarea "x"
type textarea "26 3/8 EXT, RET, FR&MUL, 101N, BLK, 152 - ANT-20-24915-1023 - qty 6 3/8 PLATE, …"
type textarea "x"
type textarea "26 3/8 EXT, RET, FR&MUL, 101N, BLK, 152 - ANT-20-24915-1023 - qty 6 3/8 PLATE, …"
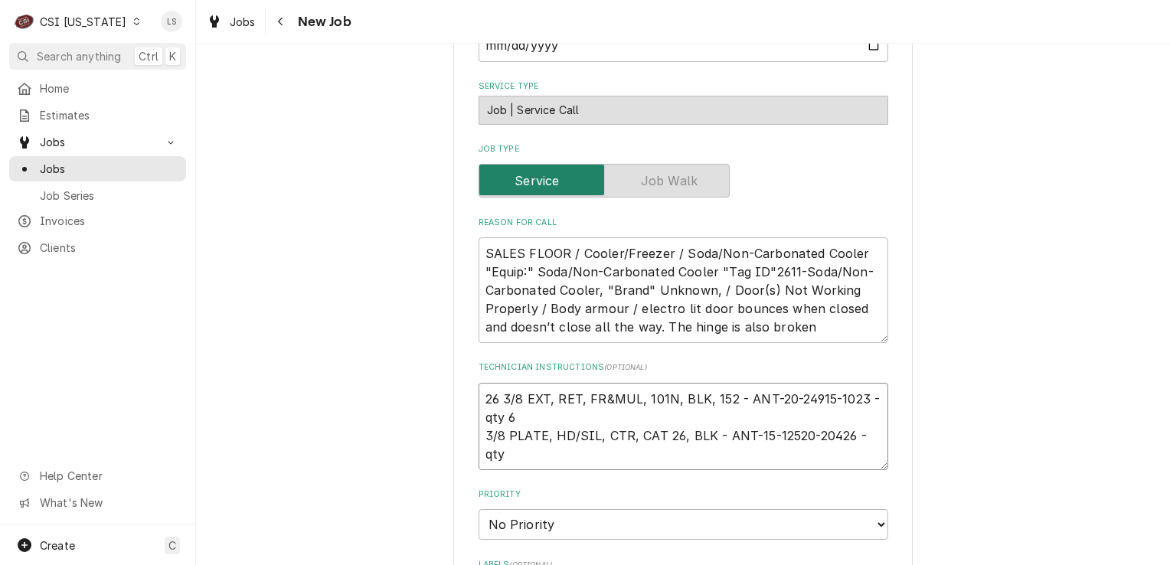
type textarea "x"
type textarea "26 3/8 EXT, RET, FR&MUL, 101N, BLK, 152 - ANT-20-24915-1023 - qty 6 3/8 PLATE, …"
type textarea "x"
type textarea "26 3/8 EXT, RET, FR&MUL, 101N, BLK, 152 - ANT-20-24915-1023 - qty 6 3/8 PLATE, …"
click at [479, 394] on textarea "26 3/8 EXT, RET, FR&MUL, 101N, BLK, 152 - ANT-20-24915-1023 - qty 6 3/8 PLATE, …" at bounding box center [684, 426] width 410 height 87
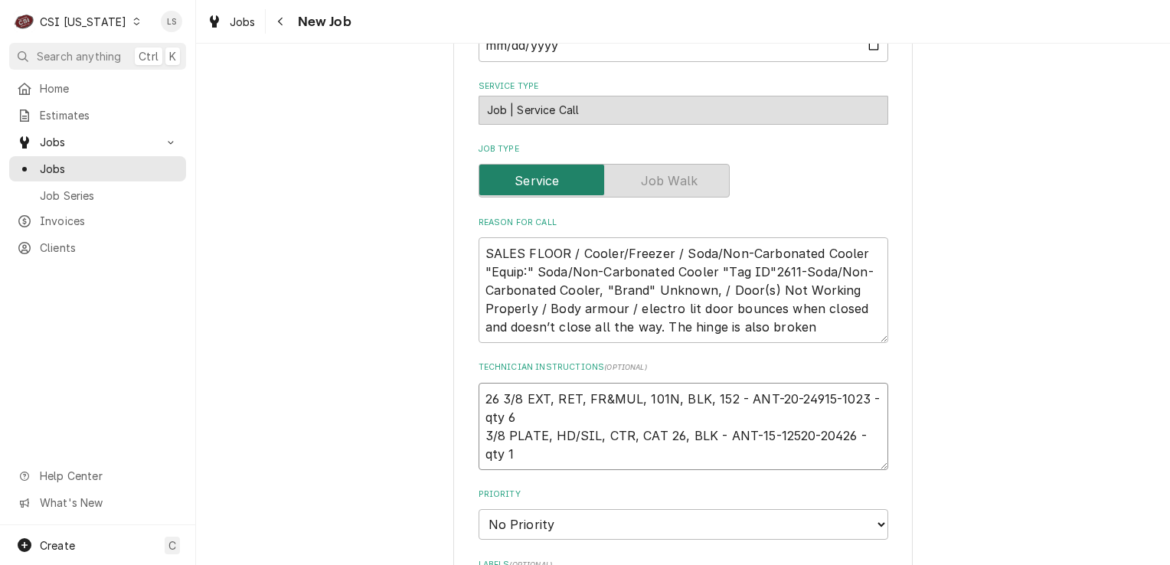
type textarea "x"
type textarea "26 3/8 EXT, RET, FR&MUL, 101N, BLK, 152 - ANT-20-24915-1023 - qty 6 3/8 PLATE, …"
type textarea "x"
type textarea "26 3/8 EXT, RET, FR&MUL, 101N, BLK, 152 - ANT-20-24915-1023 - qty 6 3/8 PLATE, …"
click at [479, 394] on textarea "26 3/8 EXT, RET, FR&MUL, 101N, BLK, 152 - ANT-20-24915-1023 - qty 6 3/8 PLATE, …" at bounding box center [684, 445] width 410 height 124
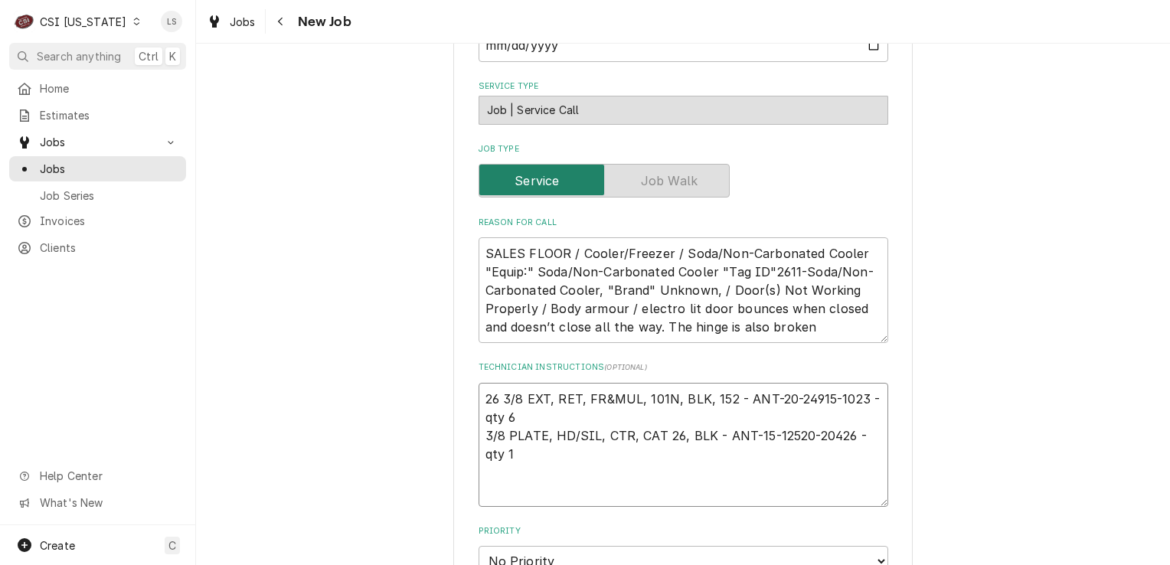
type textarea "x"
type textarea "e 26 3/8 EXT, RET, FR&MUL, 101N, BLK, 152 - ANT-20-24915-1023 - qty 6 3/8 PLATE…"
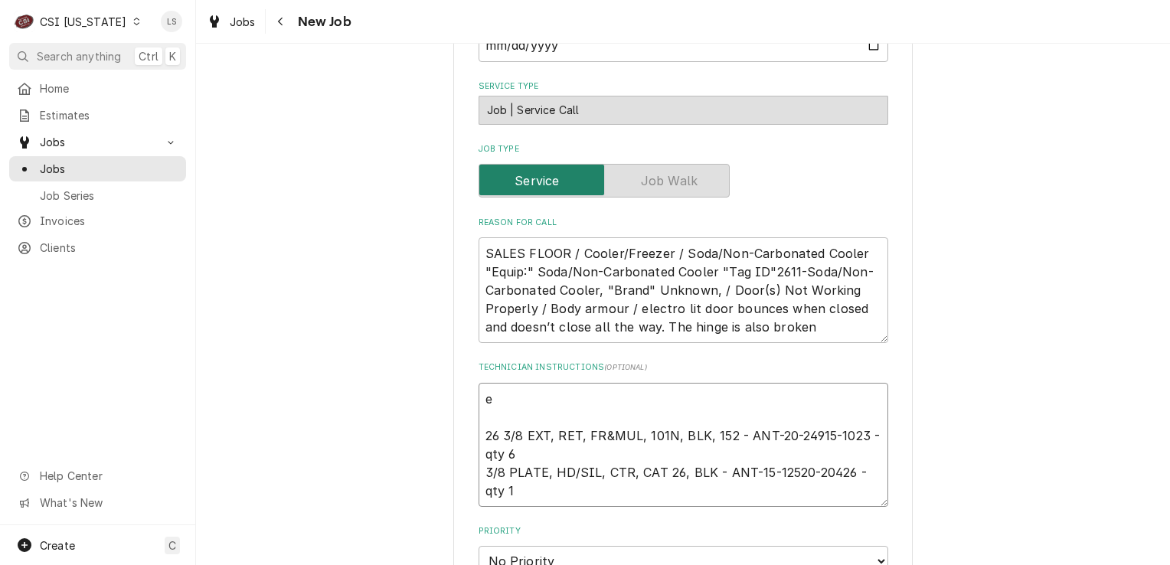
type textarea "x"
type textarea "em 26 3/8 EXT, RET, FR&MUL, 101N, BLK, 152 - ANT-20-24915-1023 - qty 6 3/8 PLAT…"
type textarea "x"
type textarea "ema 26 3/8 EXT, RET, FR&MUL, 101N, BLK, 152 - ANT-20-24915-1023 - qty 6 3/8 PLA…"
type textarea "x"
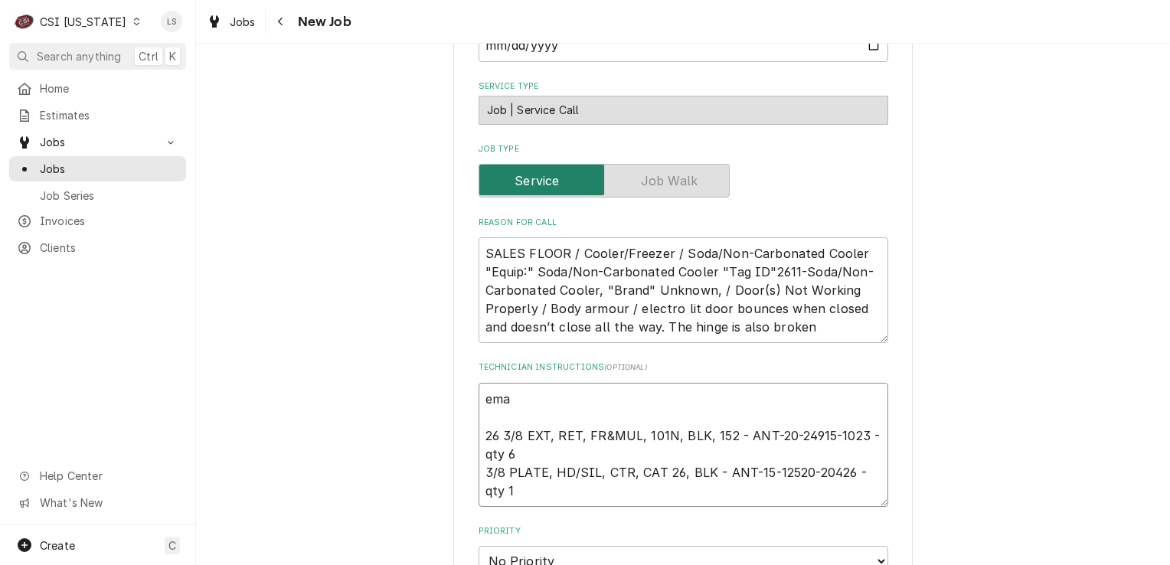
type textarea "emai 26 3/8 EXT, RET, FR&MUL, 101N, BLK, 152 - ANT-20-24915-1023 - qty 6 3/8 PL…"
type textarea "x"
type textarea "emaile 26 3/8 EXT, RET, FR&MUL, 101N, BLK, 152 - ANT-20-24915-1023 - qty 6 3/8 …"
type textarea "x"
type textarea "emailed 26 3/8 EXT, RET, FR&MUL, 101N, BLK, 152 - ANT-20-24915-1023 - qty 6 3/8…"
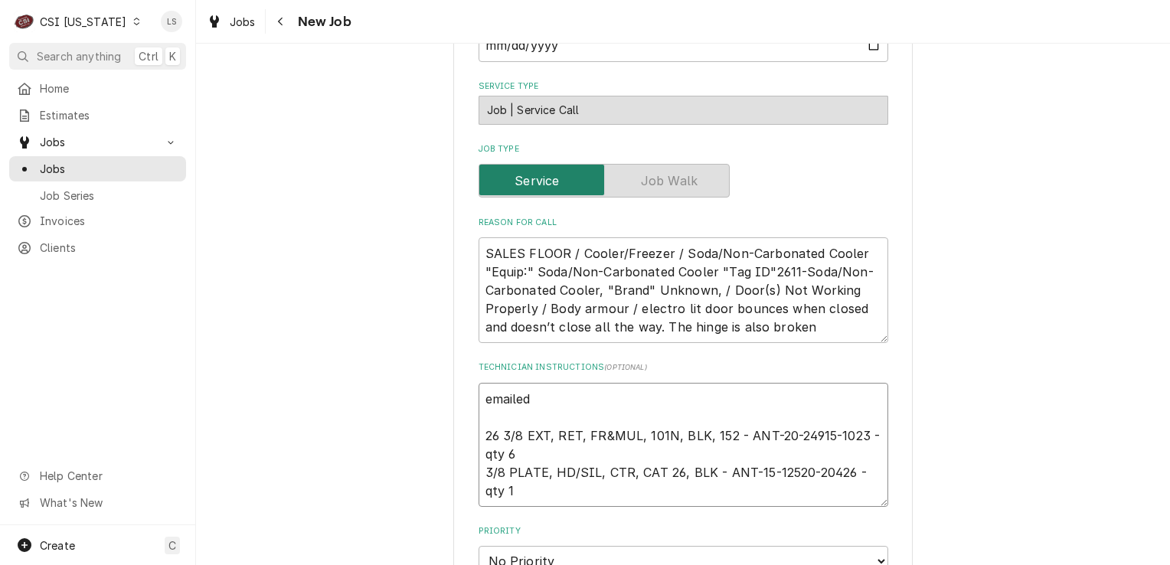
type textarea "x"
type textarea "emailed K 26 3/8 EXT, RET, FR&MUL, 101N, BLK, 152 - ANT-20-24915-1023 - qty 6 3…"
type textarea "x"
type textarea "emailed Ky 26 3/8 EXT, RET, FR&MUL, 101N, BLK, 152 - ANT-20-24915-1023 - qty 6 …"
type textarea "x"
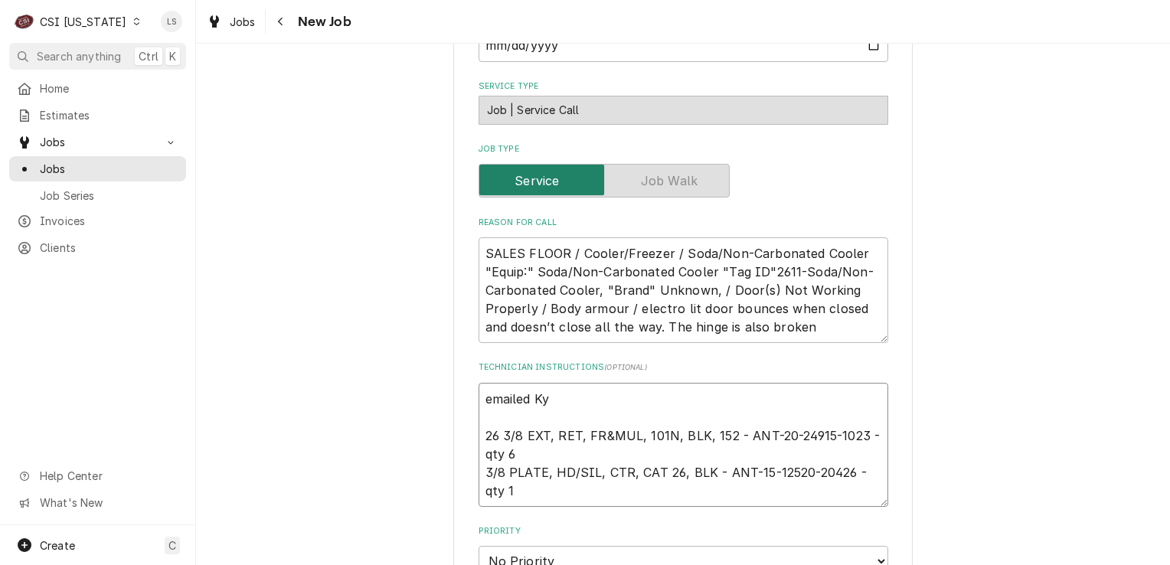
type textarea "emailed Ky 26 3/8 EXT, RET, FR&MUL, 101N, BLK, 152 - ANT-20-24915-1023 - qty 6 …"
type textarea "x"
type textarea "emailed Ky t 26 3/8 EXT, RET, FR&MUL, 101N, BLK, 152 - ANT-20-24915-1023 - qty …"
type textarea "x"
type textarea "emailed Ky te 26 3/8 EXT, RET, FR&MUL, 101N, BLK, 152 - ANT-20-24915-1023 - qty…"
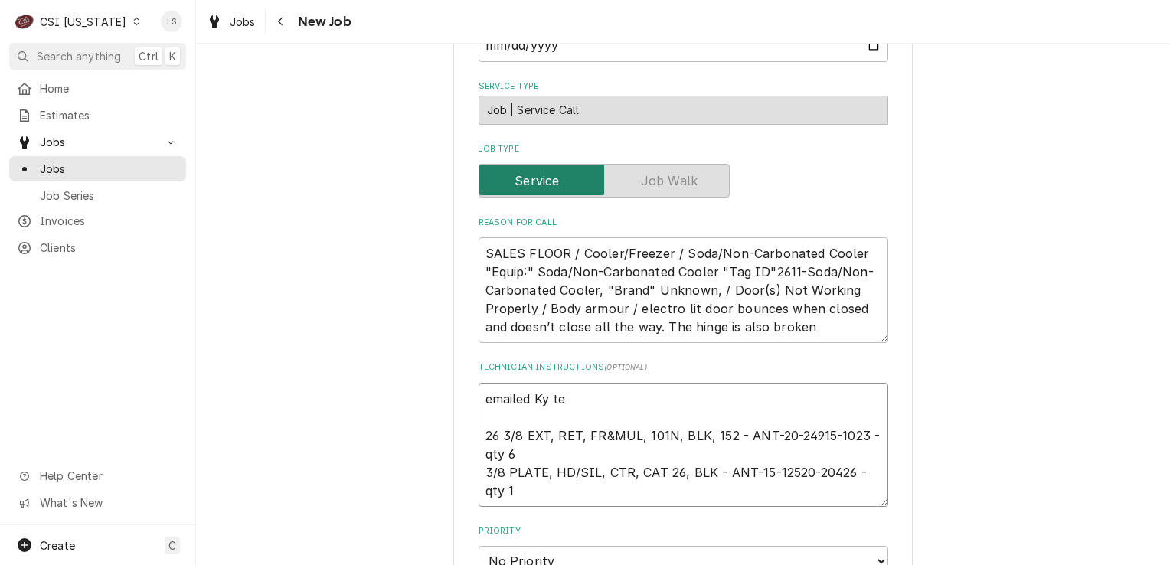
type textarea "x"
type textarea "emailed Ky tea 26 3/8 EXT, RET, FR&MUL, 101N, BLK, 152 - ANT-20-24915-1023 - qt…"
type textarea "x"
type textarea "emailed Ky team 26 3/8 EXT, RET, FR&MUL, 101N, BLK, 152 - ANT-20-24915-1023 - q…"
type textarea "x"
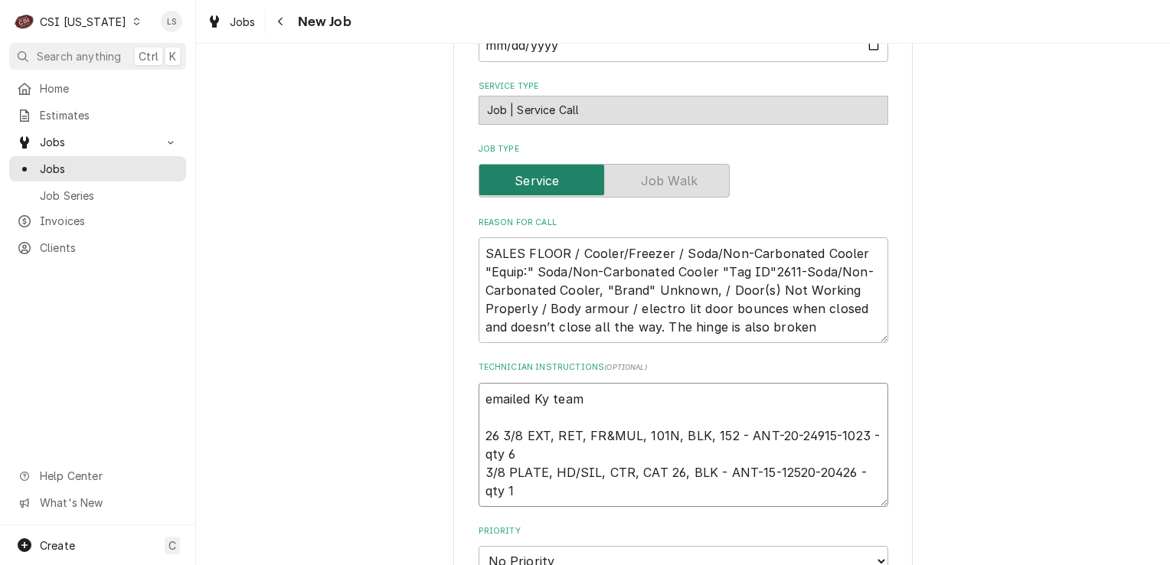
type textarea "emailed Ky team 26 3/8 EXT, RET, FR&MUL, 101N, BLK, 152 - ANT-20-24915-1023 - q…"
type textarea "x"
type textarea "emailed Ky team - 26 3/8 EXT, RET, FR&MUL, 101N, BLK, 152 - ANT-20-24915-1023 -…"
type textarea "x"
type textarea "emailed Ky team - 26 3/8 EXT, RET, FR&MUL, 101N, BLK, 152 - ANT-20-24915-1023 -…"
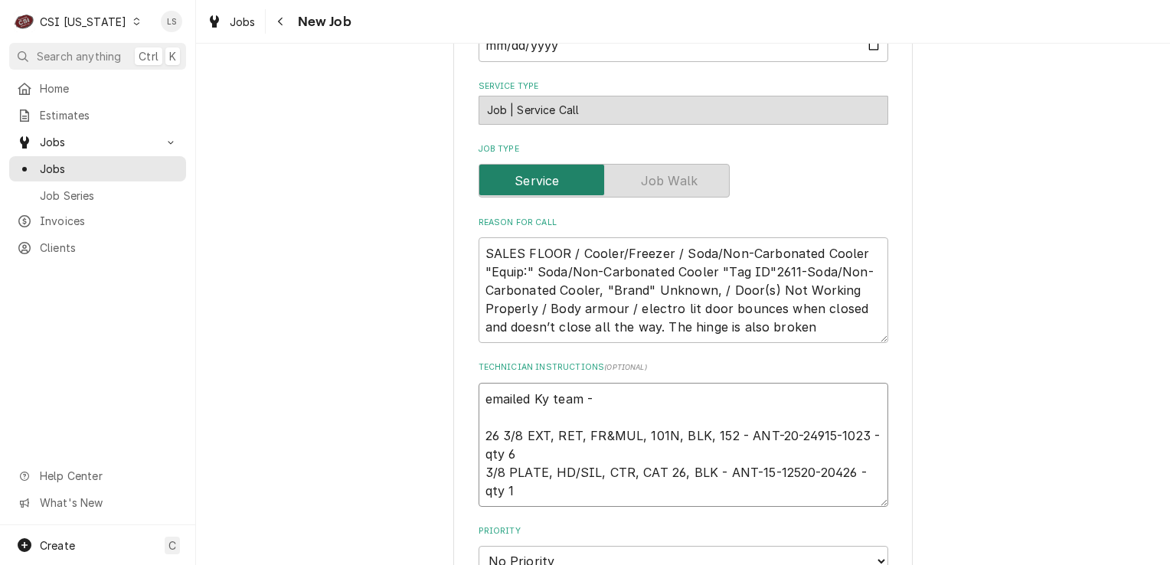
type textarea "x"
type textarea "emailed Ky team - 9 26 3/8 EXT, RET, FR&MUL, 101N, BLK, 152 - ANT-20-24915-1023…"
type textarea "x"
type textarea "emailed Ky team - 9/ 26 3/8 EXT, RET, FR&MUL, 101N, BLK, 152 - ANT-20-24915-102…"
type textarea "x"
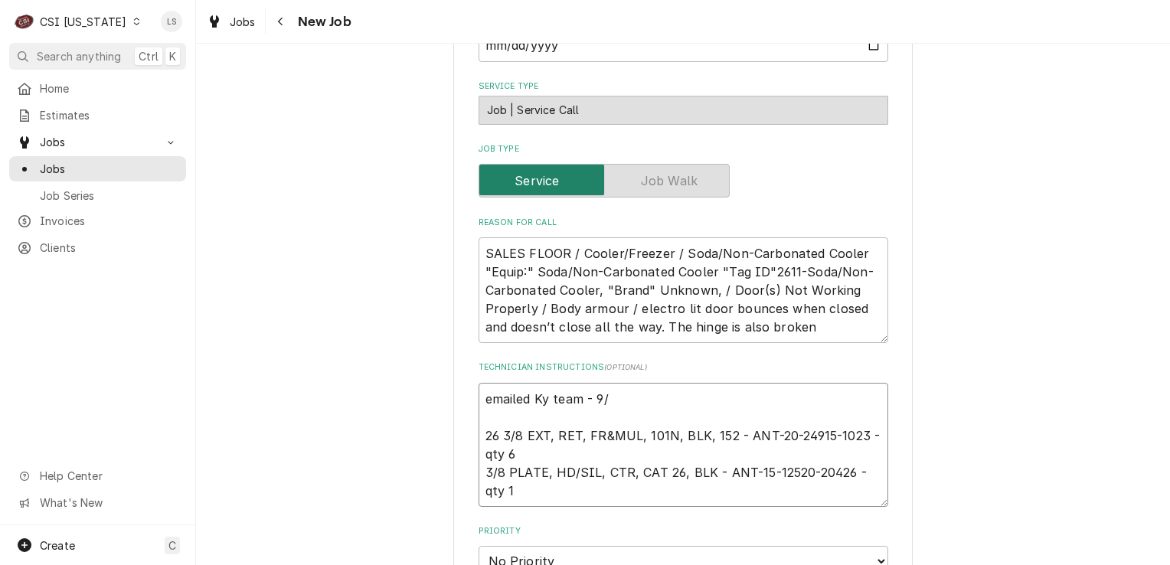
type textarea "emailed Ky team - 9/2 26 3/8 EXT, RET, FR&MUL, 101N, BLK, 152 - ANT-20-24915-10…"
type textarea "x"
type textarea "emailed Ky team - 9/26 26 3/8 EXT, RET, FR&MUL, 101N, BLK, 152 - ANT-20-24915-1…"
type textarea "x"
type textarea "emailed Ky team - 9/26 - 26 3/8 EXT, RET, FR&MUL, 101N, BLK, 152 - ANT-20-24915…"
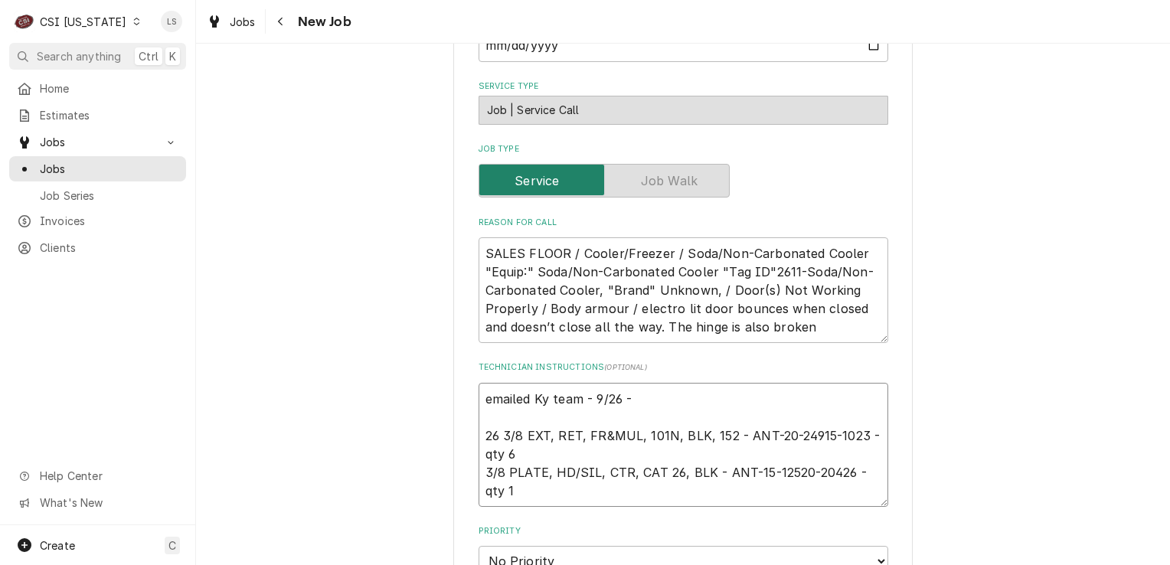
type textarea "x"
type textarea "emailed Ky team - 9/26 - 26 3/8 EXT, RET, FR&MUL, 101N, BLK, 152 - ANT-20-24915…"
type textarea "x"
type textarea "emailed Ky team - 9/26 - L 26 3/8 EXT, RET, FR&MUL, 101N, BLK, 152 - ANT-20-249…"
type textarea "x"
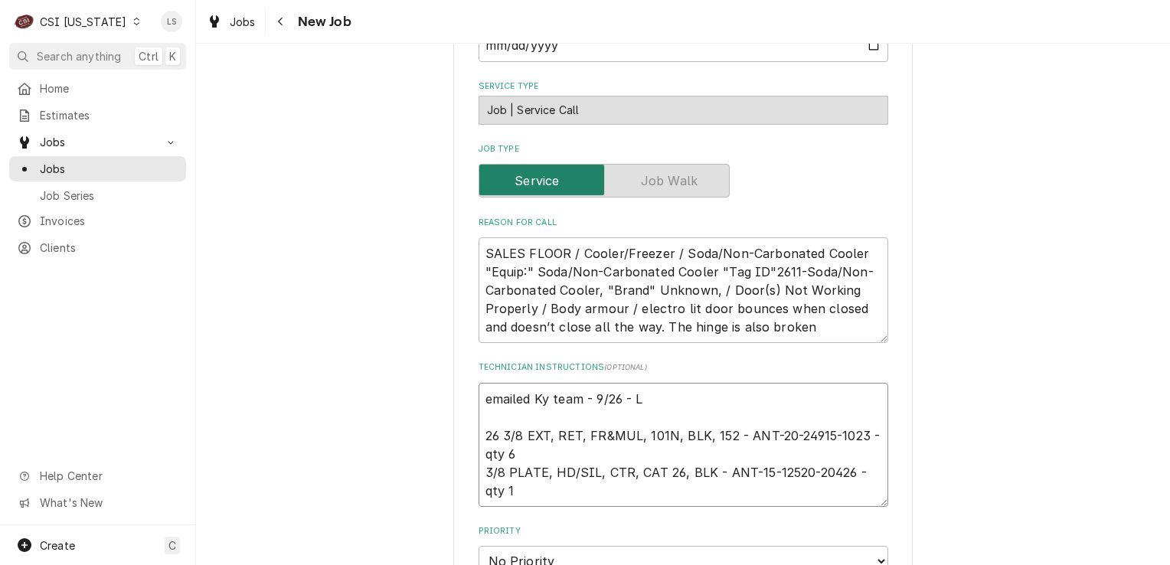
type textarea "emailed Ky team - 9/26 - LS 26 3/8 EXT, RET, FR&MUL, 101N, BLK, 152 - ANT-20-24…"
type textarea "x"
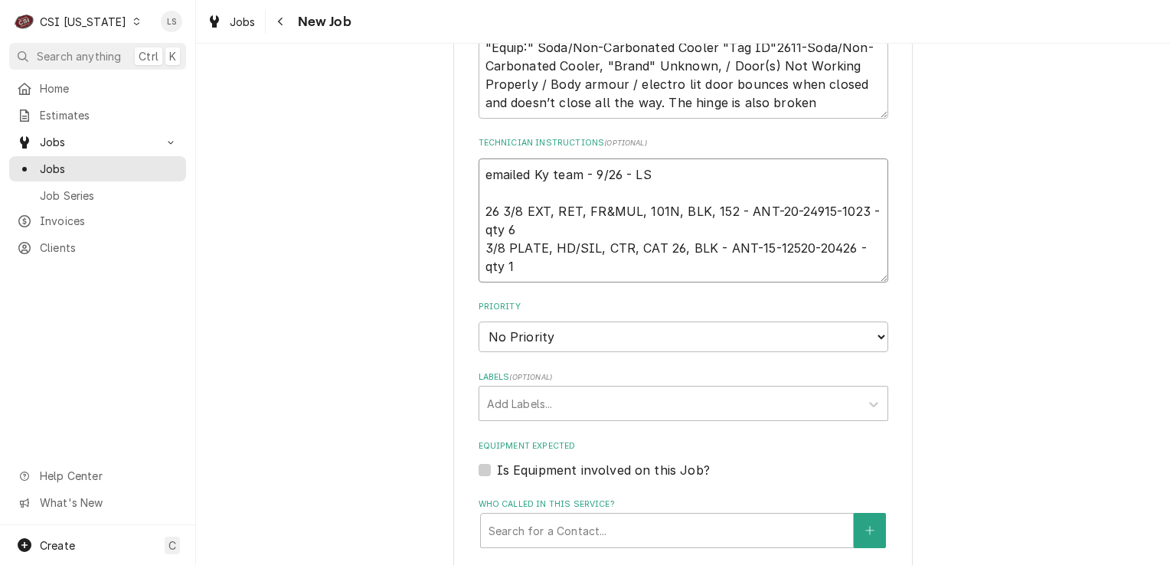
scroll to position [766, 0]
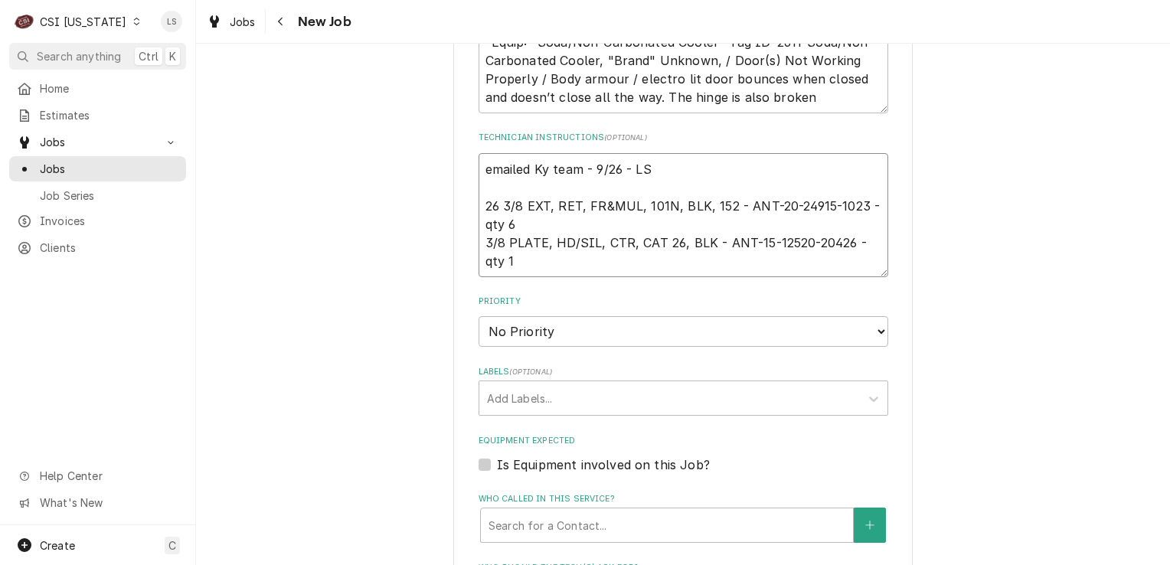
type textarea "emailed Ky team - 9/26 - LS 26 3/8 EXT, RET, FR&MUL, 101N, BLK, 152 - ANT-20-24…"
drag, startPoint x: 499, startPoint y: 329, endPoint x: 501, endPoint y: 345, distance: 16.2
click at [499, 329] on select "No Priority Urgent High Medium Low" at bounding box center [684, 331] width 410 height 31
select select "4"
click at [479, 316] on select "No Priority Urgent High Medium Low" at bounding box center [684, 331] width 410 height 31
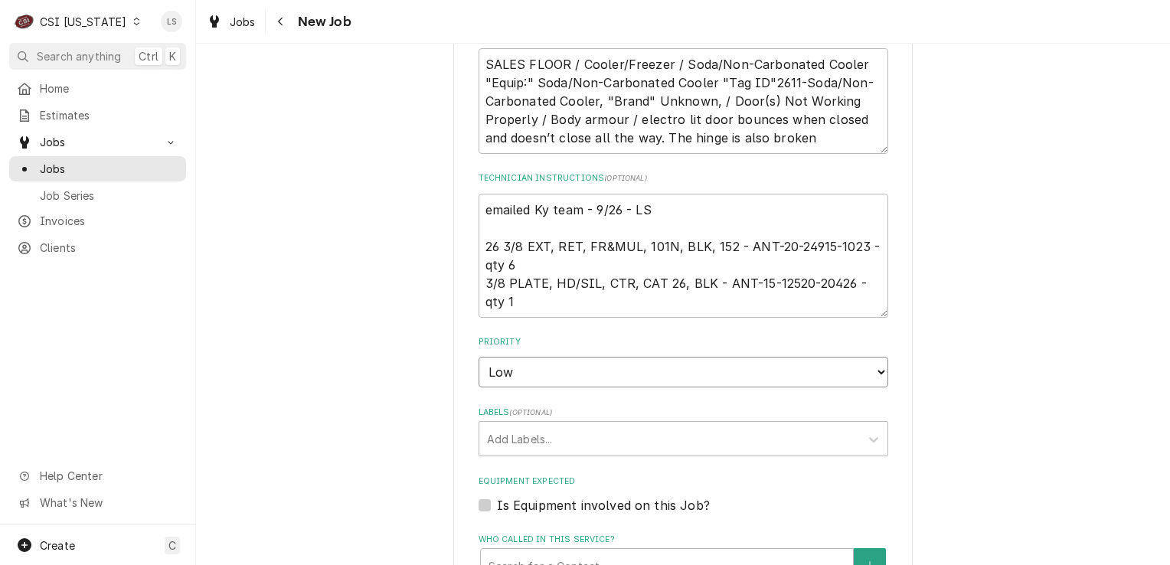
scroll to position [689, 0]
type textarea "x"
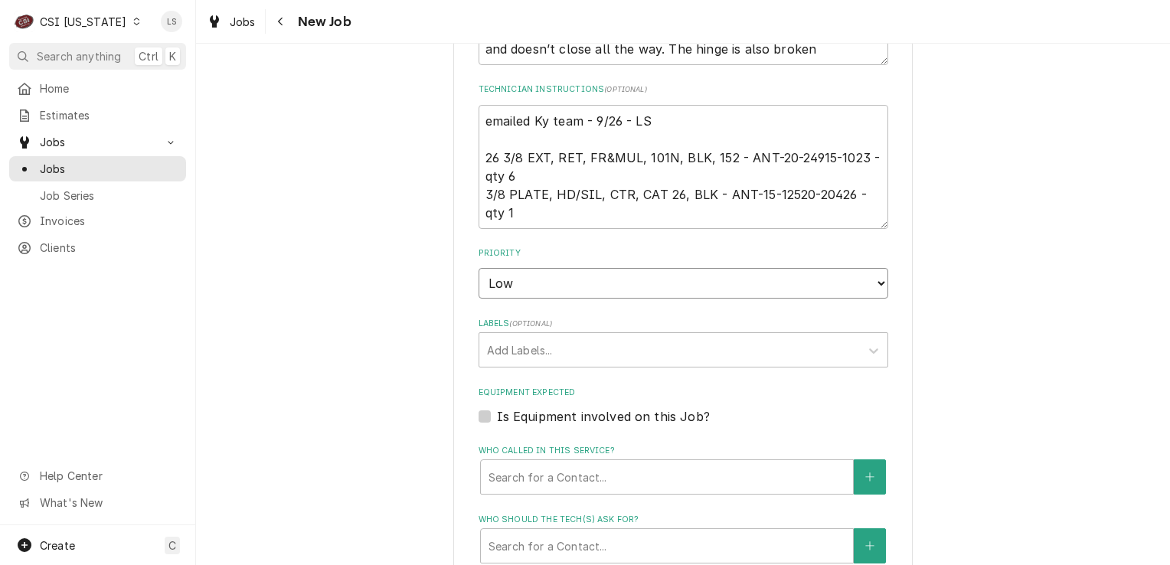
scroll to position [842, 0]
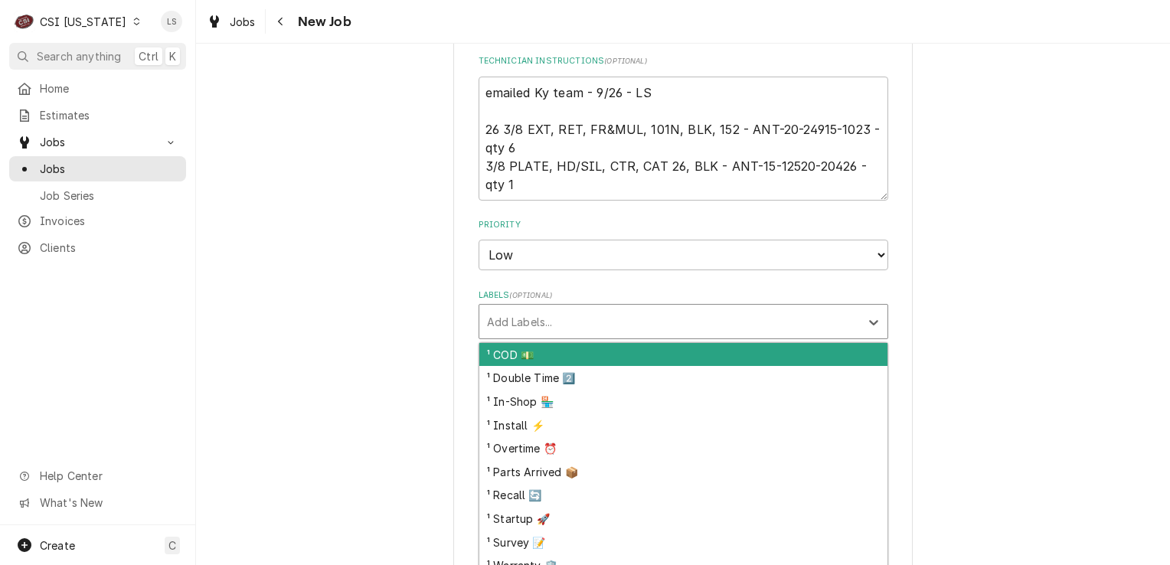
click at [514, 322] on div "Labels" at bounding box center [669, 322] width 365 height 28
type input "be"
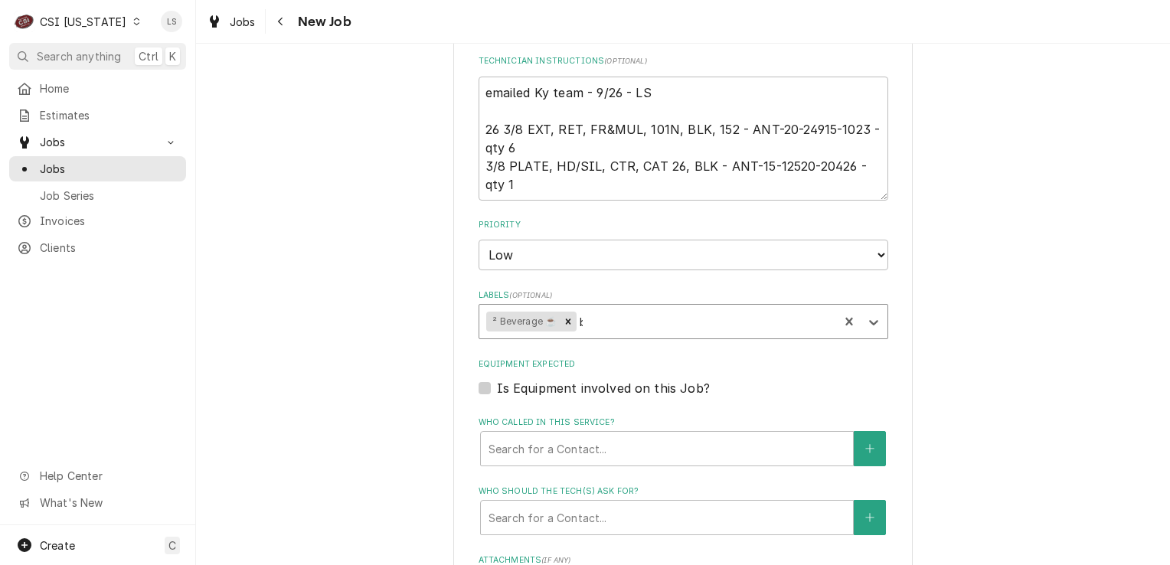
type textarea "x"
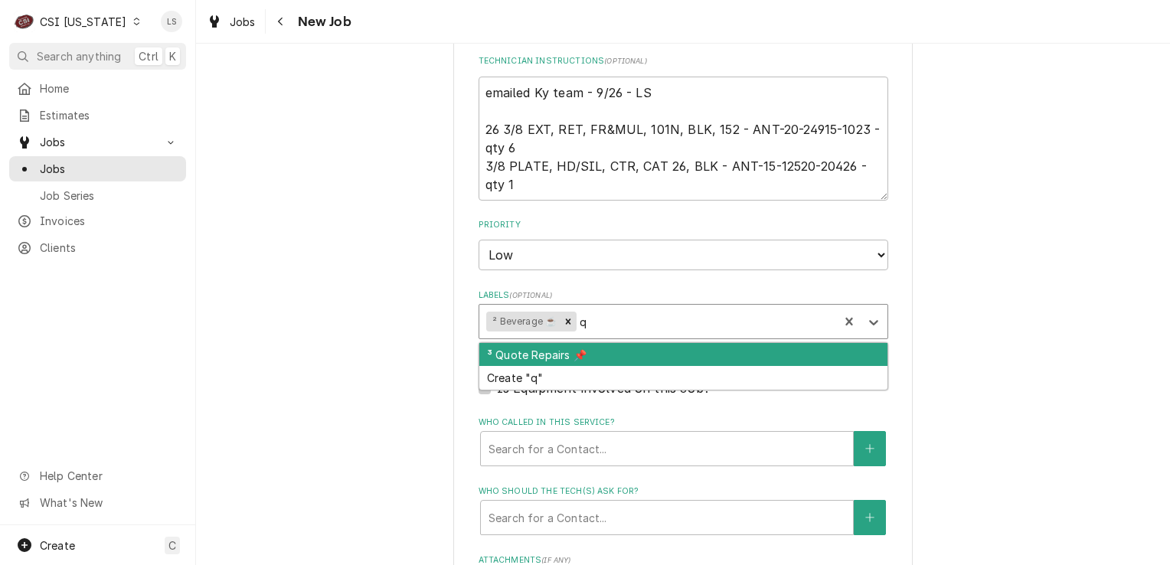
type input "qu"
type textarea "x"
type input "awa"
type textarea "x"
type input "awas"
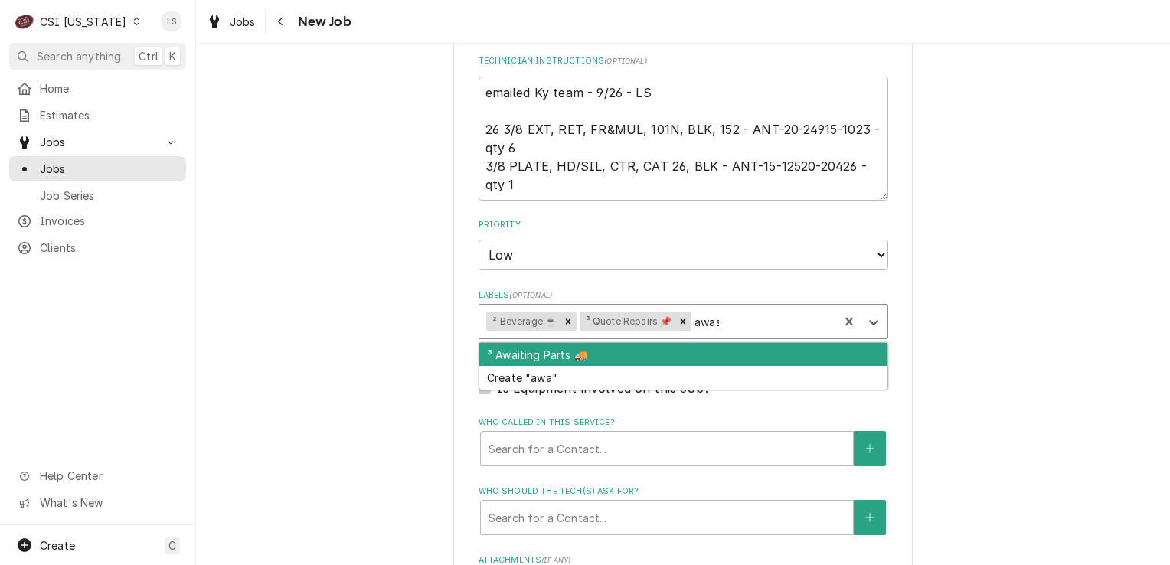
type textarea "x"
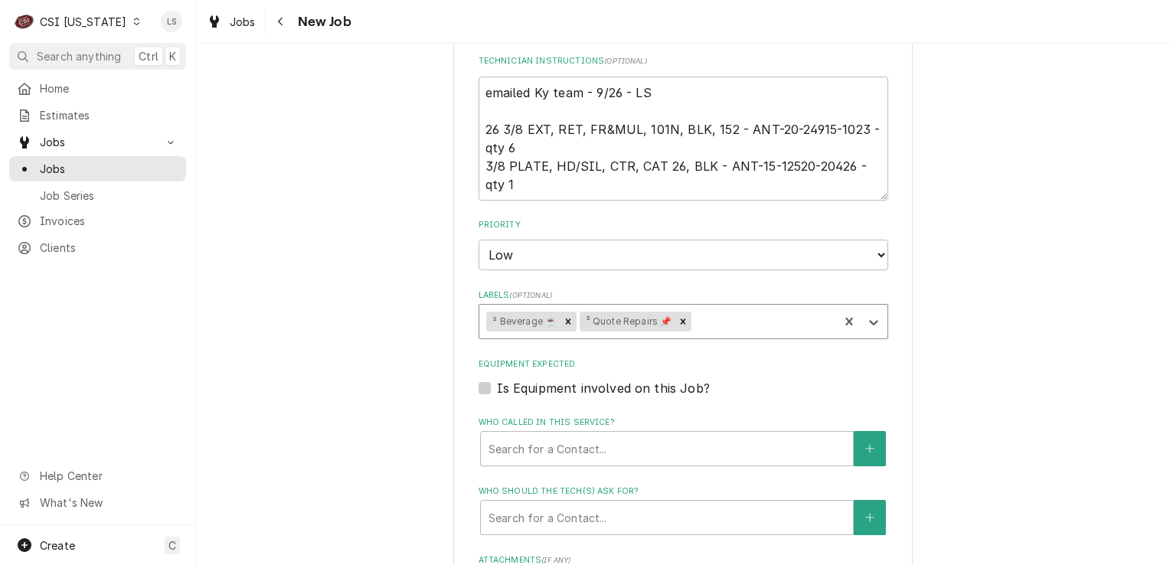
type textarea "x"
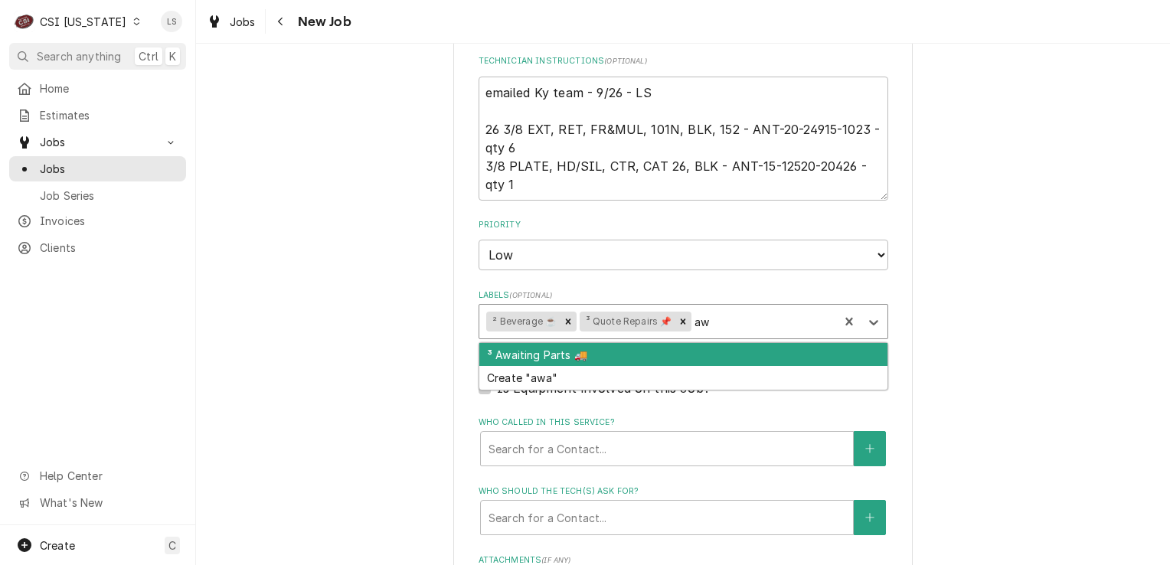
type input "awa"
type textarea "x"
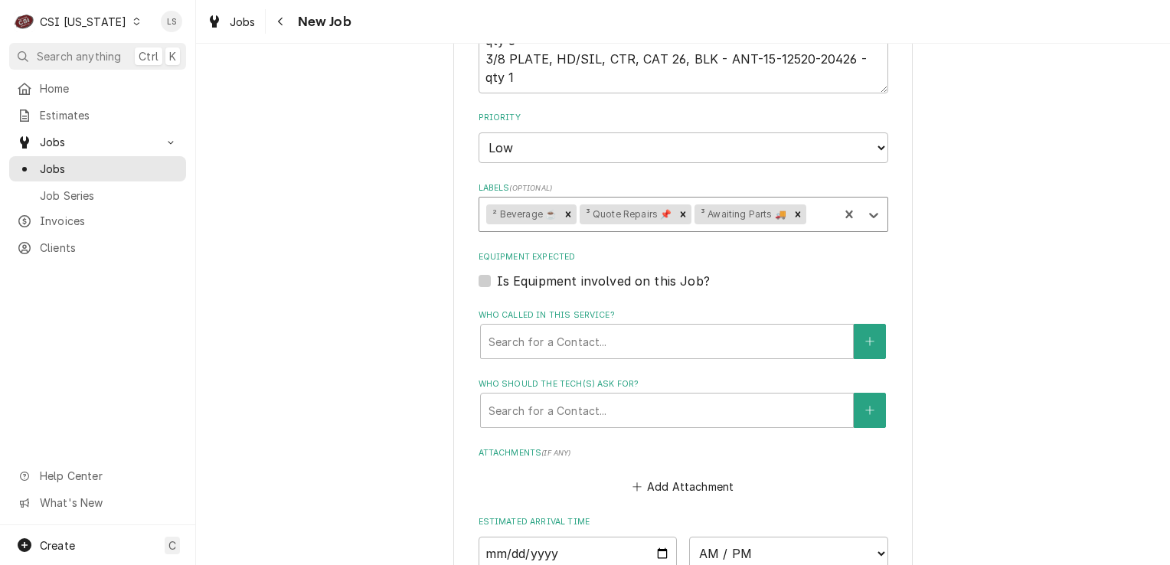
scroll to position [996, 0]
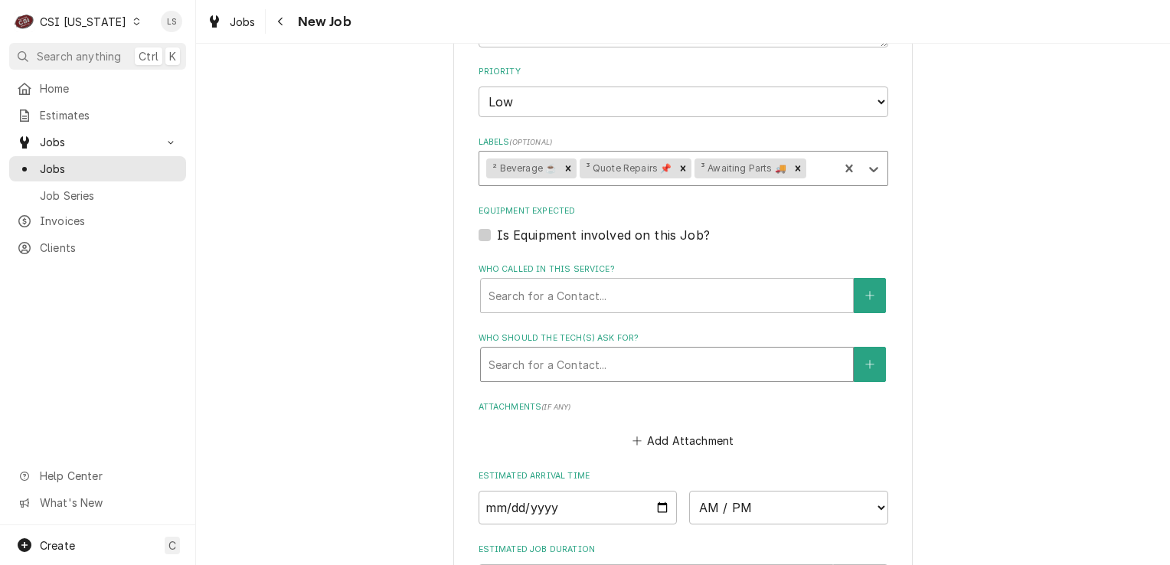
click at [532, 361] on div "Who should the tech(s) ask for?" at bounding box center [667, 365] width 357 height 28
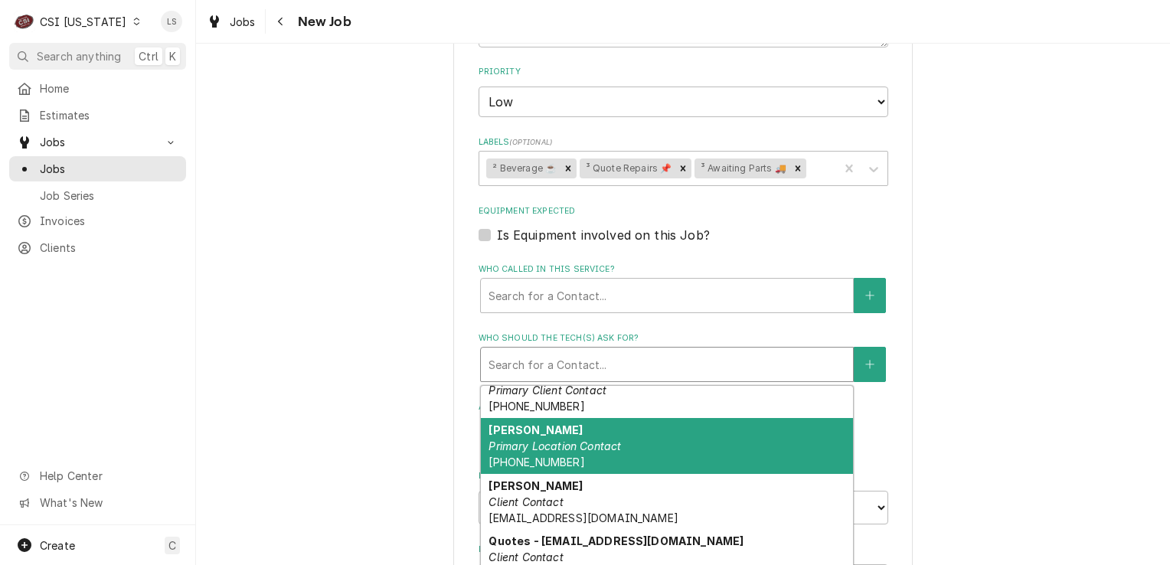
scroll to position [146, 0]
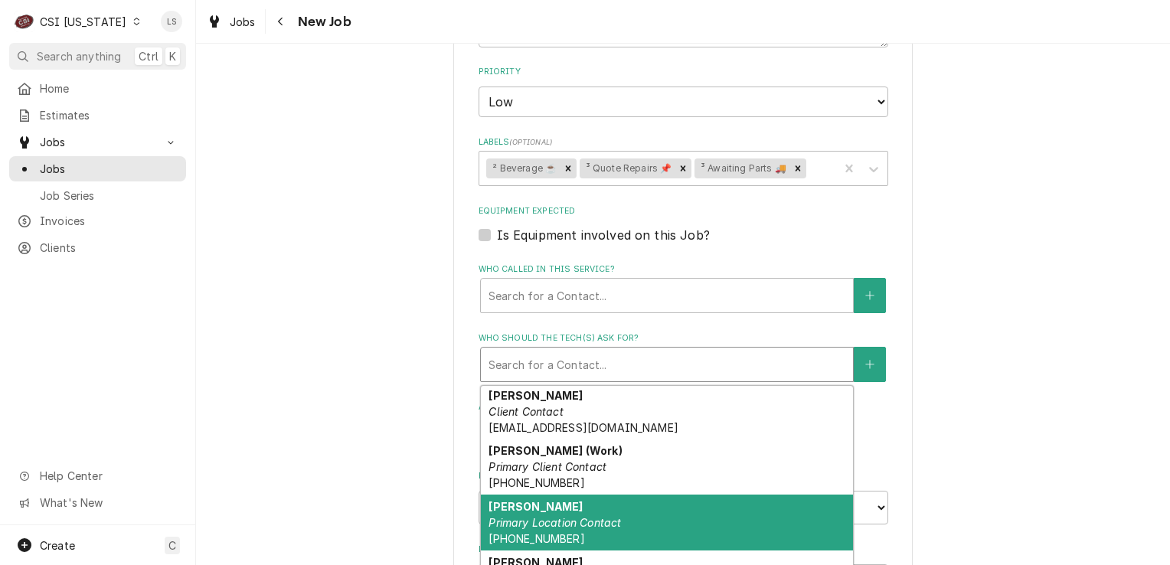
click at [588, 495] on div "Lisa Bennett Primary Location Contact (502) 208-8597" at bounding box center [667, 523] width 372 height 56
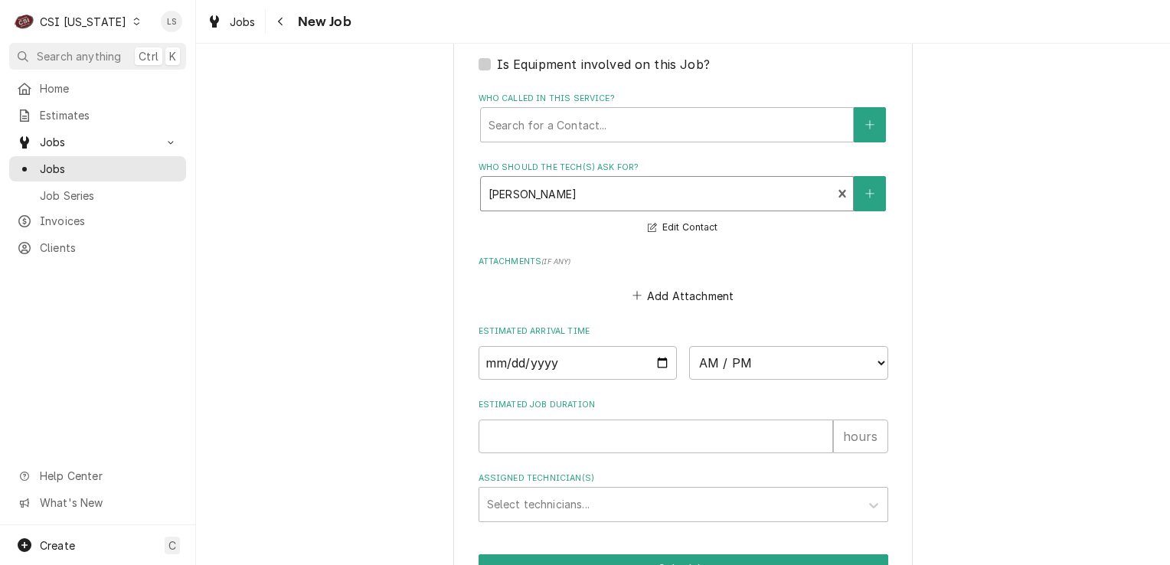
scroll to position [1250, 0]
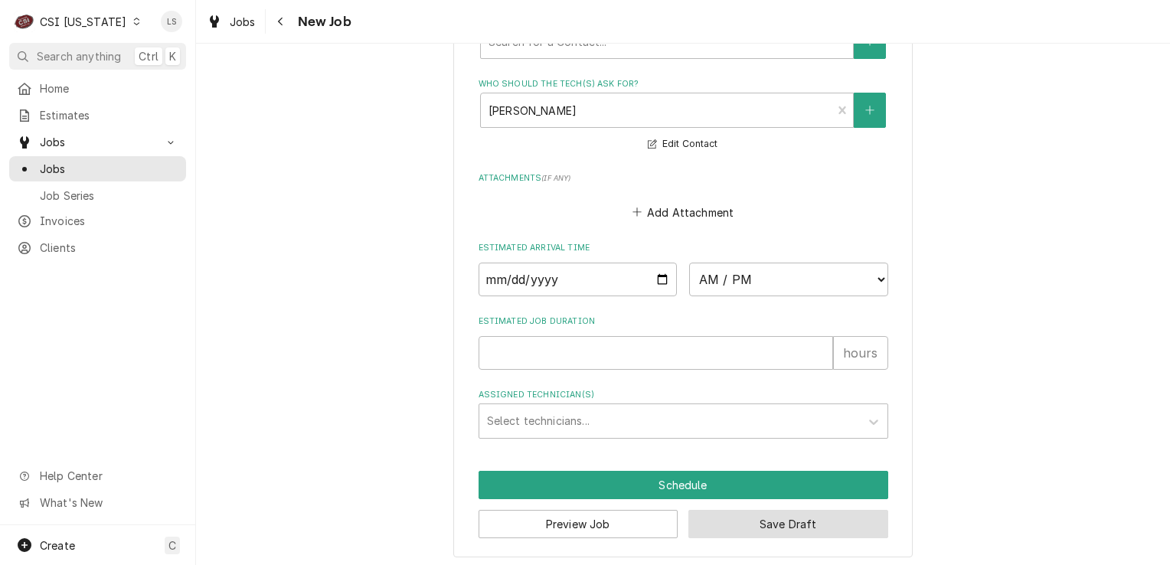
drag, startPoint x: 728, startPoint y: 528, endPoint x: 386, endPoint y: 460, distance: 349.1
click at [728, 527] on button "Save Draft" at bounding box center [789, 524] width 200 height 28
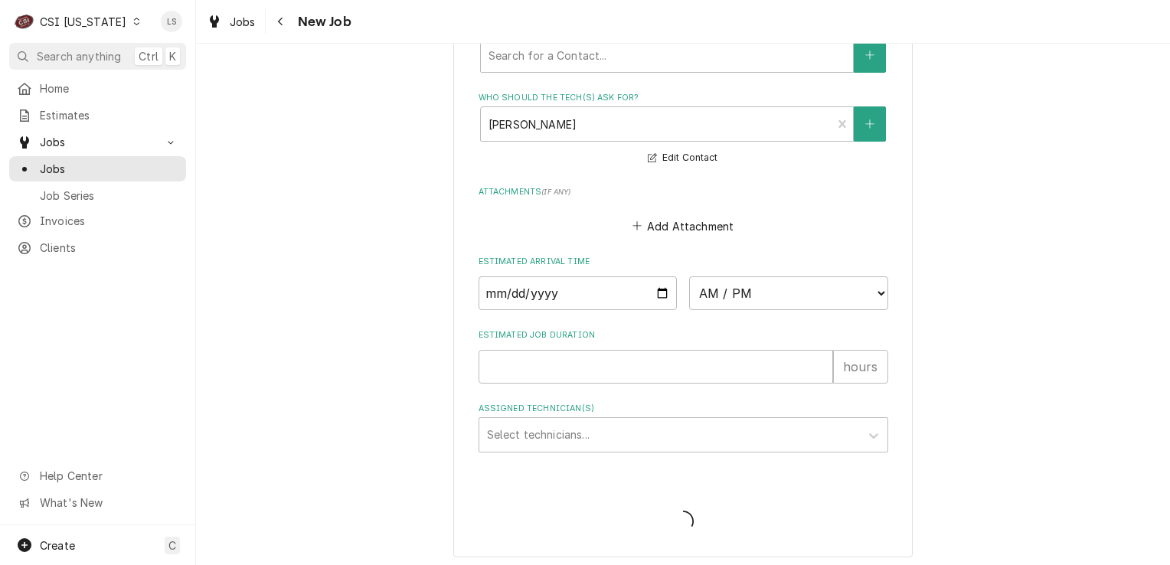
type textarea "x"
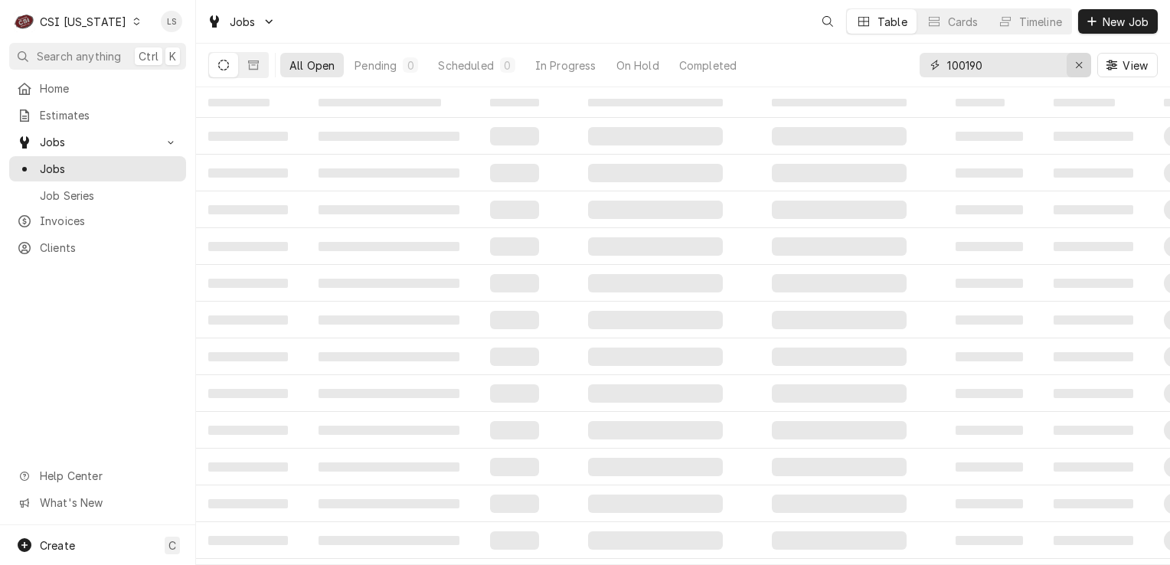
click at [1080, 66] on icon "Erase input" at bounding box center [1079, 65] width 6 height 6
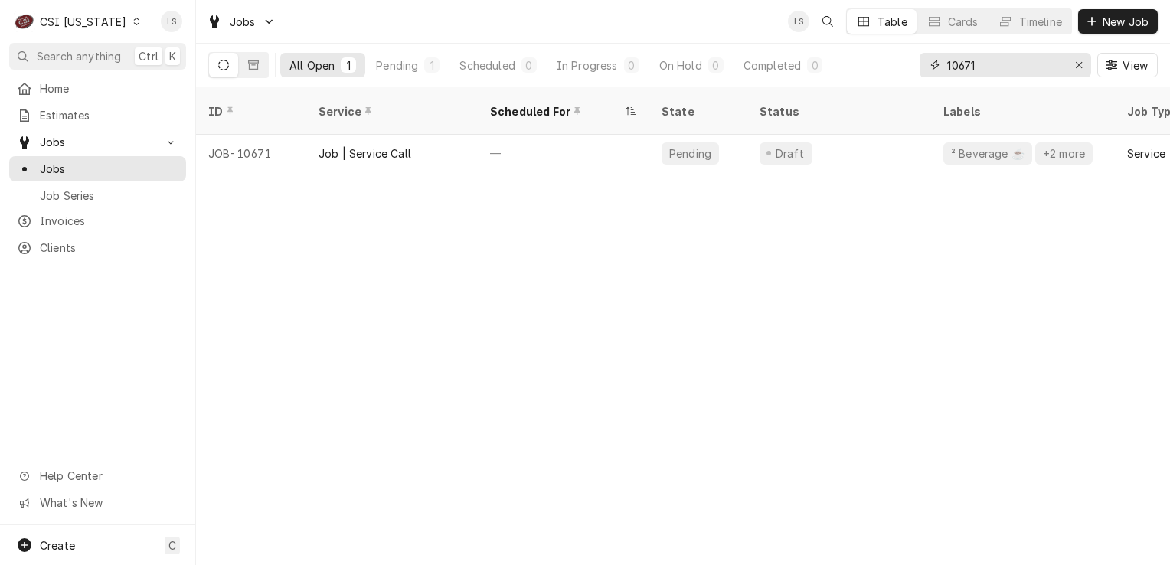
type input "10671"
click at [133, 20] on icon "Dynamic Content Wrapper" at bounding box center [136, 22] width 7 height 8
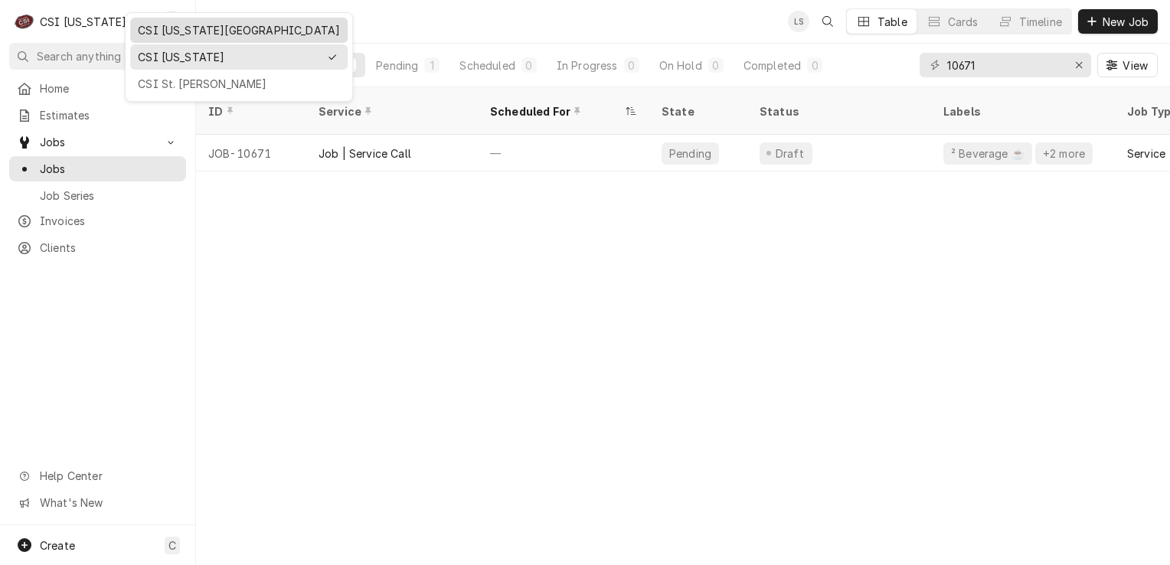
click at [178, 34] on div "CSI Kansas City" at bounding box center [239, 30] width 202 height 16
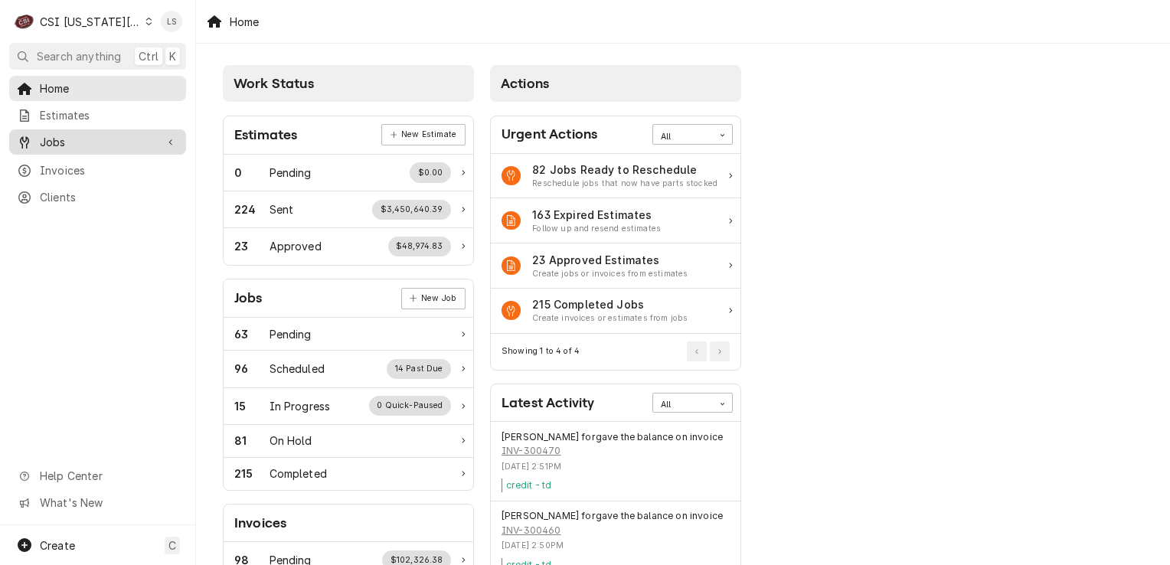
click at [80, 134] on span "Jobs" at bounding box center [98, 142] width 116 height 16
click at [74, 161] on span "Jobs" at bounding box center [109, 169] width 139 height 16
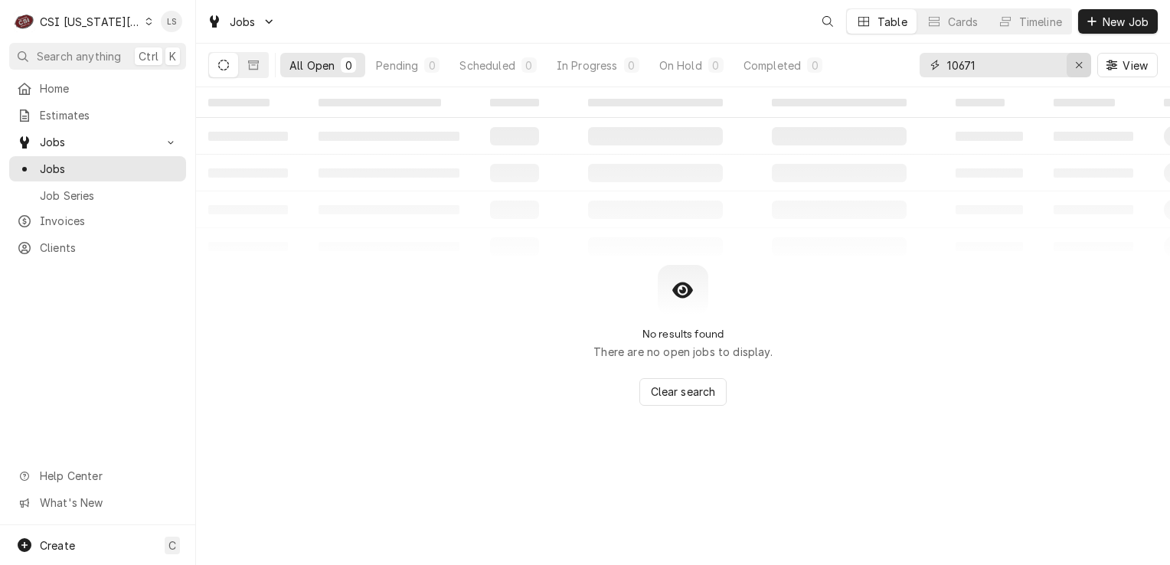
click at [1075, 68] on icon "Erase input" at bounding box center [1079, 65] width 8 height 11
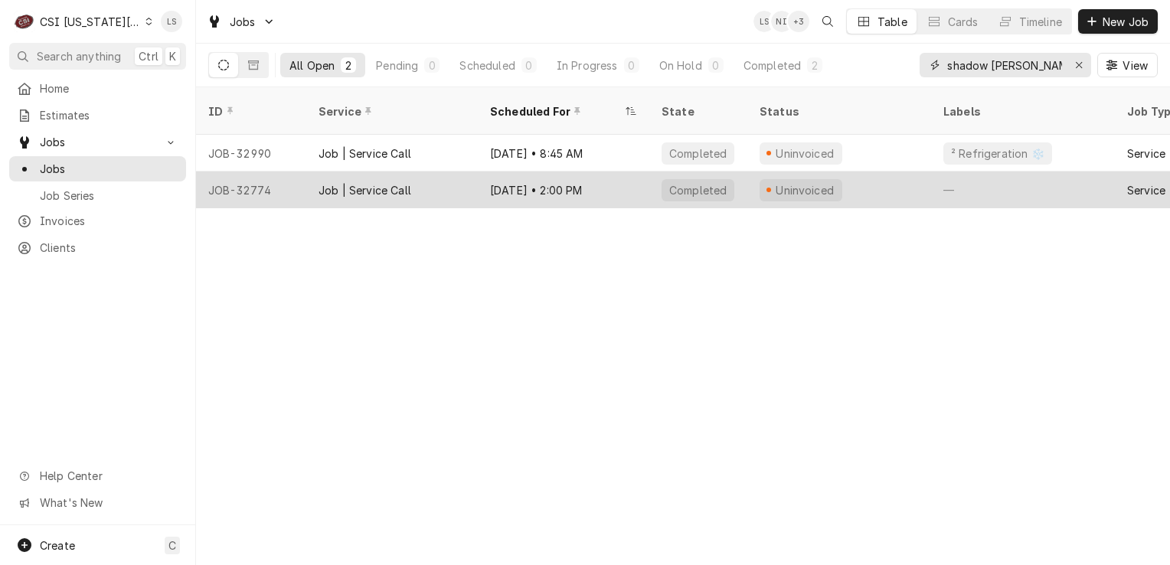
type input "shadow glen"
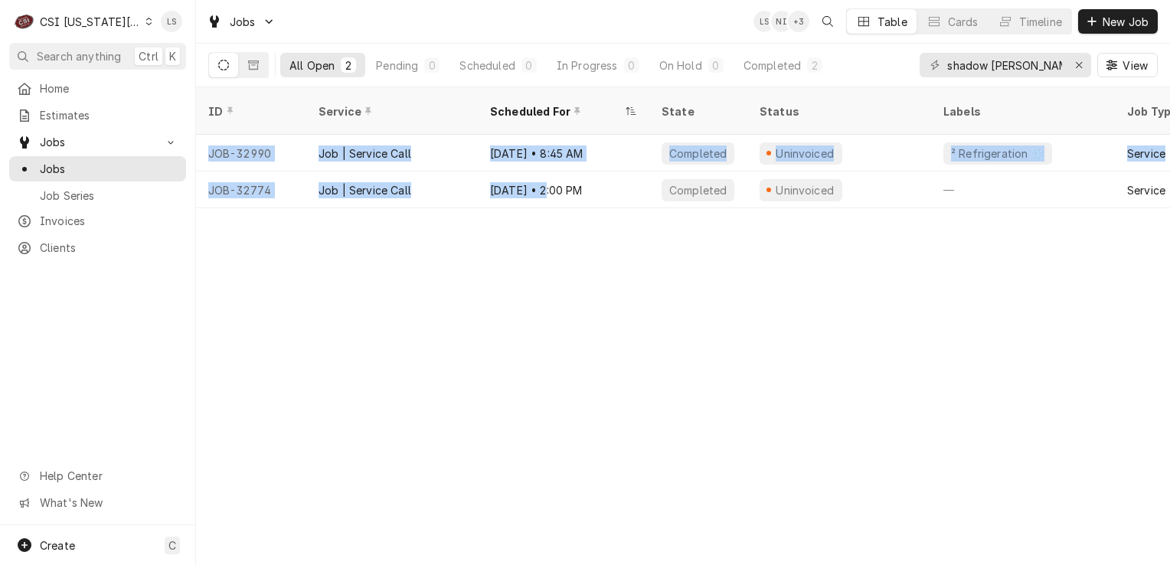
drag, startPoint x: 544, startPoint y: 188, endPoint x: 723, endPoint y: 264, distance: 194.9
click at [723, 264] on div "ID Service Scheduled For State Status Labels Job Type Priority Techs Date Recei…" at bounding box center [683, 326] width 974 height 478
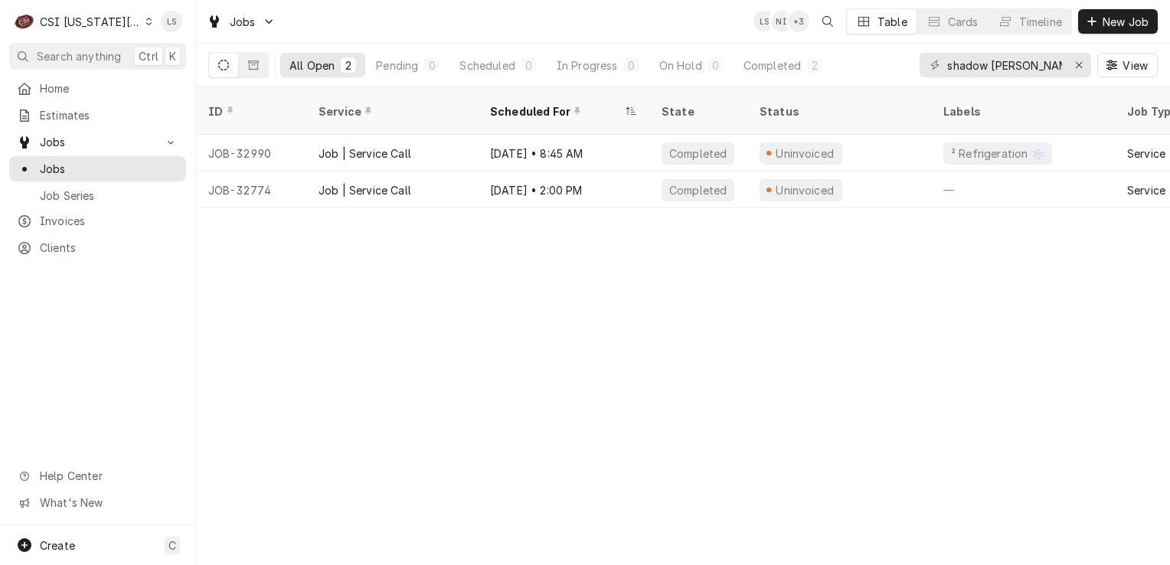
drag, startPoint x: 723, startPoint y: 264, endPoint x: 548, endPoint y: 209, distance: 183.1
click at [723, 258] on div "ID Service Scheduled For State Status Labels Job Type Priority Techs Date Recei…" at bounding box center [683, 326] width 974 height 478
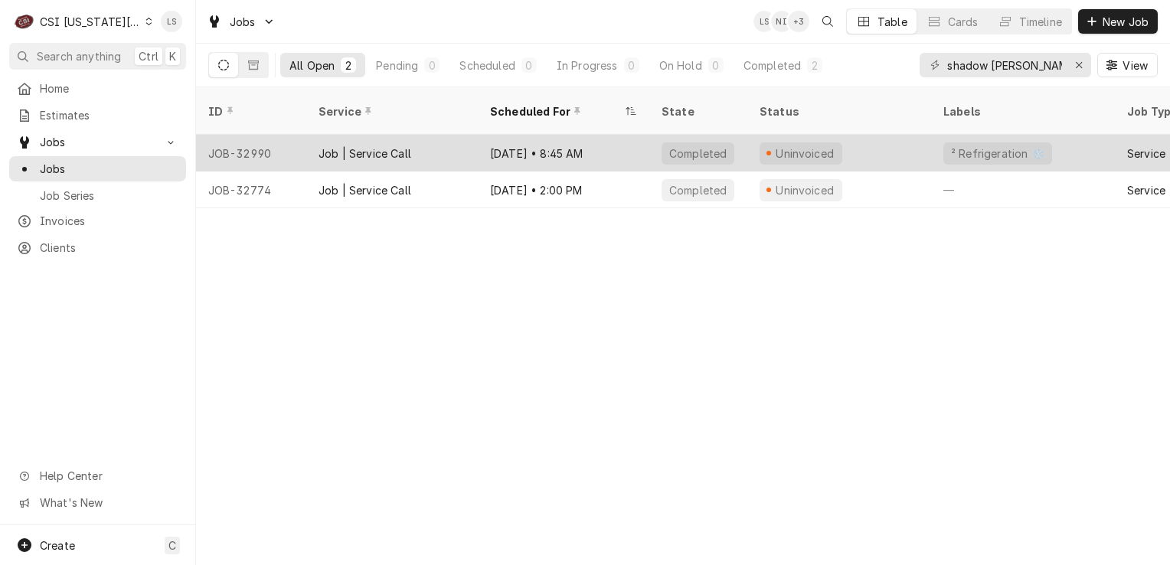
click at [283, 135] on div "JOB-32990" at bounding box center [251, 153] width 110 height 37
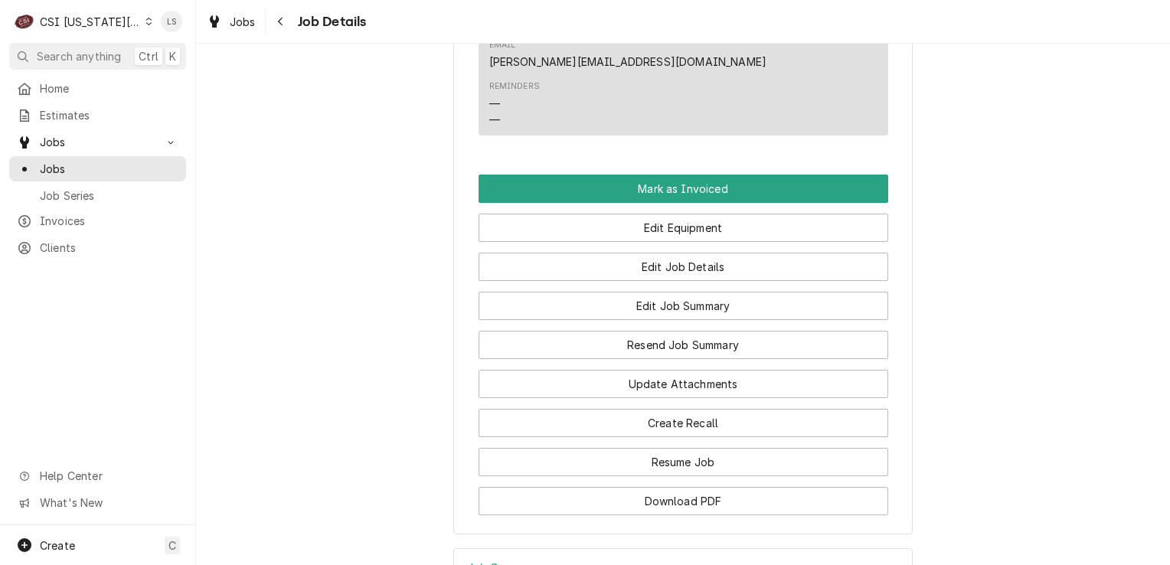
scroll to position [1661, 0]
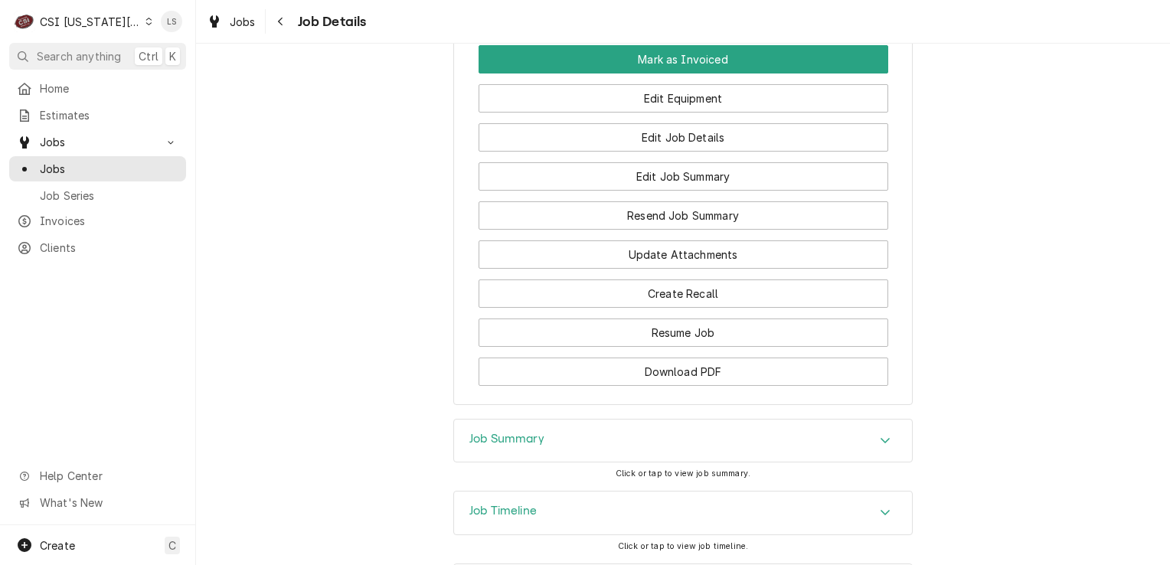
click at [882, 432] on div "Accordion Header" at bounding box center [885, 441] width 23 height 18
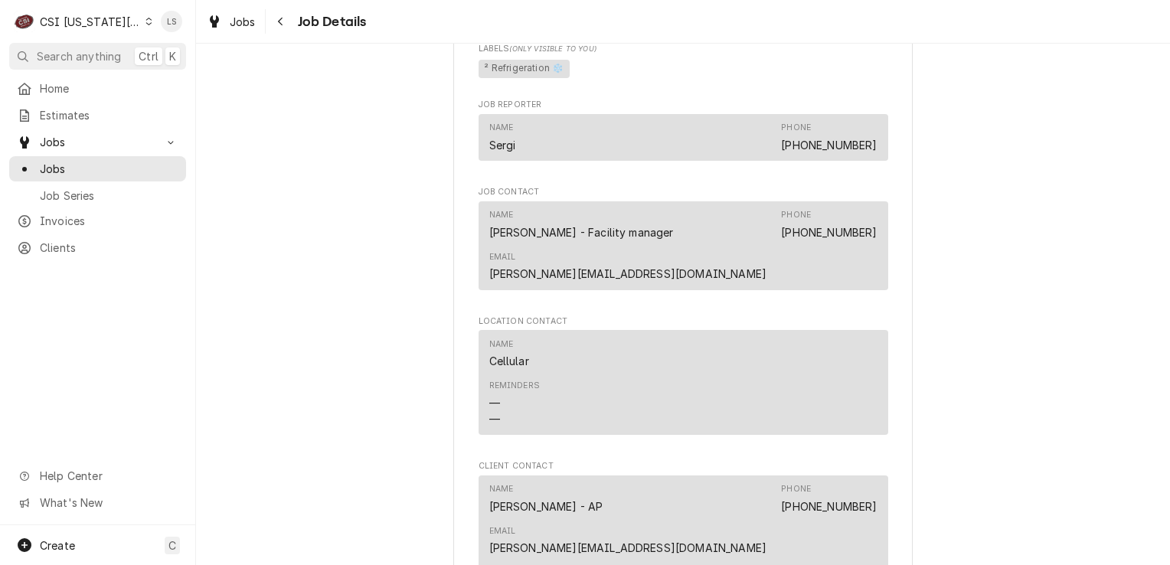
scroll to position [1072, 0]
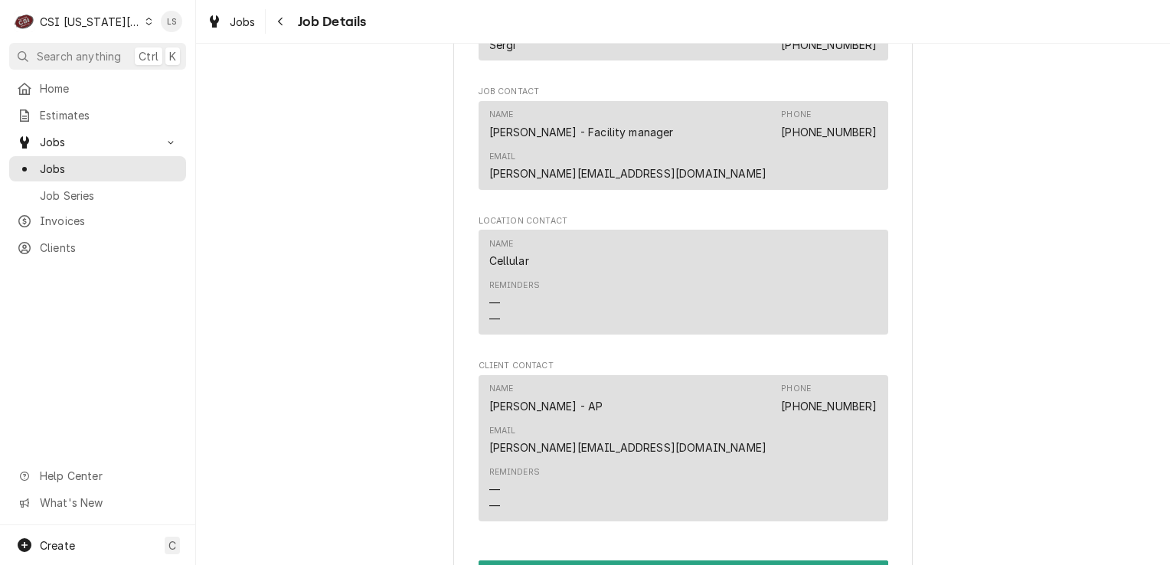
scroll to position [1149, 0]
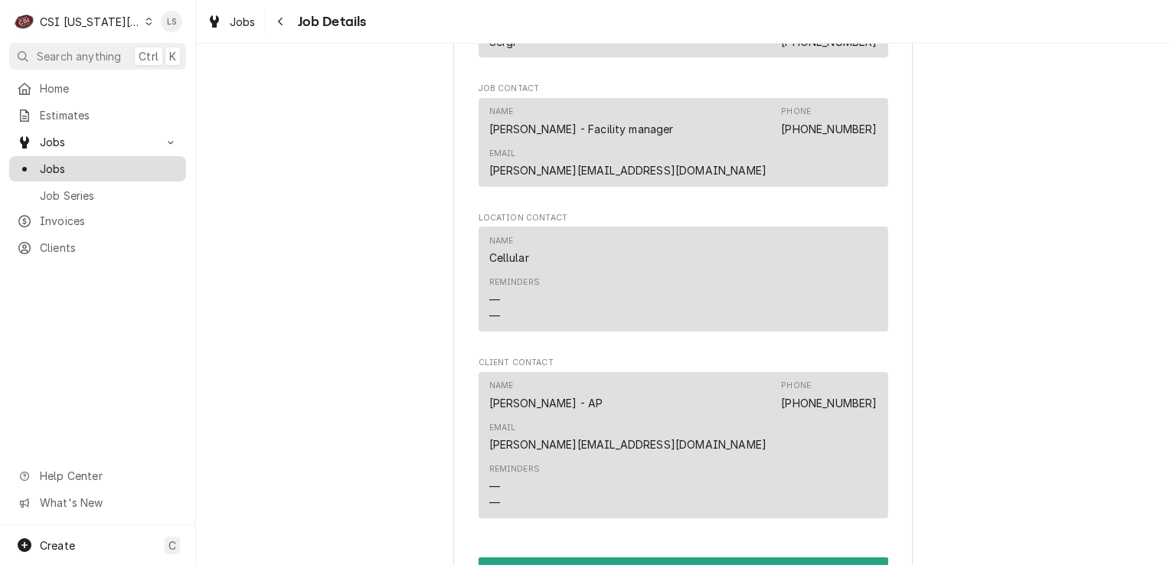
click at [121, 167] on span "Jobs" at bounding box center [109, 169] width 139 height 16
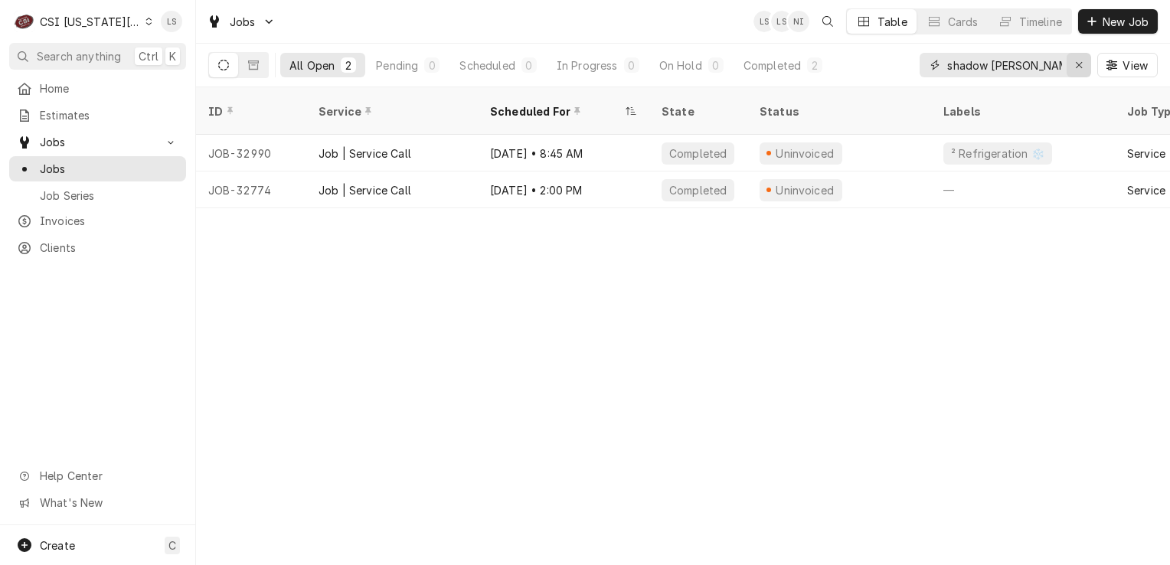
click at [1072, 72] on button "Erase input" at bounding box center [1079, 65] width 25 height 25
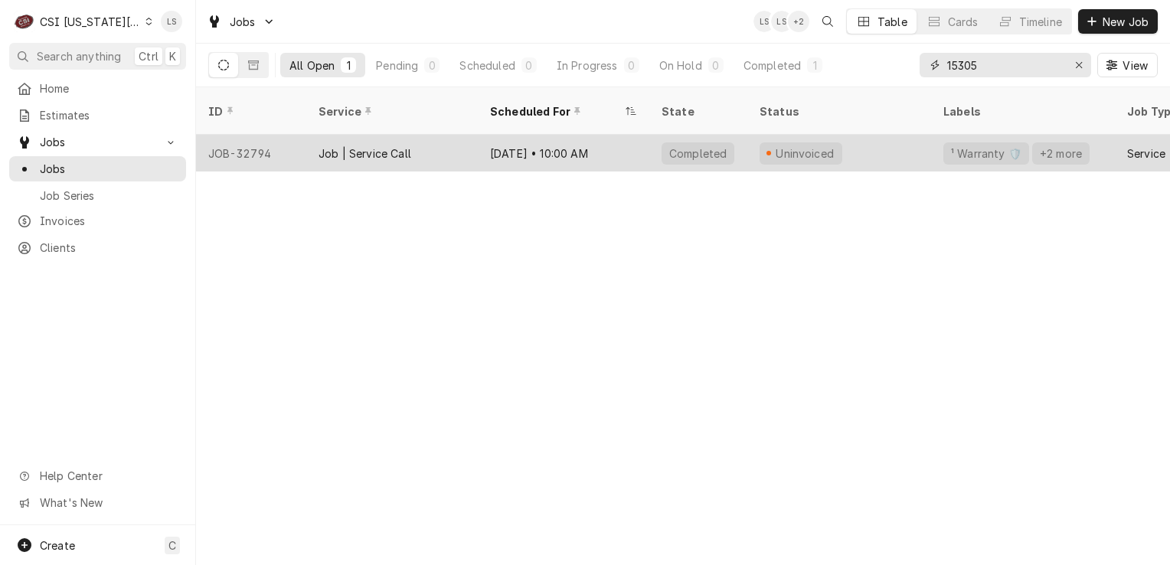
type input "15305"
click at [244, 145] on div "JOB-32794" at bounding box center [251, 153] width 110 height 37
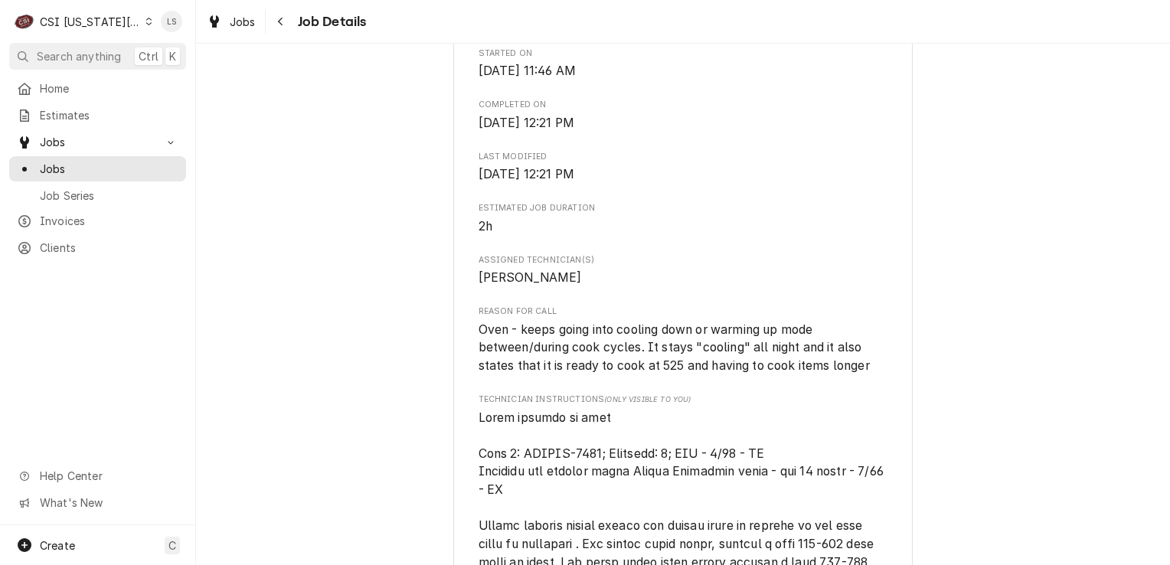
scroll to position [460, 0]
